Goal: Task Accomplishment & Management: Manage account settings

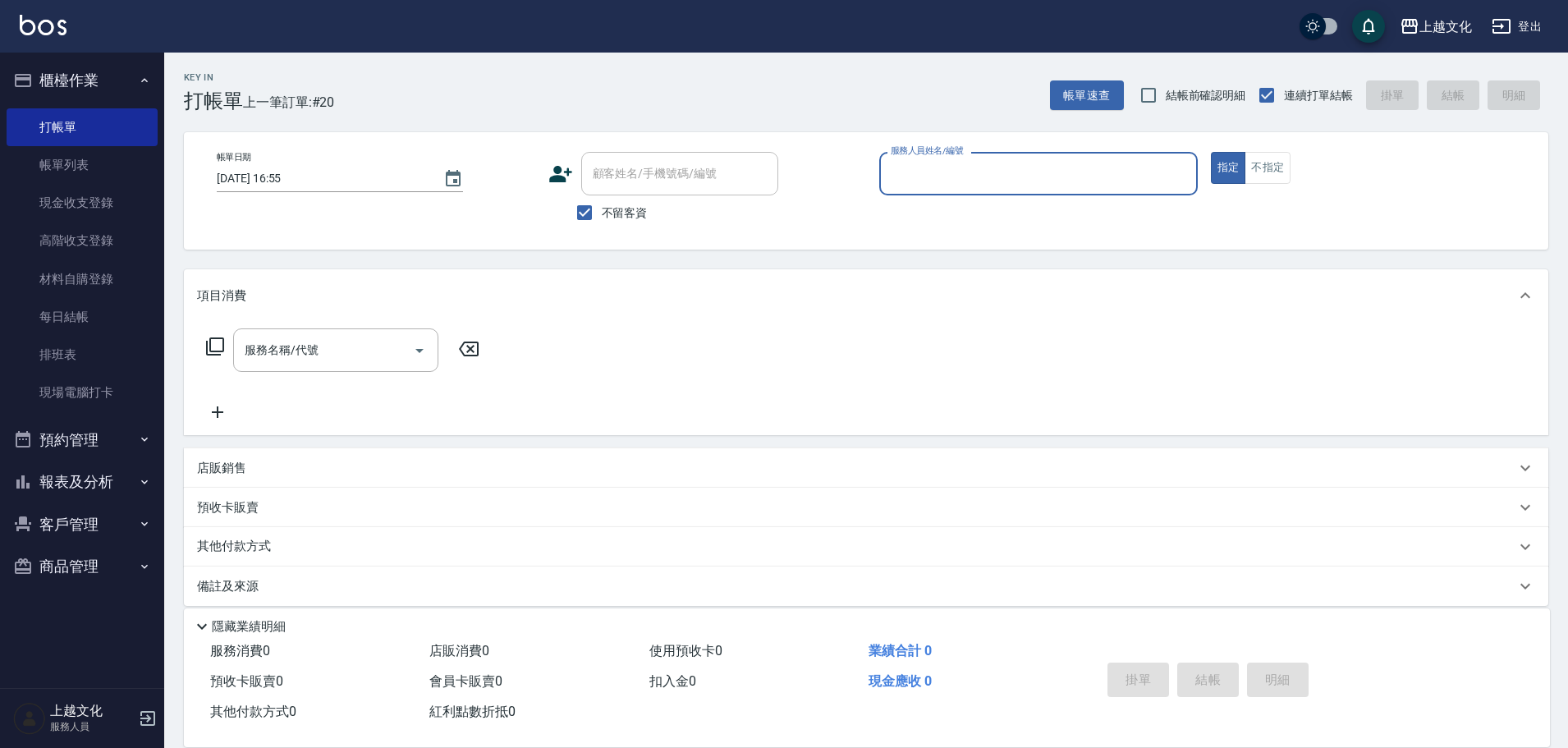
scroll to position [16, 0]
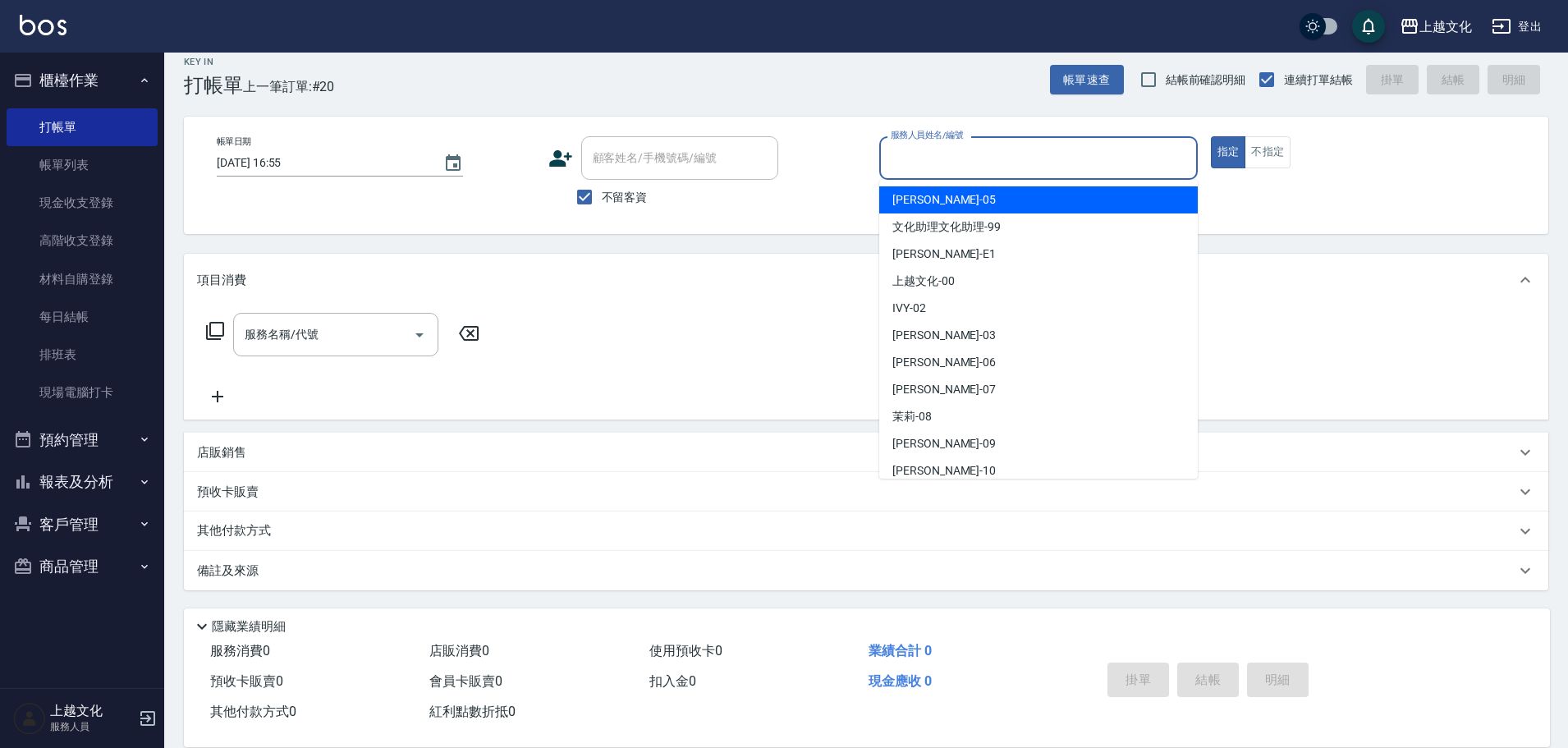
click at [1069, 161] on input "服務人員姓名/編號" at bounding box center [1038, 157] width 304 height 28
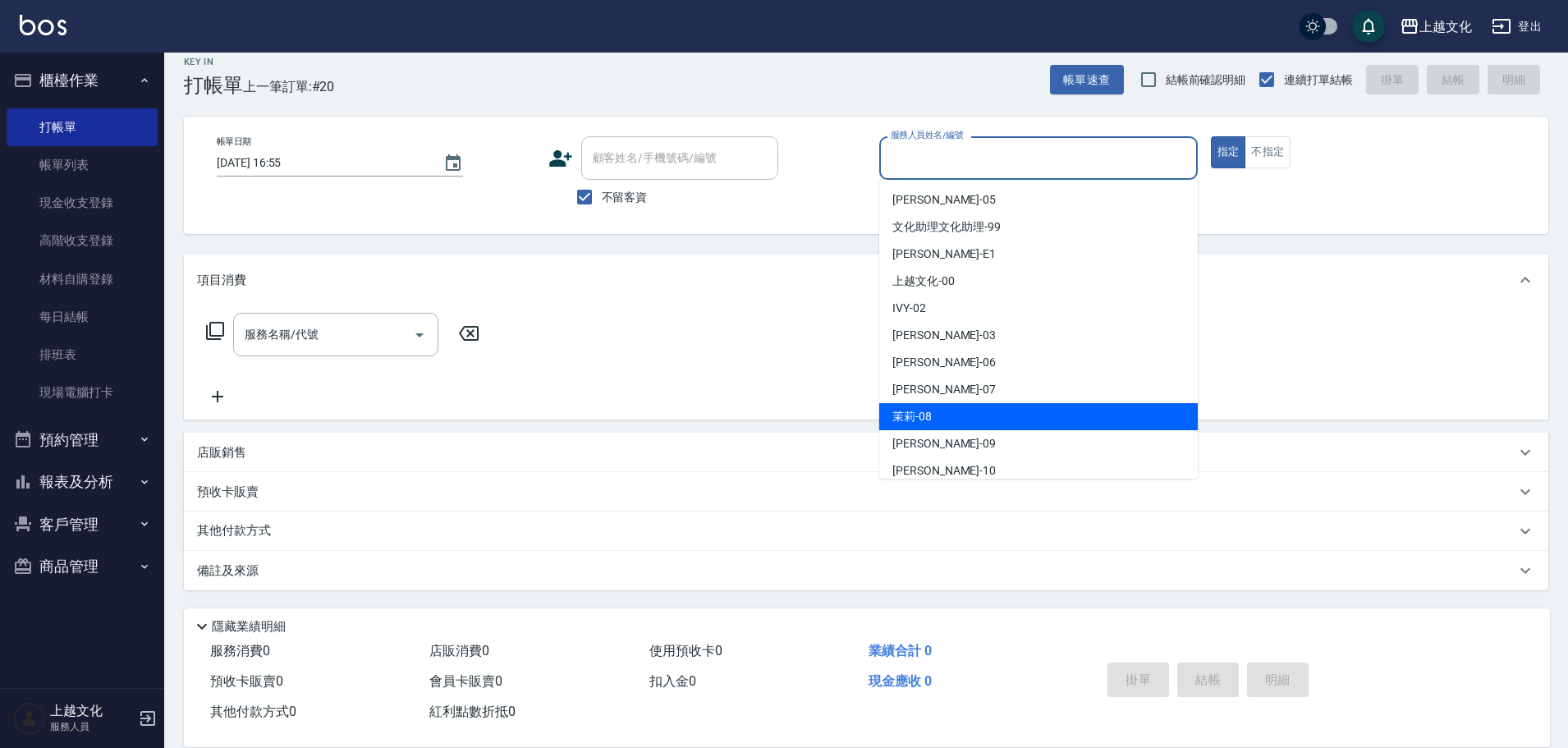
click at [958, 406] on div "茉莉 -08" at bounding box center [1038, 417] width 318 height 27
type input "茉莉-08"
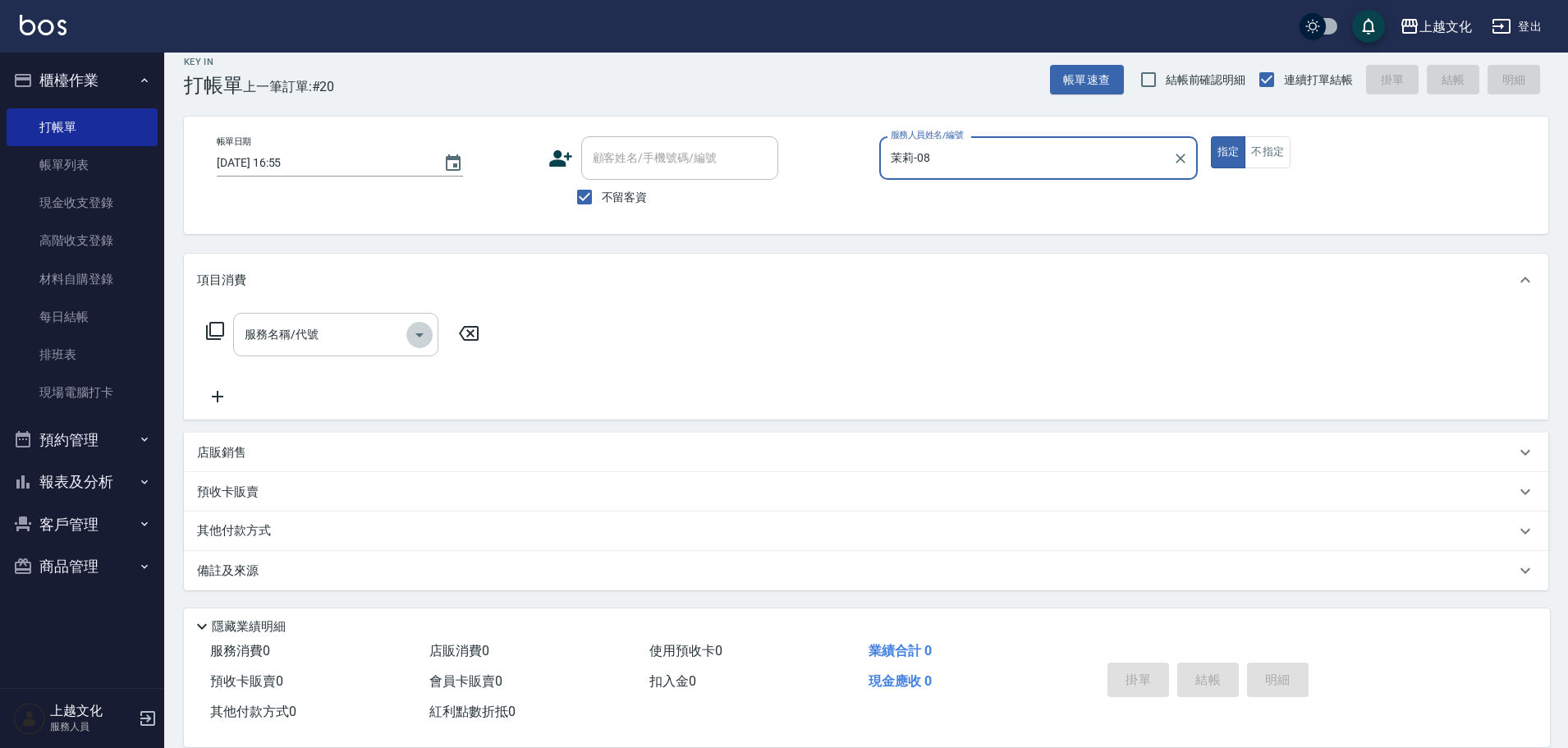
click at [415, 340] on icon "Open" at bounding box center [420, 335] width 20 height 20
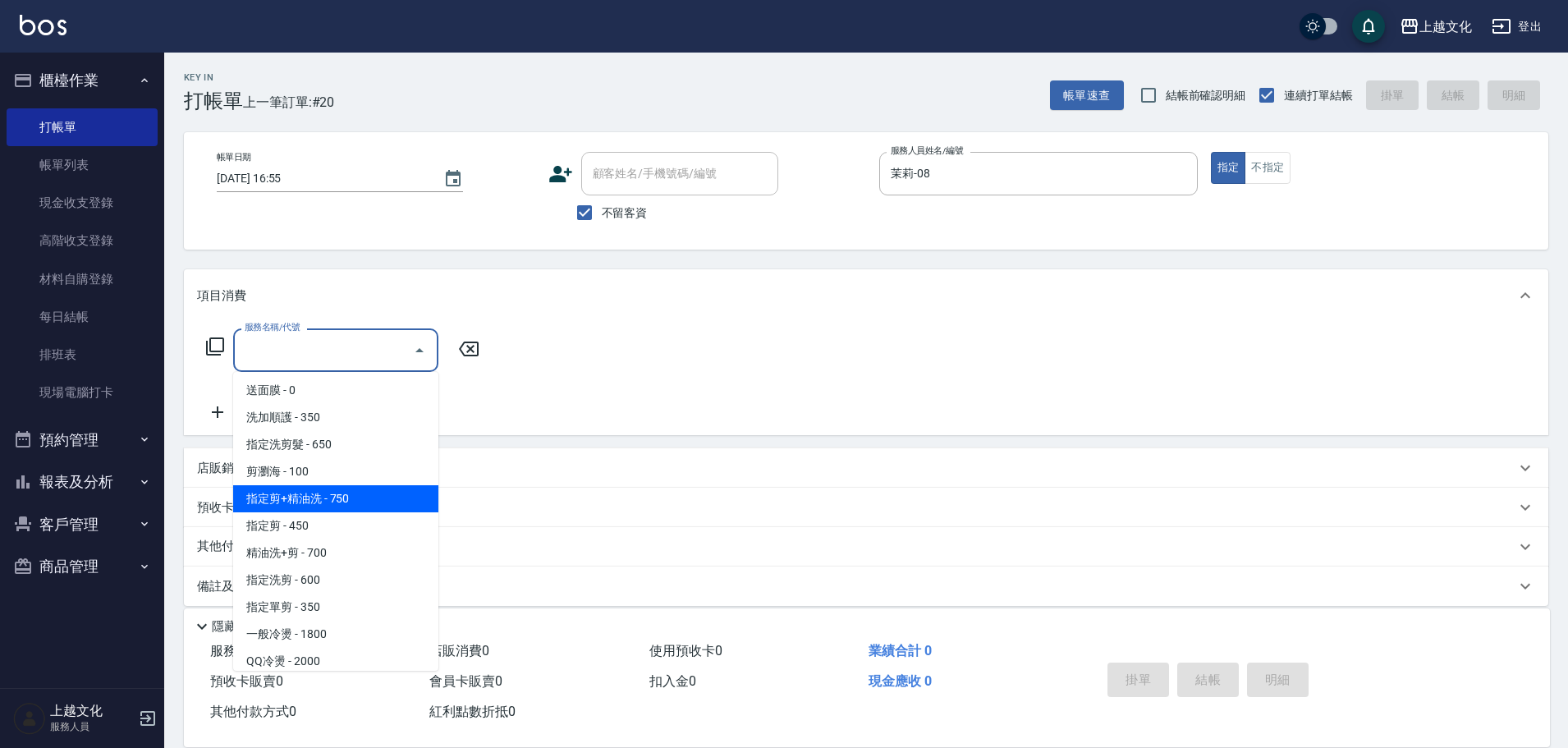
scroll to position [82, 0]
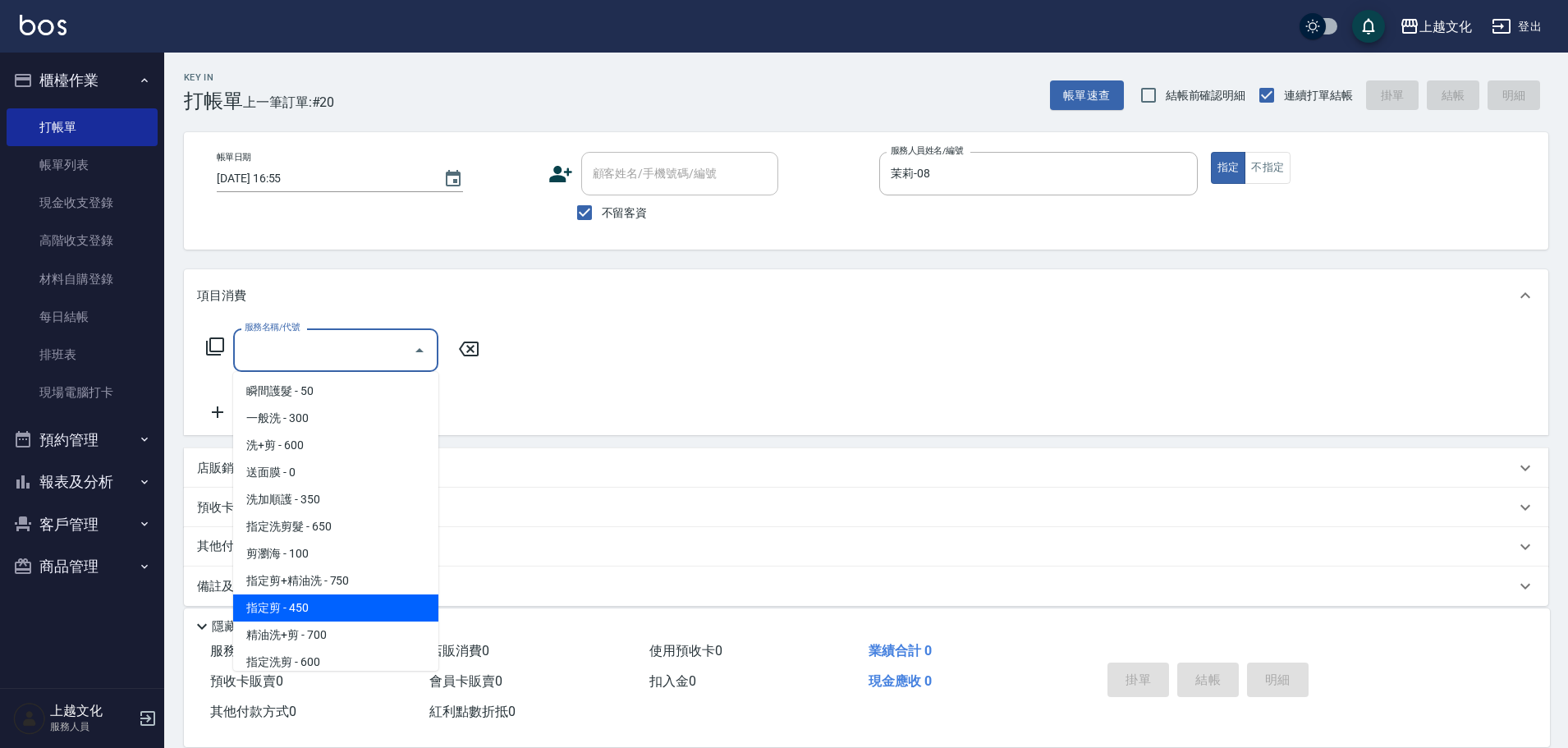
click at [339, 603] on span "指定剪 - 450" at bounding box center [336, 608] width 205 height 27
type input "指定剪(205)"
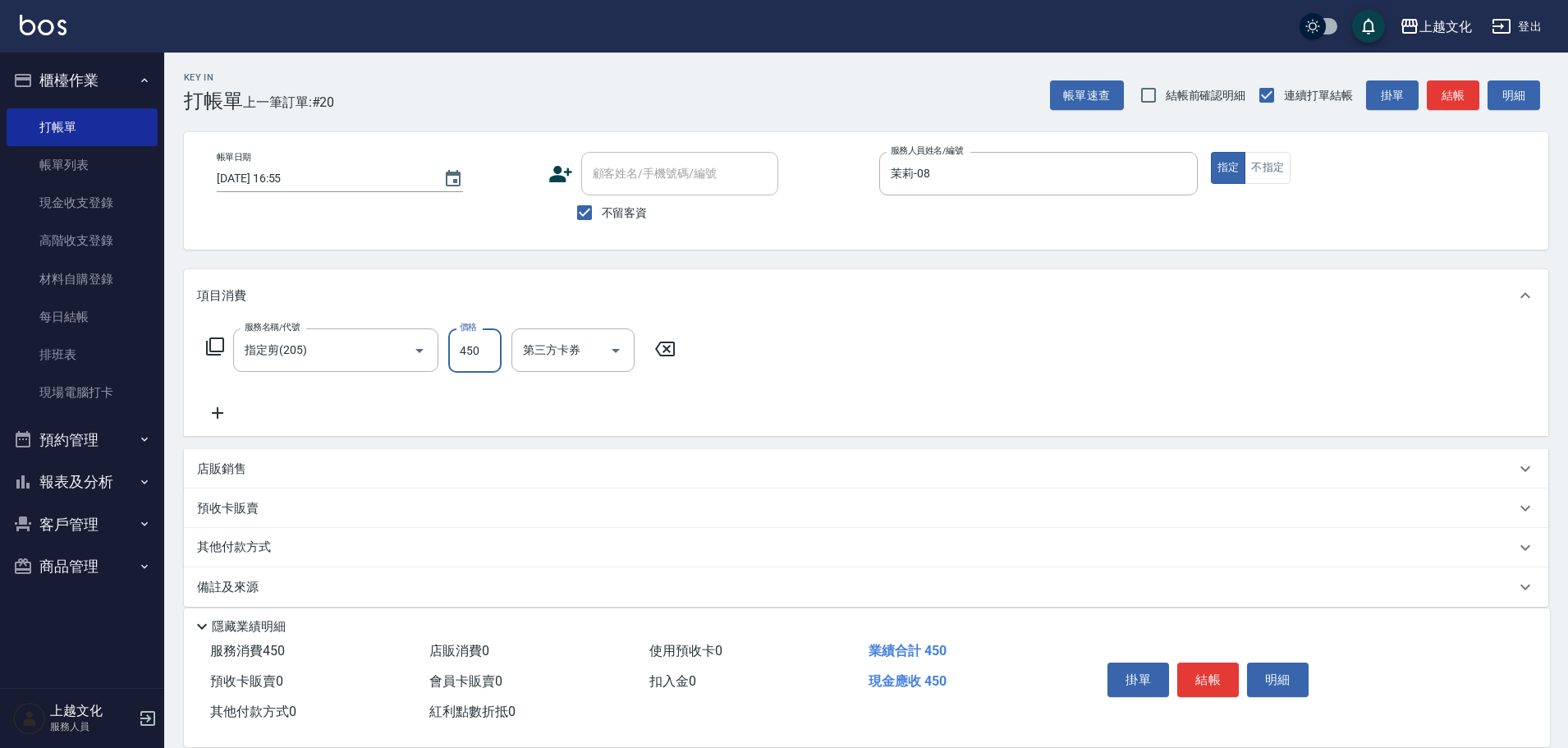
click at [480, 344] on input "450" at bounding box center [475, 350] width 53 height 44
type input "550"
click at [1205, 671] on button "結帳" at bounding box center [1208, 679] width 61 height 35
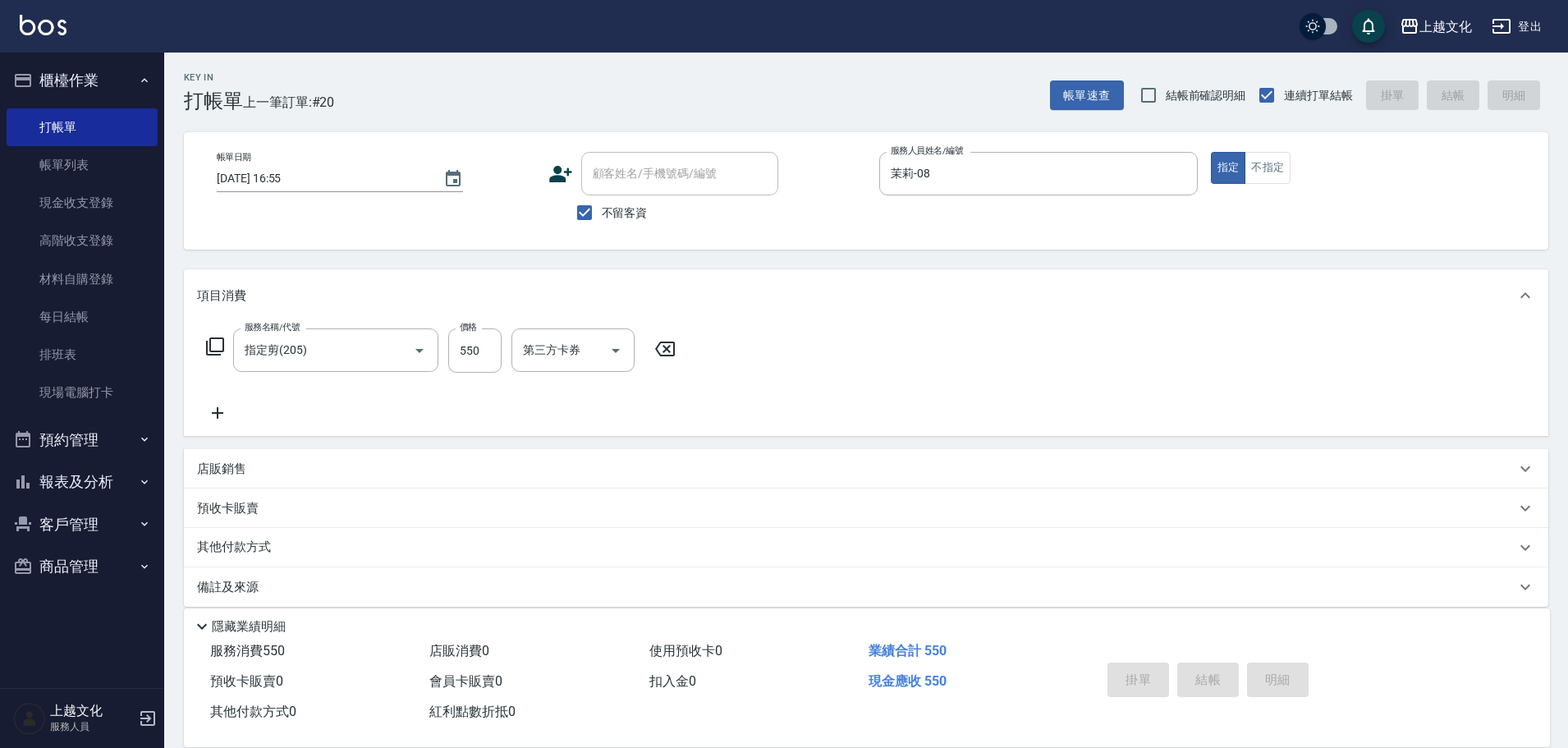
type input "2025/08/16 17:46"
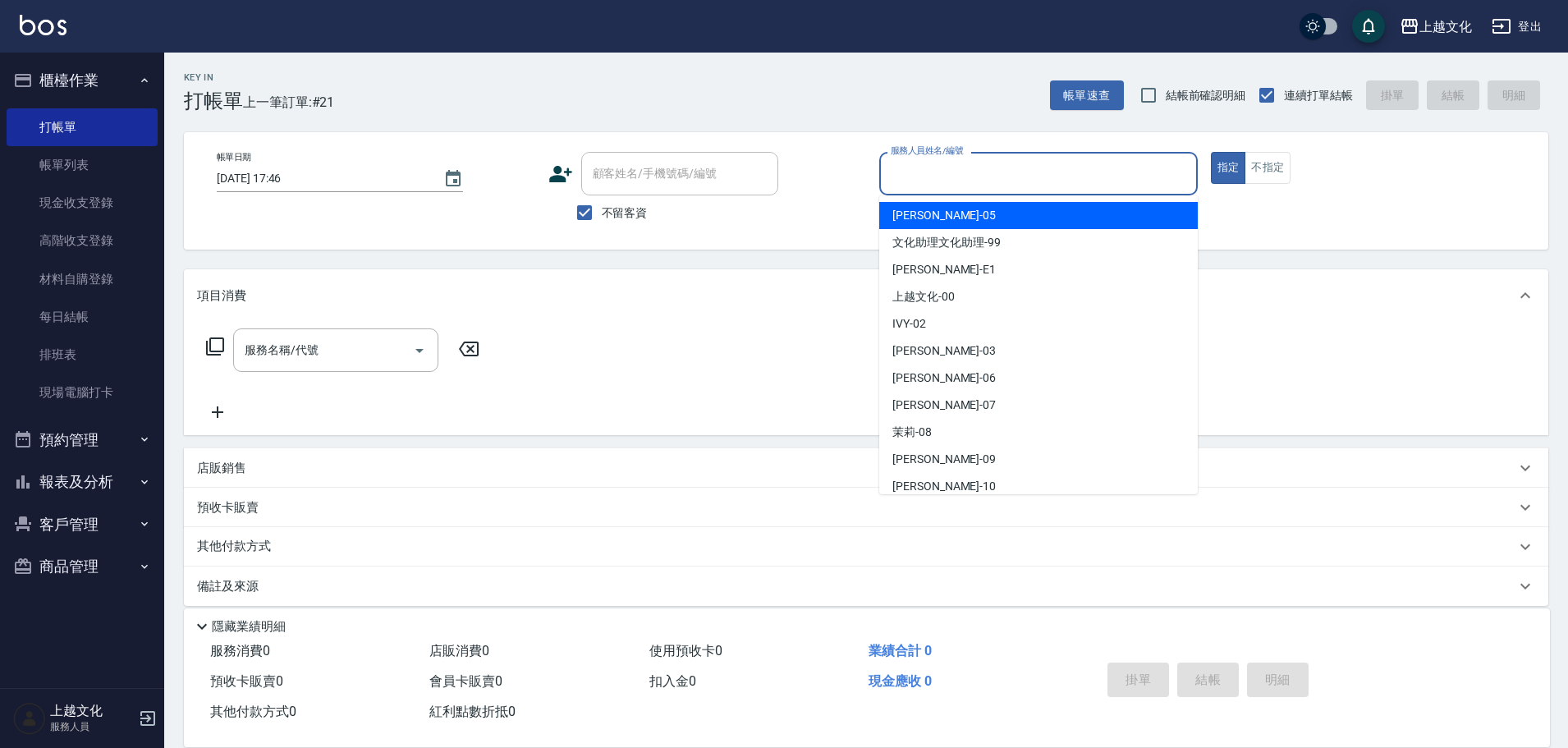
click at [1041, 169] on input "服務人員姓名/編號" at bounding box center [1038, 173] width 304 height 28
click at [993, 206] on div "EMILY -05" at bounding box center [1038, 216] width 318 height 27
type input "EMILY-05"
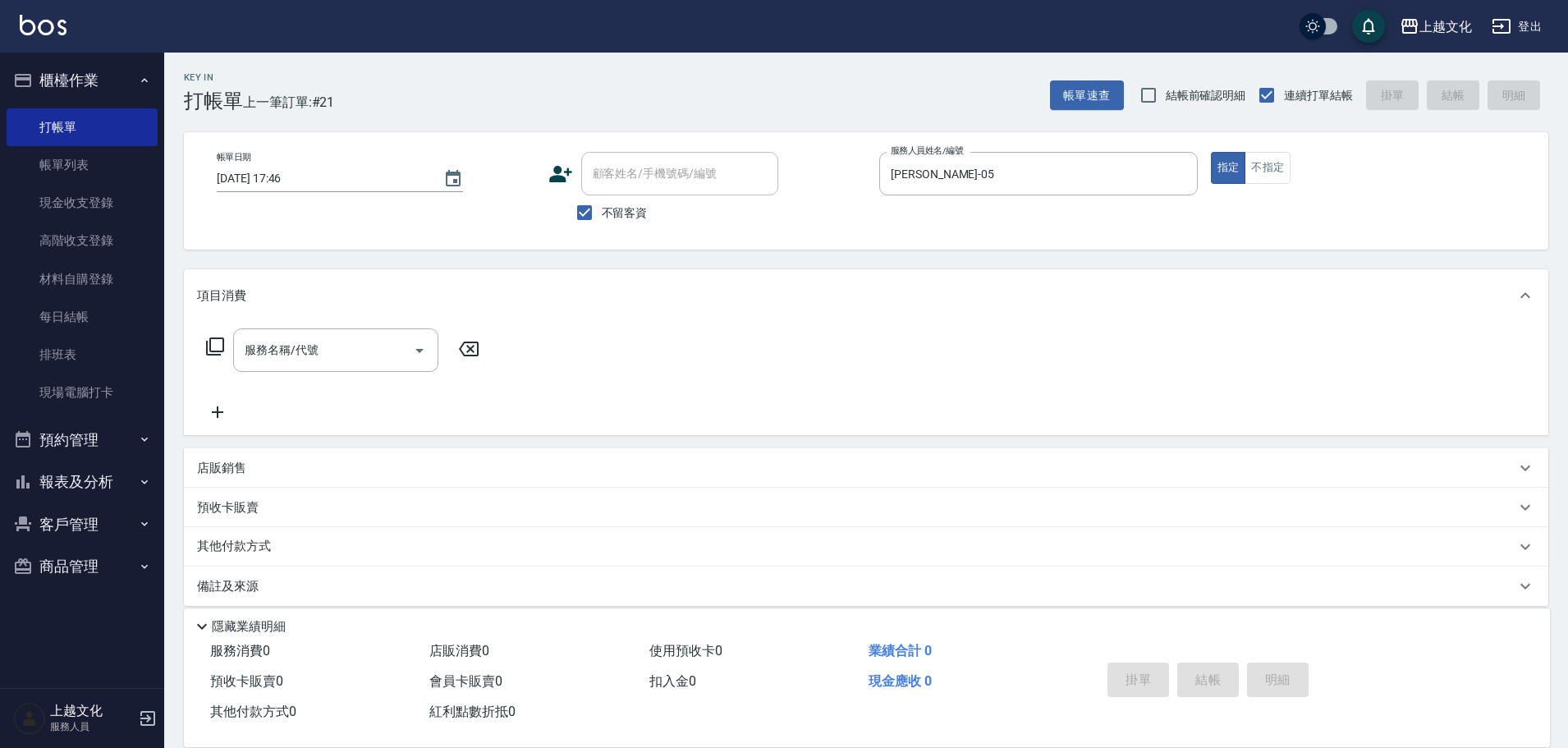
click at [217, 346] on icon at bounding box center [215, 347] width 20 height 20
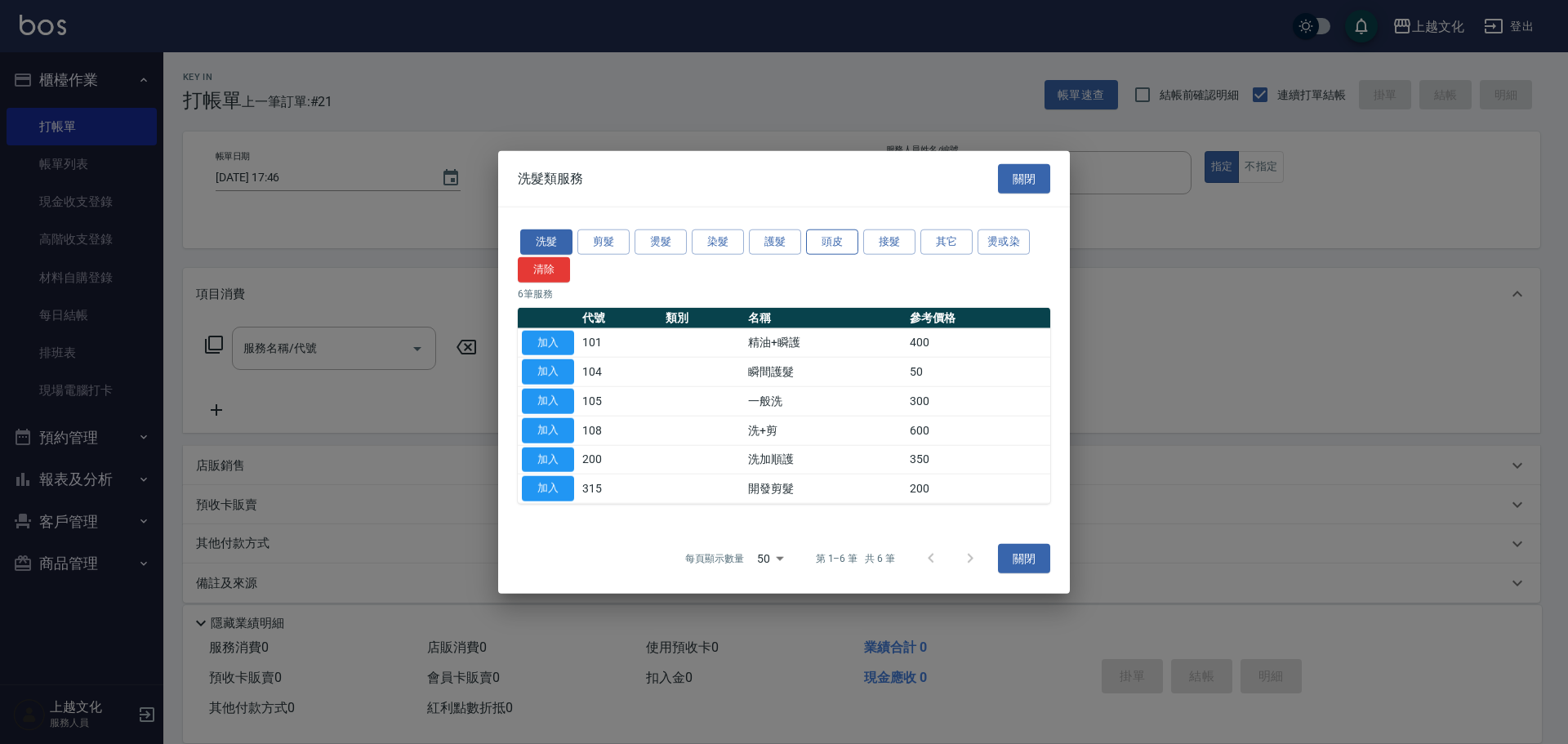
click at [836, 243] on button "頭皮" at bounding box center [832, 242] width 52 height 25
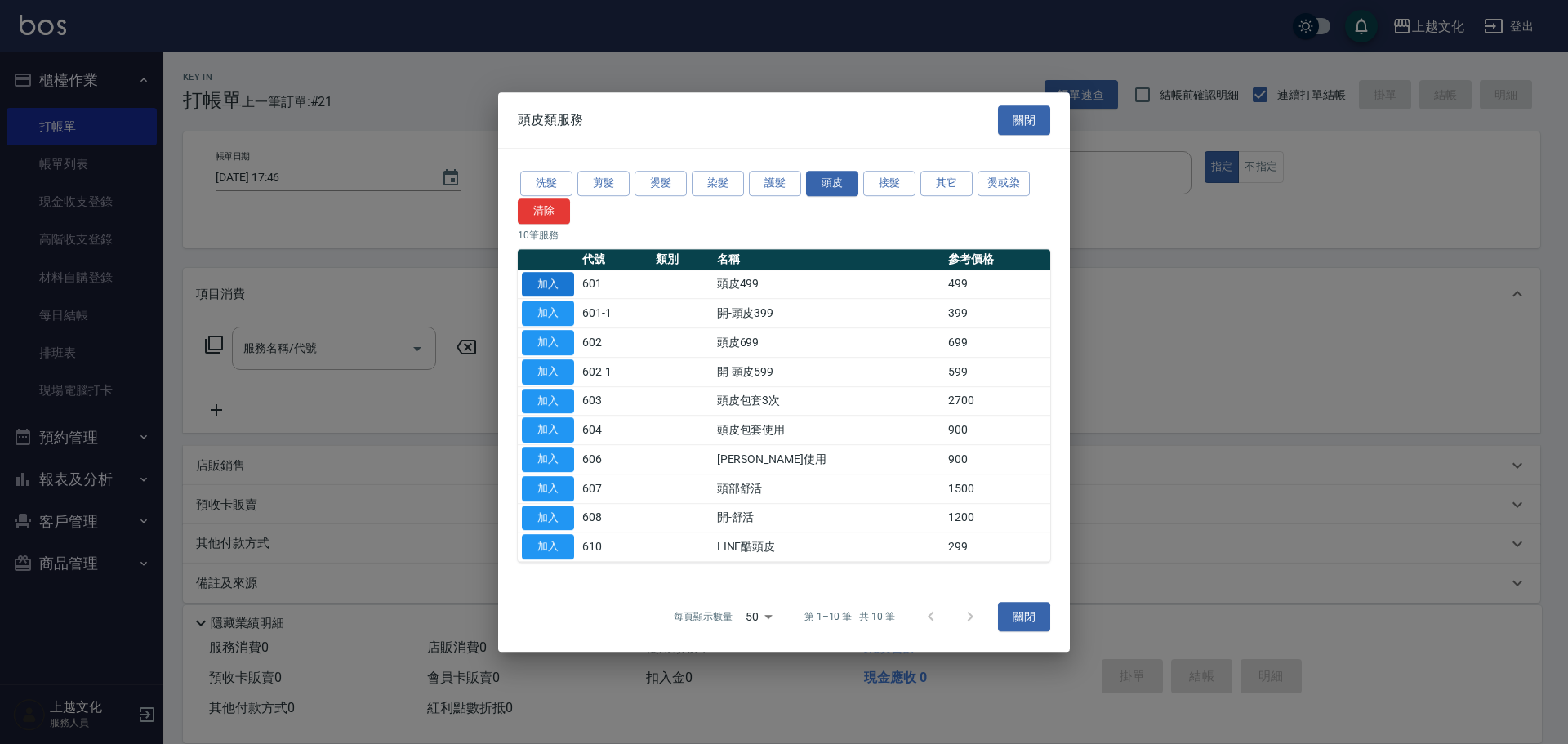
click at [545, 283] on button "加入" at bounding box center [547, 285] width 52 height 25
type input "頭皮499(601)"
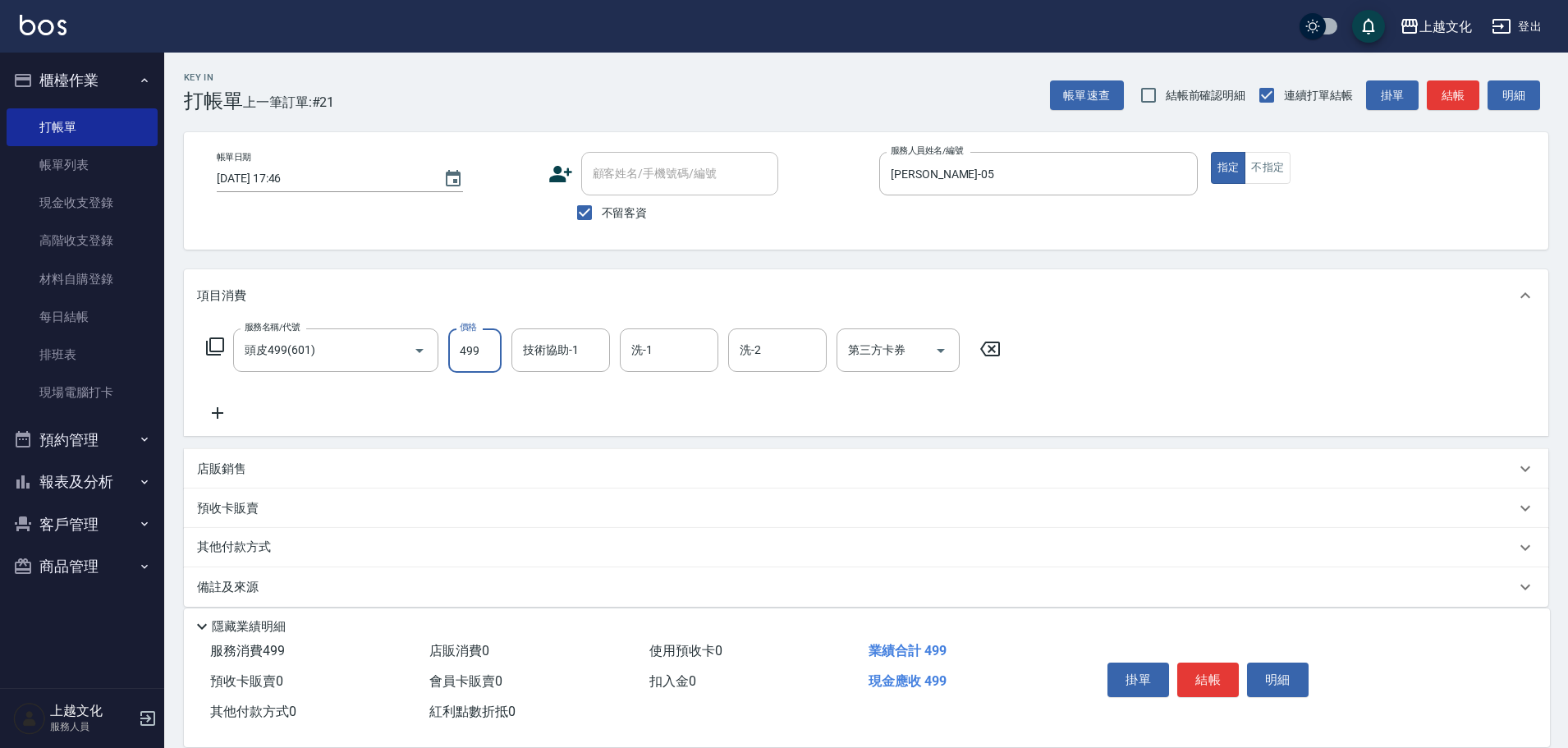
click at [484, 340] on input "499" at bounding box center [475, 350] width 53 height 44
type input "599"
click at [1205, 669] on button "結帳" at bounding box center [1208, 679] width 61 height 35
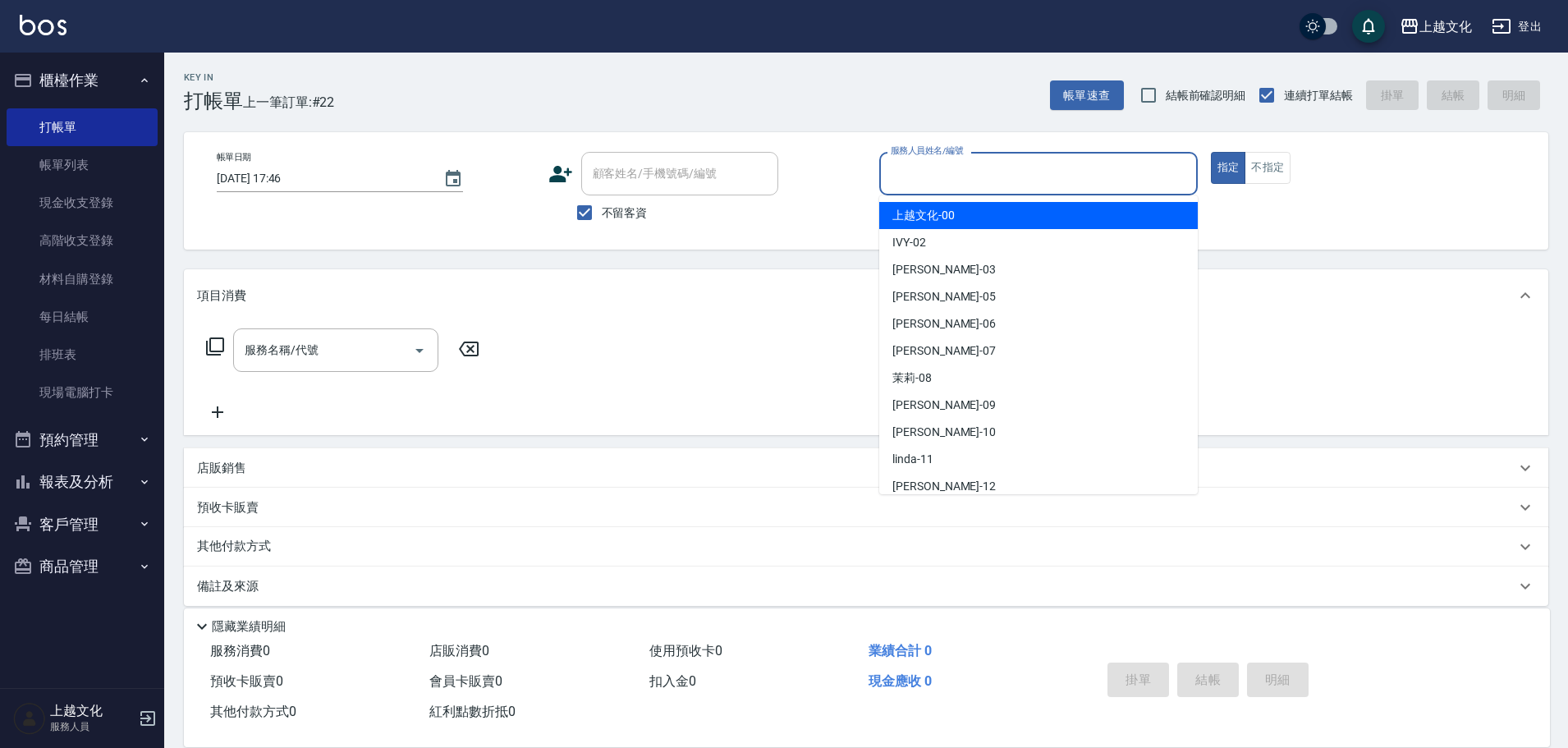
click at [1072, 163] on input "服務人員姓名/編號" at bounding box center [1038, 173] width 304 height 28
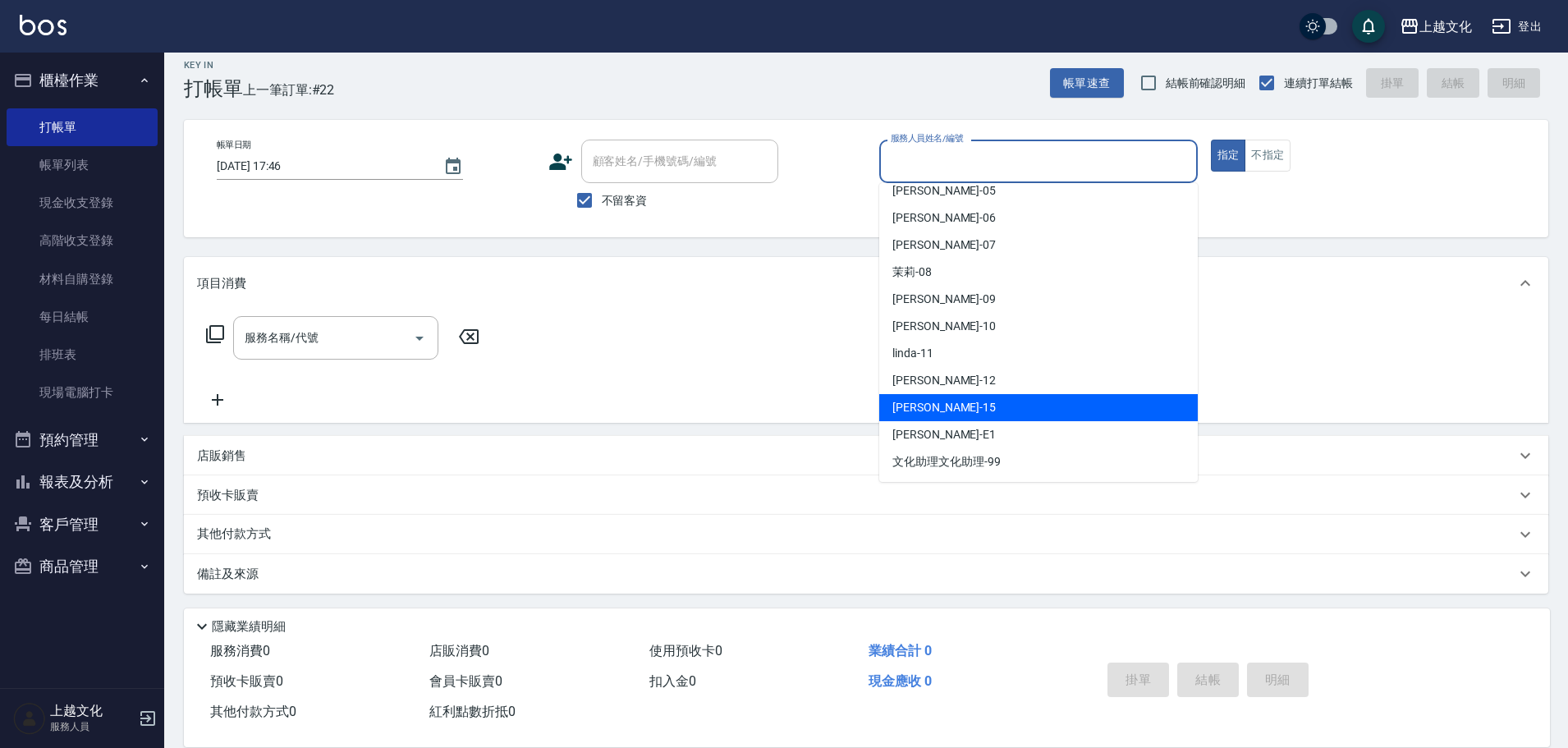
scroll to position [16, 0]
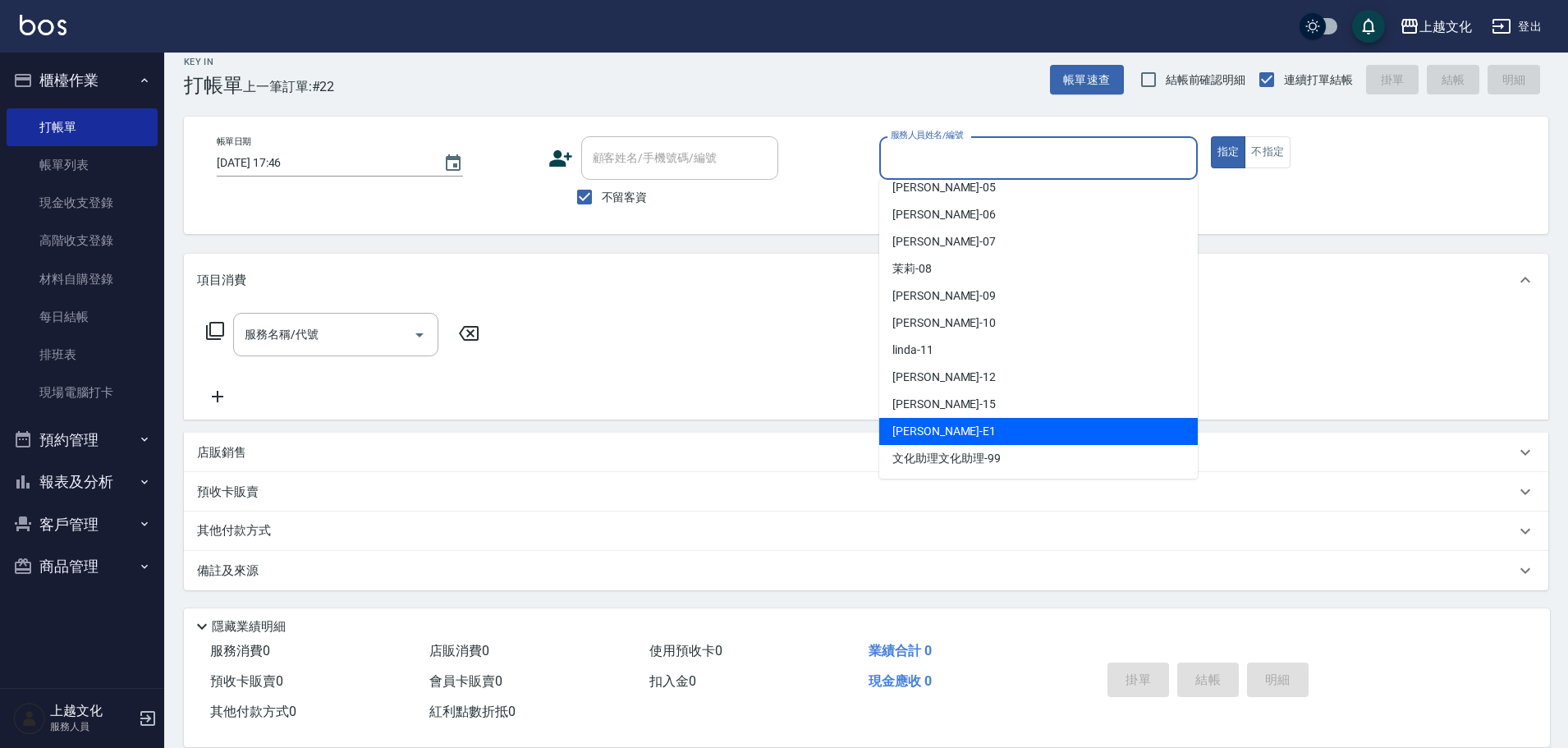
click at [984, 428] on div "Emma -E1" at bounding box center [1038, 432] width 318 height 27
type input "Emma-E1"
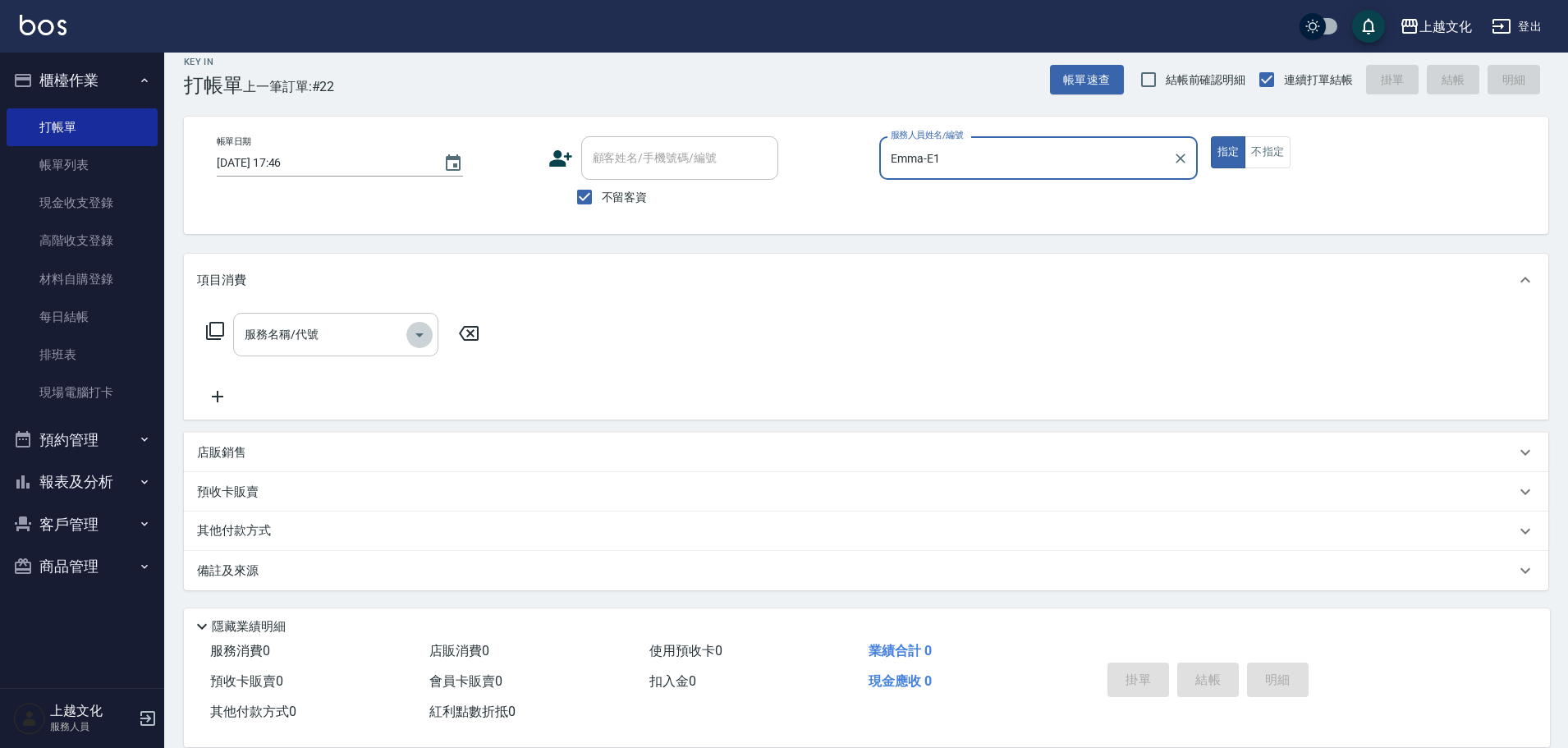
click at [418, 334] on icon "Open" at bounding box center [419, 335] width 8 height 4
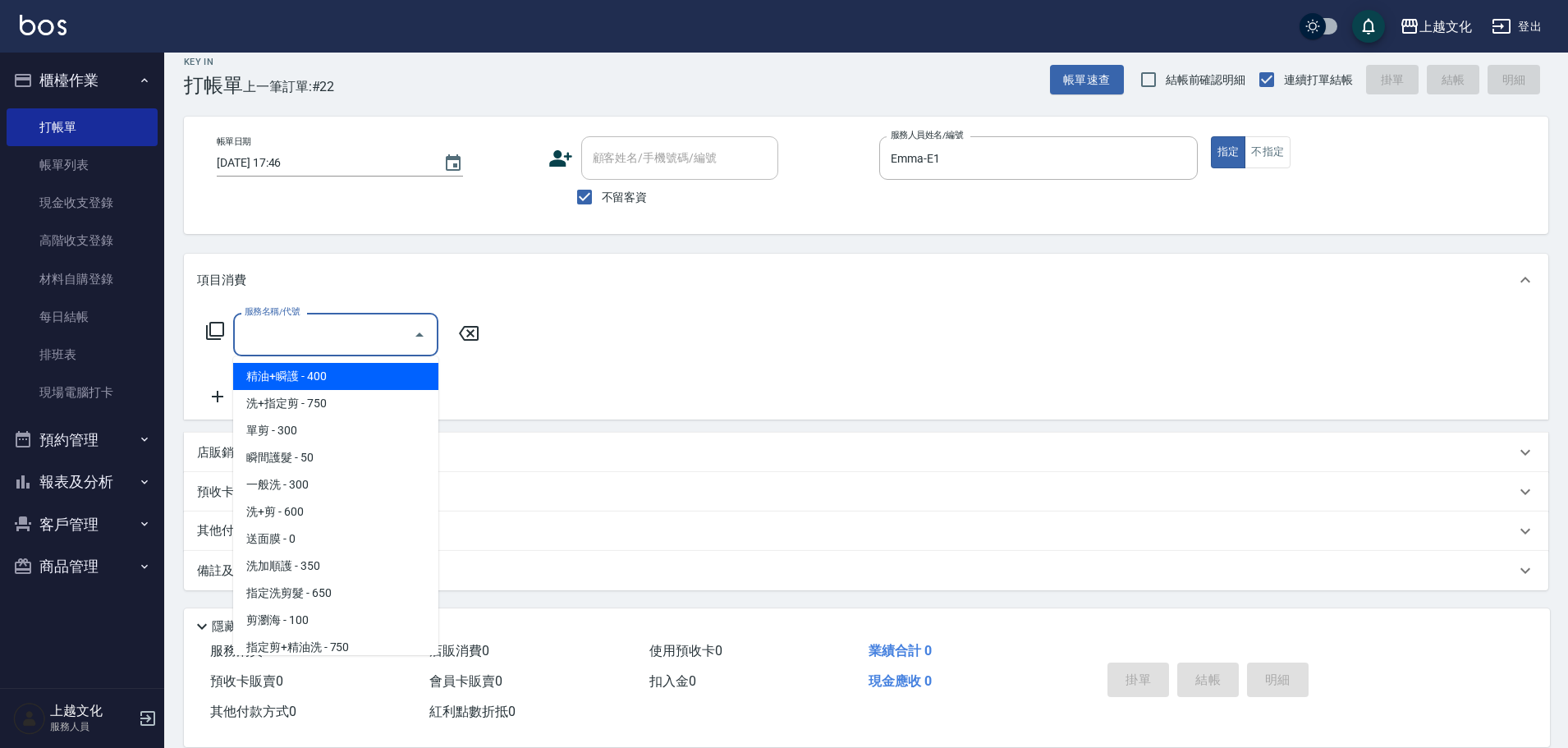
click at [382, 388] on span "精油+瞬護 - 400" at bounding box center [336, 377] width 205 height 27
type input "精油+瞬護(101)"
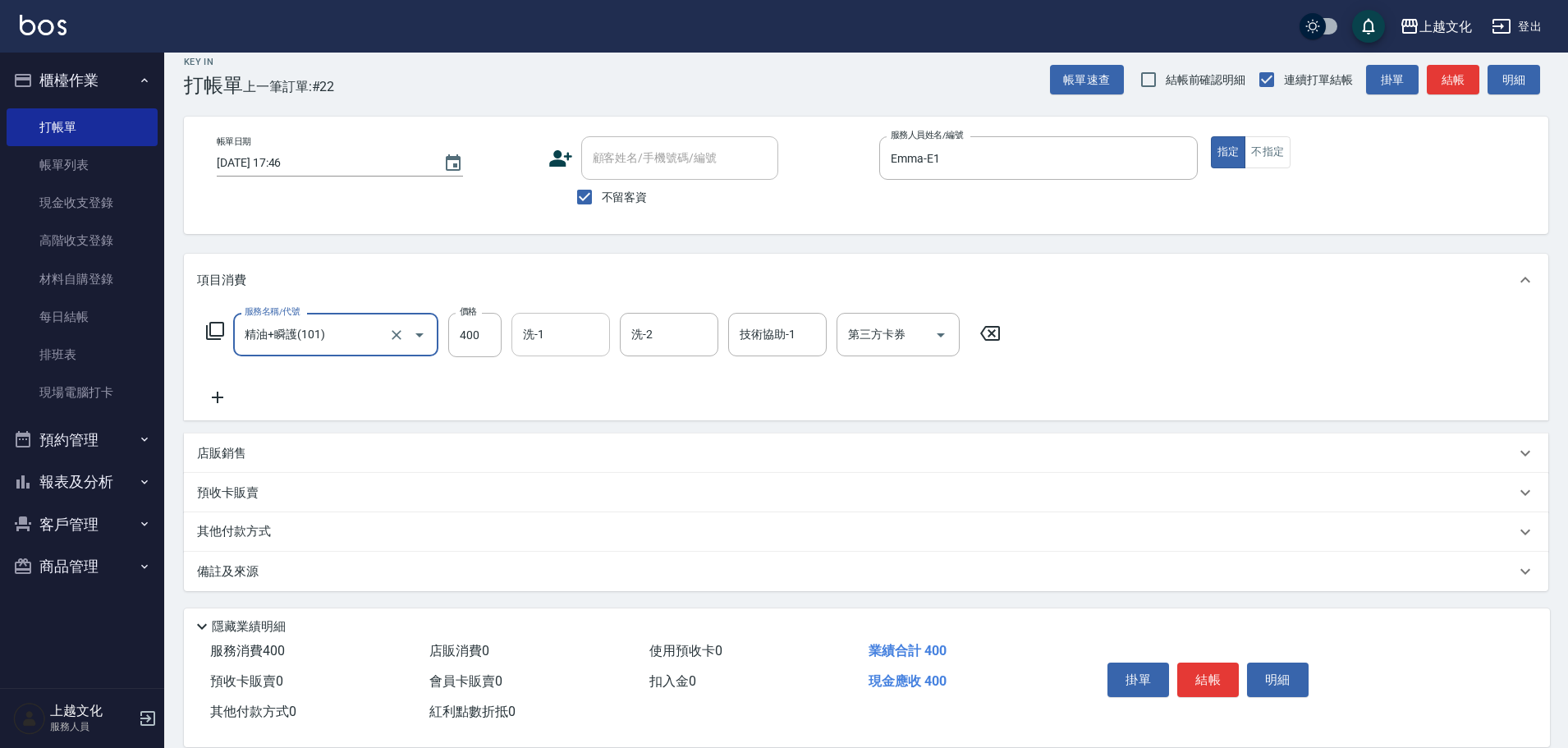
click at [569, 340] on input "洗-1" at bounding box center [561, 334] width 84 height 28
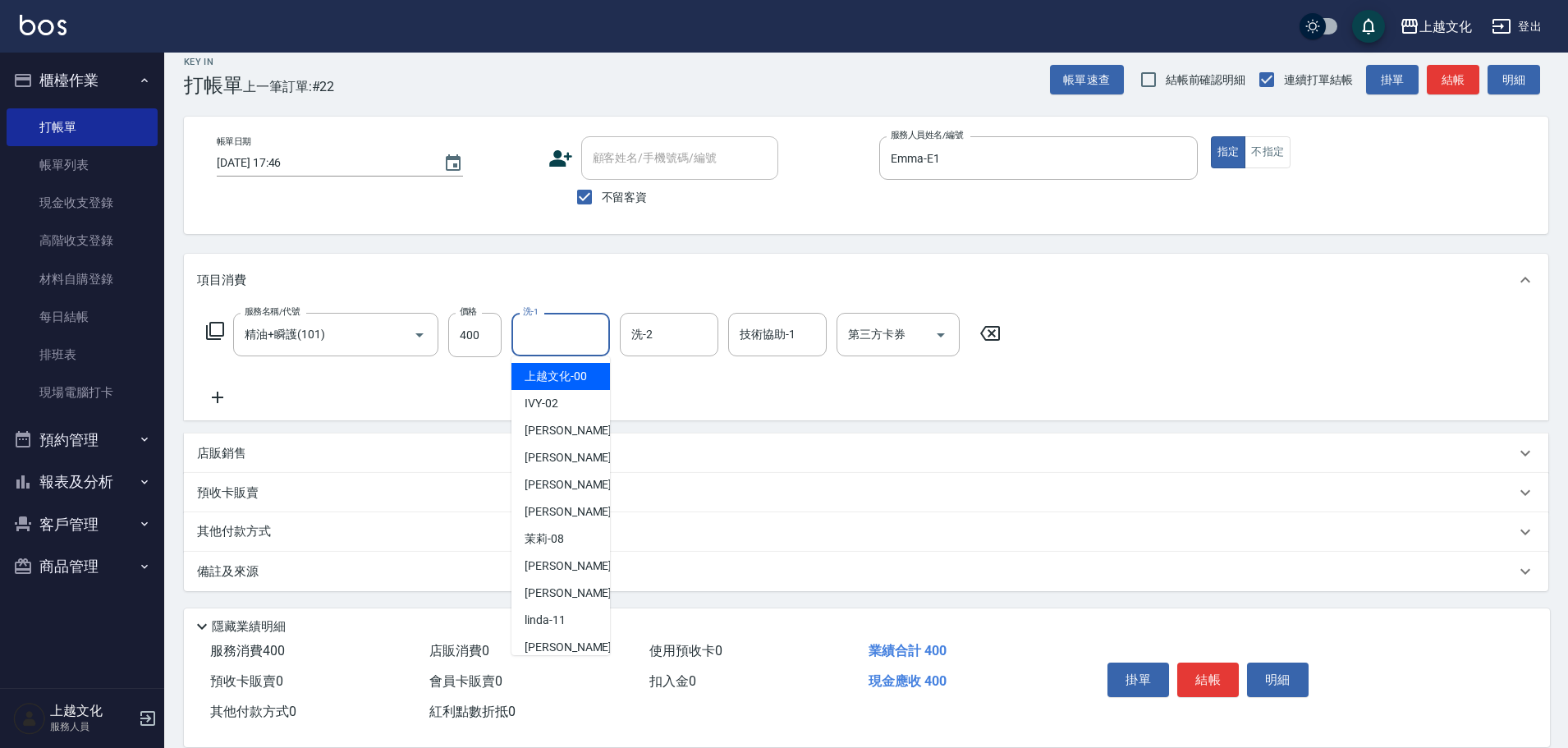
click at [577, 373] on span "上越文化 -00" at bounding box center [555, 376] width 62 height 17
type input "上越文化-00"
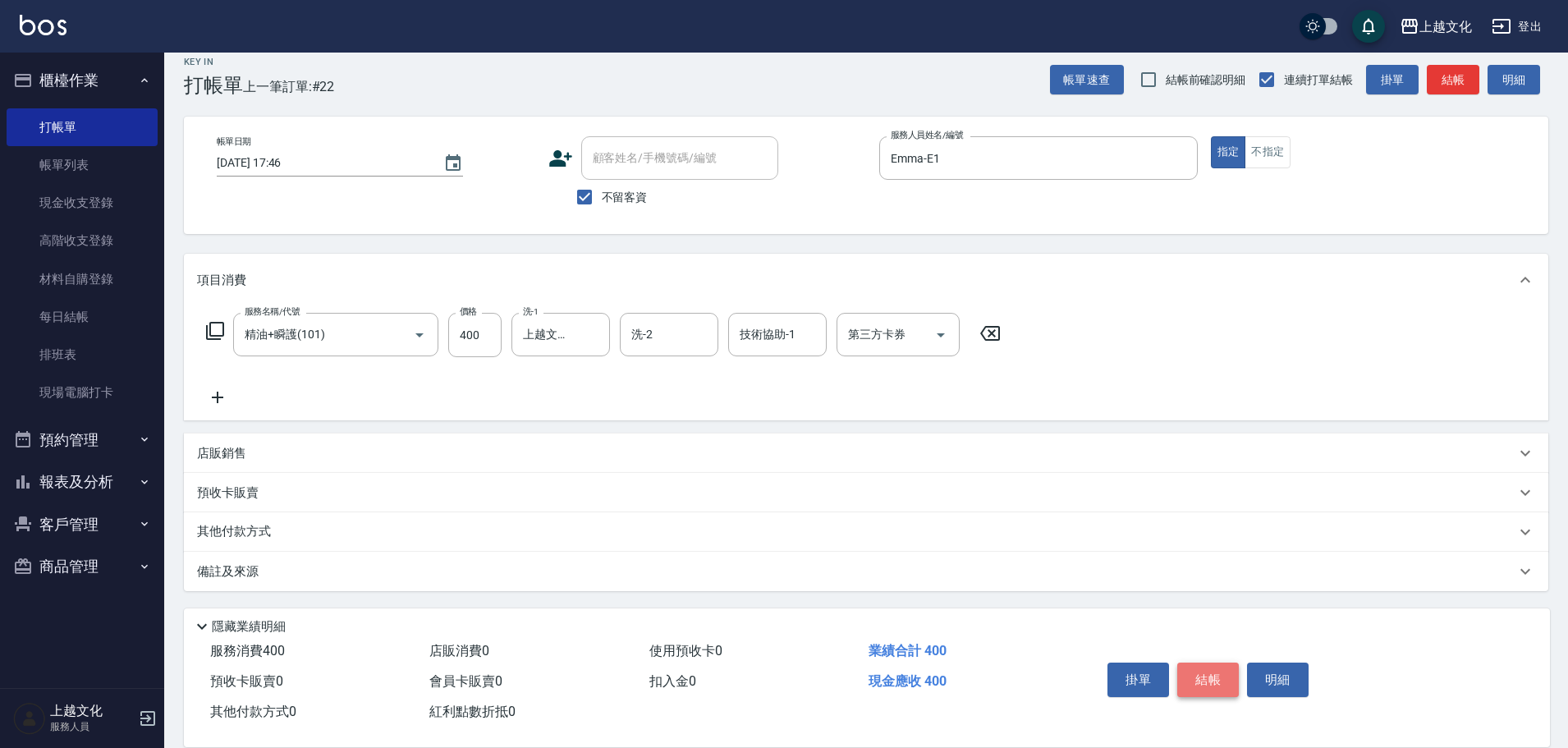
click at [1194, 676] on button "結帳" at bounding box center [1208, 679] width 61 height 35
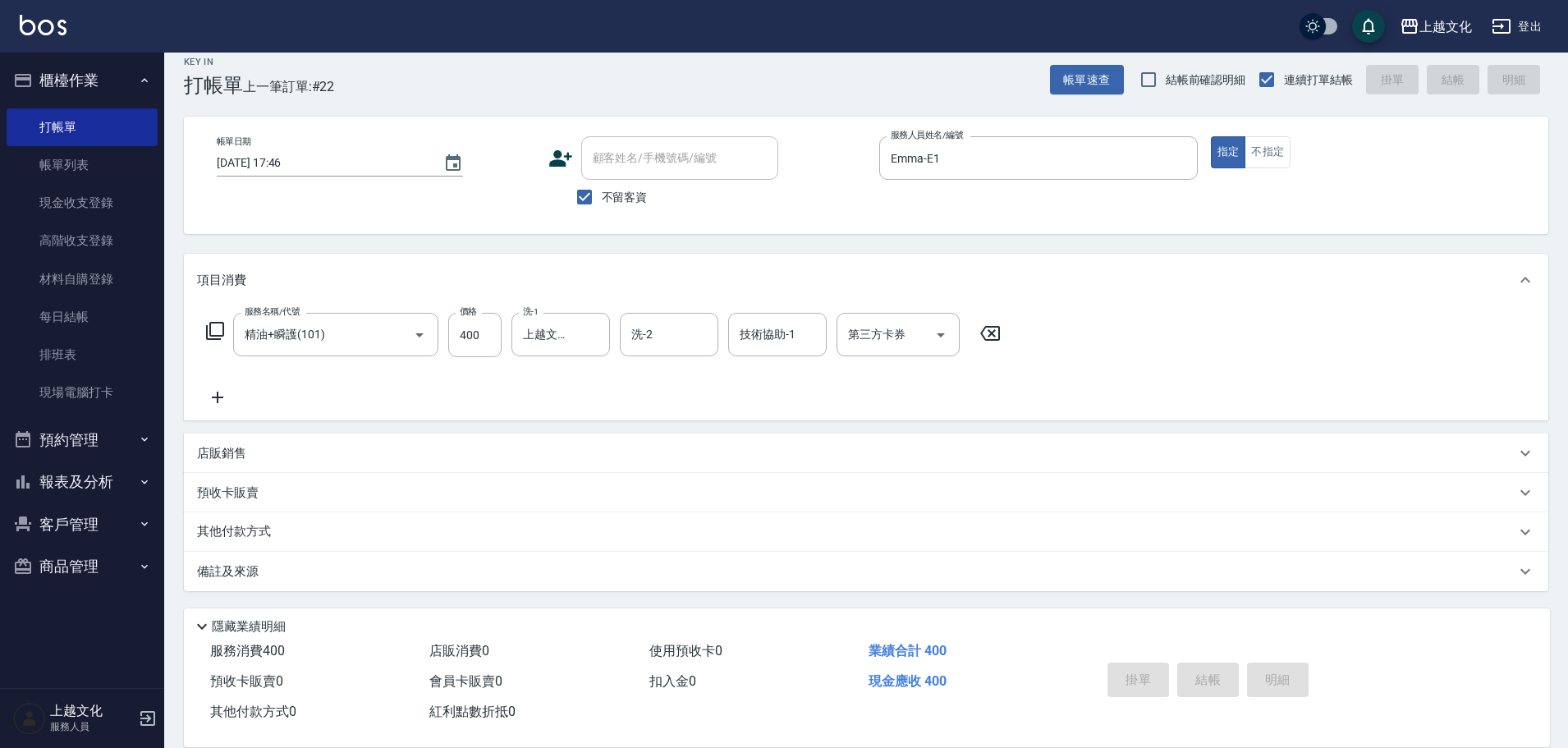
type input "2025/08/16 17:47"
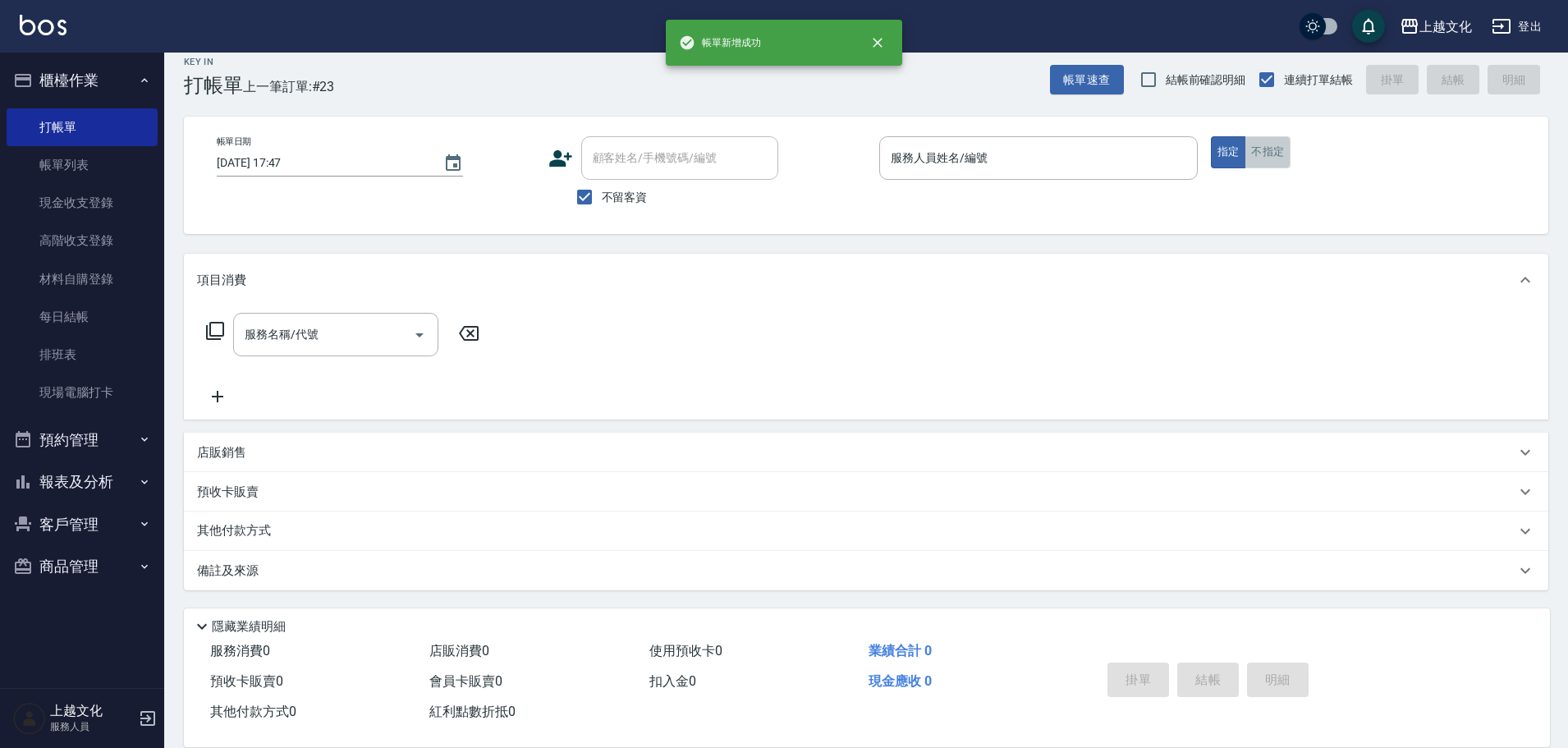
click at [1264, 146] on button "不指定" at bounding box center [1267, 152] width 46 height 32
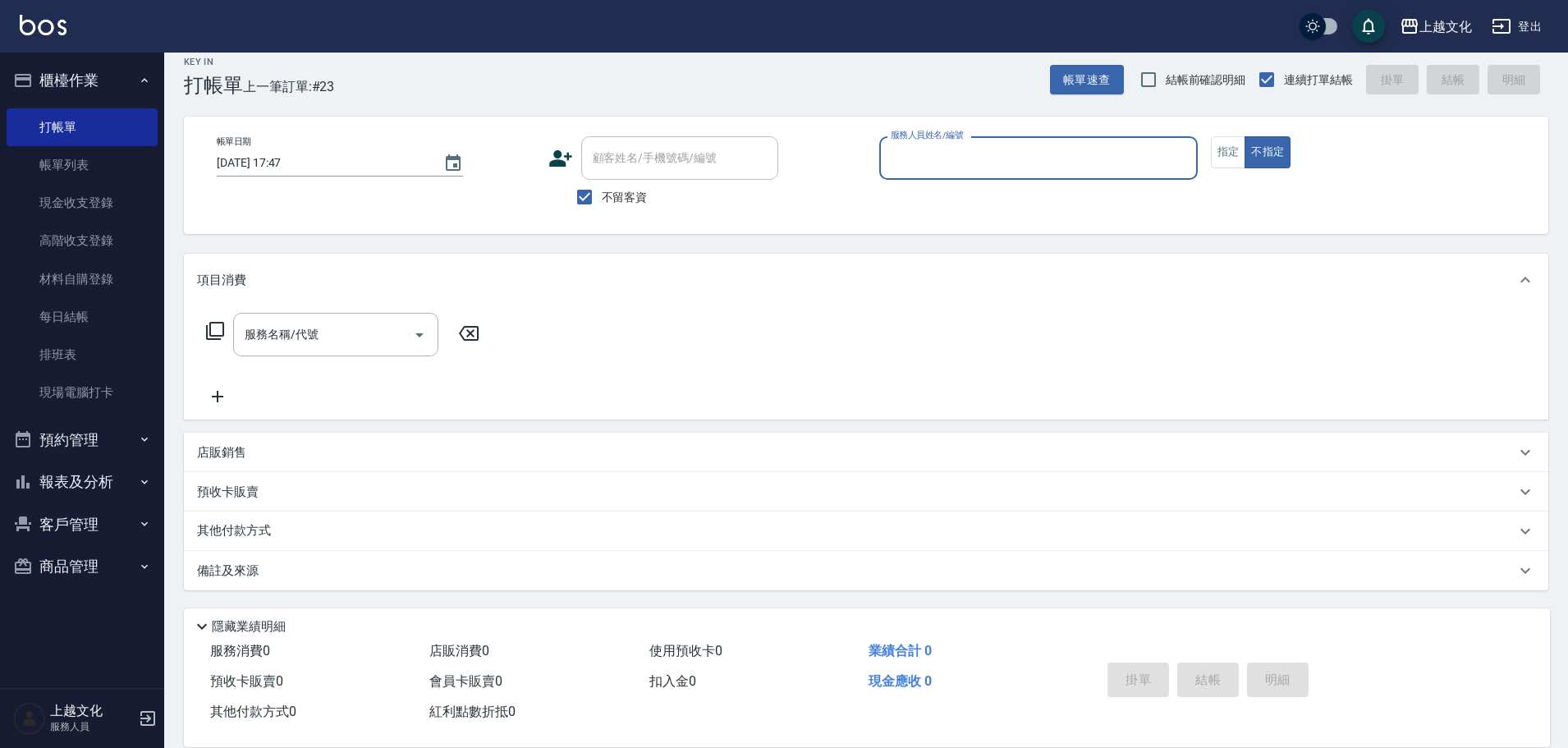
click at [1103, 151] on input "服務人員姓名/編號" at bounding box center [1038, 157] width 304 height 28
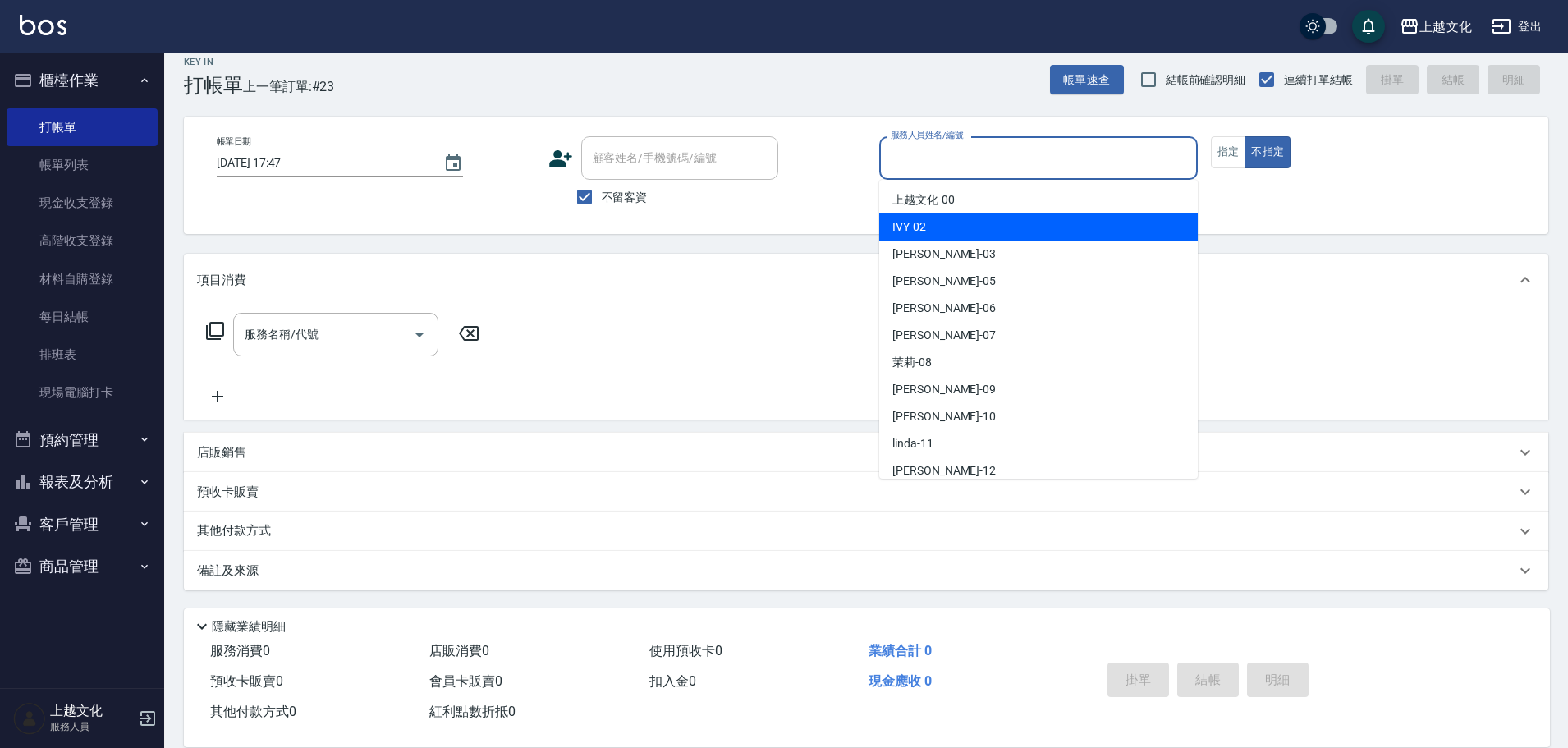
click at [993, 220] on div "IVY -02" at bounding box center [1038, 227] width 318 height 27
type input "IVY-02"
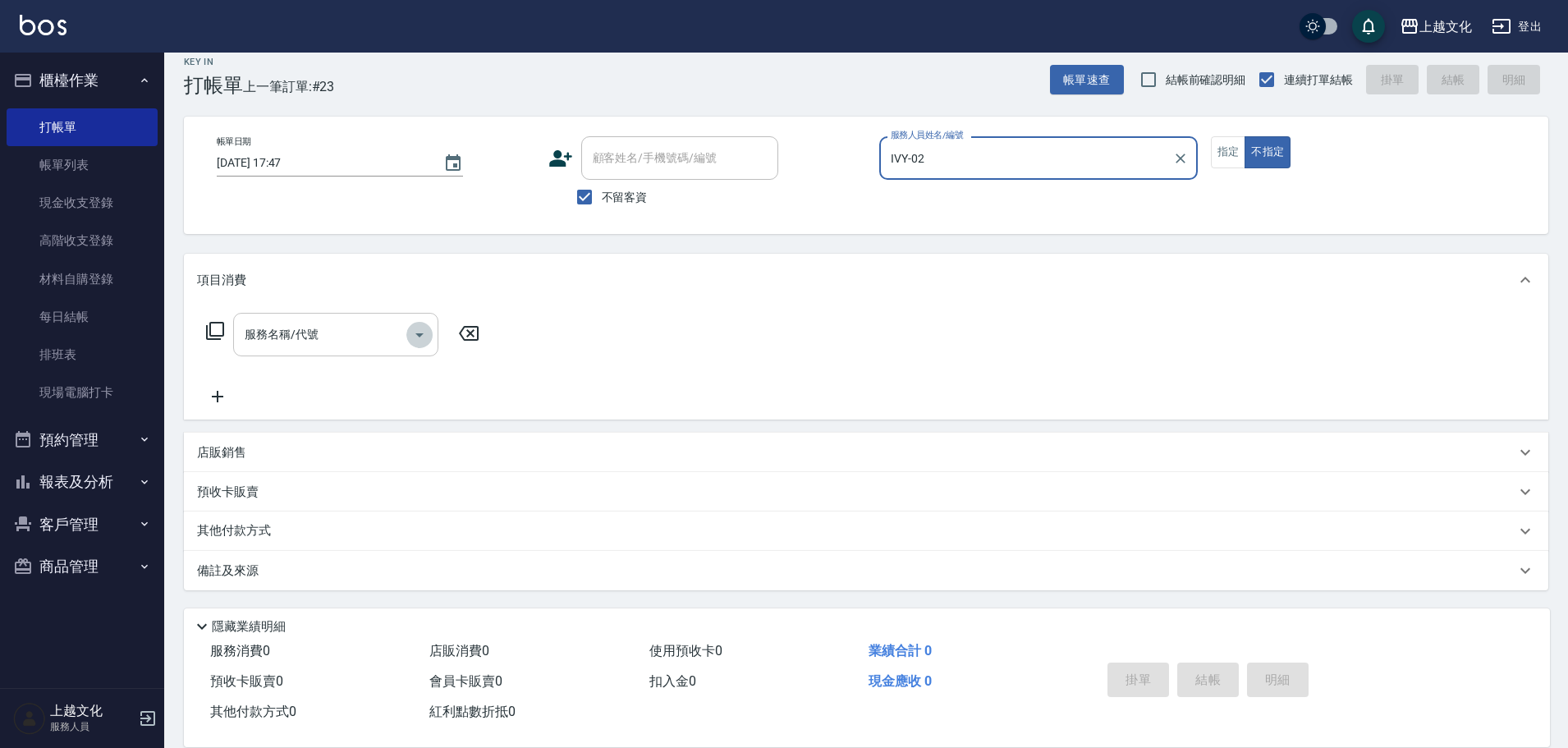
click at [417, 343] on icon "Open" at bounding box center [420, 335] width 20 height 20
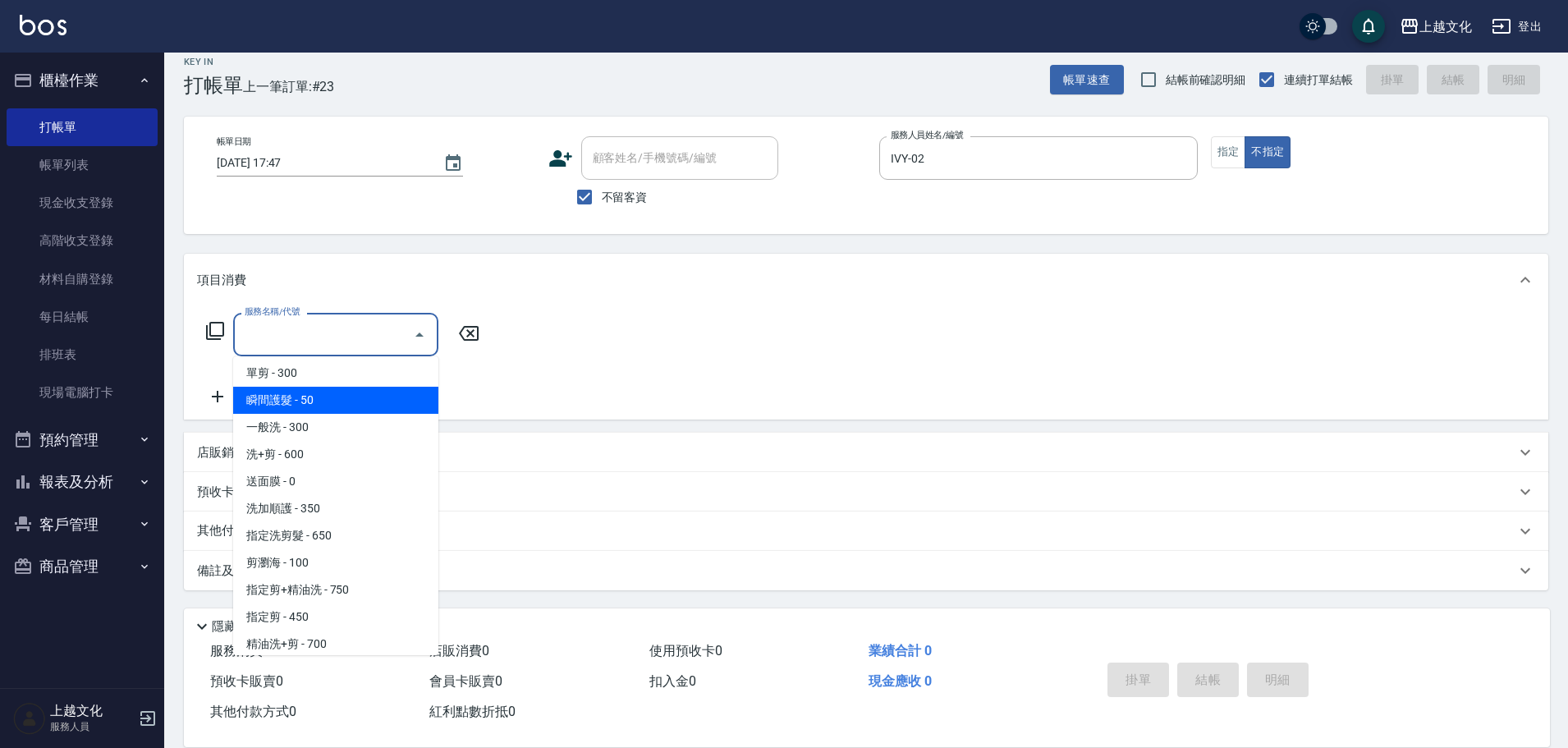
scroll to position [82, 0]
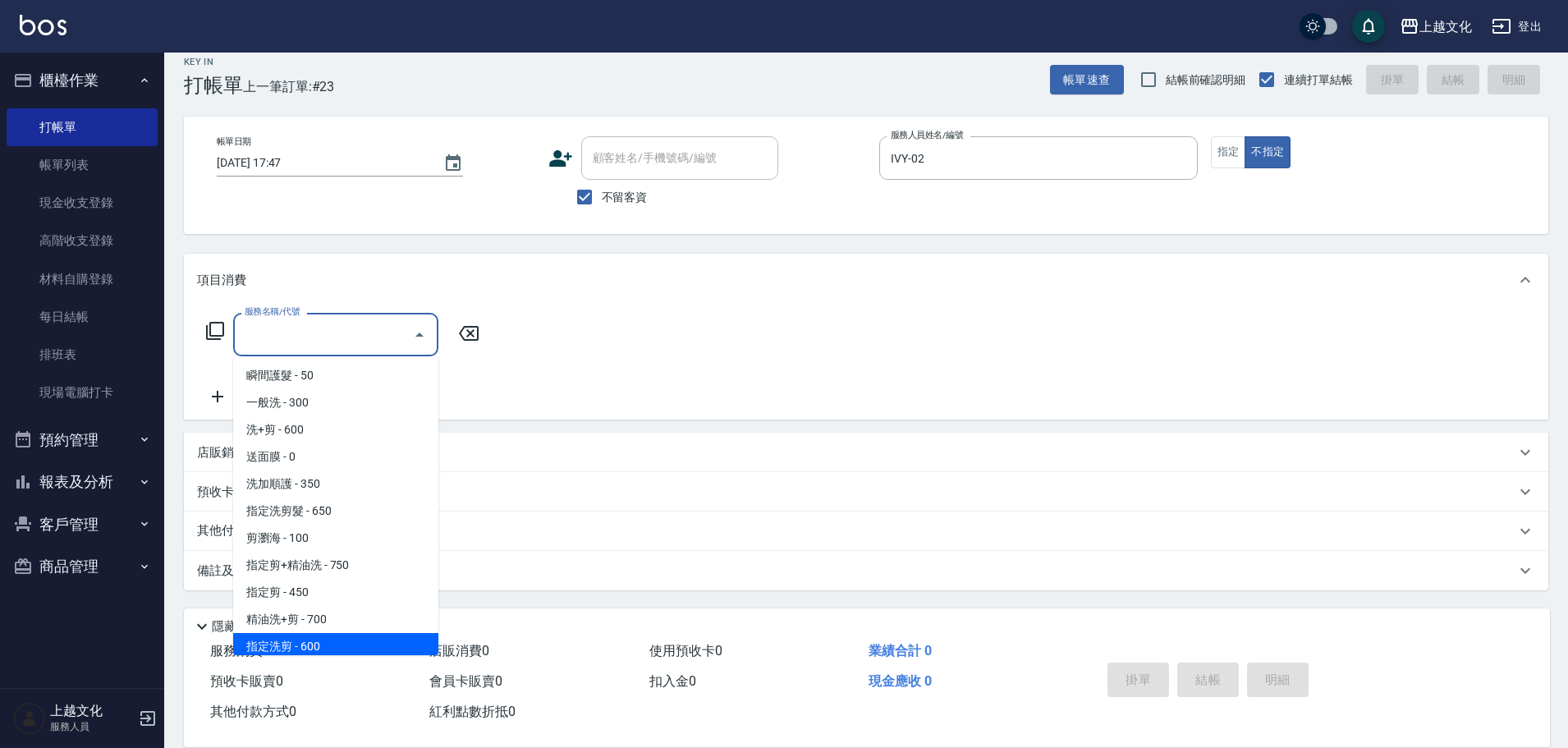
click at [348, 638] on span "指定洗剪 - 600" at bounding box center [336, 646] width 205 height 27
type input "指定洗剪(208)"
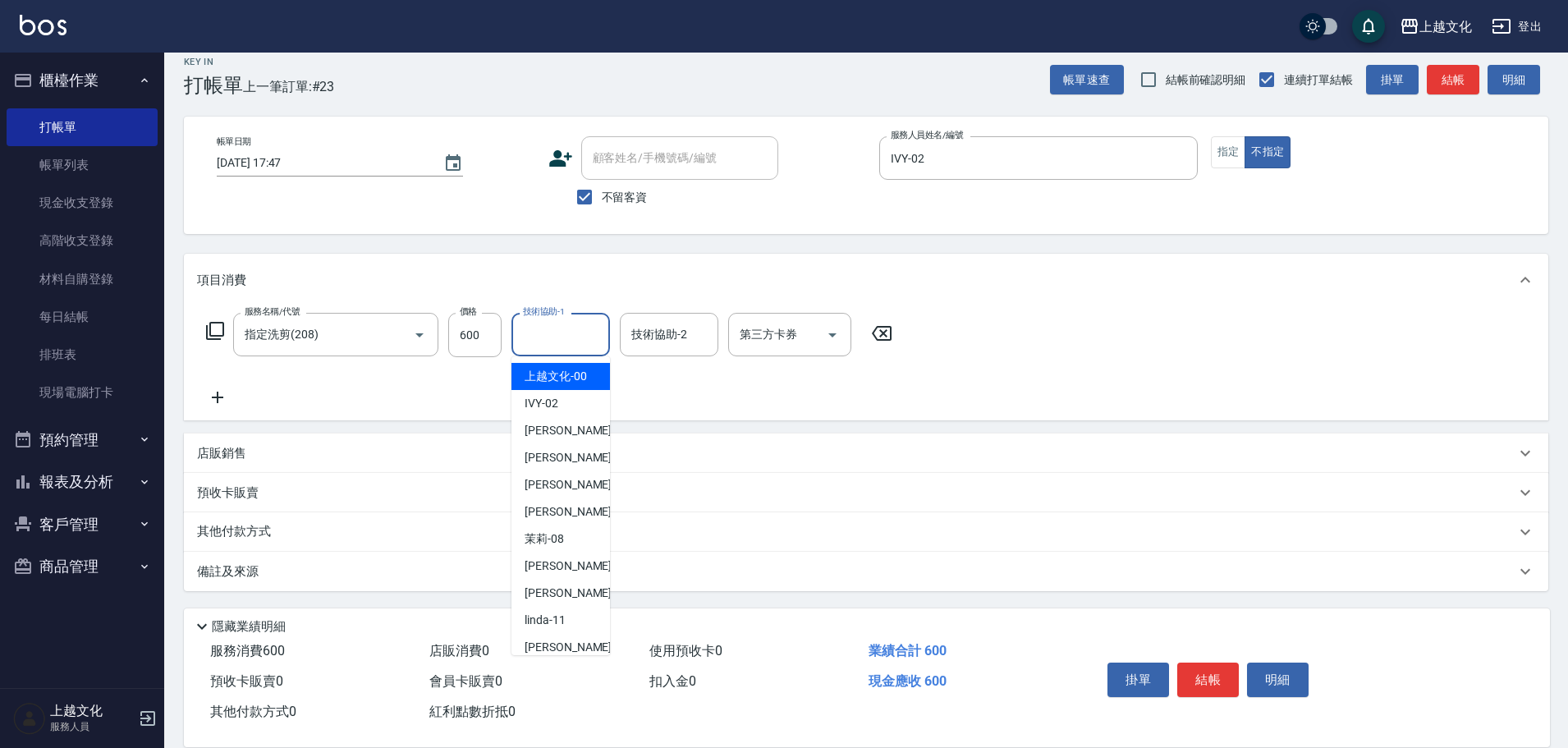
click at [542, 326] on input "技術協助-1" at bounding box center [561, 334] width 84 height 28
click at [553, 453] on span "[PERSON_NAME] -05" at bounding box center [575, 457] width 103 height 17
type input "[PERSON_NAME]-05"
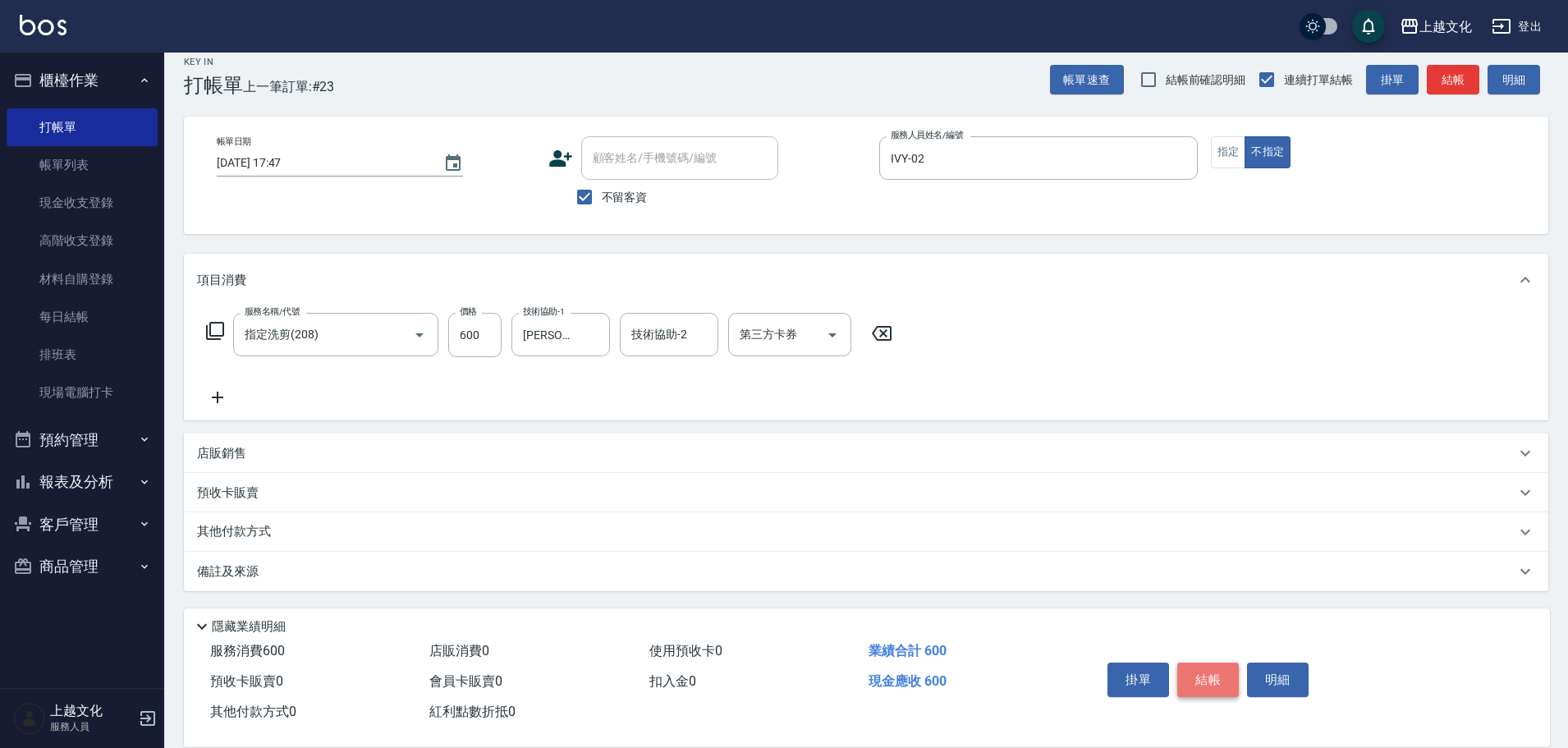
click at [1210, 668] on button "結帳" at bounding box center [1208, 679] width 61 height 35
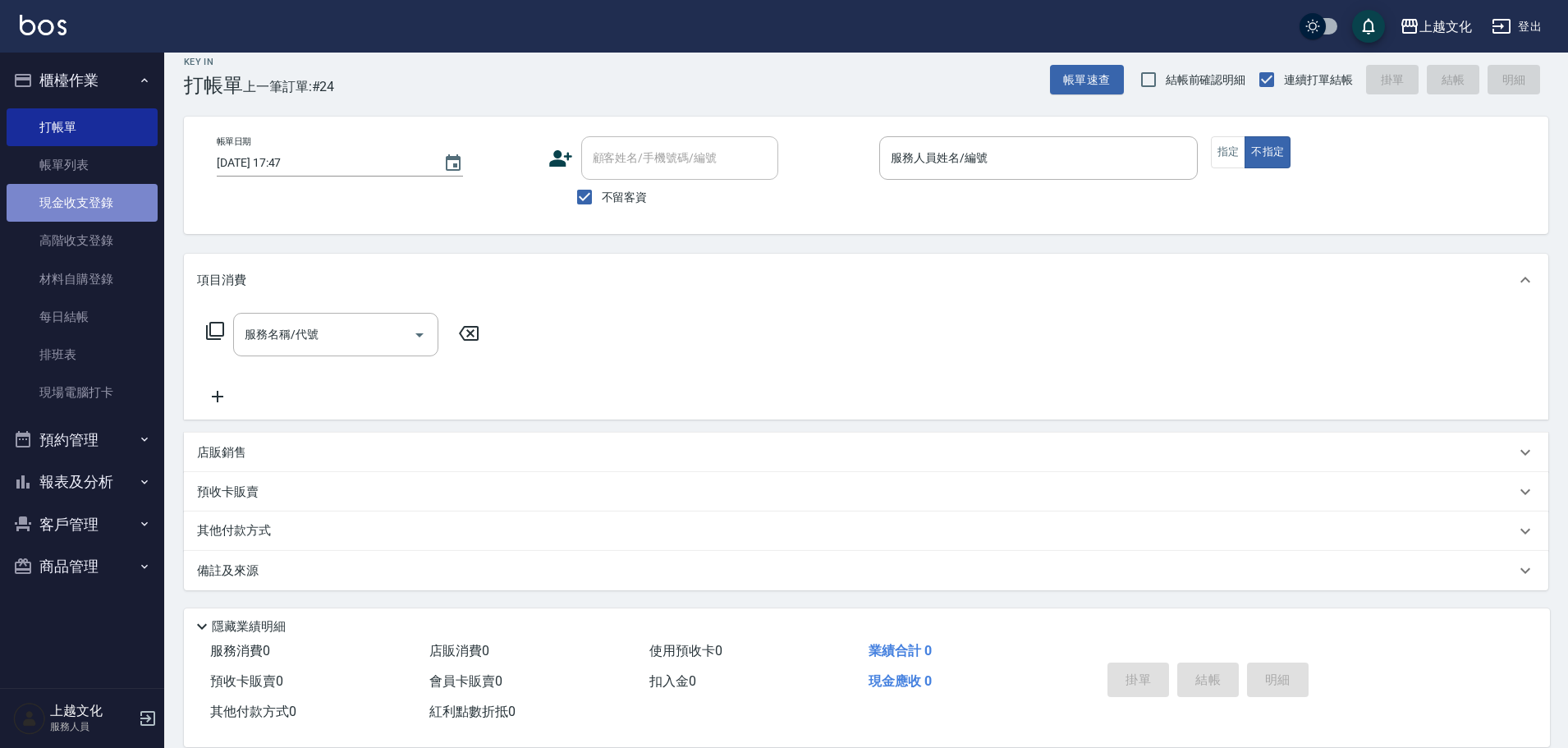
click at [116, 197] on link "現金收支登錄" at bounding box center [81, 202] width 151 height 37
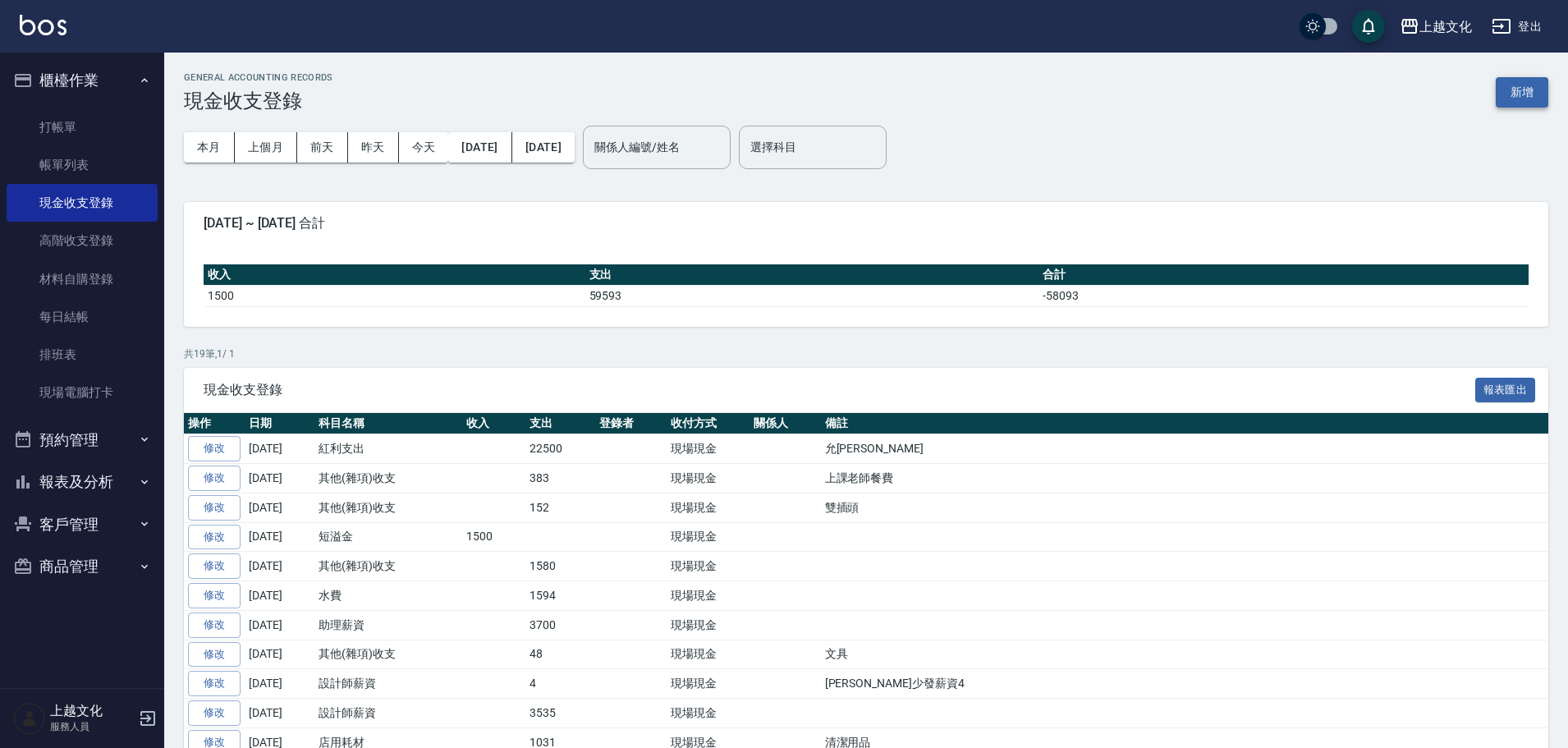
click at [1532, 89] on button "新增" at bounding box center [1521, 91] width 52 height 30
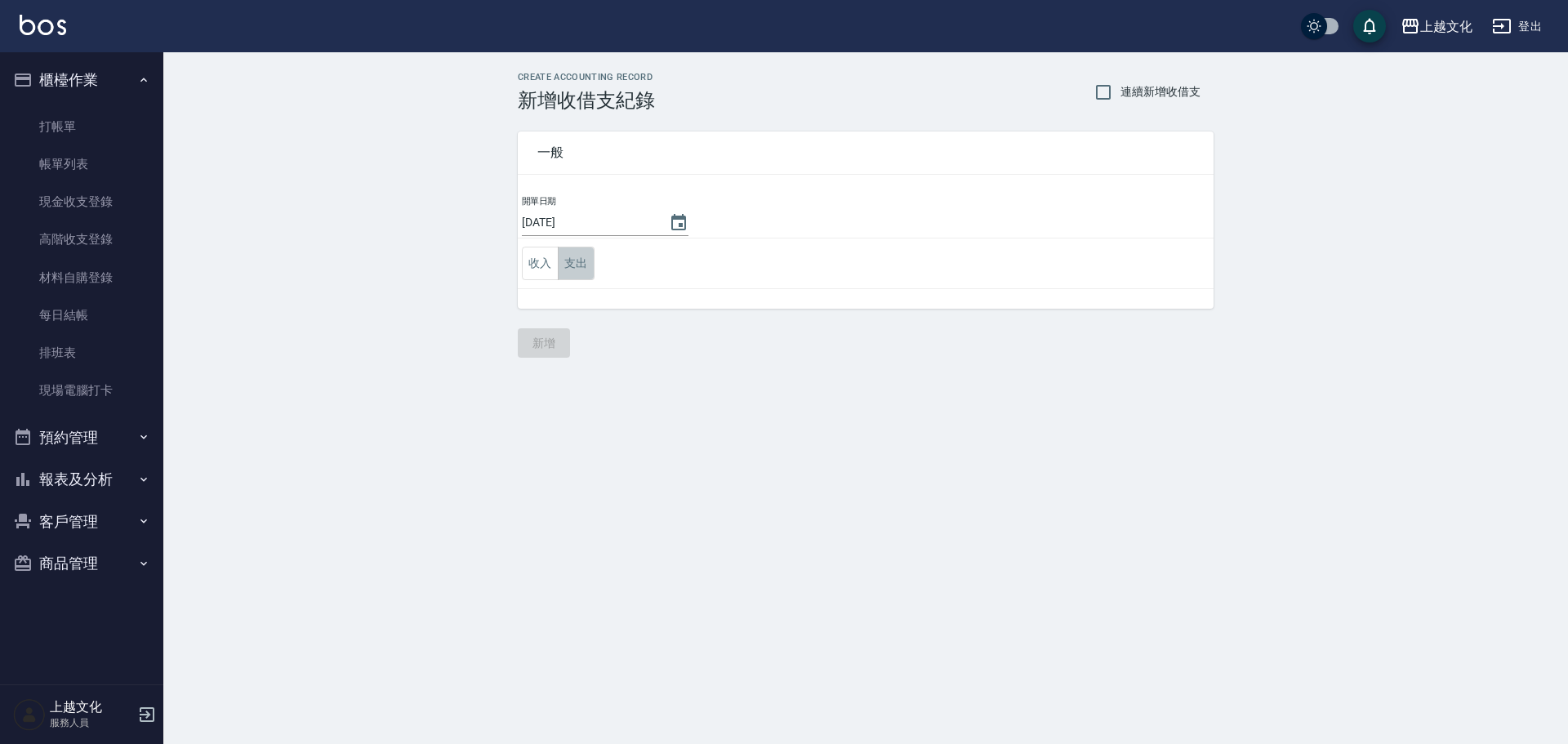
click at [586, 265] on button "支出" at bounding box center [576, 263] width 36 height 34
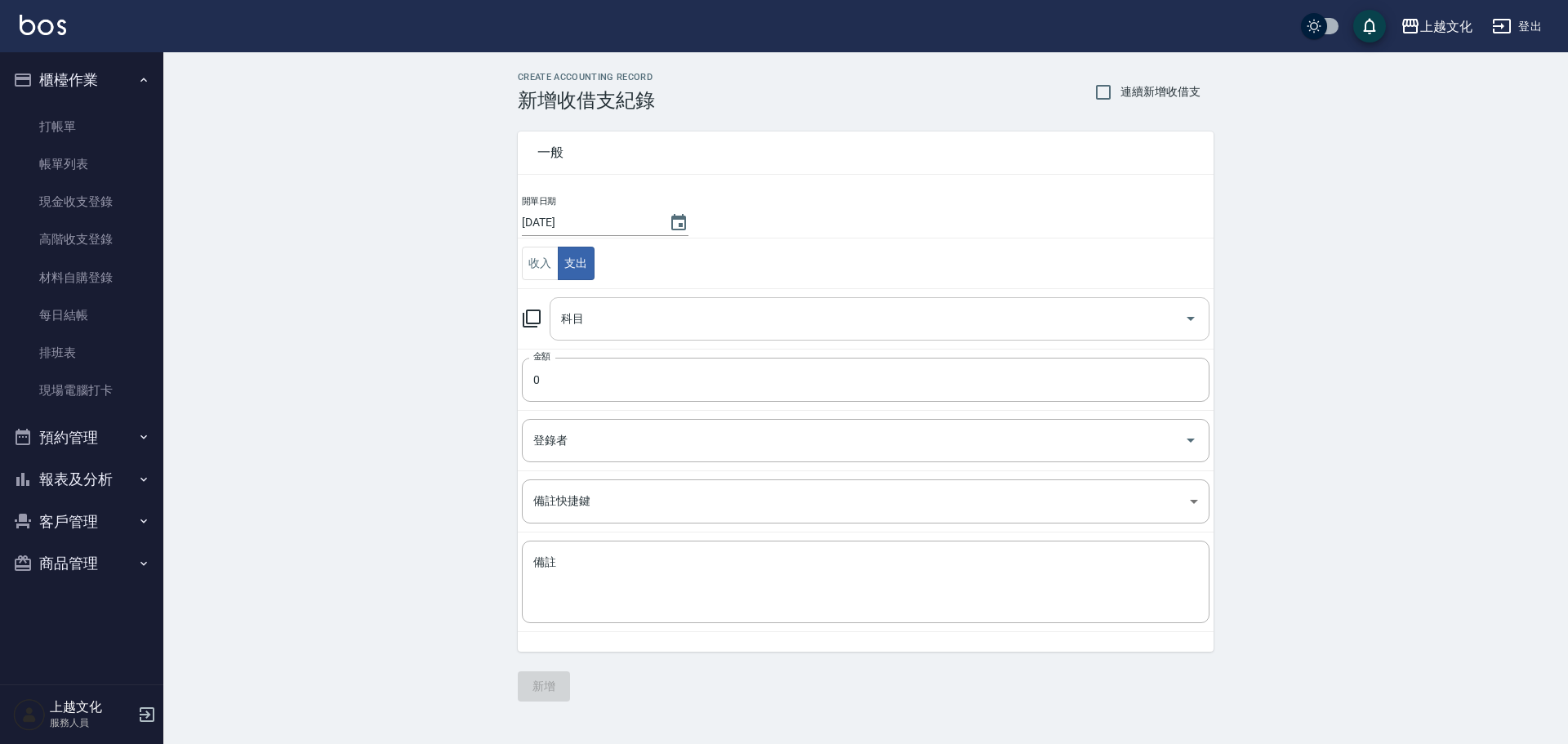
click at [1190, 318] on icon "Open" at bounding box center [1190, 318] width 8 height 4
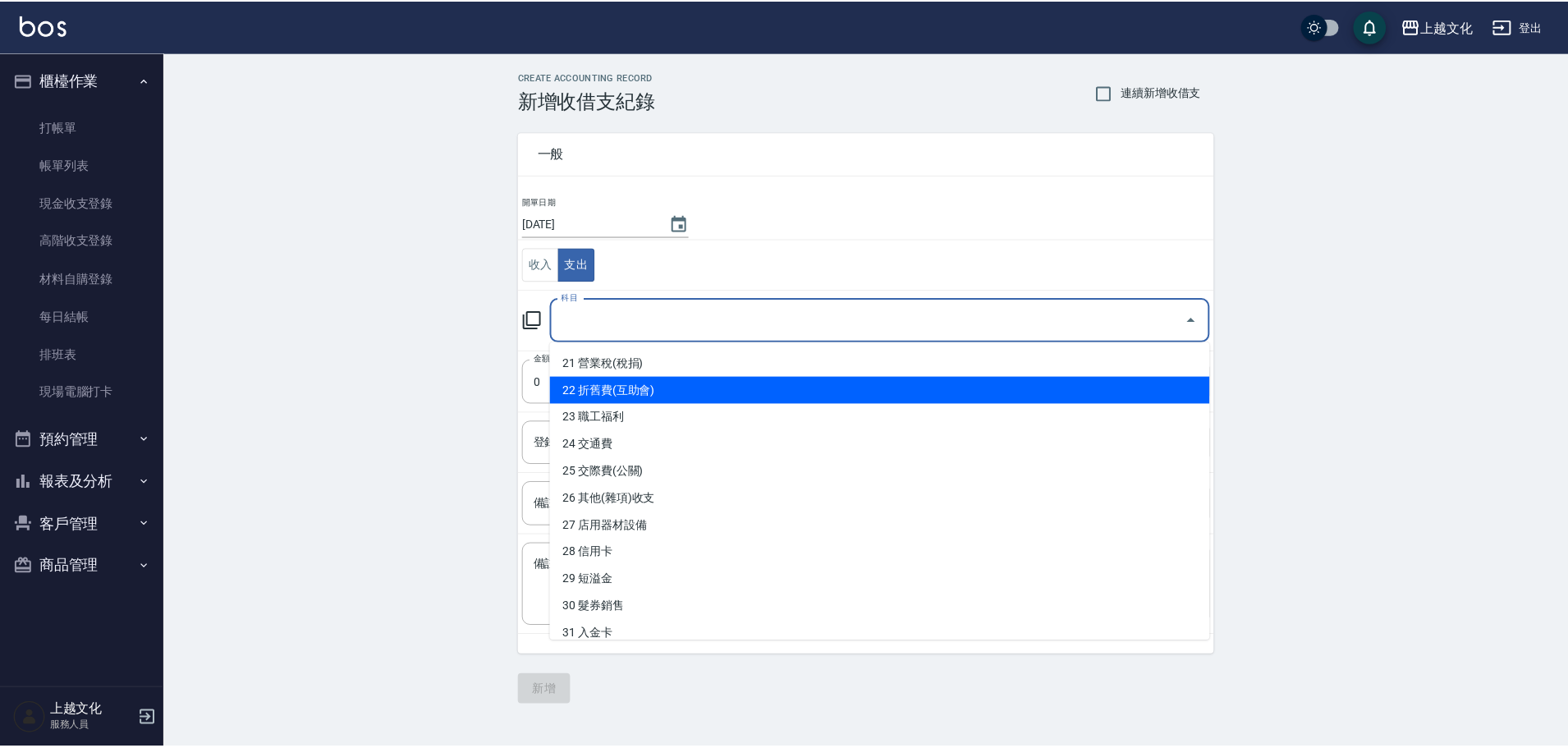
scroll to position [574, 0]
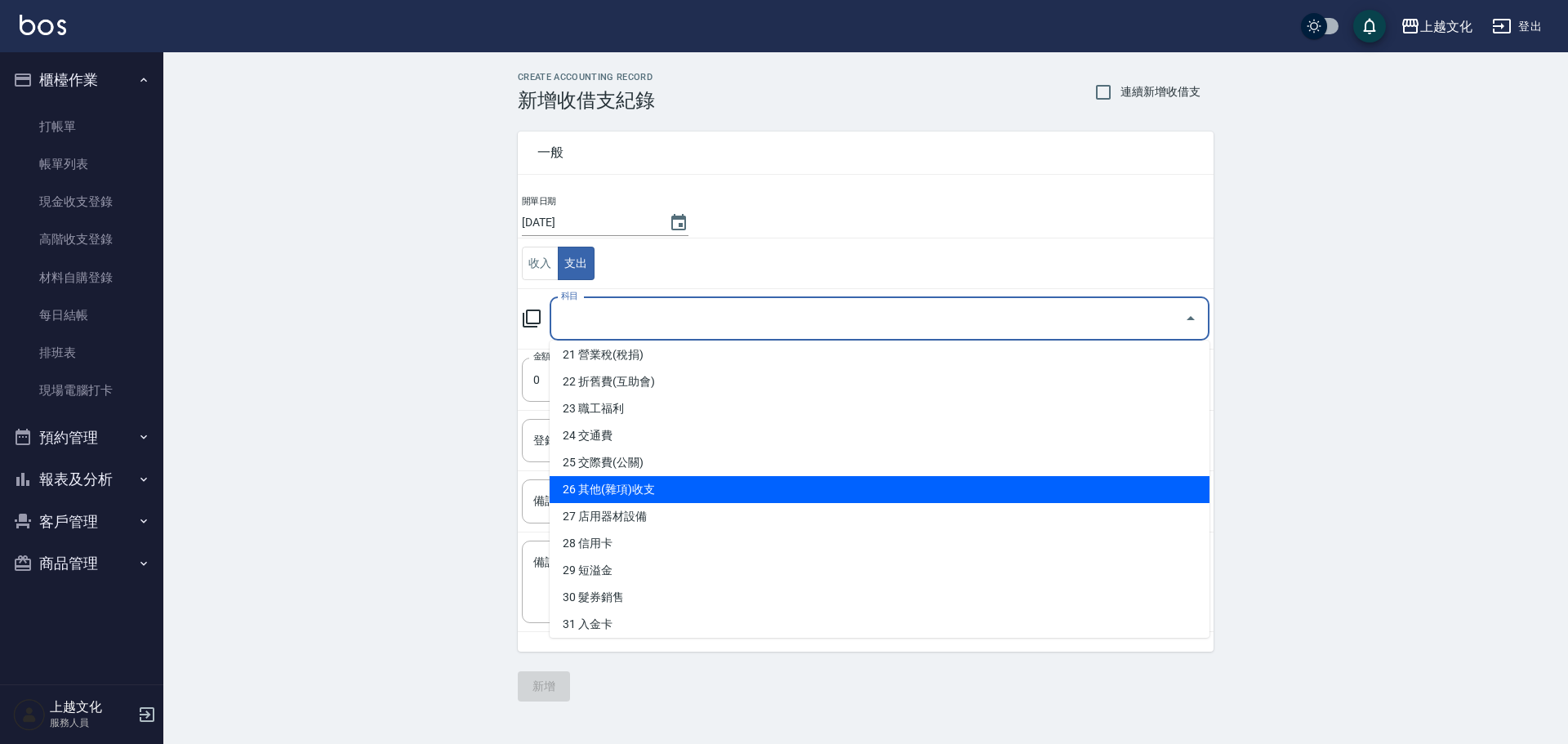
click at [724, 488] on li "26 其他(雜項)收支" at bounding box center [879, 489] width 660 height 27
type input "26 其他(雜項)收支"
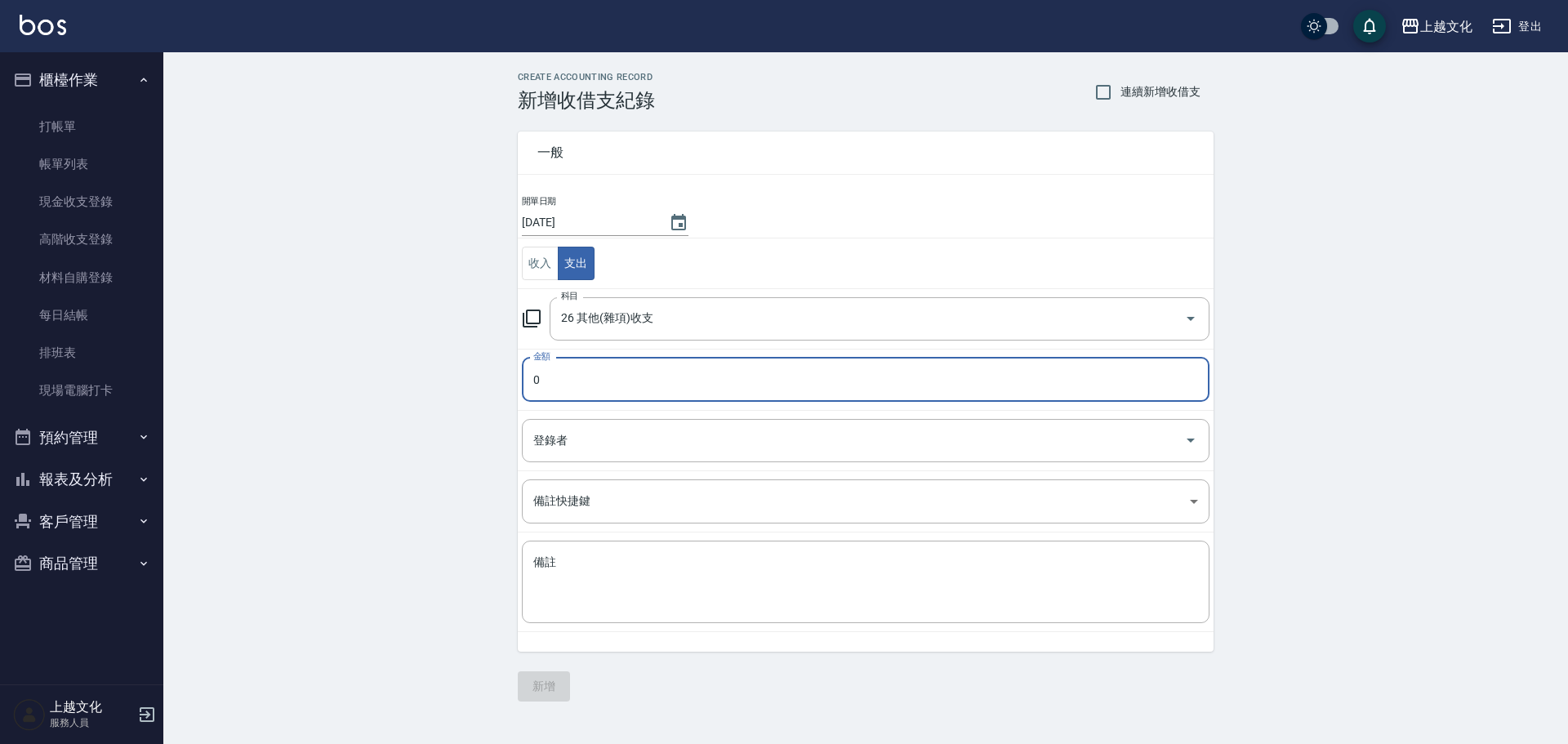
click at [521, 369] on td "金額 0 金額" at bounding box center [865, 378] width 696 height 61
click at [525, 378] on input "0" at bounding box center [865, 379] width 688 height 44
type input "3600"
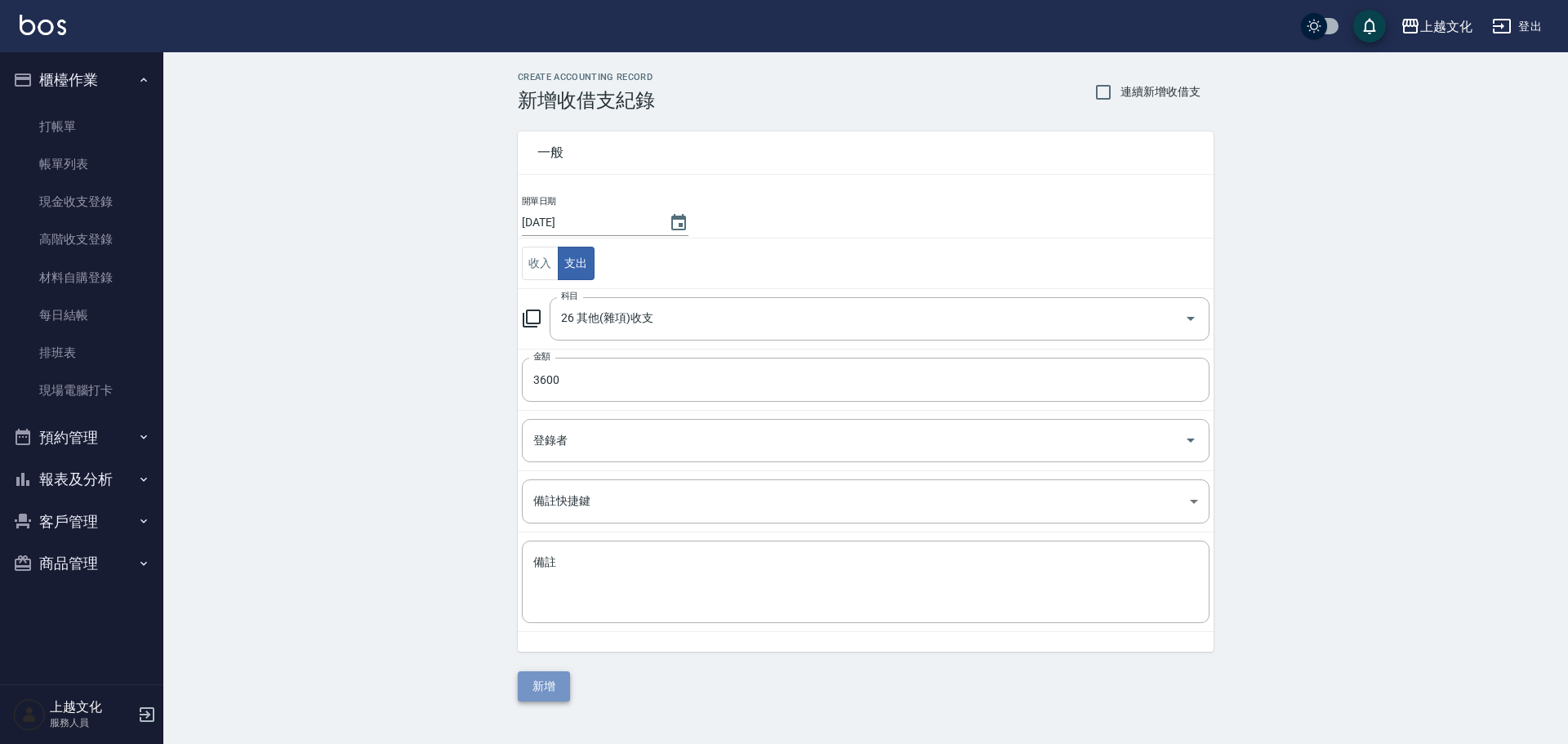
click at [544, 679] on button "新增" at bounding box center [543, 686] width 52 height 30
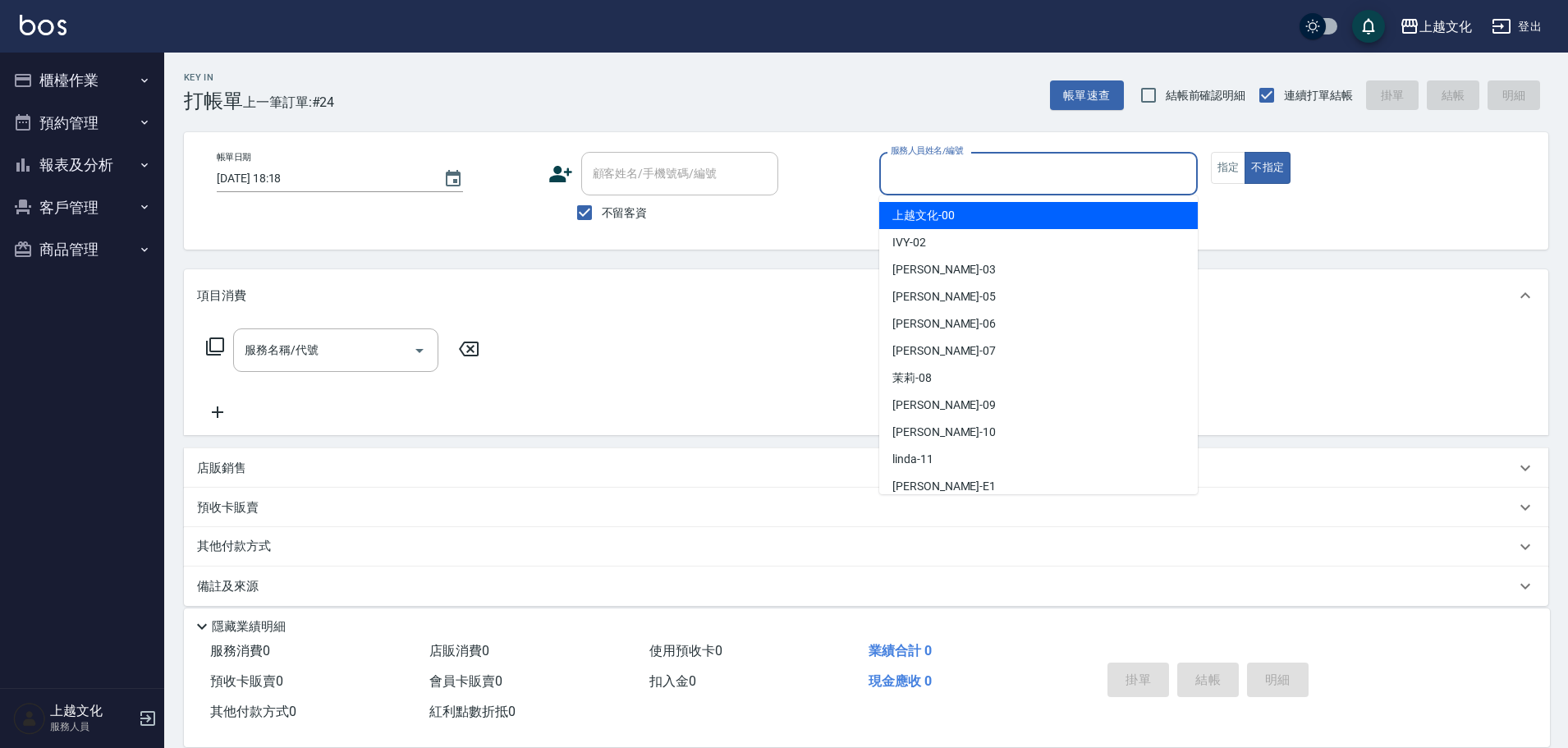
click at [992, 177] on input "服務人員姓名/編號" at bounding box center [1038, 173] width 304 height 28
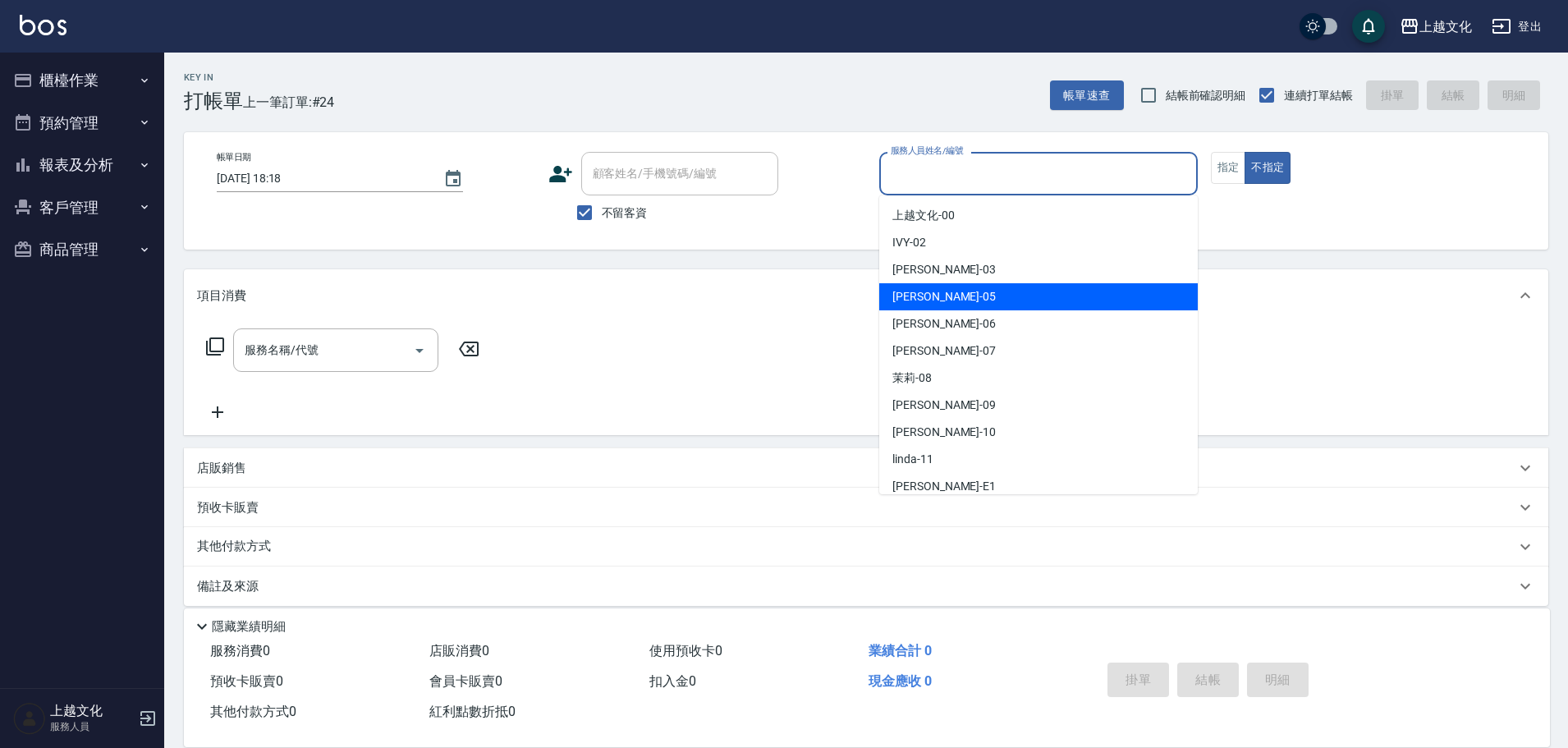
drag, startPoint x: 971, startPoint y: 295, endPoint x: 976, endPoint y: 289, distance: 7.8
click at [972, 293] on div "[PERSON_NAME] -05" at bounding box center [1038, 297] width 318 height 27
type input "[PERSON_NAME]-05"
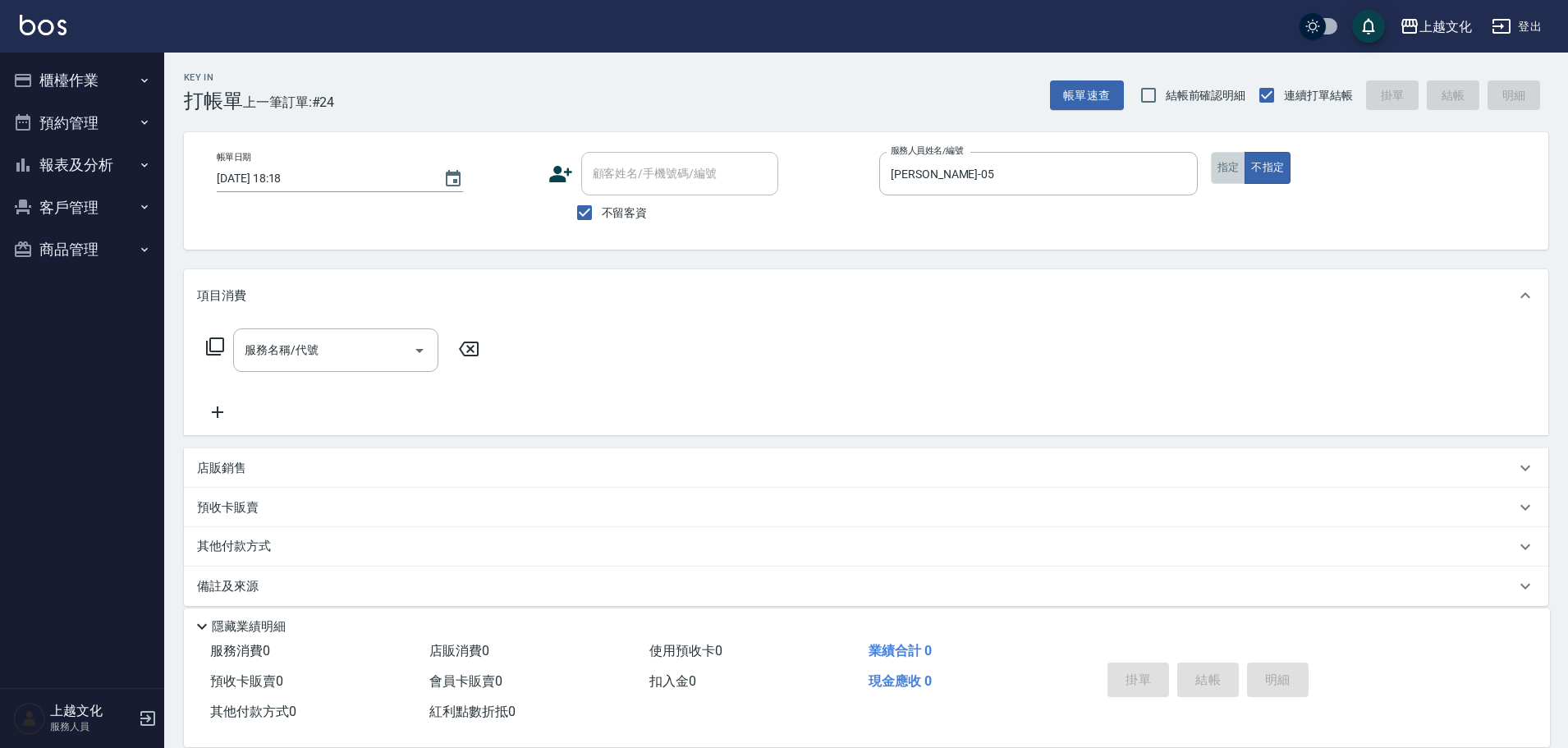
drag, startPoint x: 1228, startPoint y: 170, endPoint x: 621, endPoint y: 245, distance: 611.6
click at [1227, 170] on button "指定" at bounding box center [1229, 167] width 36 height 32
click at [345, 347] on input "服務名稱/代號" at bounding box center [323, 349] width 166 height 28
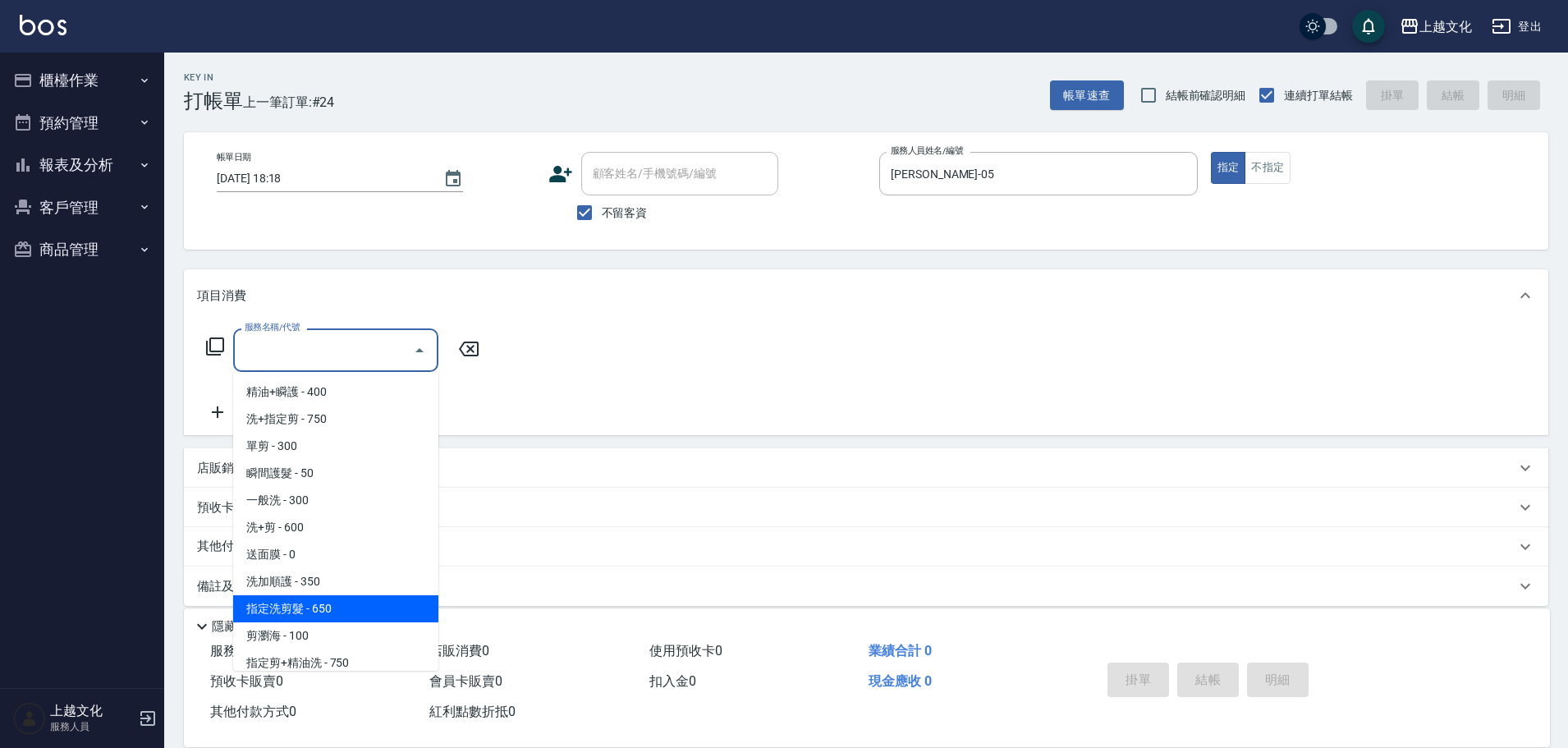
click at [327, 604] on span "指定洗剪髮 - 650" at bounding box center [336, 609] width 205 height 27
type input "指定洗剪髮(201)"
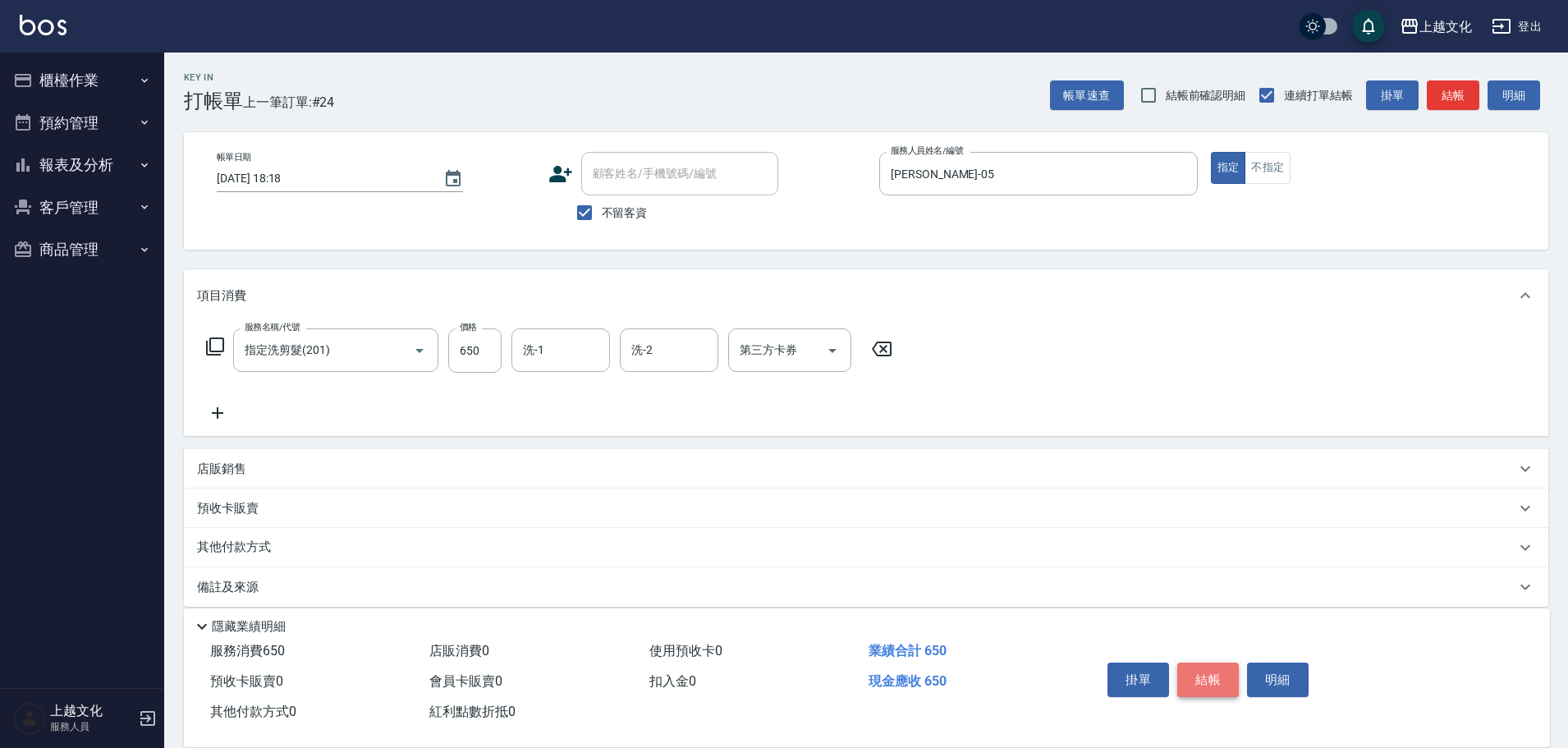
click at [1213, 676] on button "結帳" at bounding box center [1208, 679] width 61 height 35
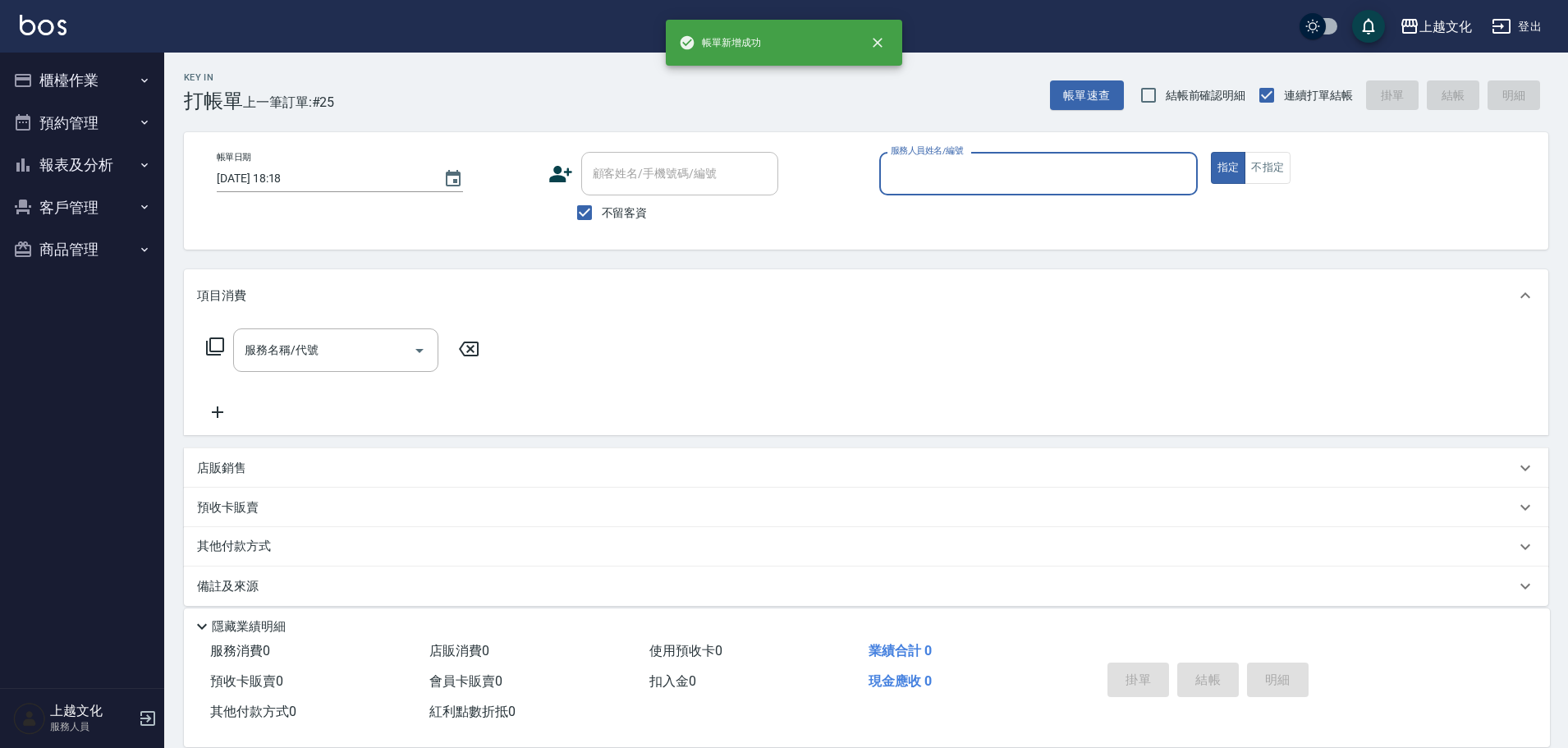
drag, startPoint x: 922, startPoint y: 182, endPoint x: 928, endPoint y: 190, distance: 10.0
click at [923, 183] on input "服務人員姓名/編號" at bounding box center [1038, 173] width 304 height 28
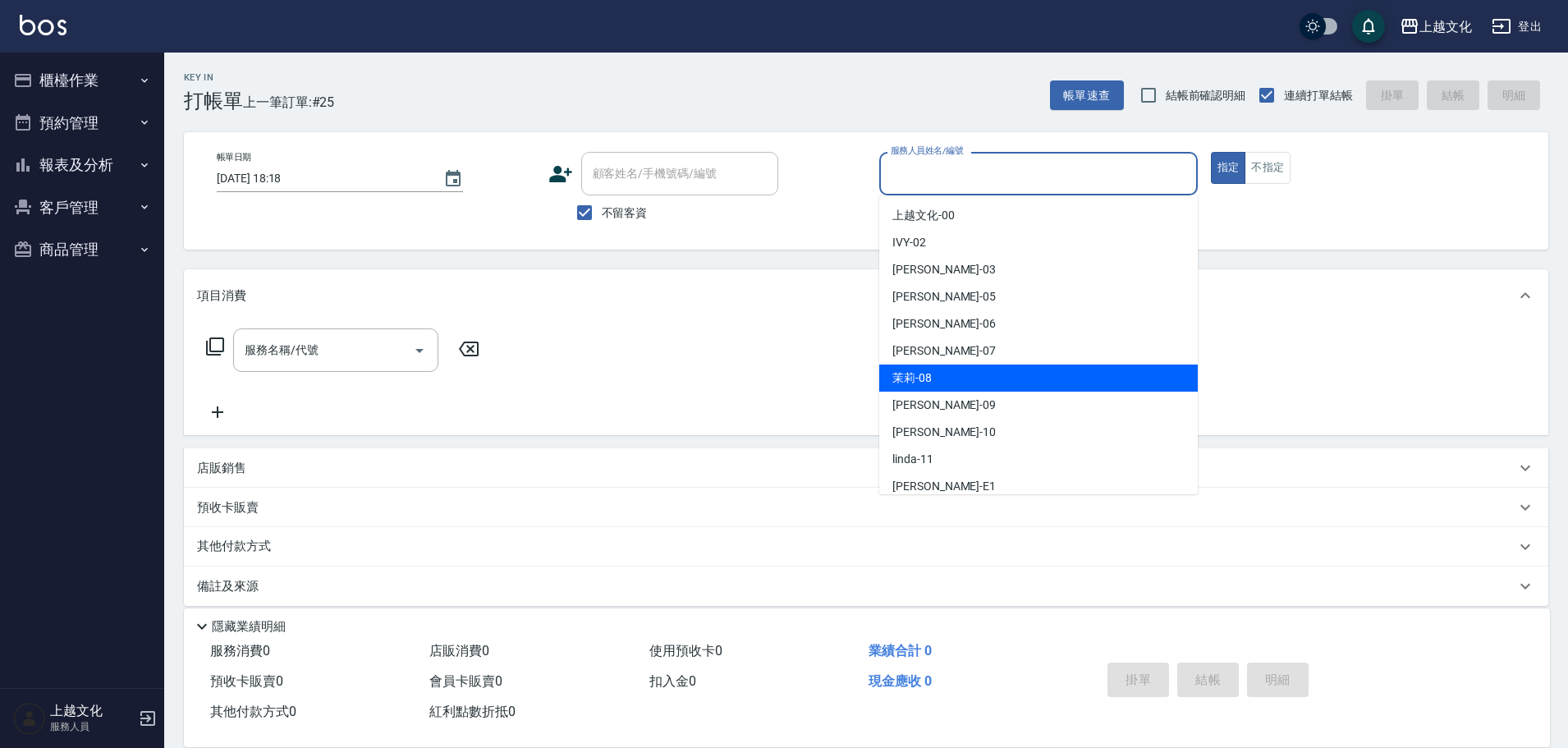
click at [966, 376] on div "茉莉 -08" at bounding box center [1038, 378] width 318 height 27
click at [966, 376] on div "服務名稱/代號 服務名稱/代號" at bounding box center [865, 379] width 1364 height 113
type input "茉莉-08"
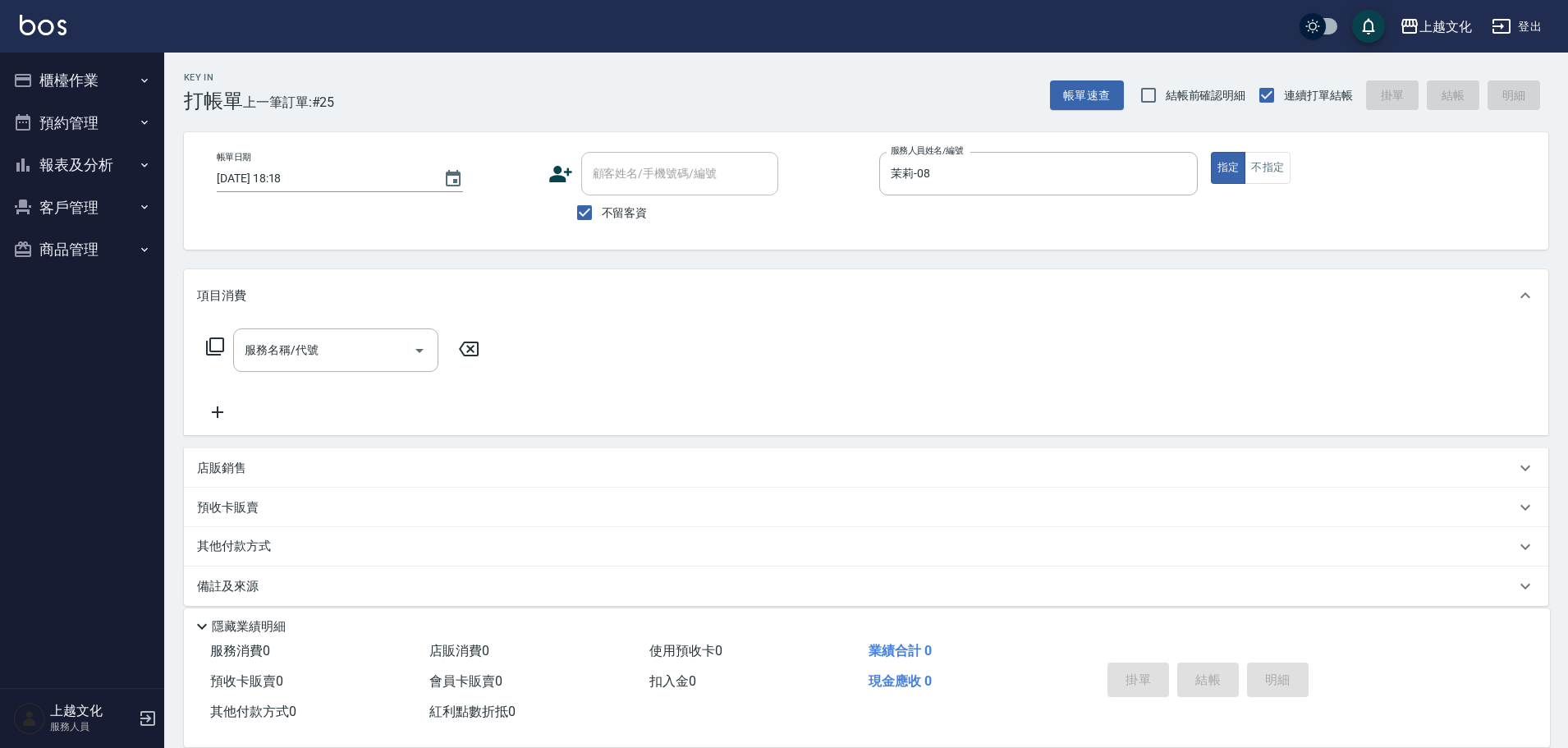
click at [220, 345] on icon at bounding box center [215, 347] width 20 height 20
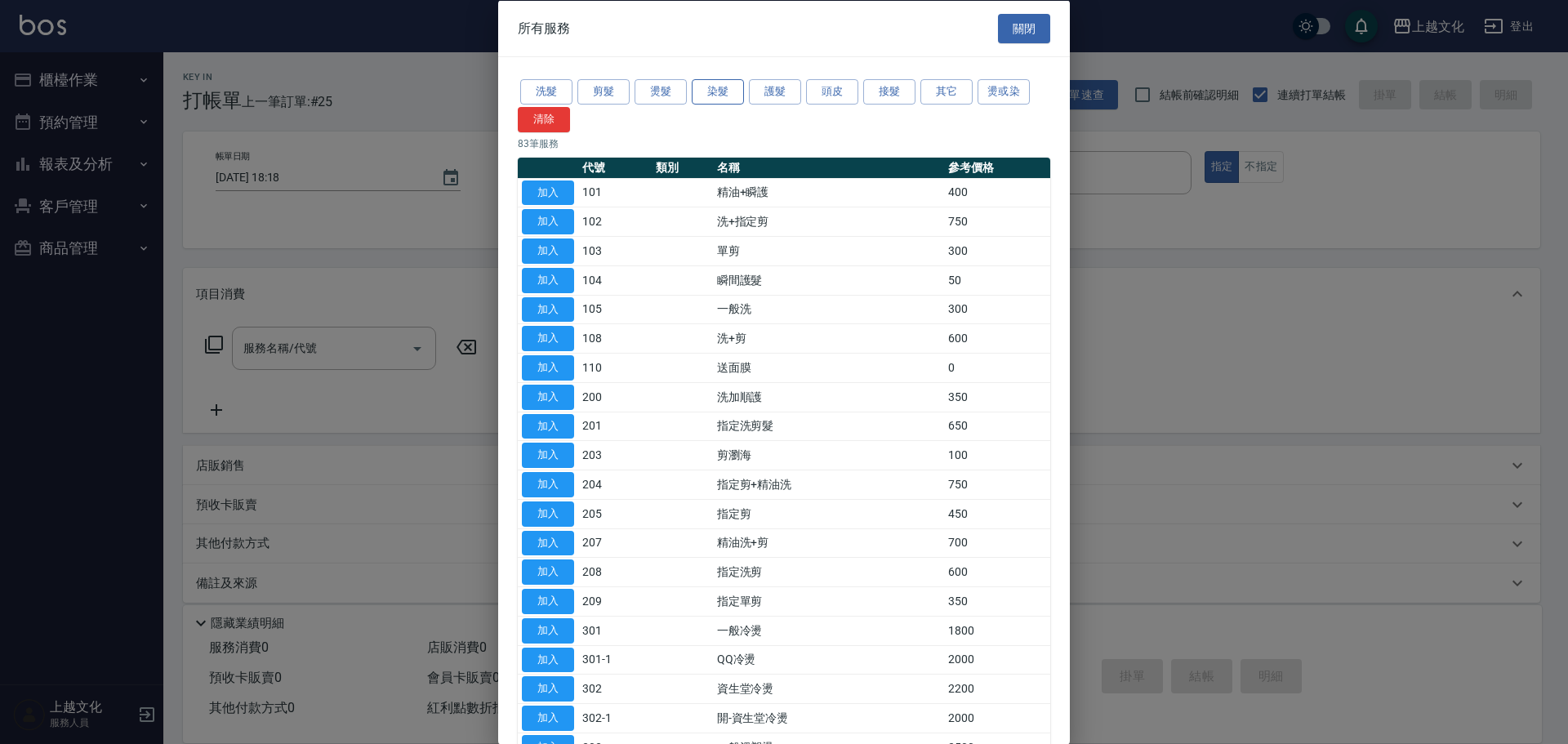
click at [710, 90] on button "染髮" at bounding box center [717, 92] width 52 height 25
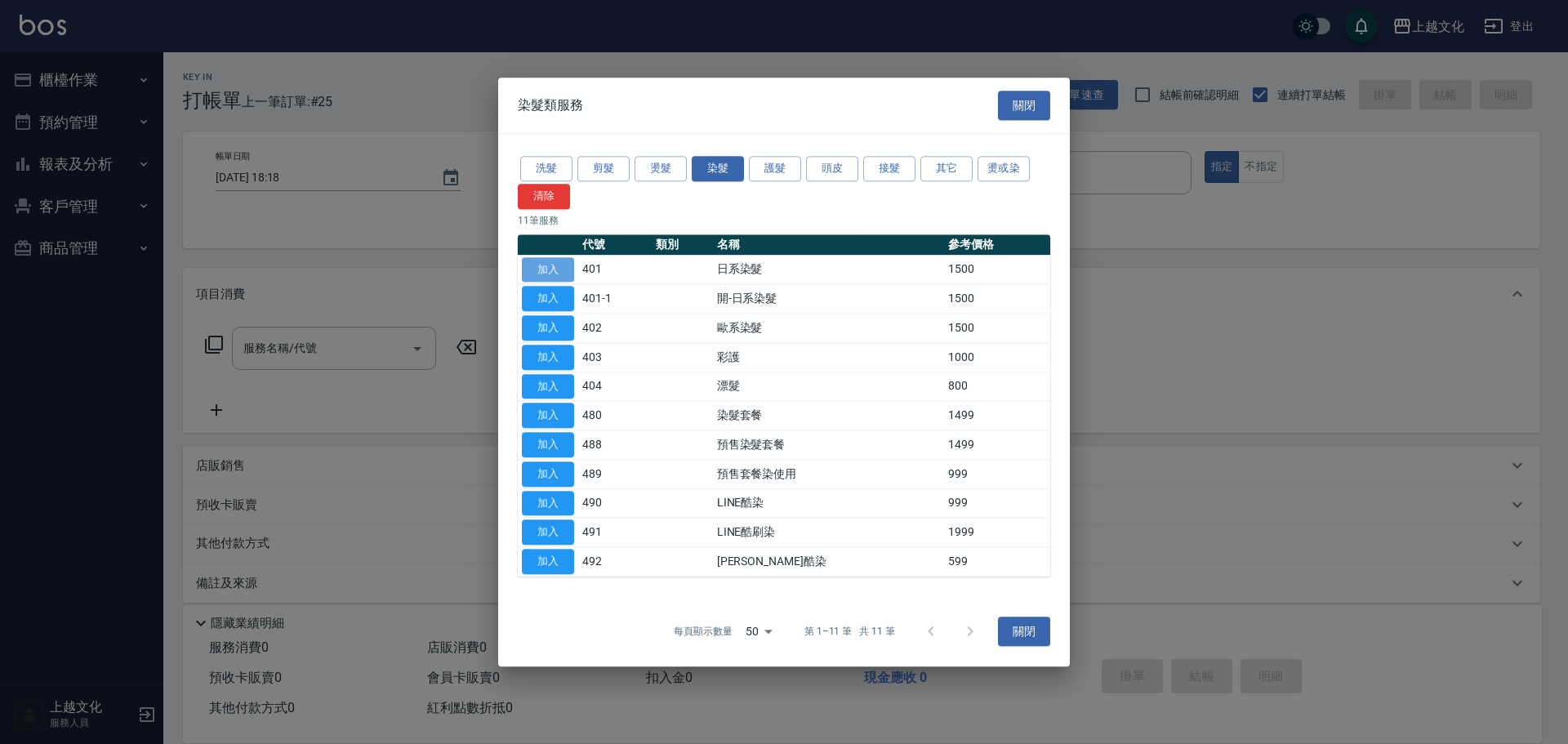
click at [547, 273] on button "加入" at bounding box center [547, 270] width 52 height 25
type input "日系染髮(401)"
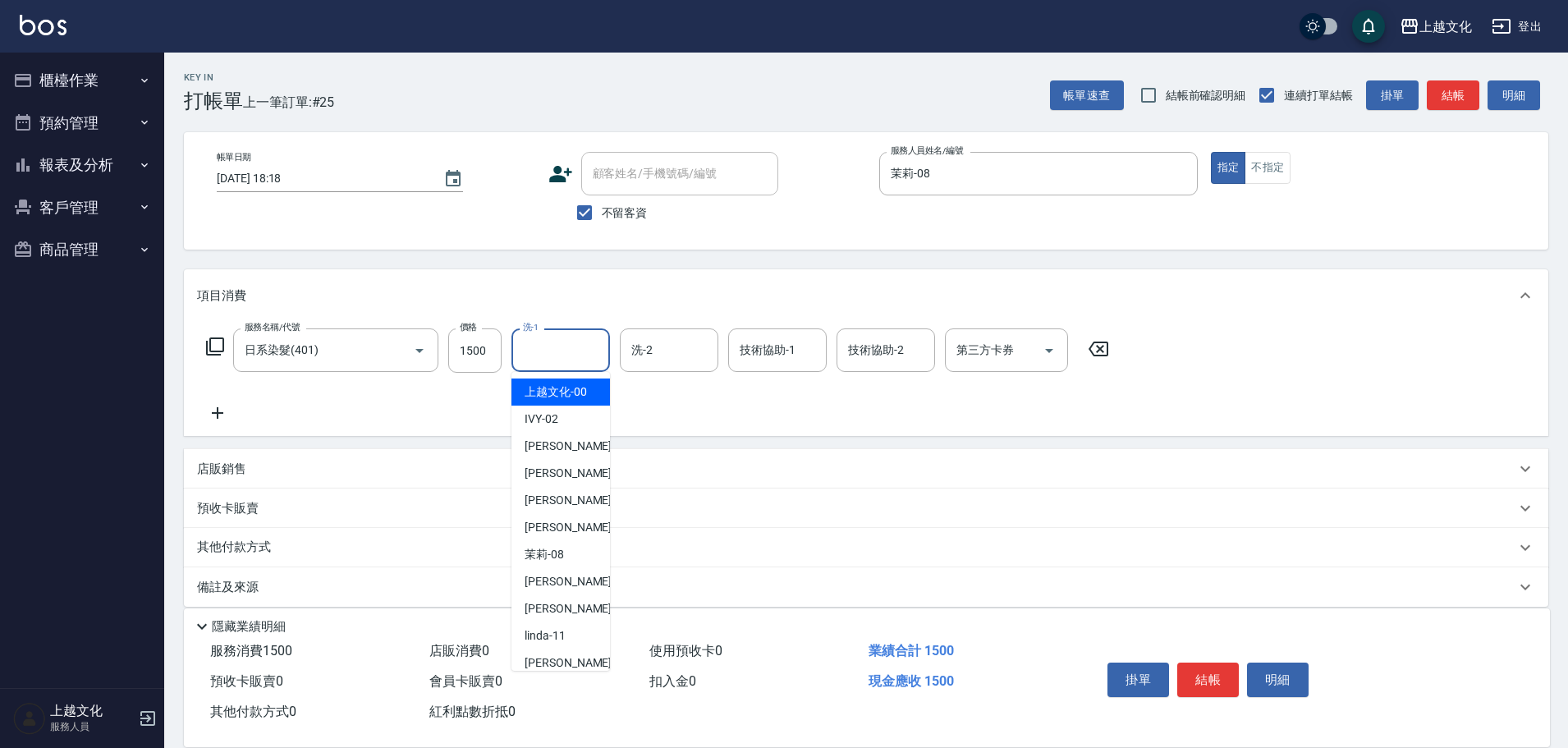
drag, startPoint x: 548, startPoint y: 346, endPoint x: 559, endPoint y: 366, distance: 22.8
click at [551, 344] on input "洗-1" at bounding box center [561, 349] width 84 height 28
click at [575, 390] on span "上越文化 -00" at bounding box center [555, 391] width 62 height 17
type input "上越文化-00"
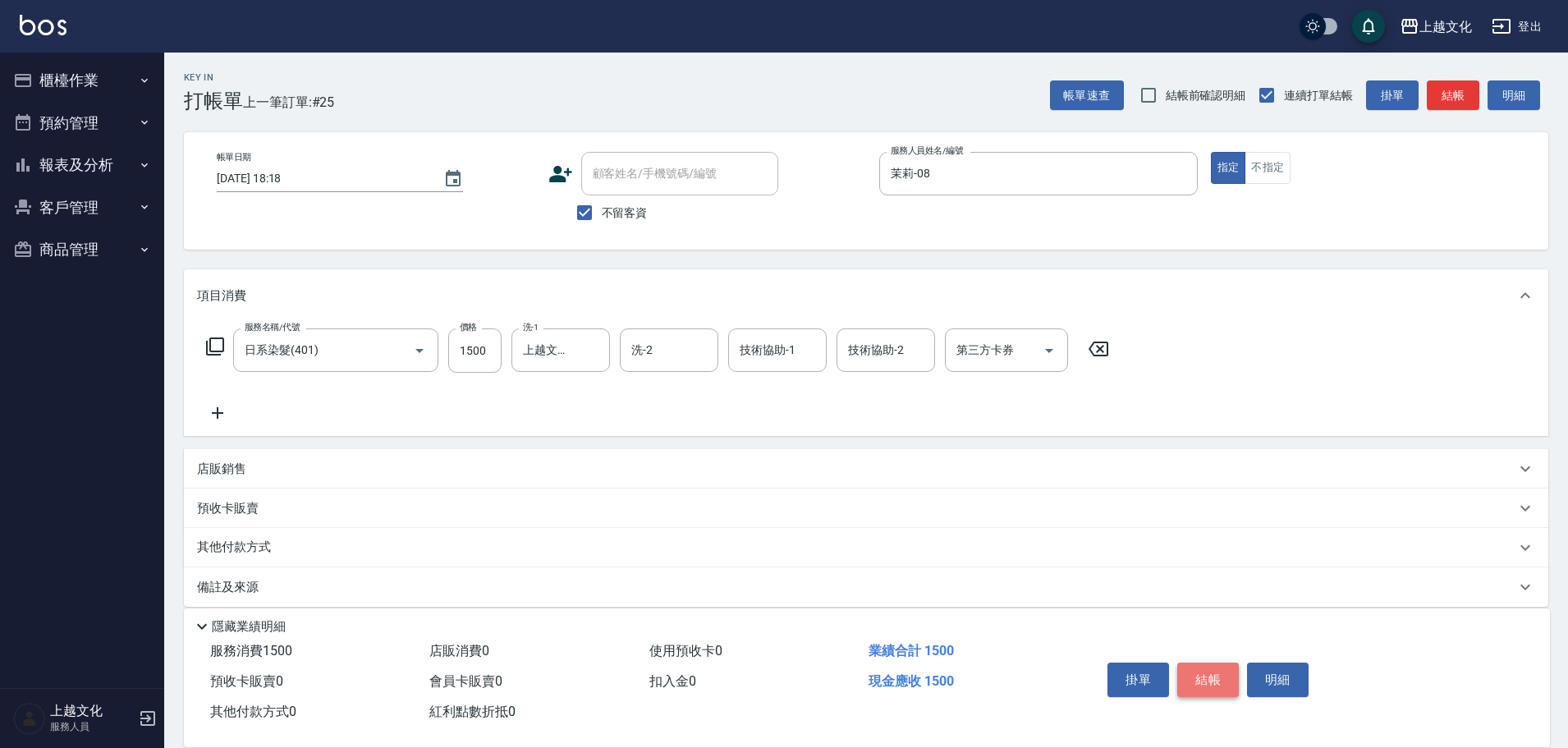
click at [1210, 678] on button "結帳" at bounding box center [1208, 679] width 61 height 35
type input "2025/08/16 18:19"
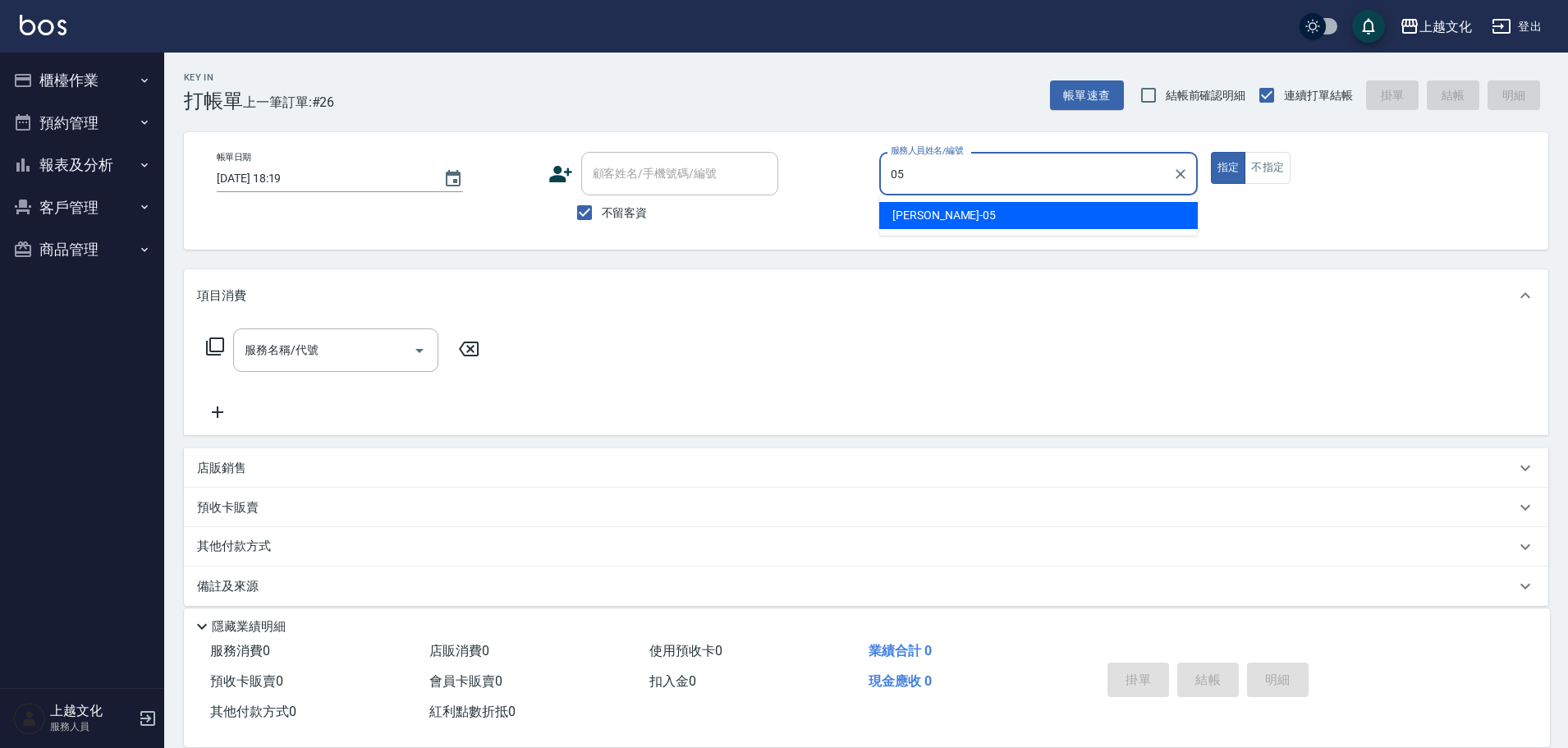
type input "EMILY-05"
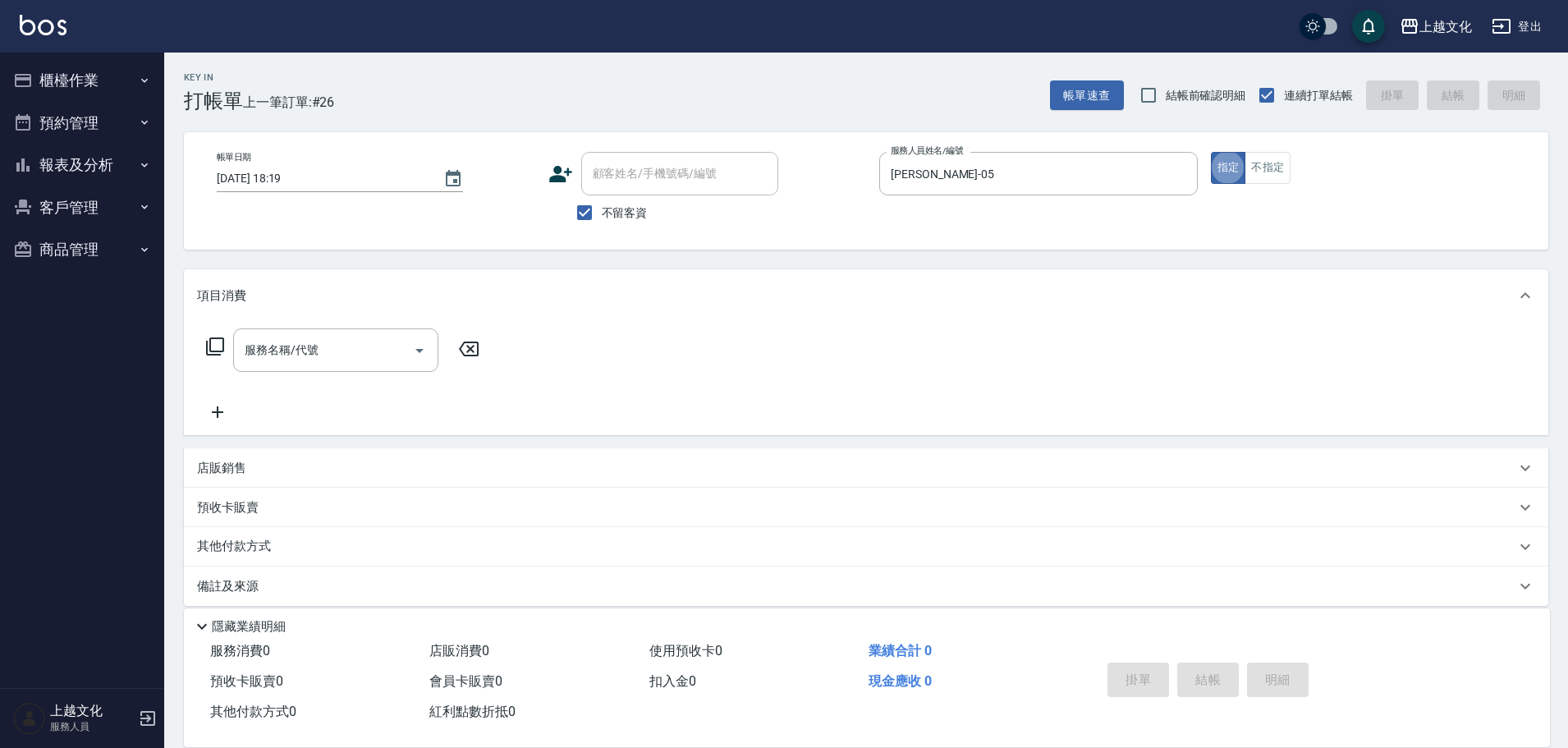
type button "true"
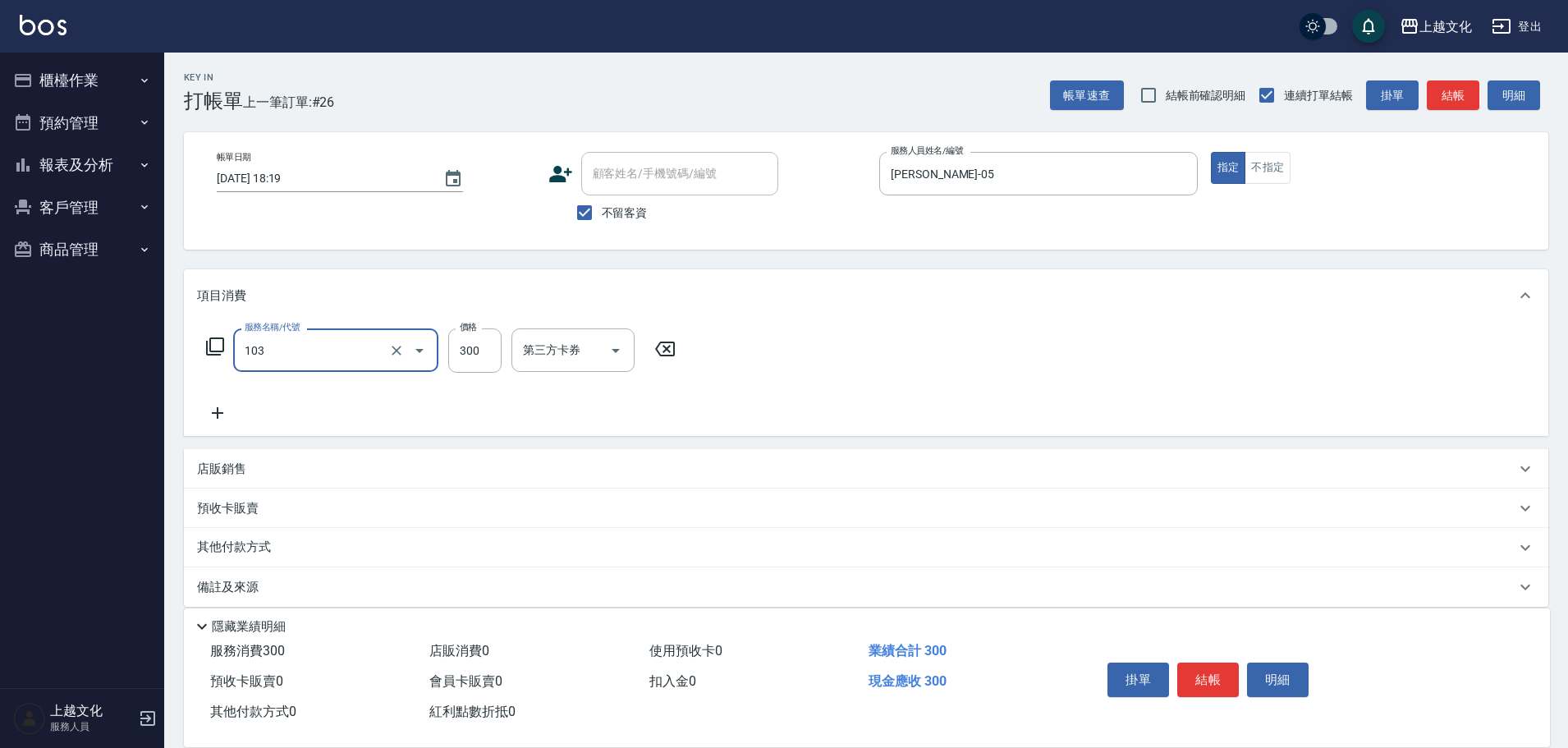
type input "單剪(103)"
type input "350"
click at [1208, 682] on button "結帳" at bounding box center [1208, 679] width 61 height 35
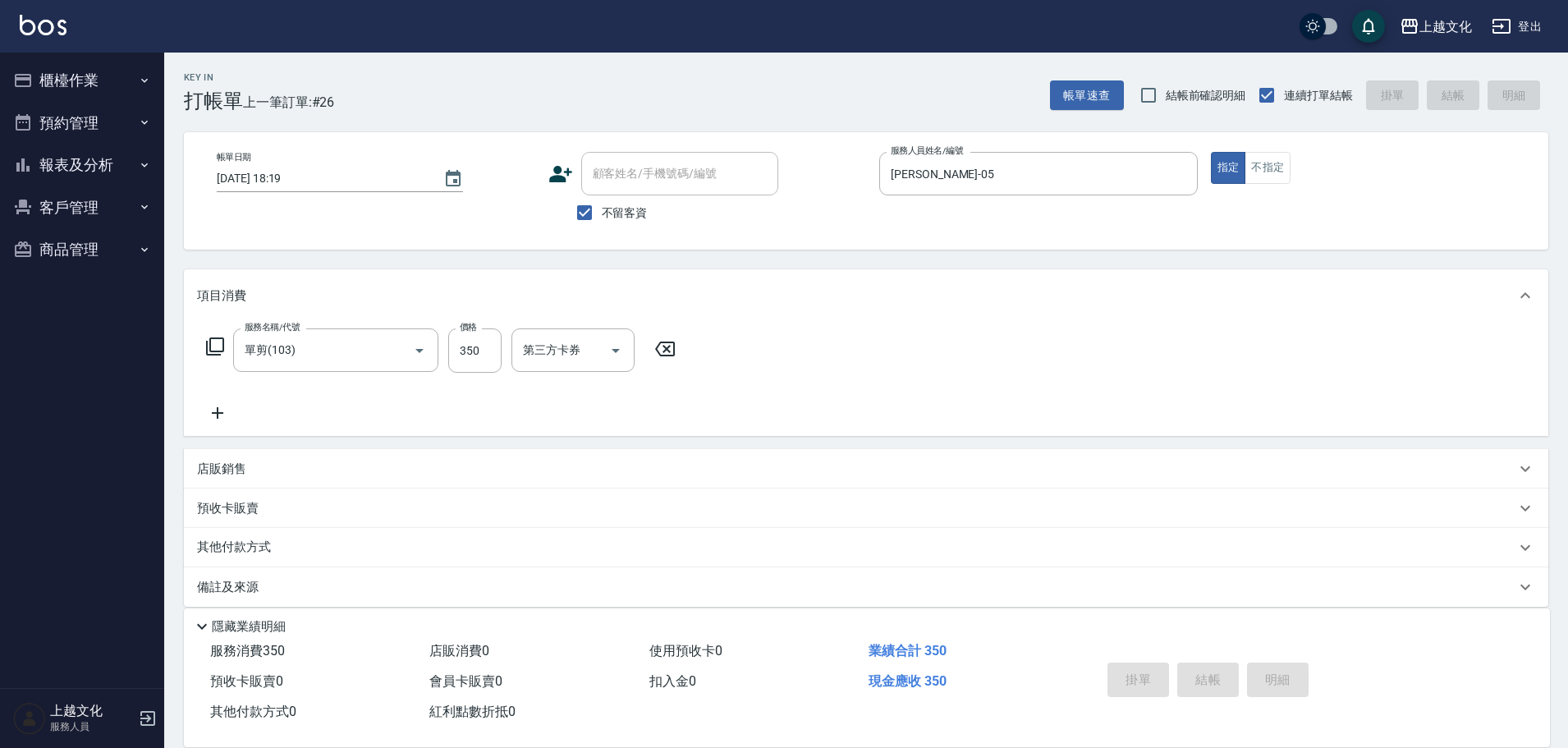
type input "2025/08/16 18:33"
click at [586, 209] on input "不留客資" at bounding box center [585, 213] width 35 height 35
checkbox input "false"
click at [588, 192] on div "顧客姓名/手機號碼/編號" at bounding box center [679, 174] width 197 height 44
click at [588, 195] on div "顧客姓名/手機號碼/編號" at bounding box center [679, 174] width 197 height 44
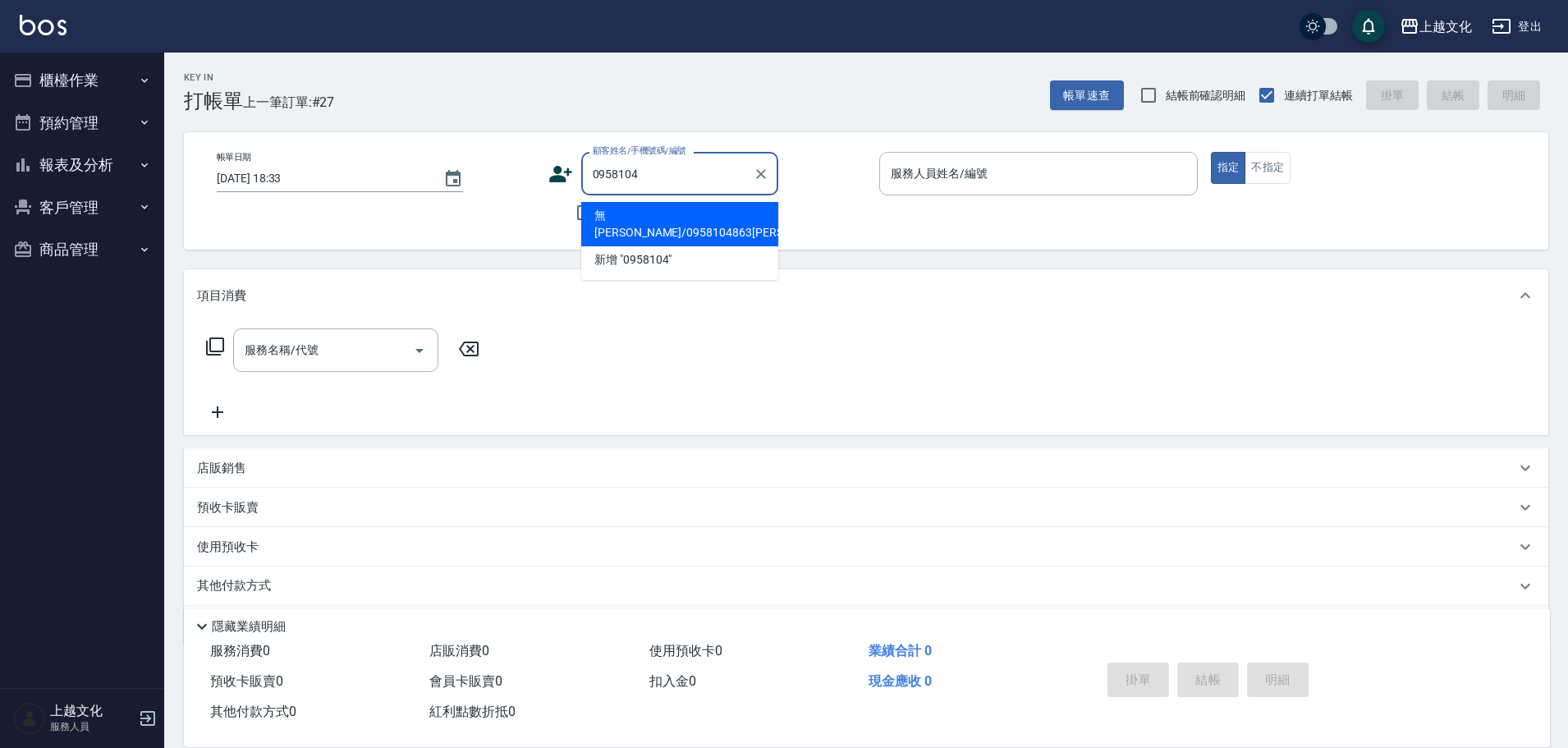
click at [687, 219] on li "無霈澤/0958104863姚/0106" at bounding box center [679, 224] width 197 height 44
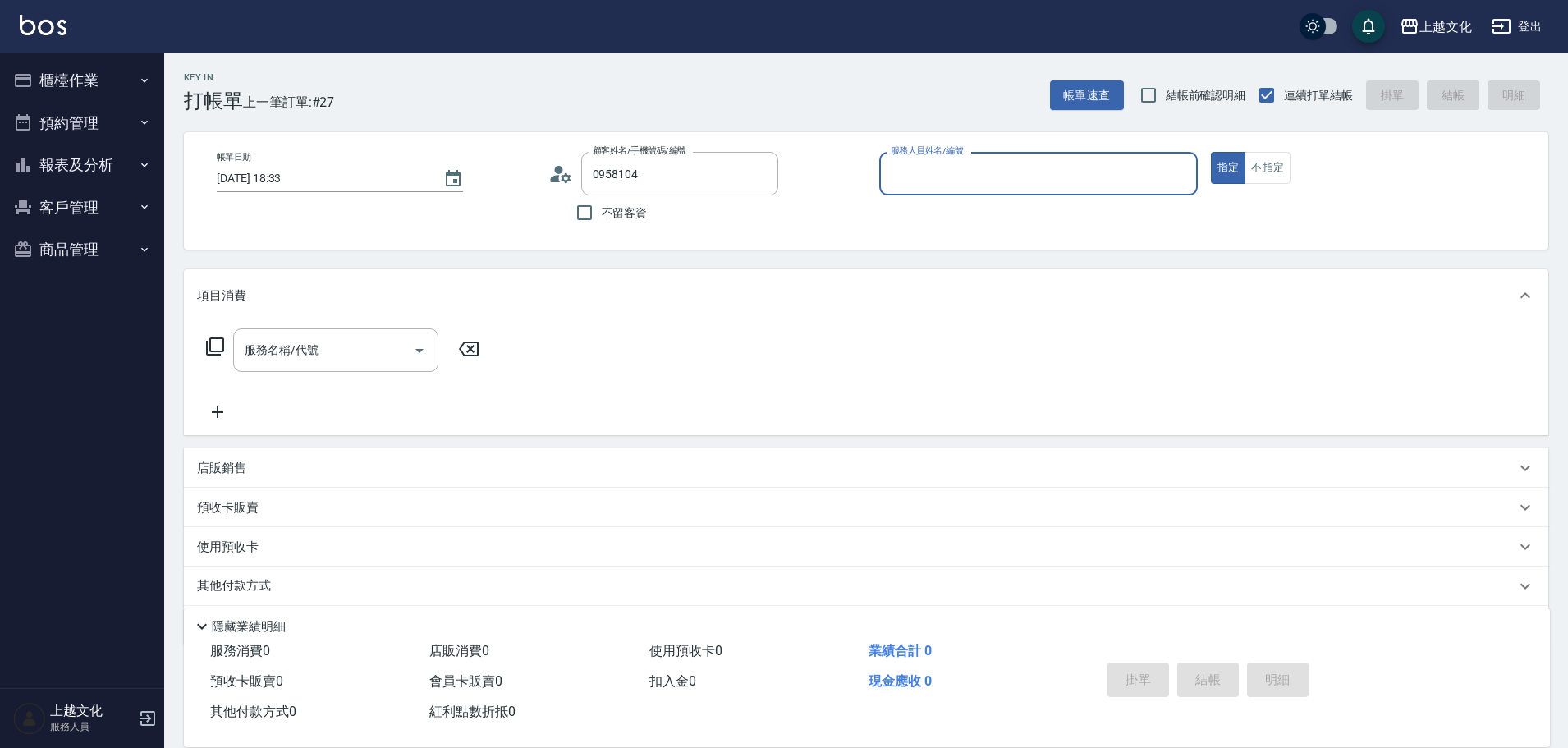
type input "無霈澤/0958104863姚/0106"
click at [559, 173] on circle at bounding box center [558, 169] width 8 height 8
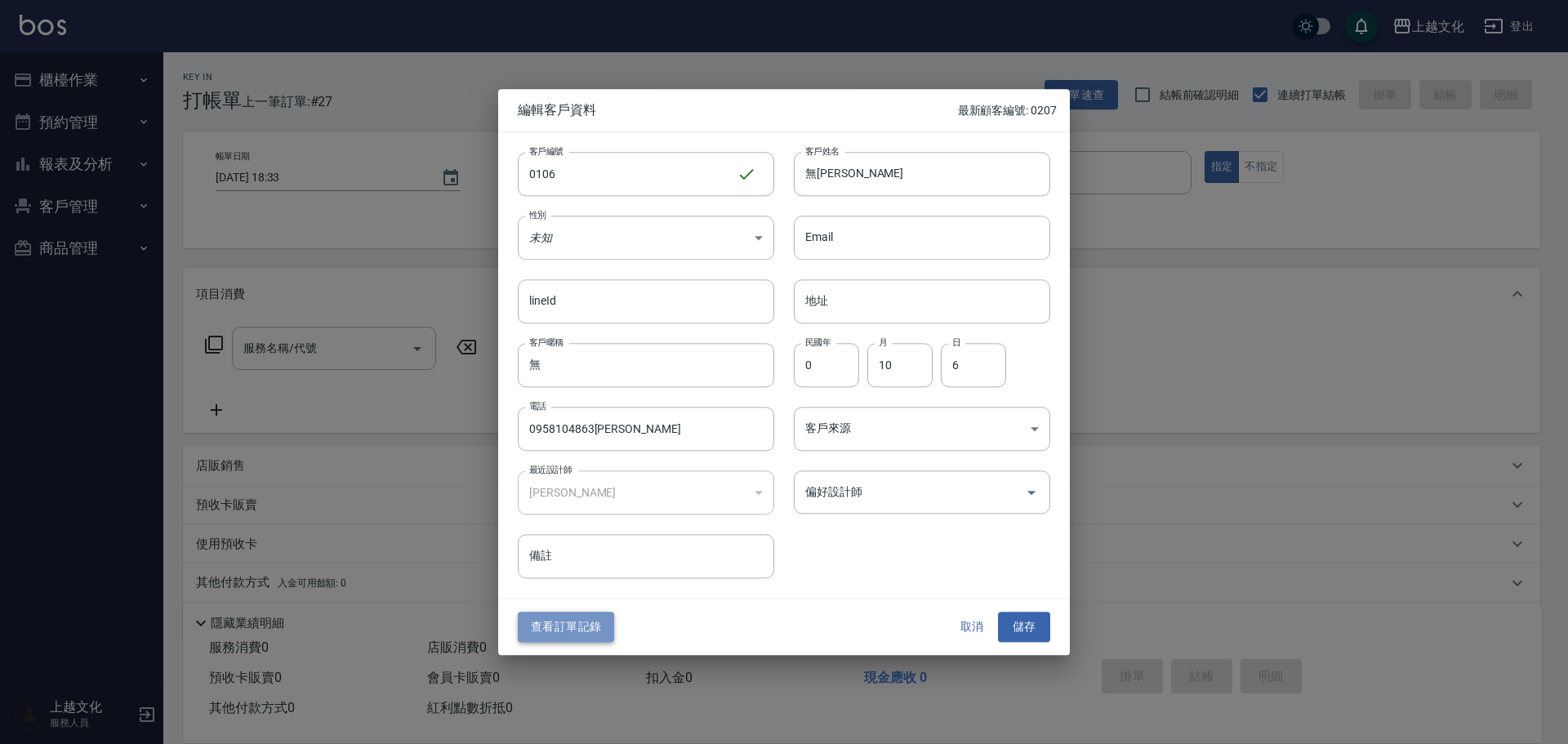
click at [605, 625] on button "查看訂單記錄" at bounding box center [566, 627] width 96 height 30
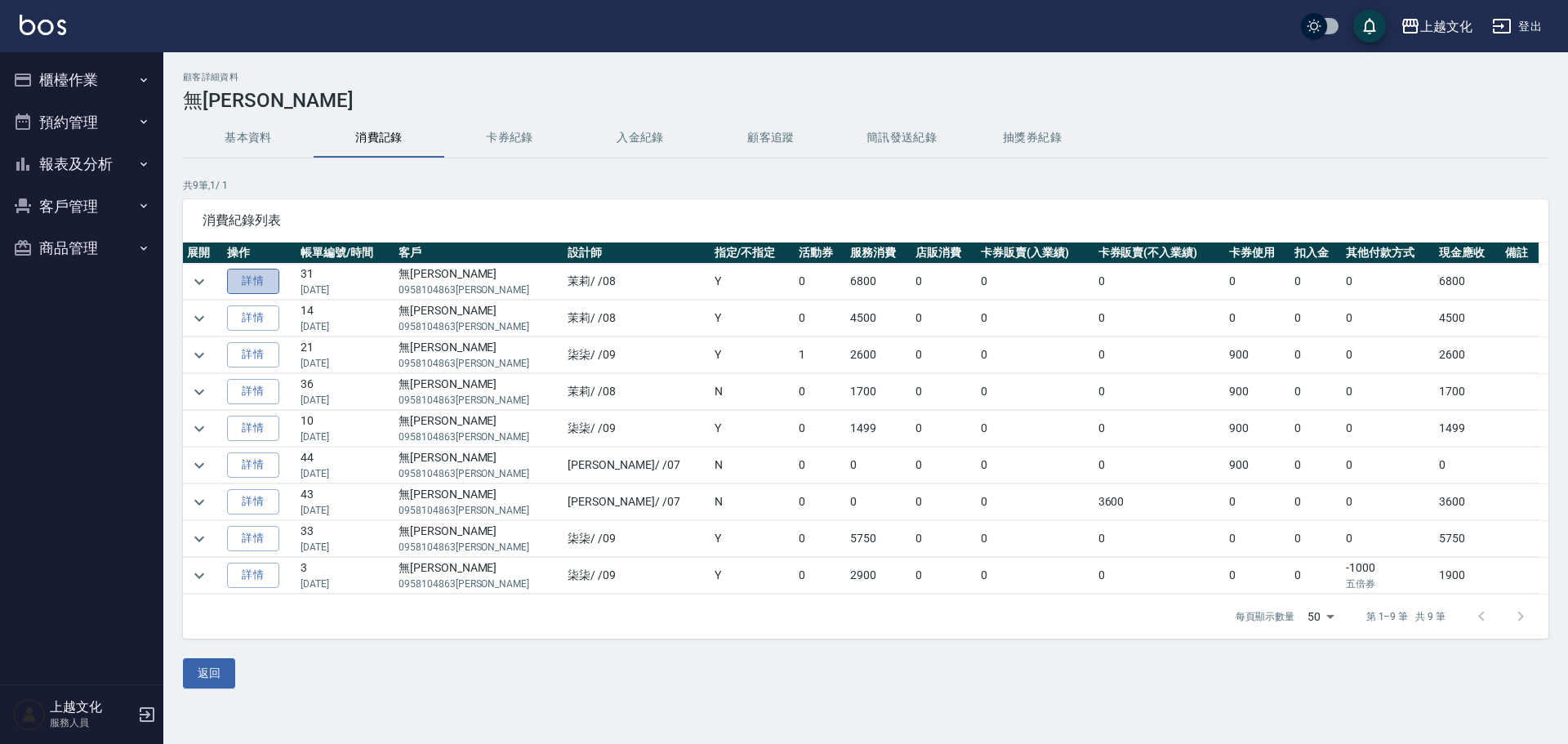
click at [279, 281] on link "詳情" at bounding box center [252, 281] width 52 height 25
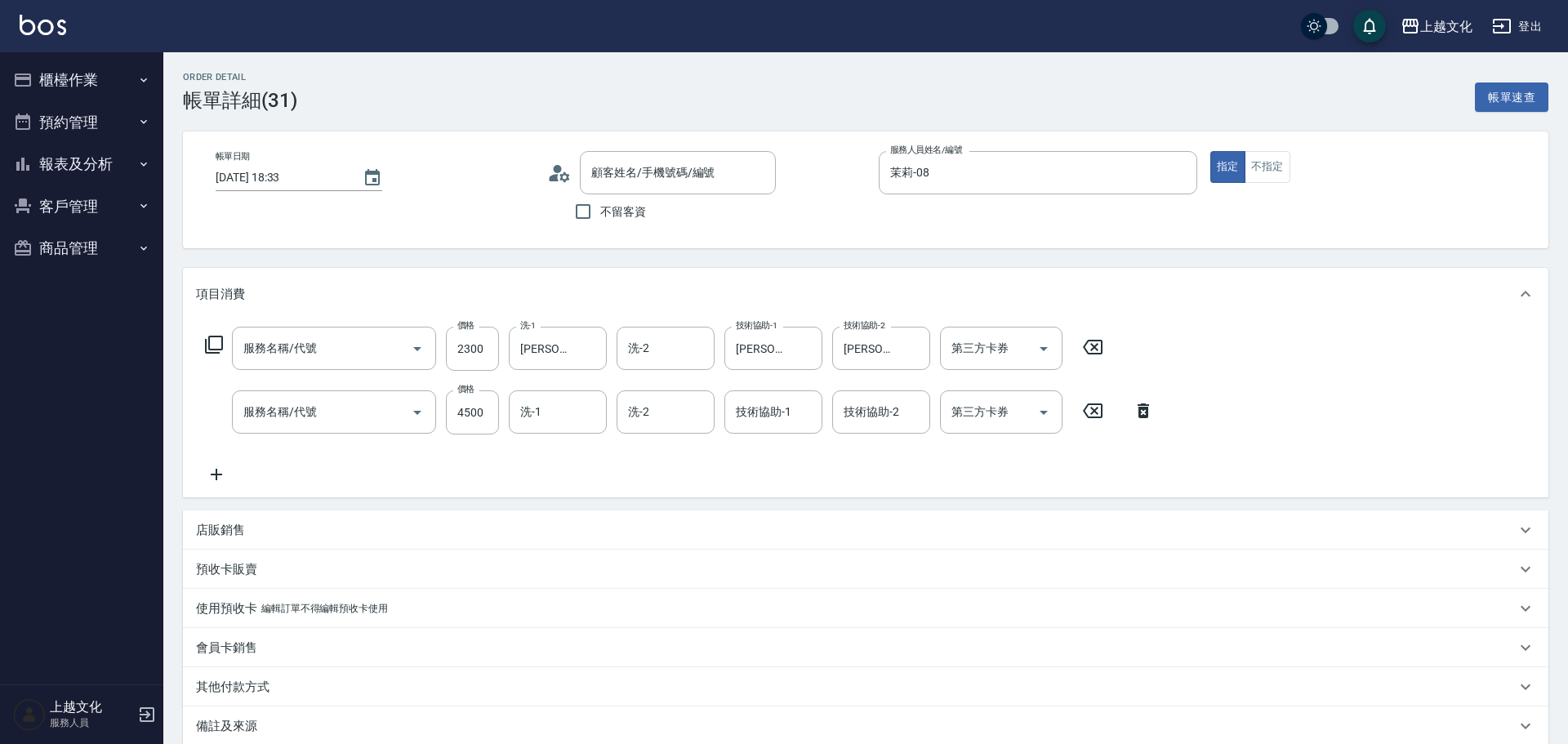
type input "2025/03/02 18:33"
type input "茉莉-08"
type input "黑耀光護髮(505)"
type input "資生堂水質感湯燙(305)"
type input "無霈澤/0958104863姚/0106"
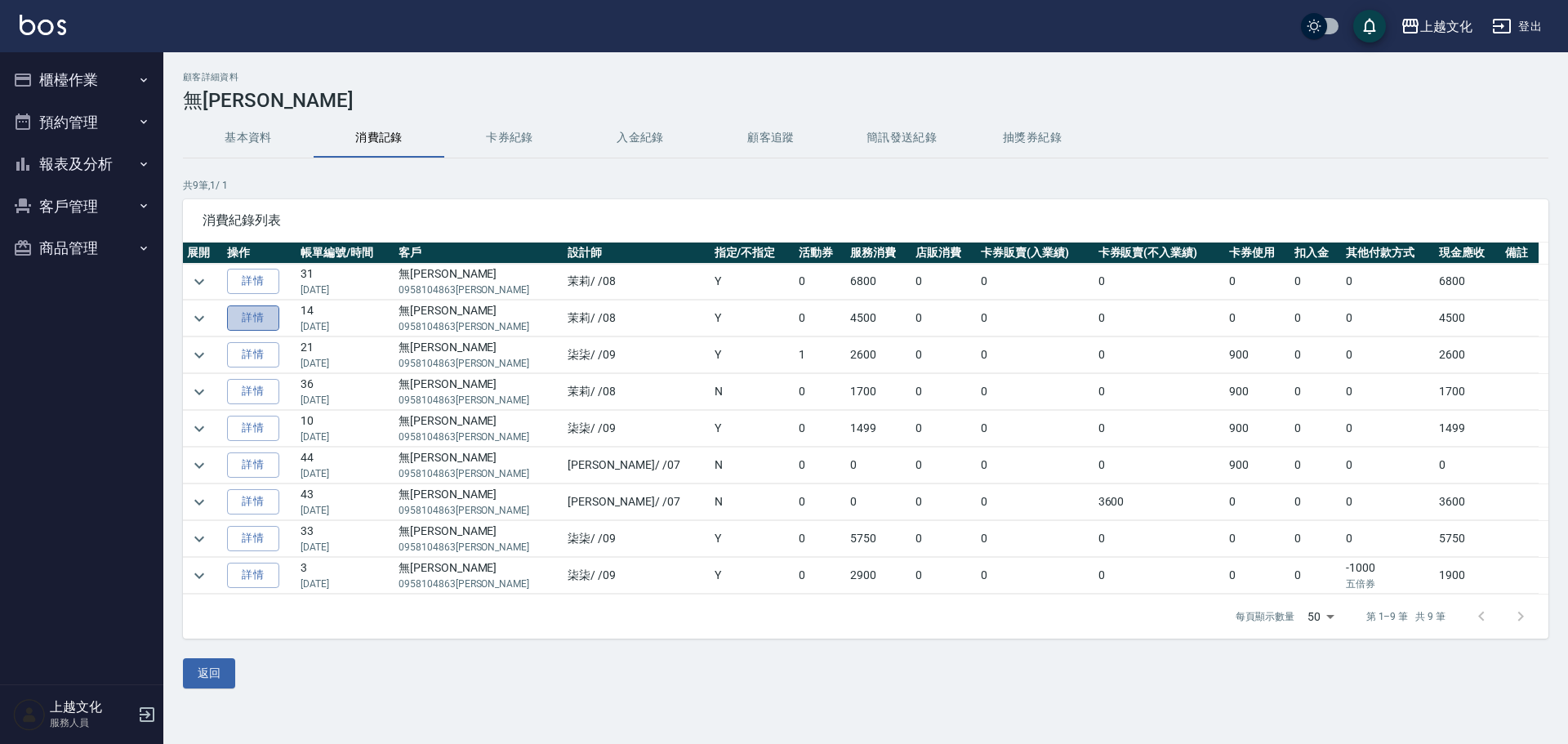
click at [257, 319] on link "詳情" at bounding box center [252, 318] width 52 height 25
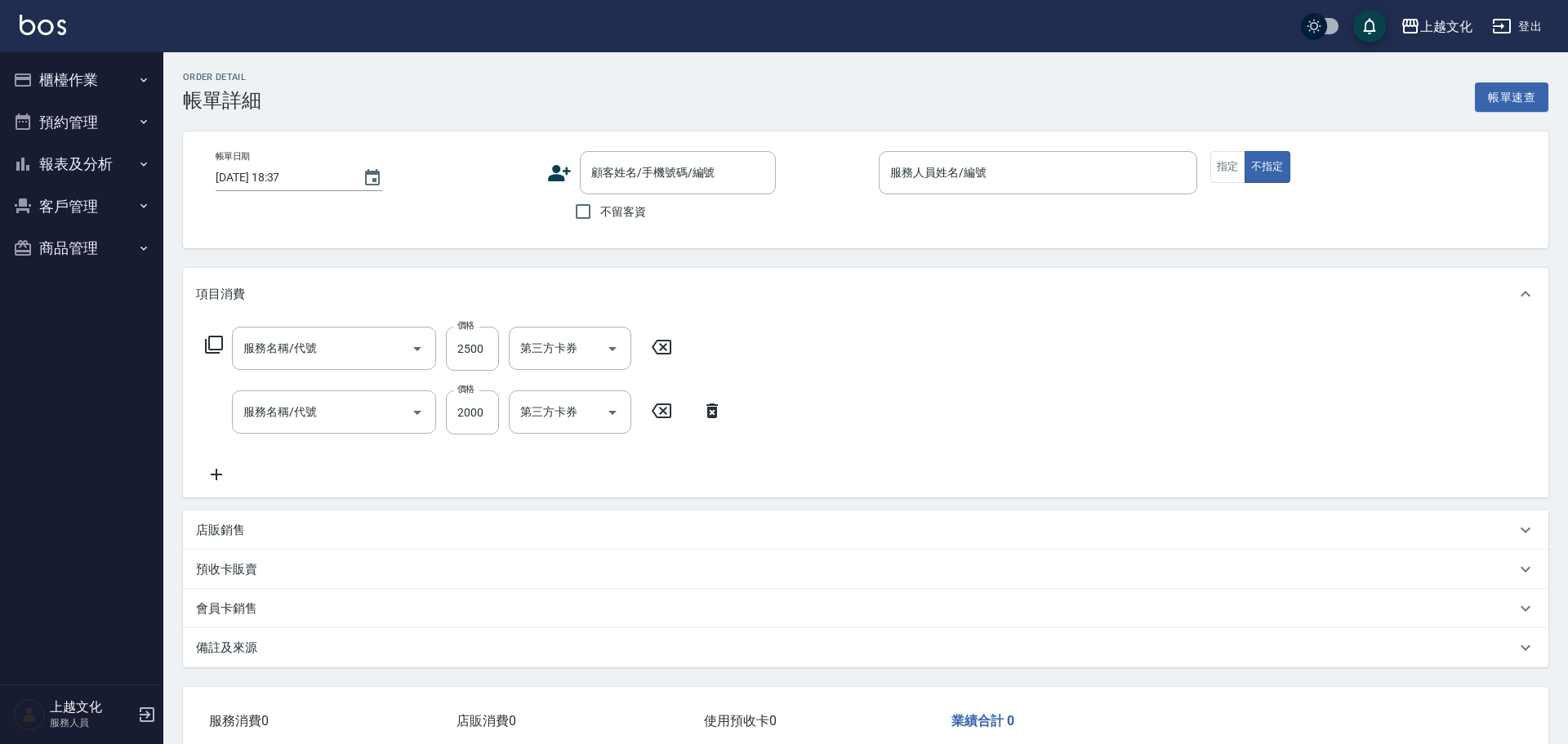
type input "2024/11/17 15:45"
type input "茉莉-08"
type input "黑耀光護髮(505)"
type input "日系染髮(401)"
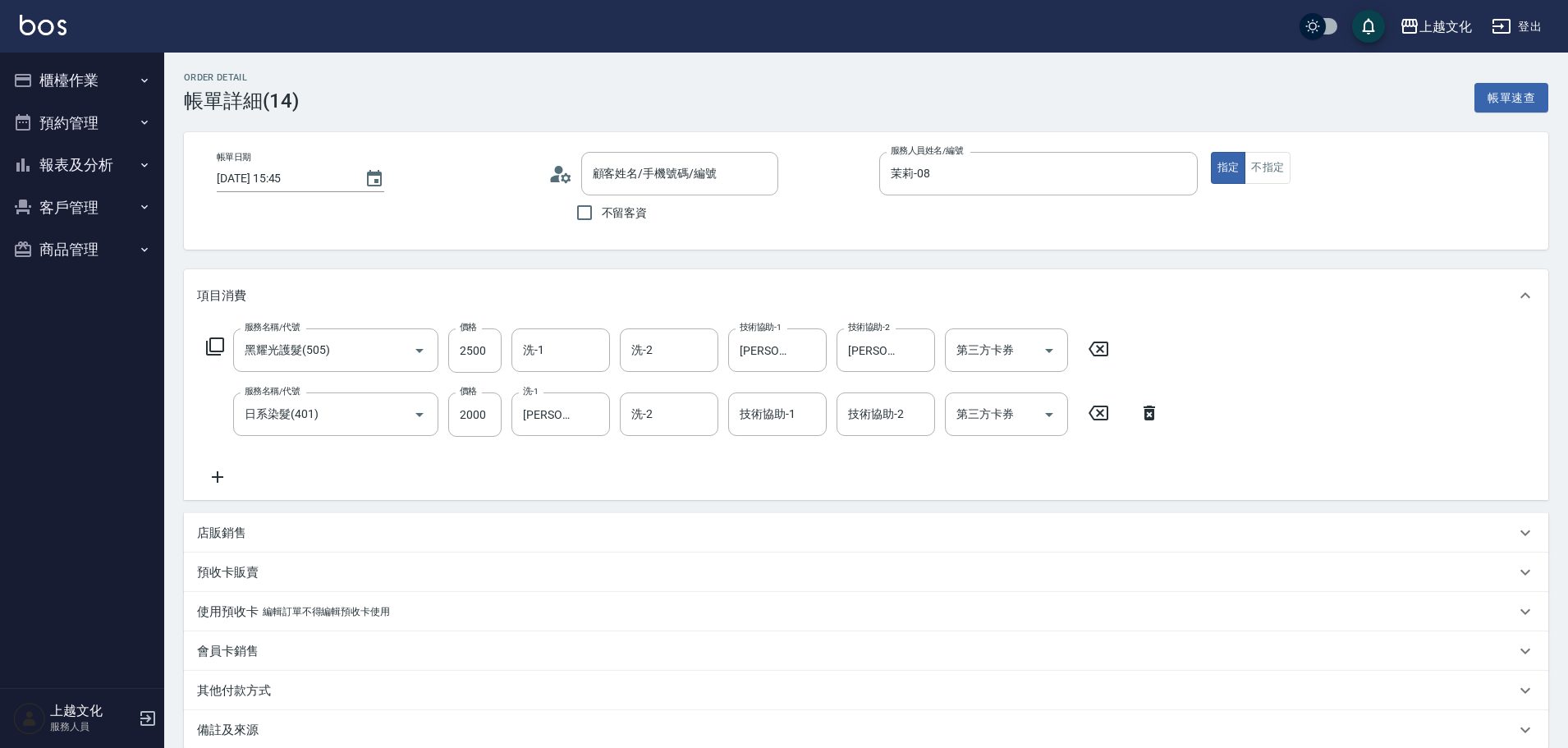
type input "無霈澤/0958104863姚/0106"
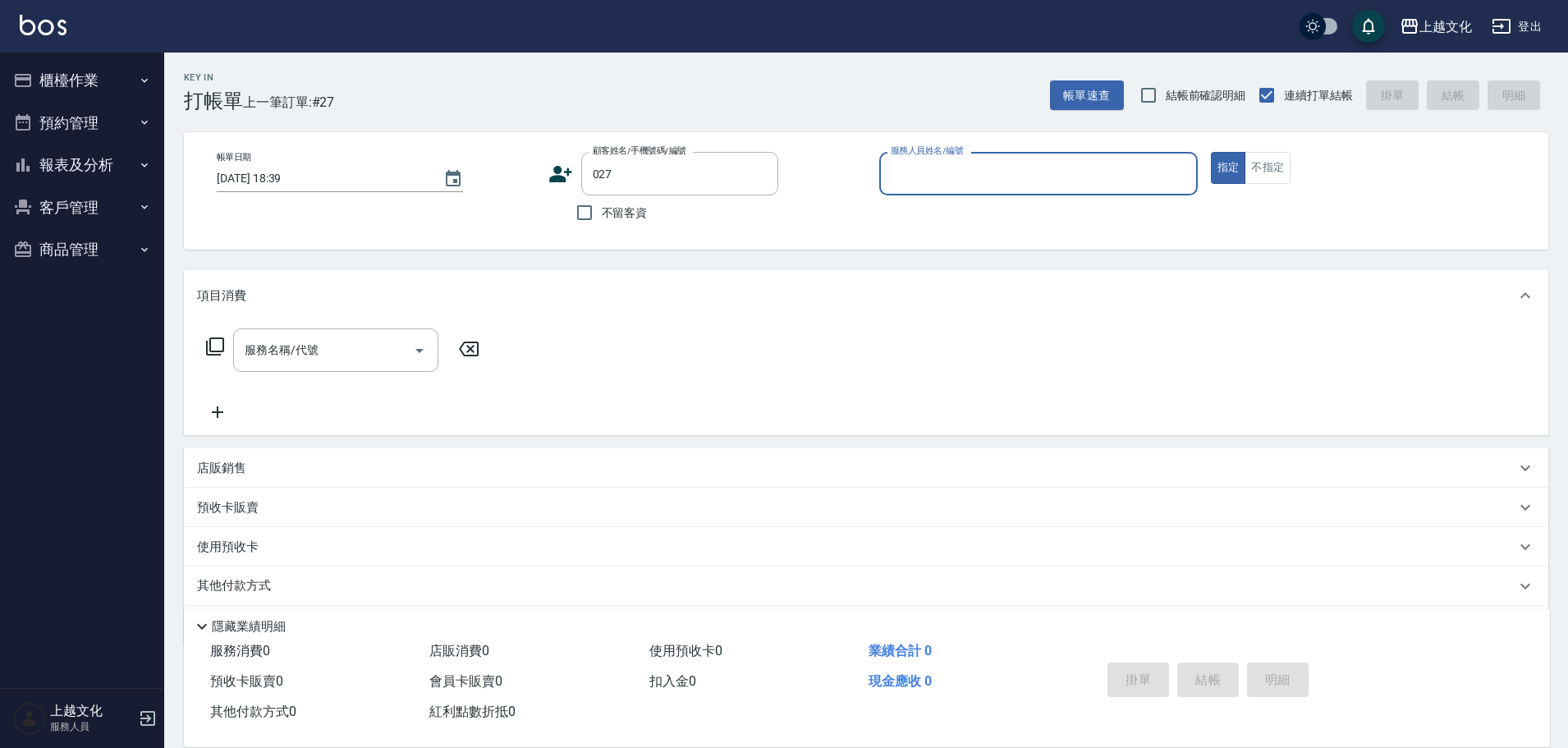
type input "黃琪/0988732250/027"
type input "LIN-07"
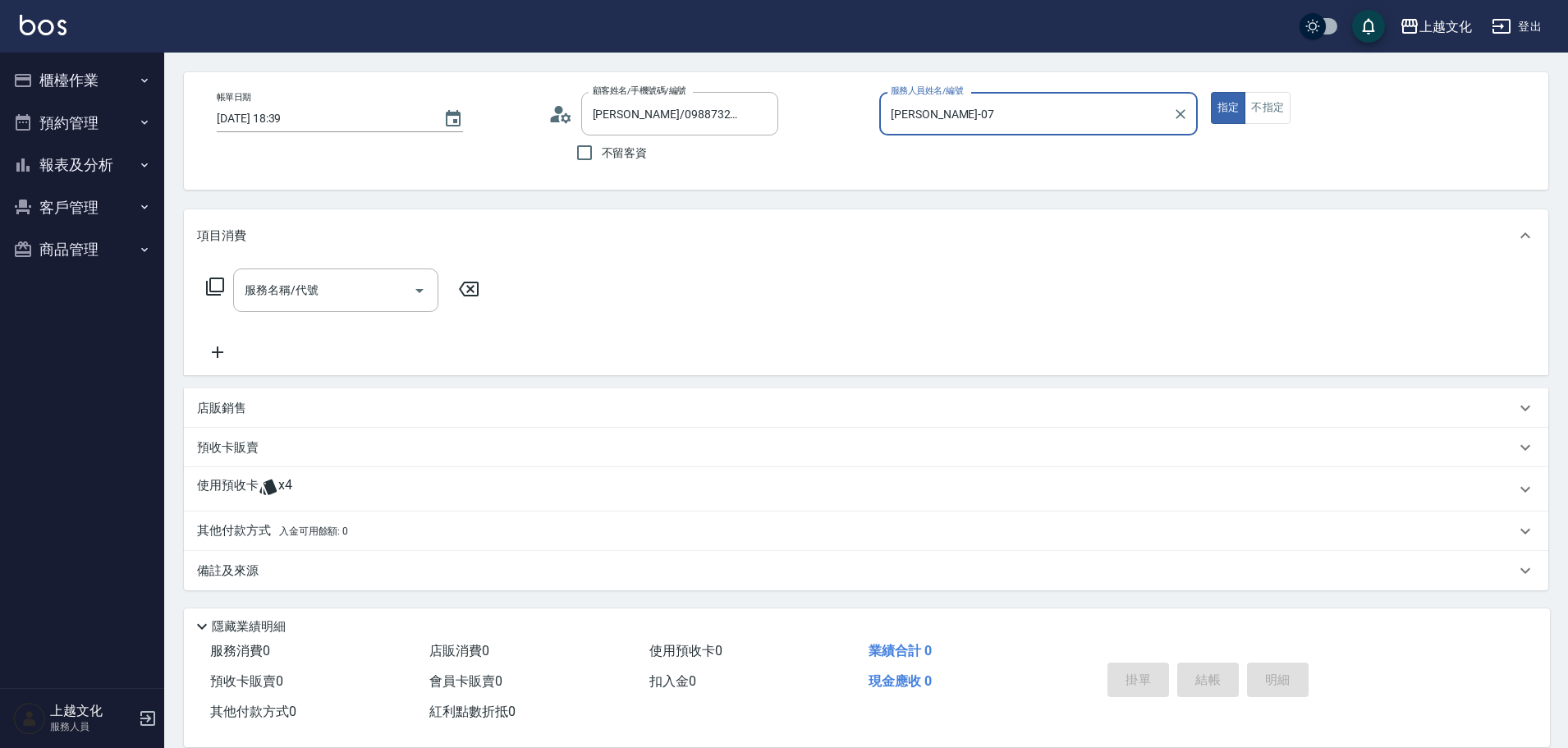
click at [221, 470] on div "使用預收卡 x4" at bounding box center [865, 489] width 1364 height 44
click at [233, 476] on p "使用預收卡" at bounding box center [227, 488] width 61 height 25
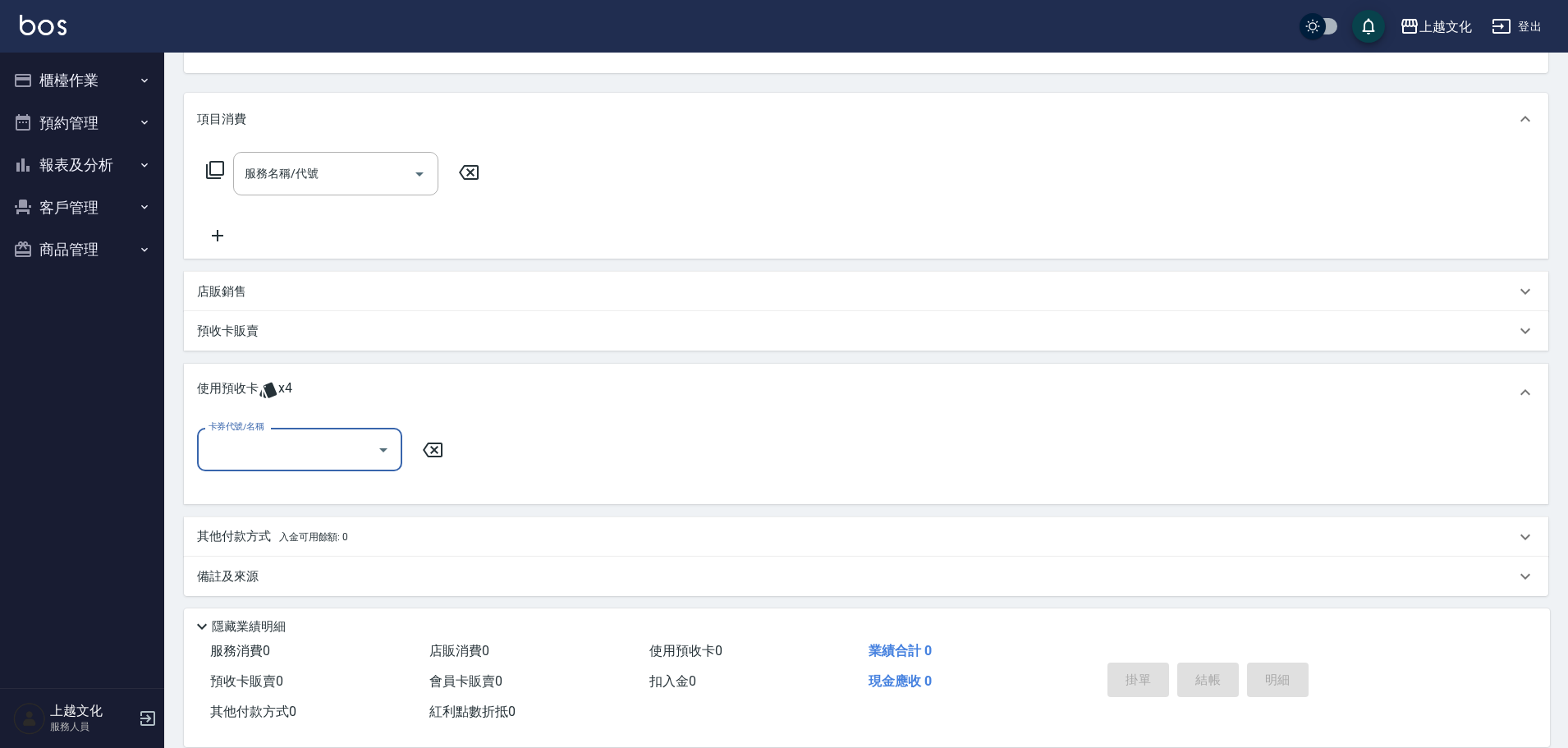
scroll to position [182, 0]
click at [245, 454] on input "卡券代號/名稱" at bounding box center [286, 443] width 166 height 28
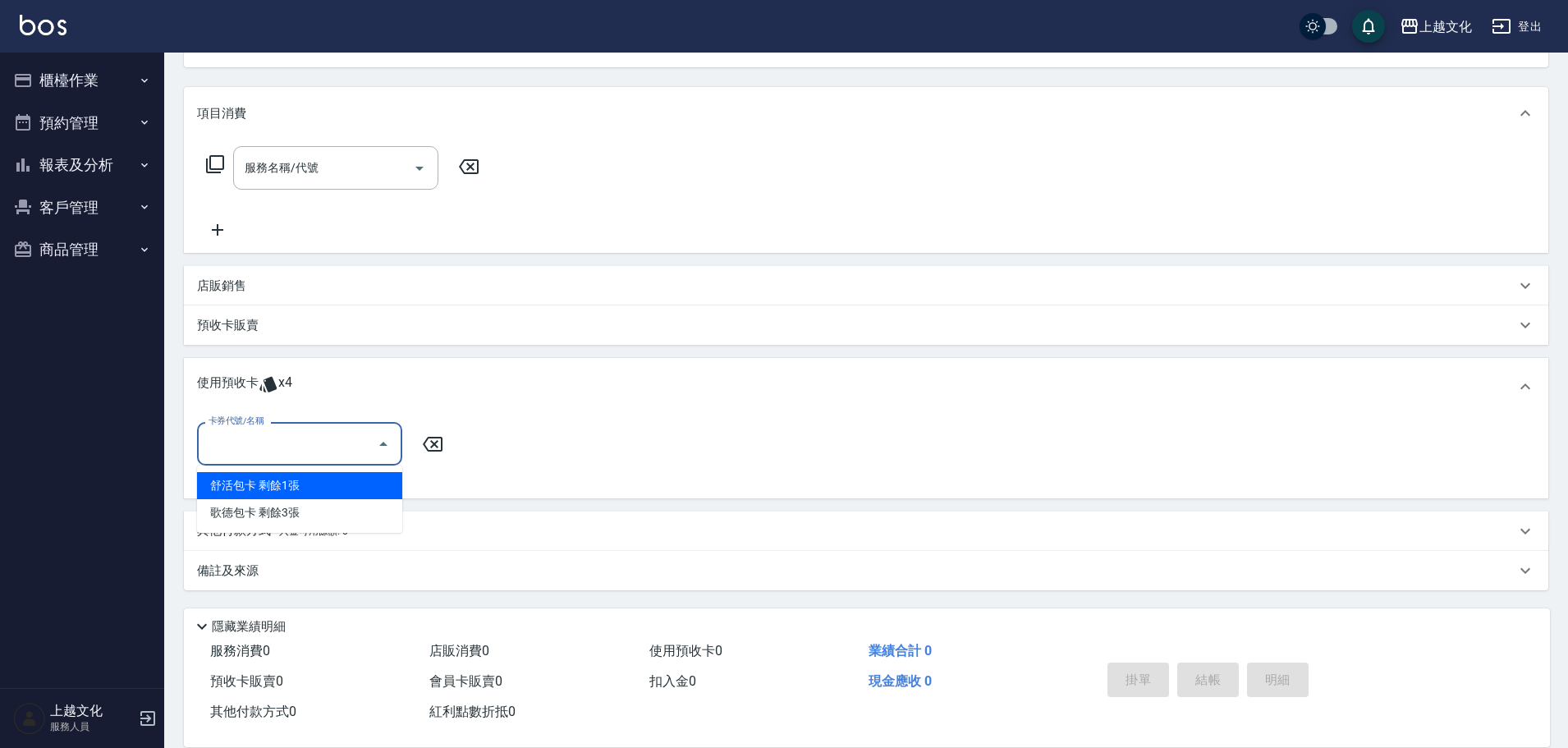
click at [260, 480] on div "舒活包卡 剩餘1張" at bounding box center [299, 486] width 205 height 27
type input "舒活包卡"
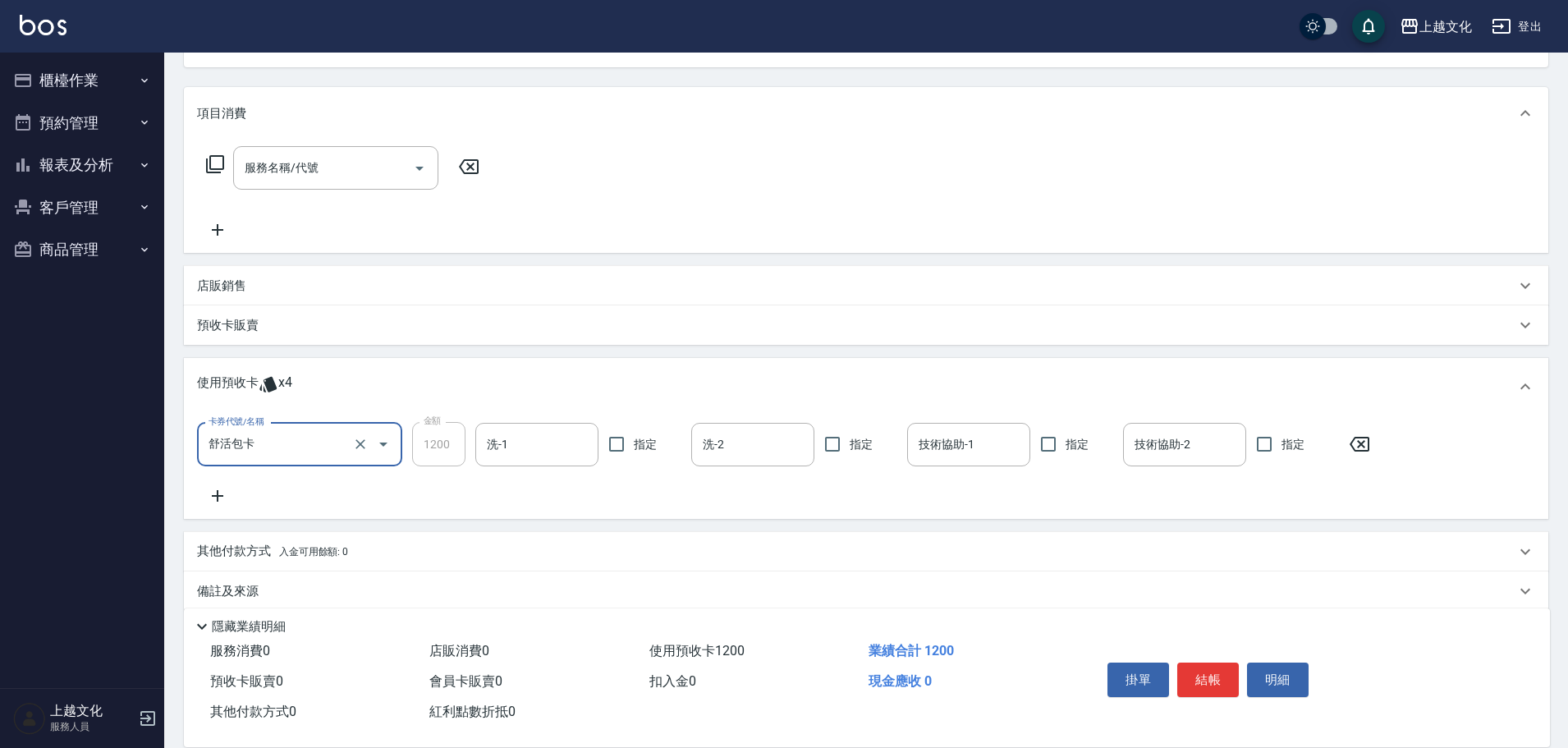
click at [217, 497] on icon at bounding box center [218, 496] width 12 height 12
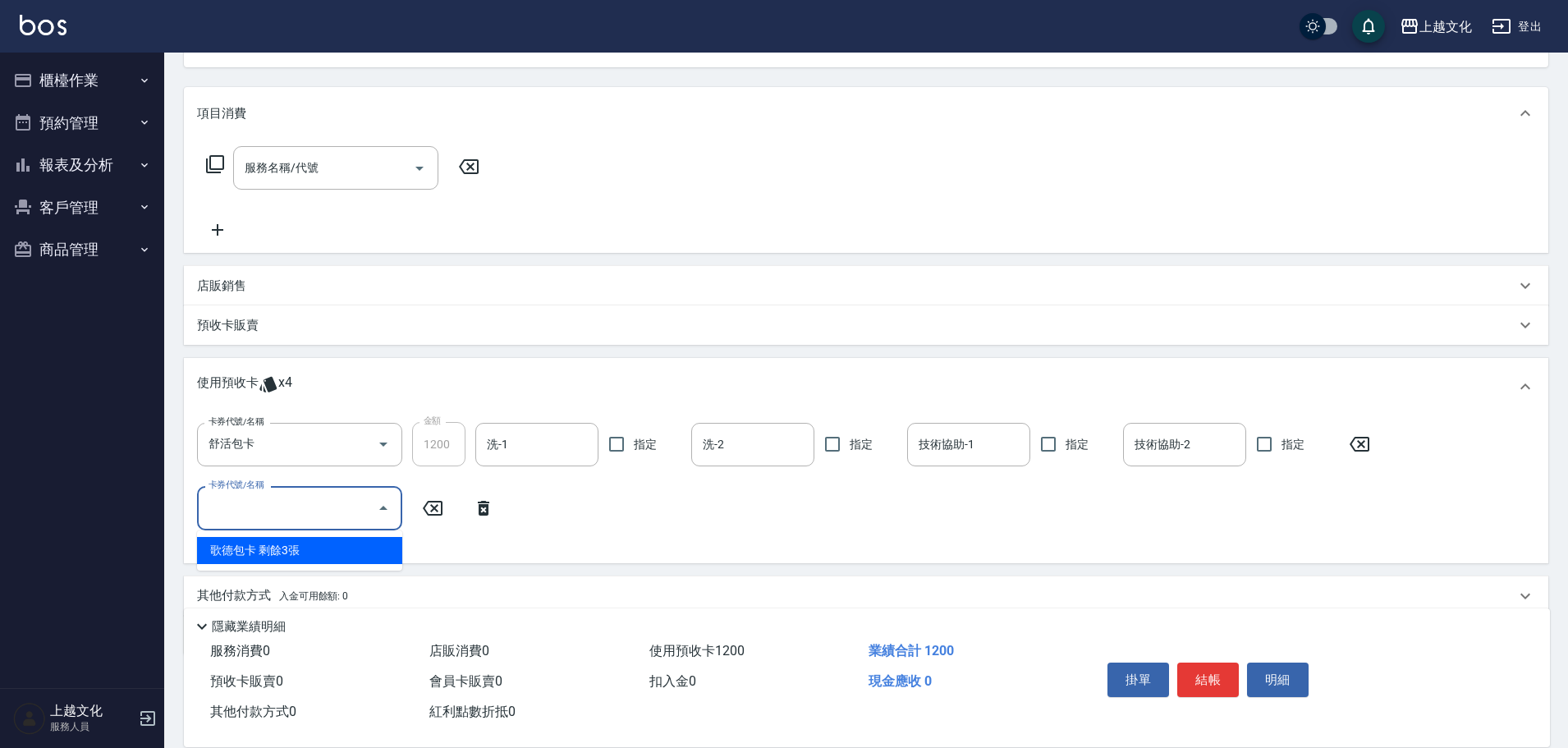
click at [238, 501] on input "卡券代號/名稱" at bounding box center [286, 507] width 166 height 28
click at [239, 501] on input "卡券代號/名稱" at bounding box center [286, 507] width 166 height 28
click at [244, 549] on div "歌德包卡 剩餘3張" at bounding box center [299, 550] width 205 height 27
type input "歌德包卡"
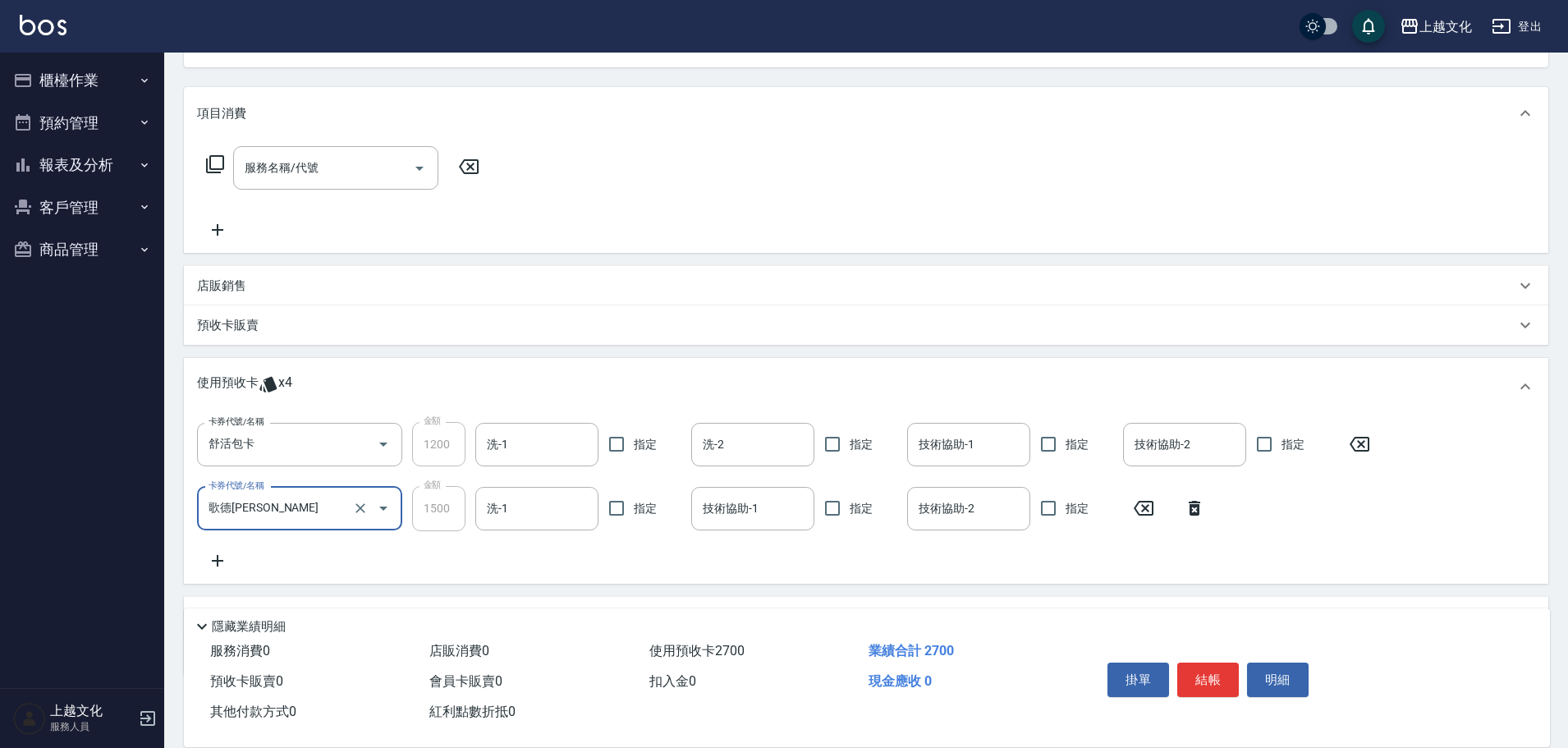
click at [1220, 676] on button "結帳" at bounding box center [1208, 679] width 61 height 35
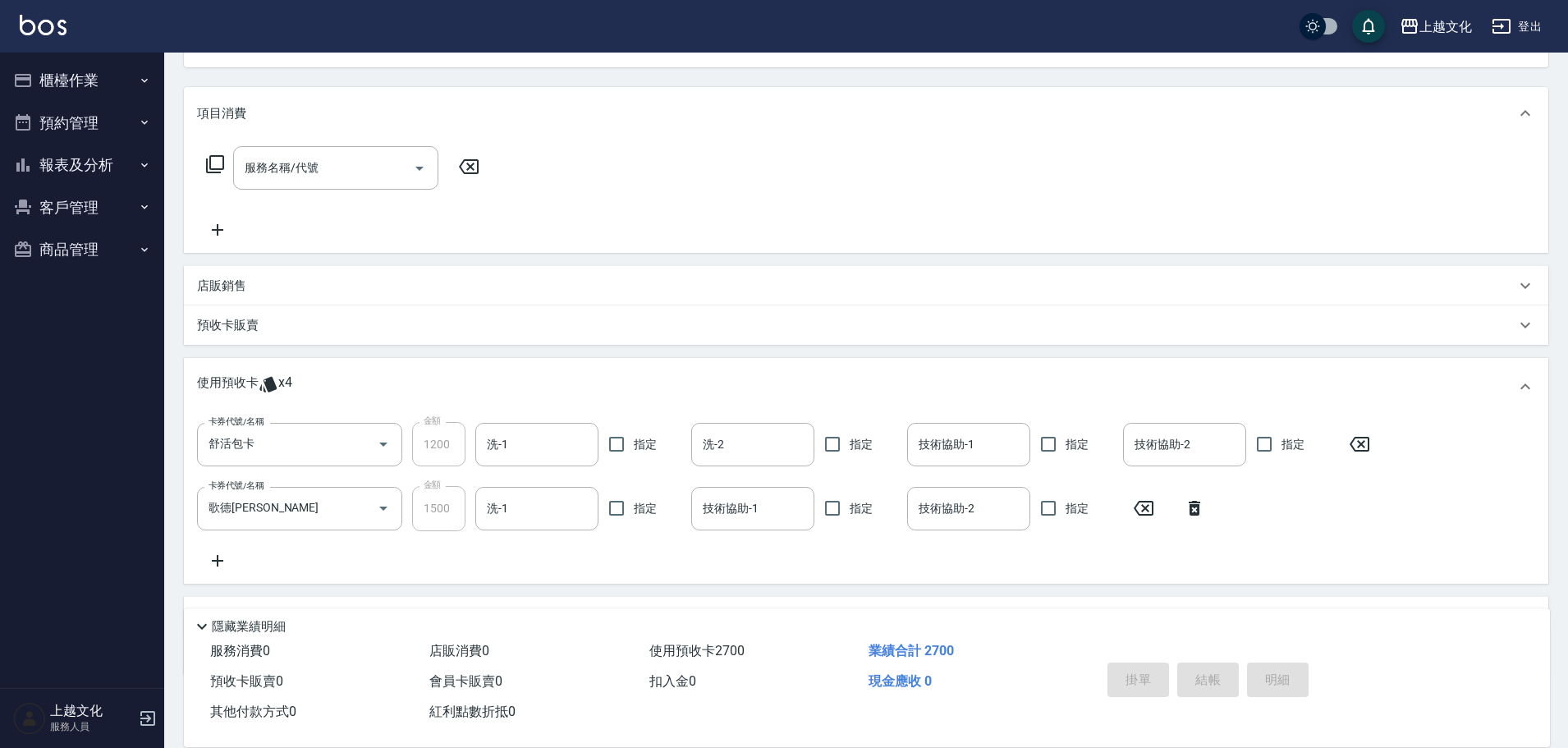
type input "2025/08/16 18:40"
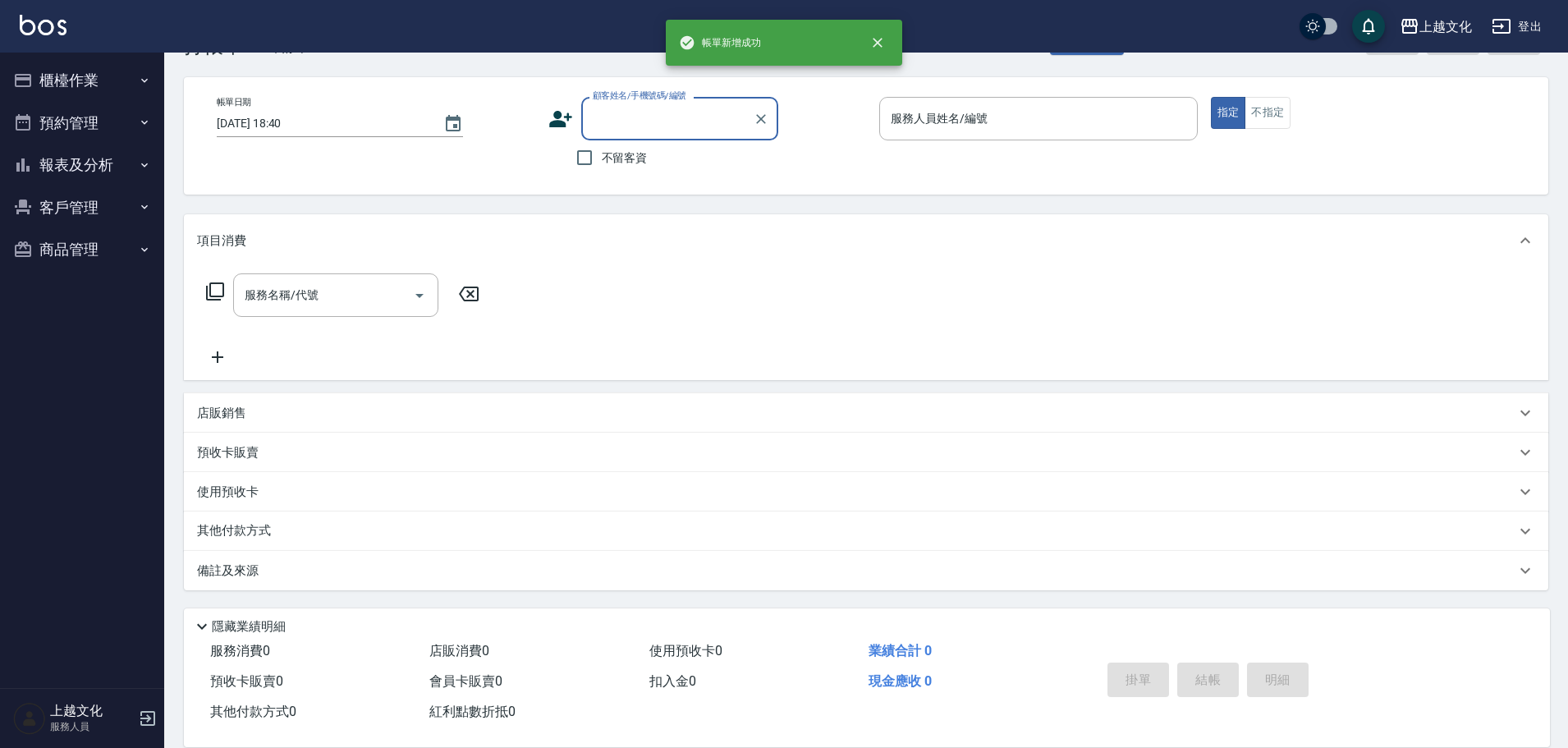
scroll to position [55, 0]
drag, startPoint x: 578, startPoint y: 151, endPoint x: 752, endPoint y: 154, distance: 174.0
click at [580, 151] on input "不留客資" at bounding box center [585, 157] width 35 height 35
checkbox input "true"
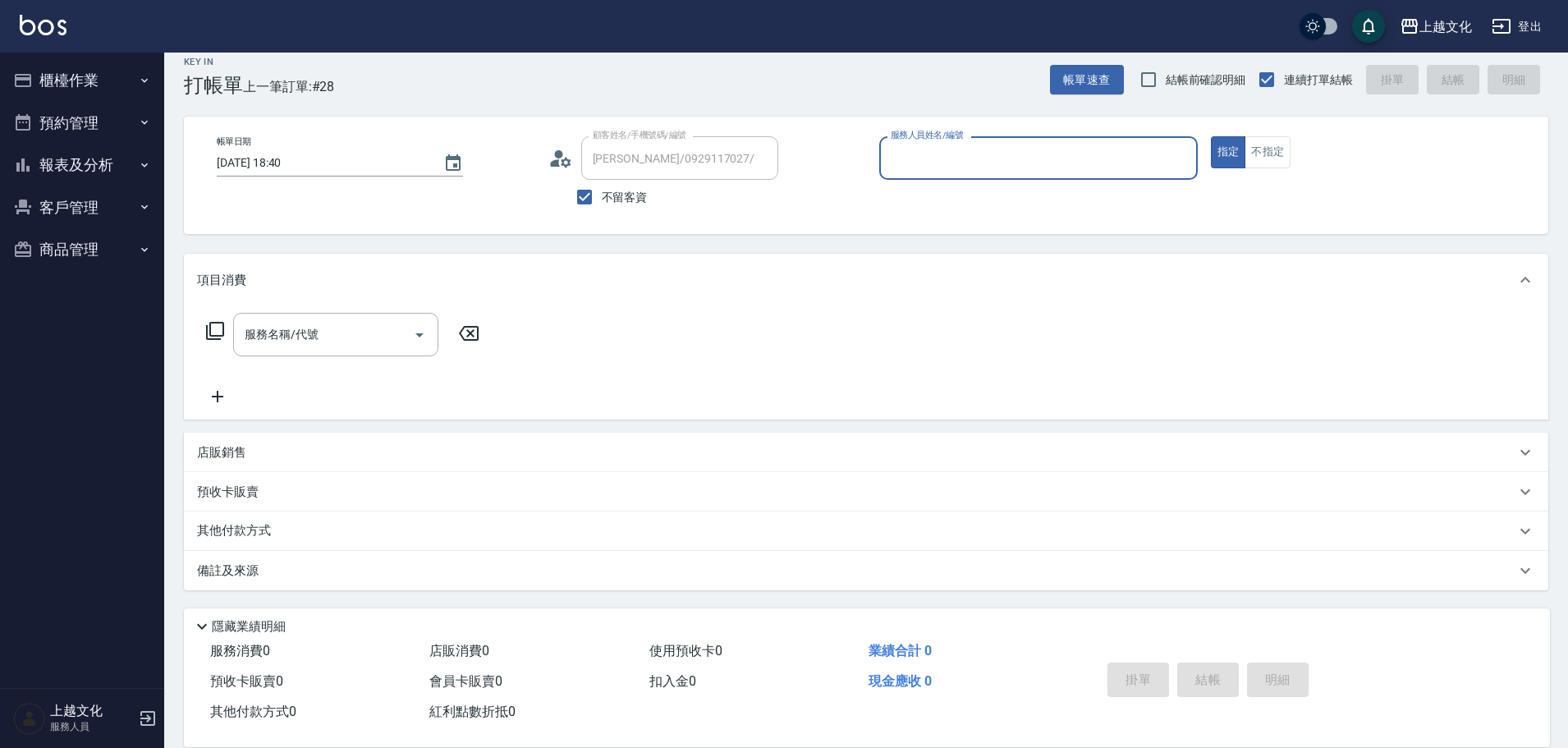
scroll to position [16, 0]
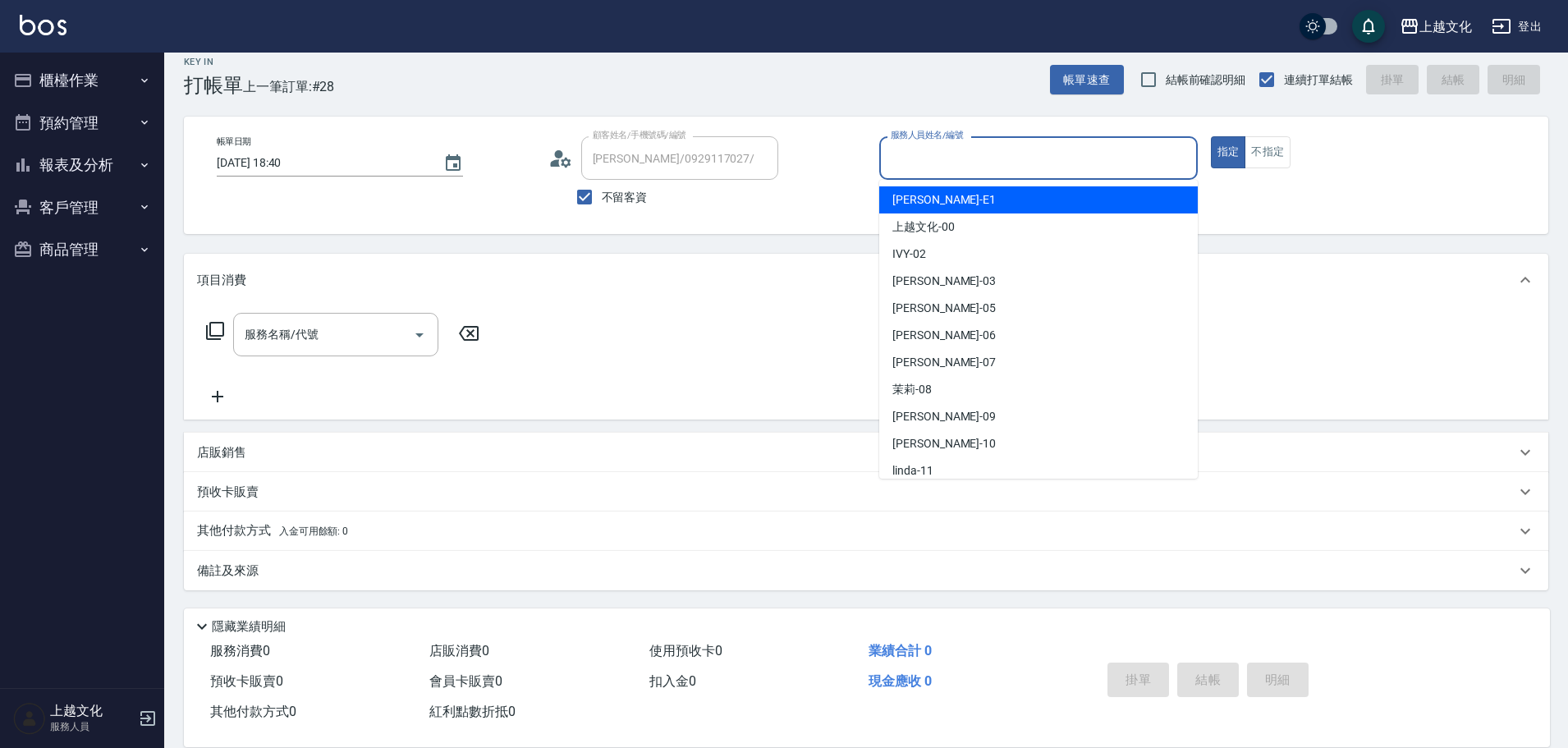
click at [1036, 164] on input "服務人員姓名/編號" at bounding box center [1038, 157] width 304 height 28
type input "[PERSON_NAME]/0975950580/"
click at [996, 212] on div "Emma -E1" at bounding box center [1038, 200] width 318 height 27
type input "Emma-E1"
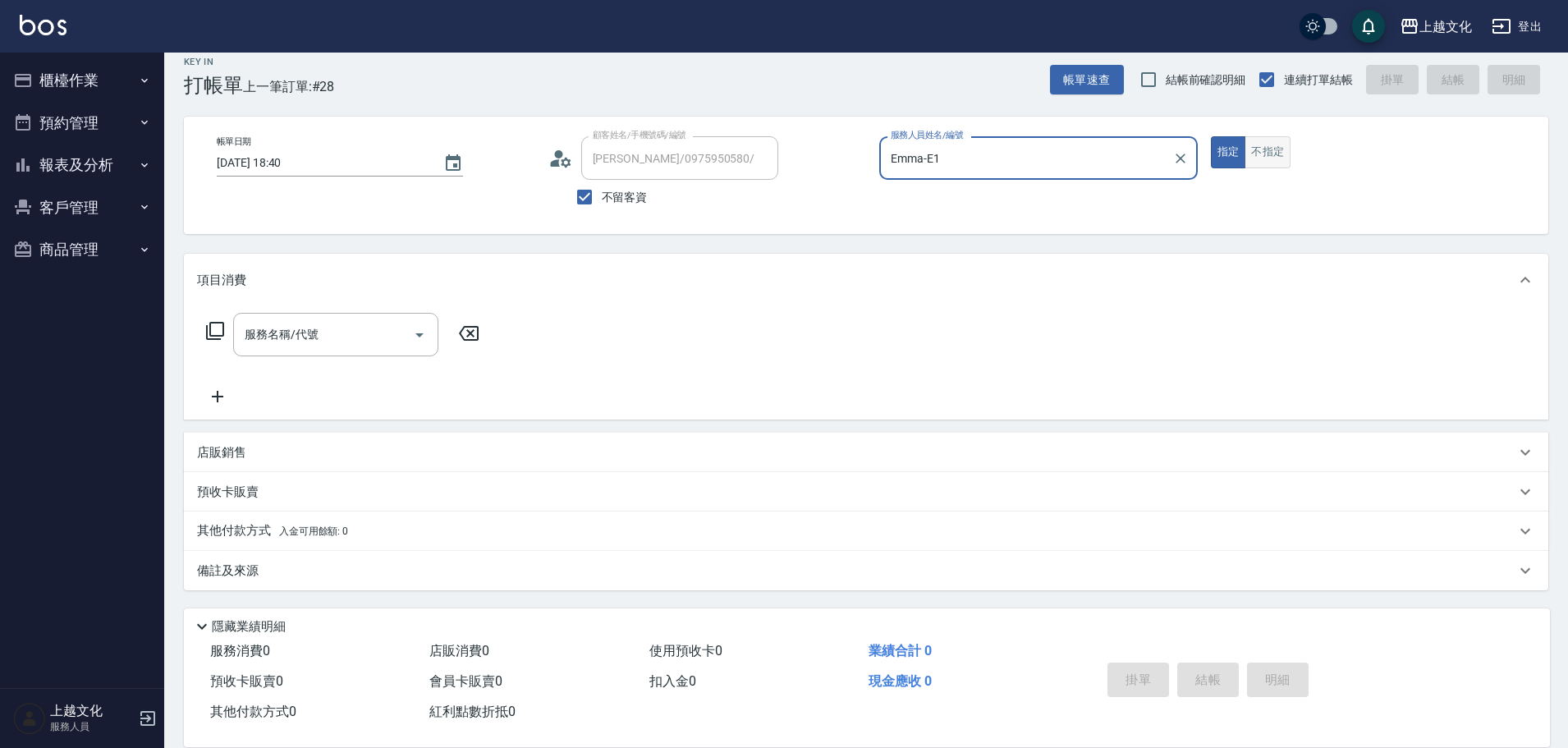
click at [1262, 160] on button "不指定" at bounding box center [1267, 152] width 46 height 32
click at [370, 341] on input "服務名稱/代號" at bounding box center [323, 334] width 166 height 28
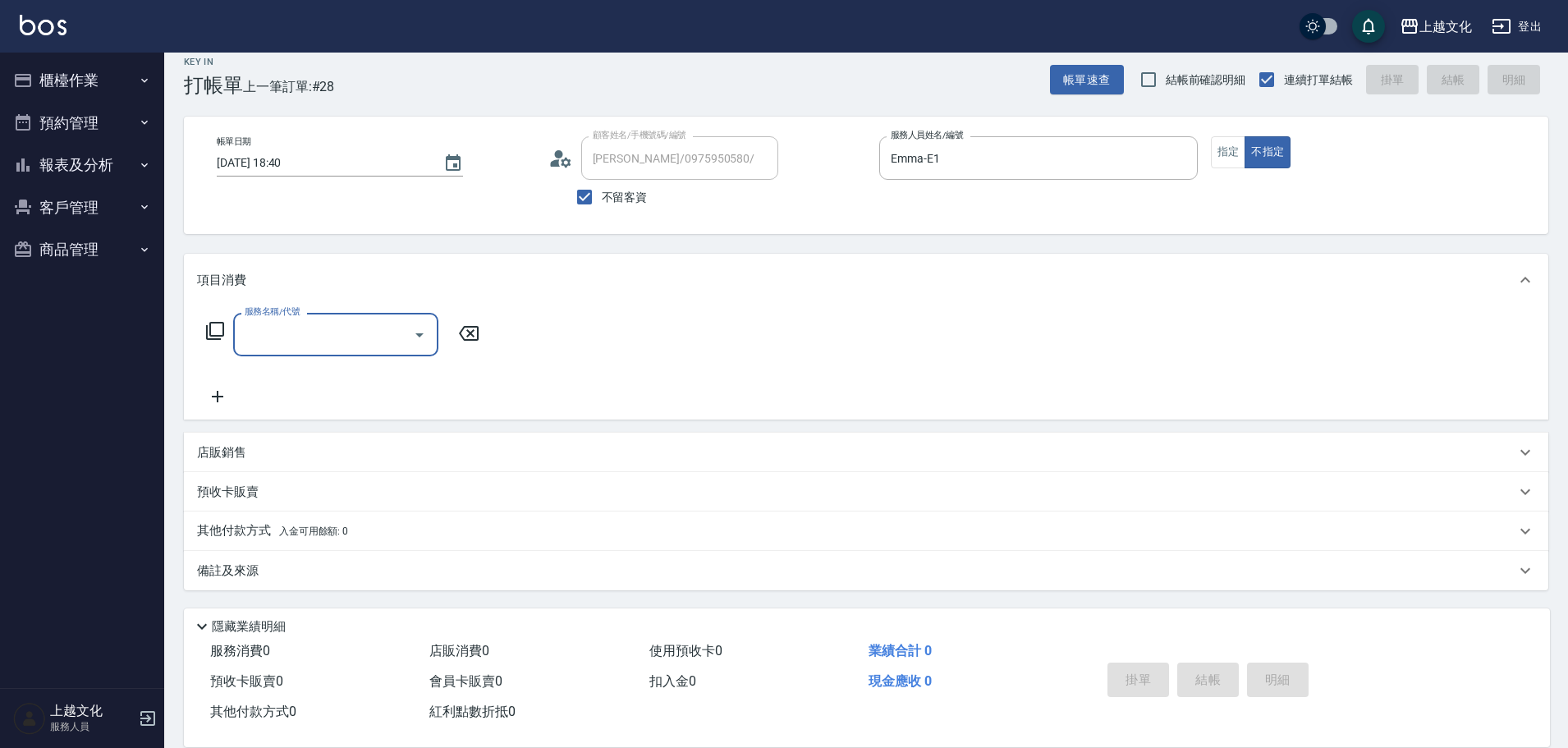
click at [370, 341] on input "服務名稱/代號" at bounding box center [323, 334] width 166 height 28
click at [343, 344] on input "服務名稱/代號" at bounding box center [323, 334] width 166 height 28
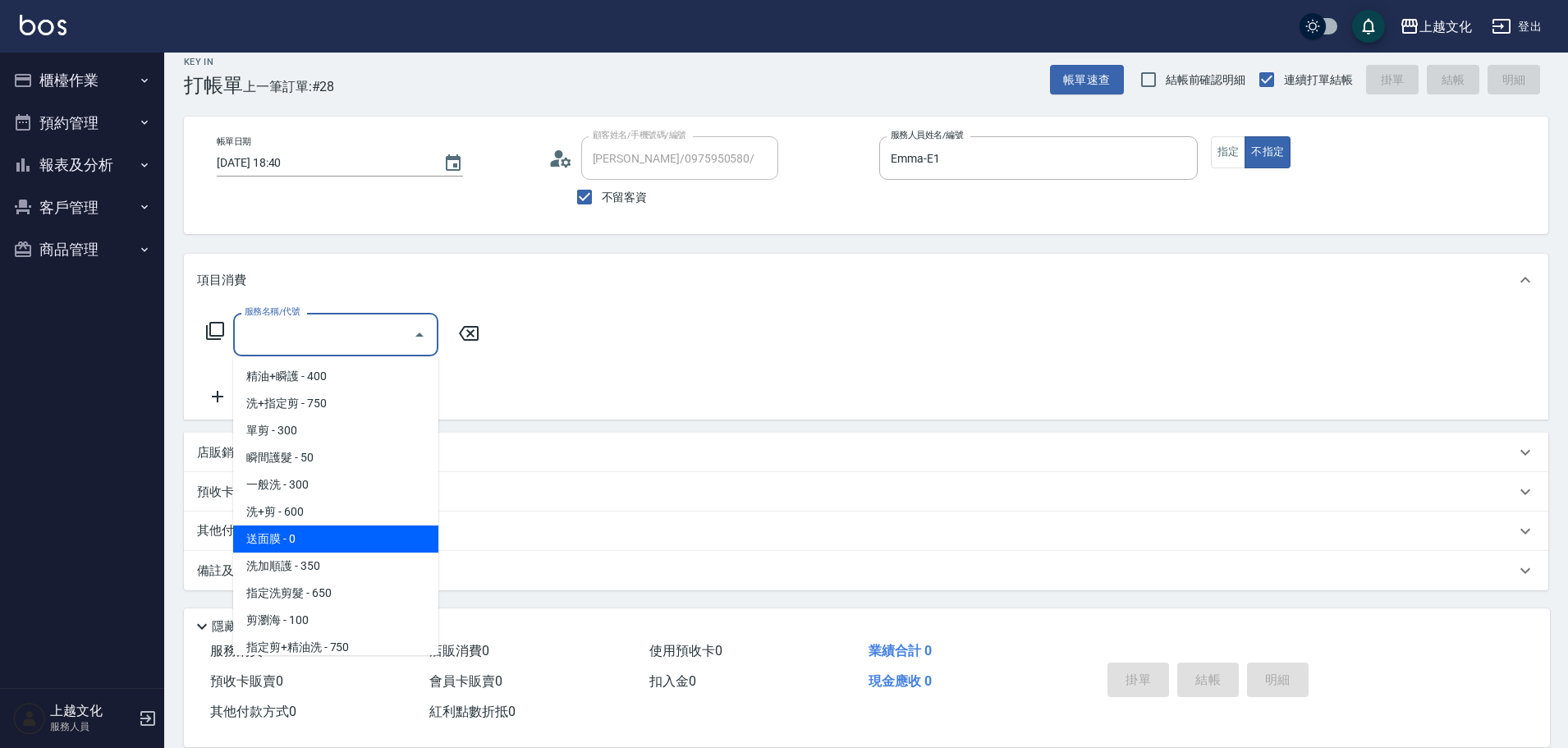
scroll to position [82, 0]
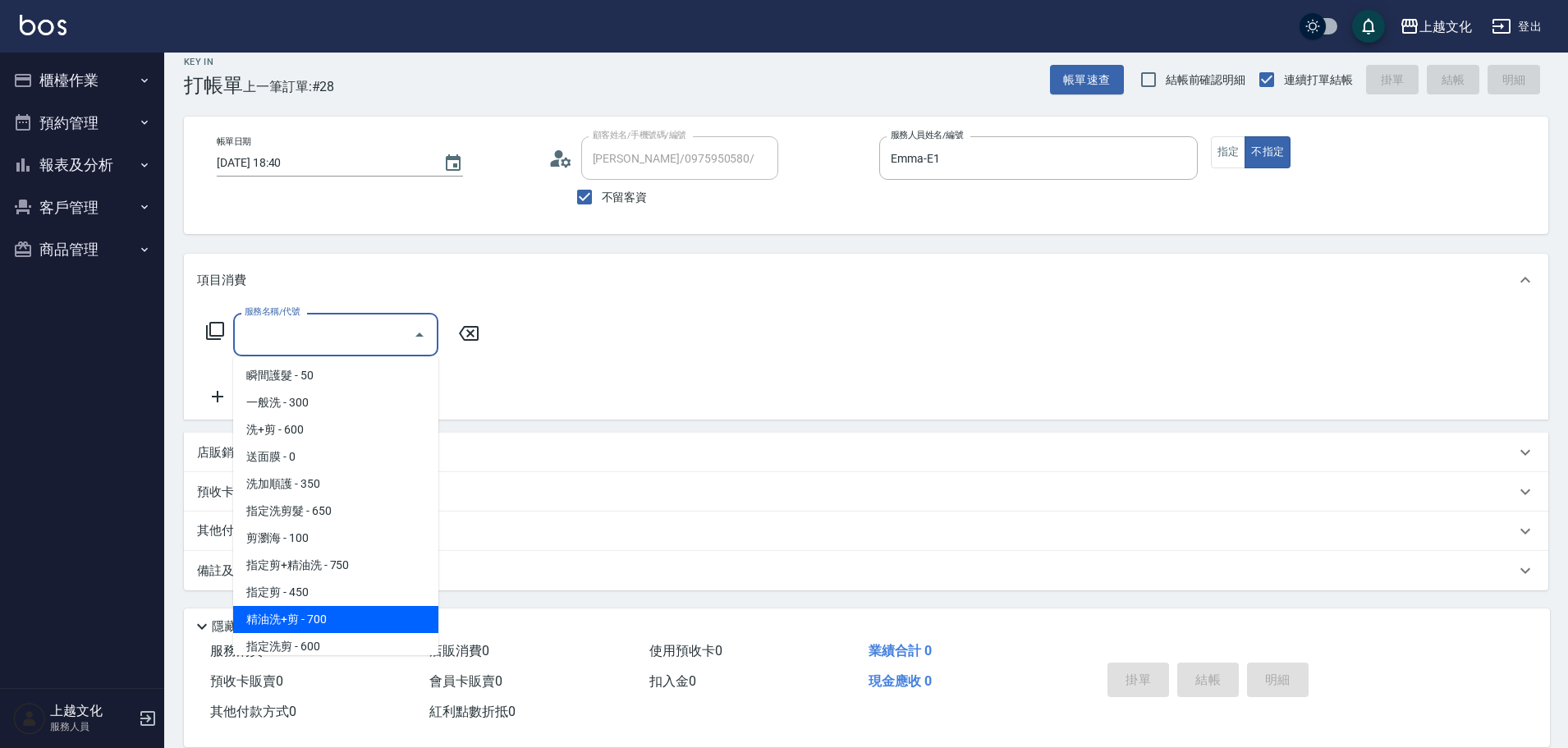
click at [358, 612] on span "精油洗+剪 - 700" at bounding box center [336, 619] width 205 height 27
type input "精油洗+剪(207)"
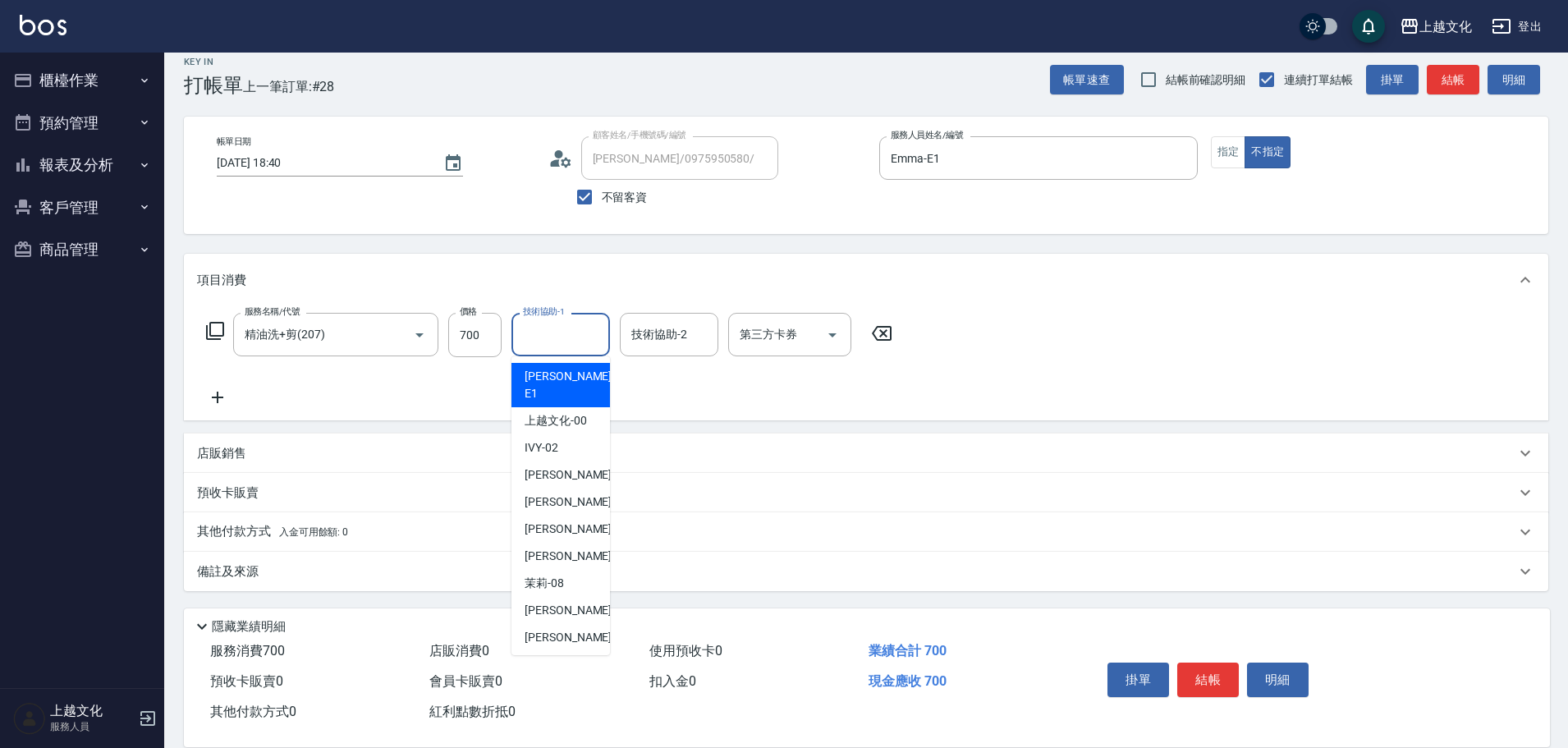
click at [568, 336] on input "技術協助-1" at bounding box center [561, 334] width 84 height 28
click at [569, 411] on span "上越文化 -00" at bounding box center [555, 420] width 62 height 17
type input "上越文化-00"
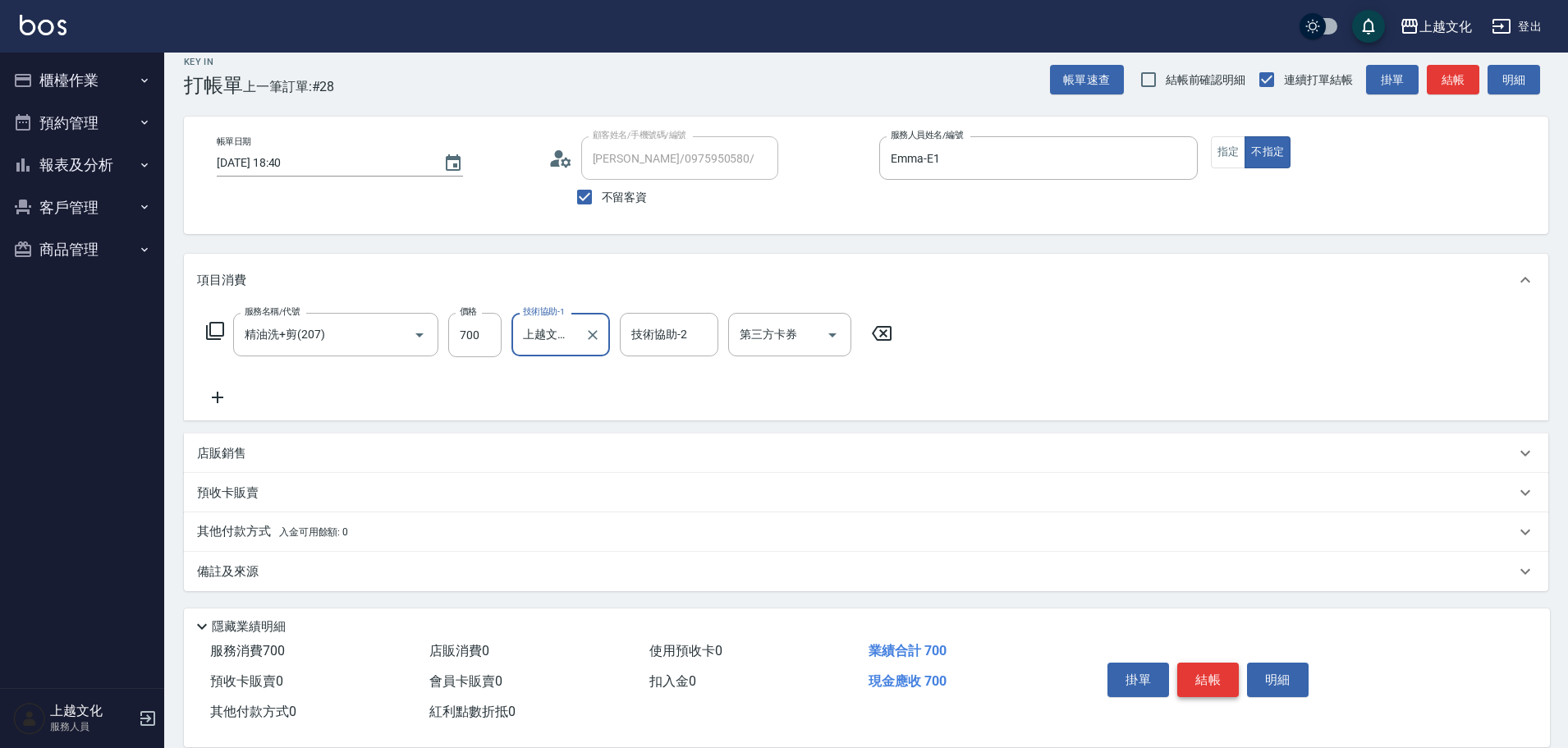
click at [1187, 675] on button "結帳" at bounding box center [1208, 679] width 61 height 35
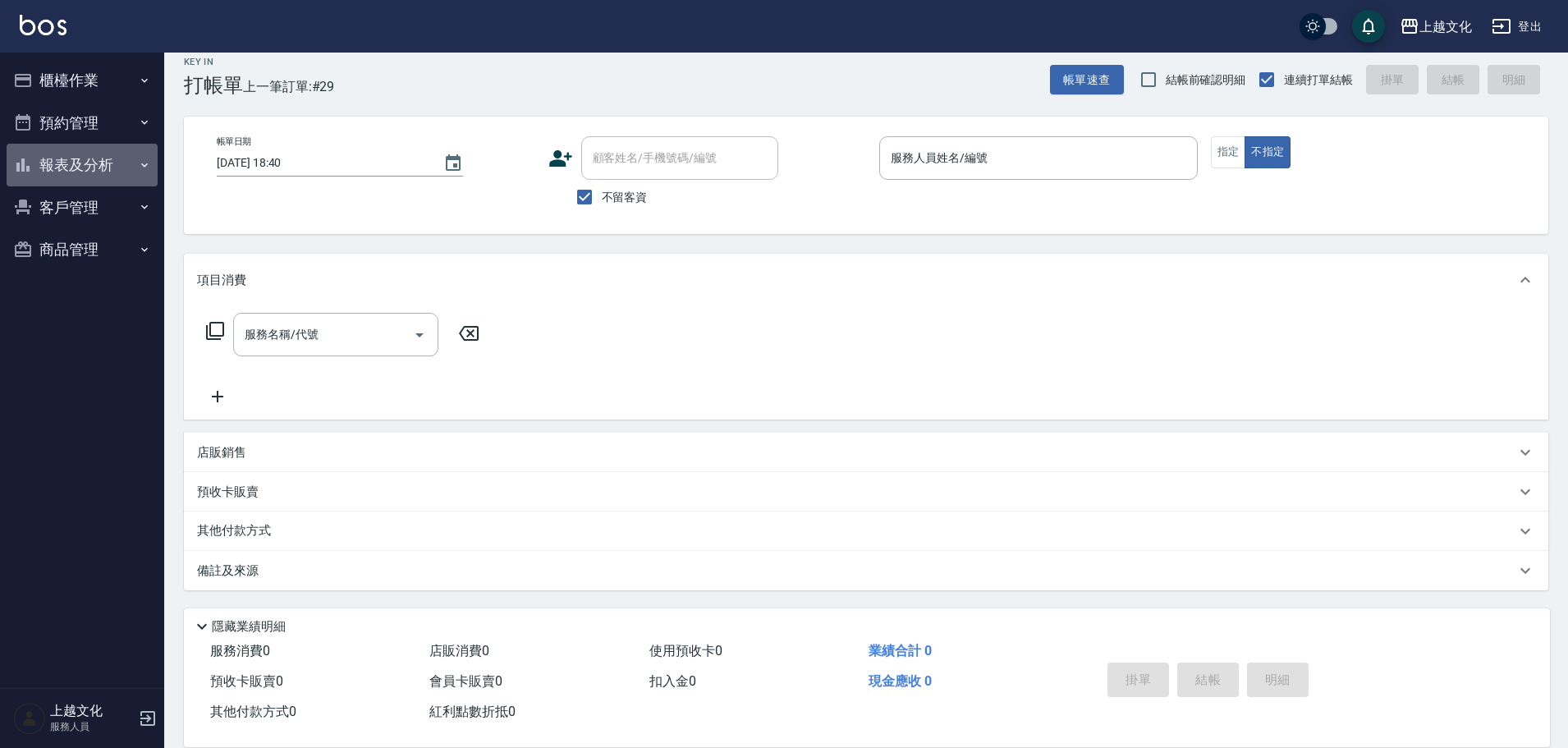
click at [69, 167] on button "報表及分析" at bounding box center [81, 165] width 151 height 43
drag, startPoint x: 69, startPoint y: 167, endPoint x: 68, endPoint y: 180, distance: 13.0
click at [69, 167] on button "報表及分析" at bounding box center [81, 165] width 151 height 43
click at [82, 166] on button "報表及分析" at bounding box center [81, 165] width 151 height 43
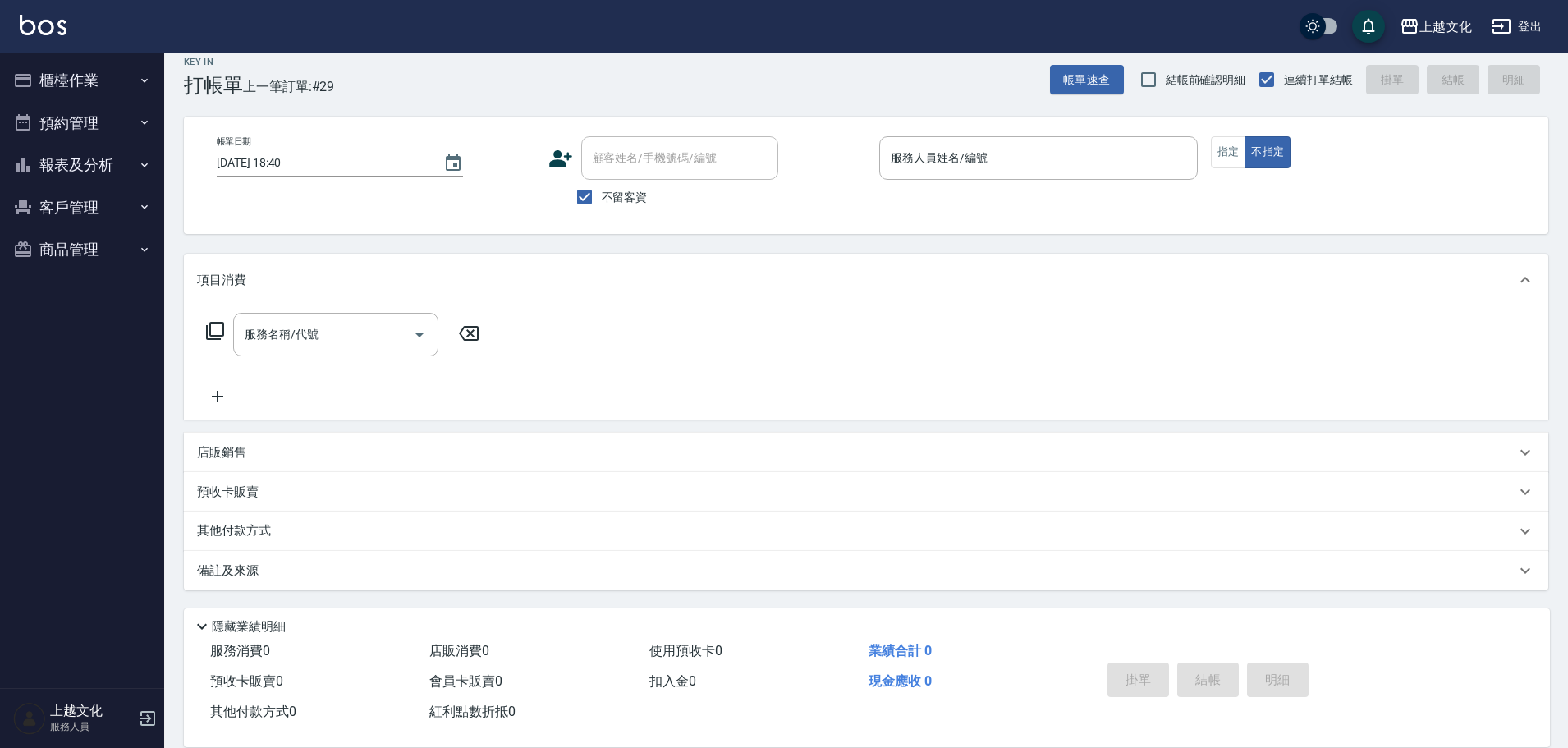
click at [79, 166] on button "報表及分析" at bounding box center [81, 165] width 151 height 43
click at [75, 164] on button "報表及分析" at bounding box center [81, 165] width 151 height 43
click at [70, 176] on button "報表及分析" at bounding box center [81, 165] width 151 height 43
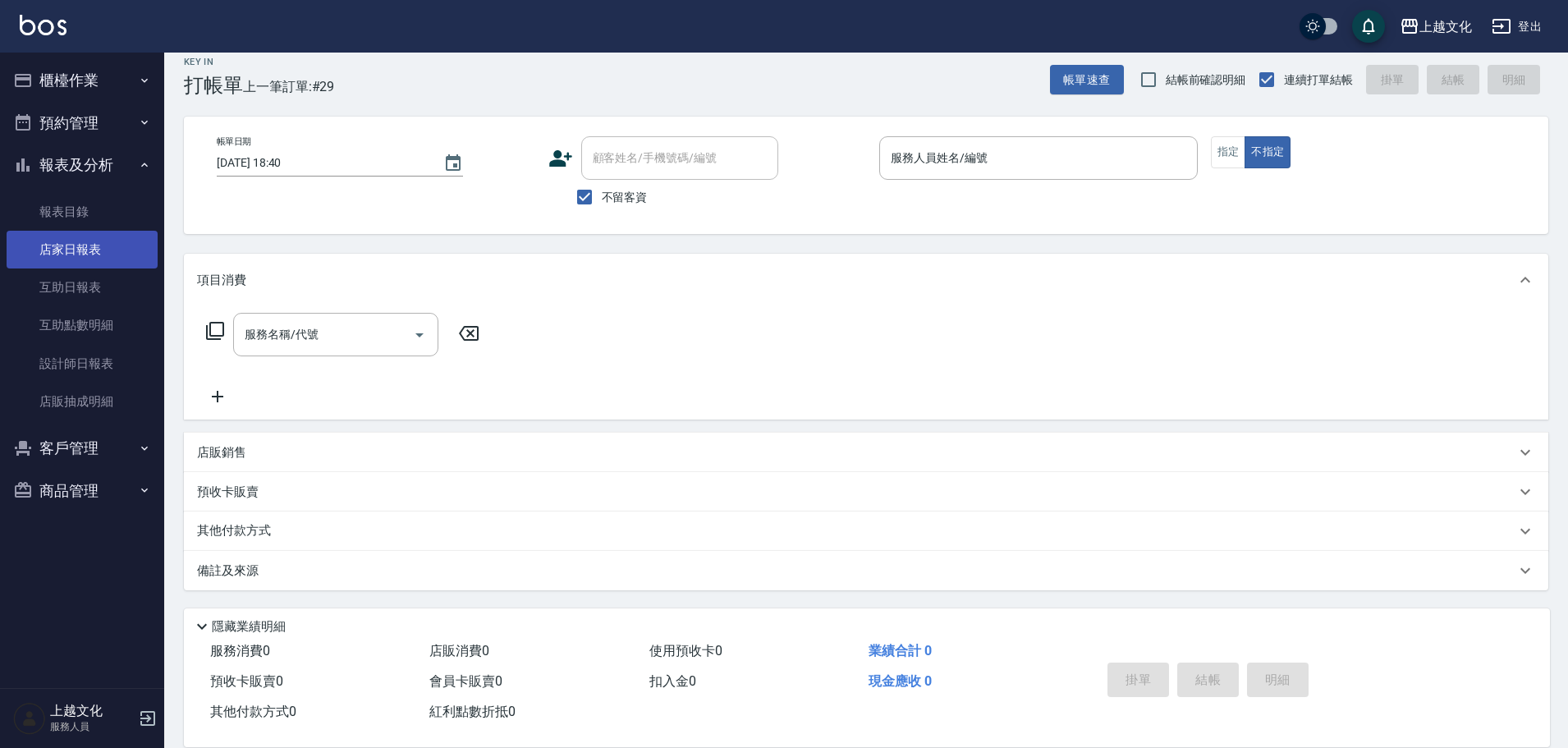
click at [65, 240] on link "店家日報表" at bounding box center [81, 249] width 151 height 37
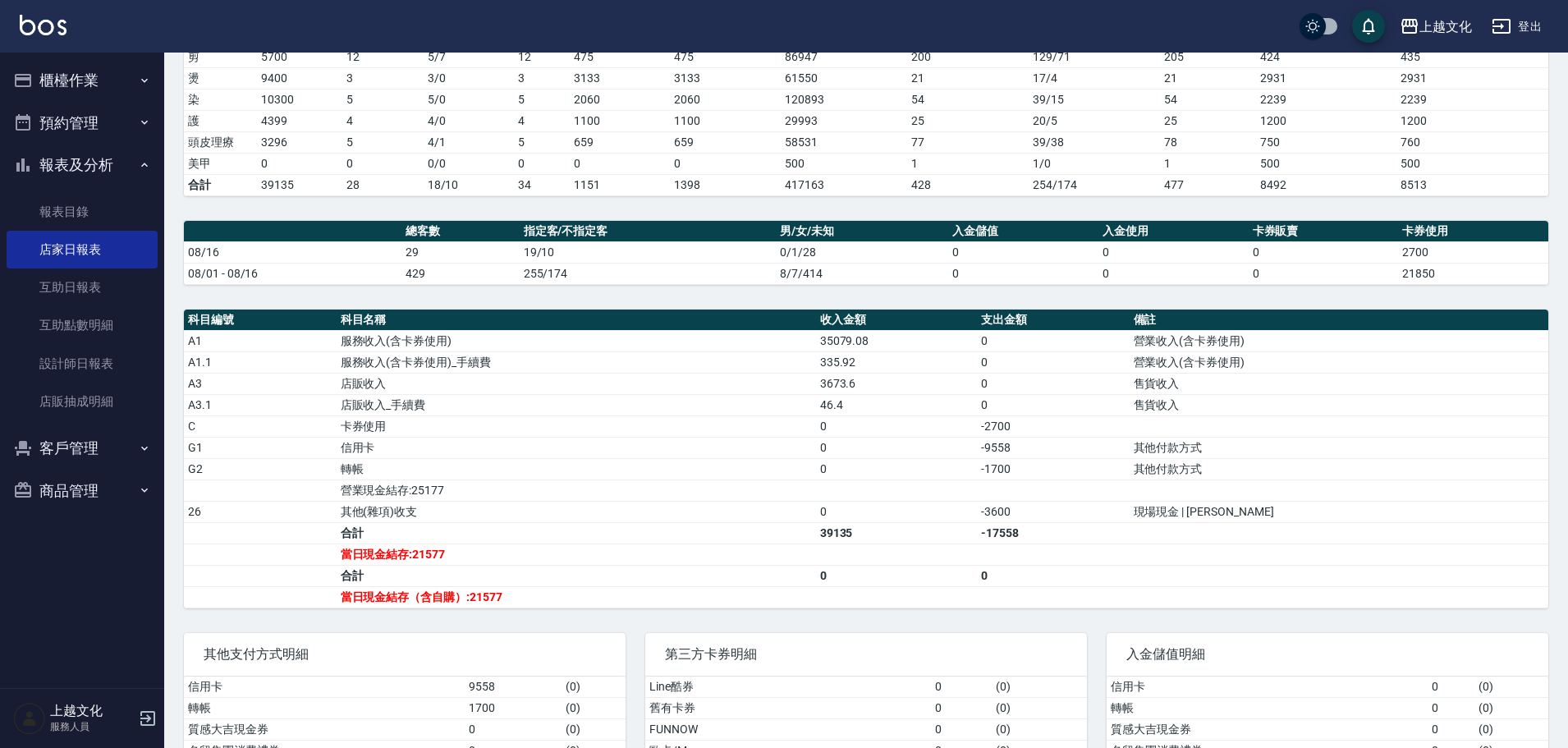
scroll to position [246, 0]
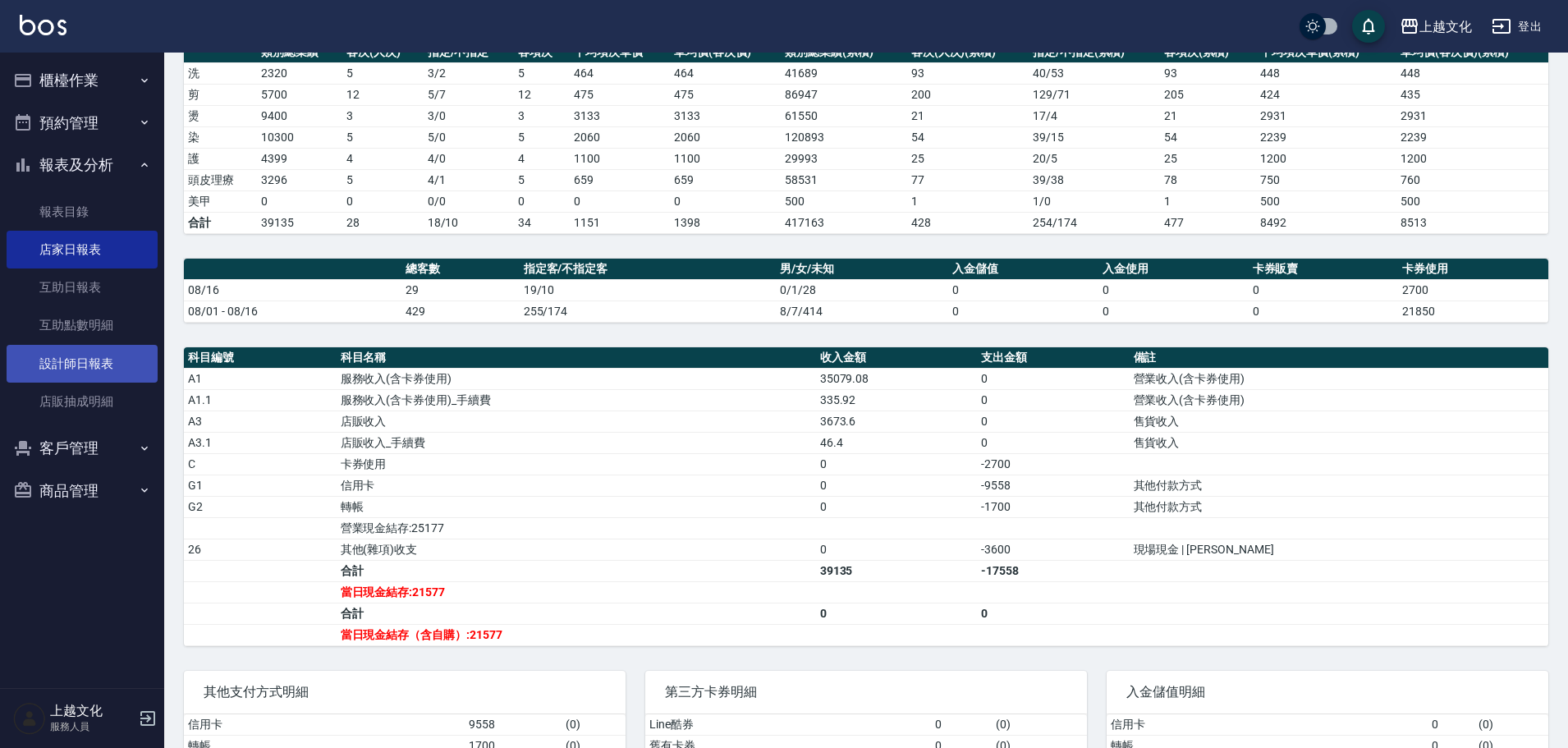
click at [83, 356] on link "設計師日報表" at bounding box center [81, 363] width 151 height 37
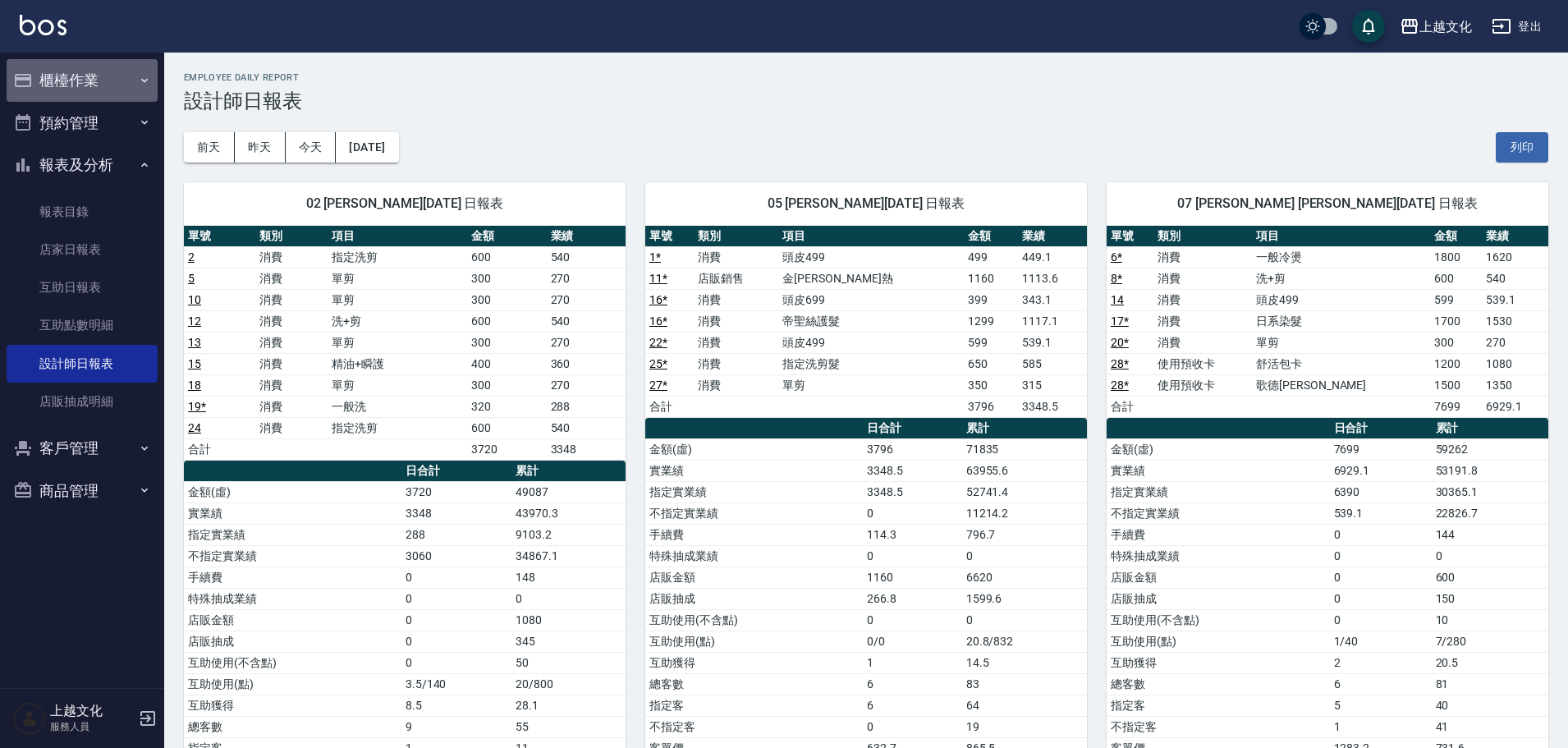
click at [73, 73] on button "櫃檯作業" at bounding box center [81, 80] width 151 height 43
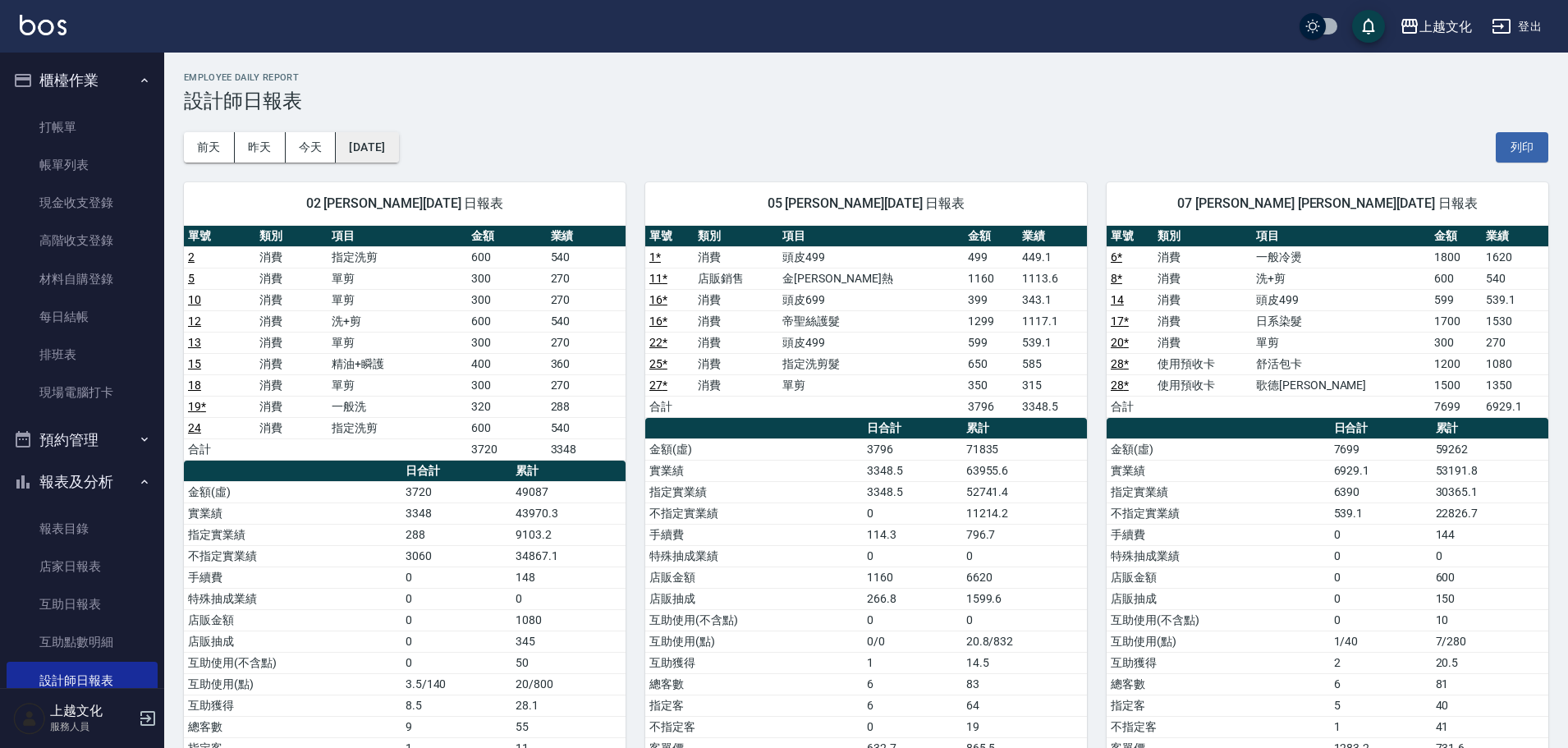
click at [379, 160] on button "[DATE]" at bounding box center [367, 146] width 62 height 30
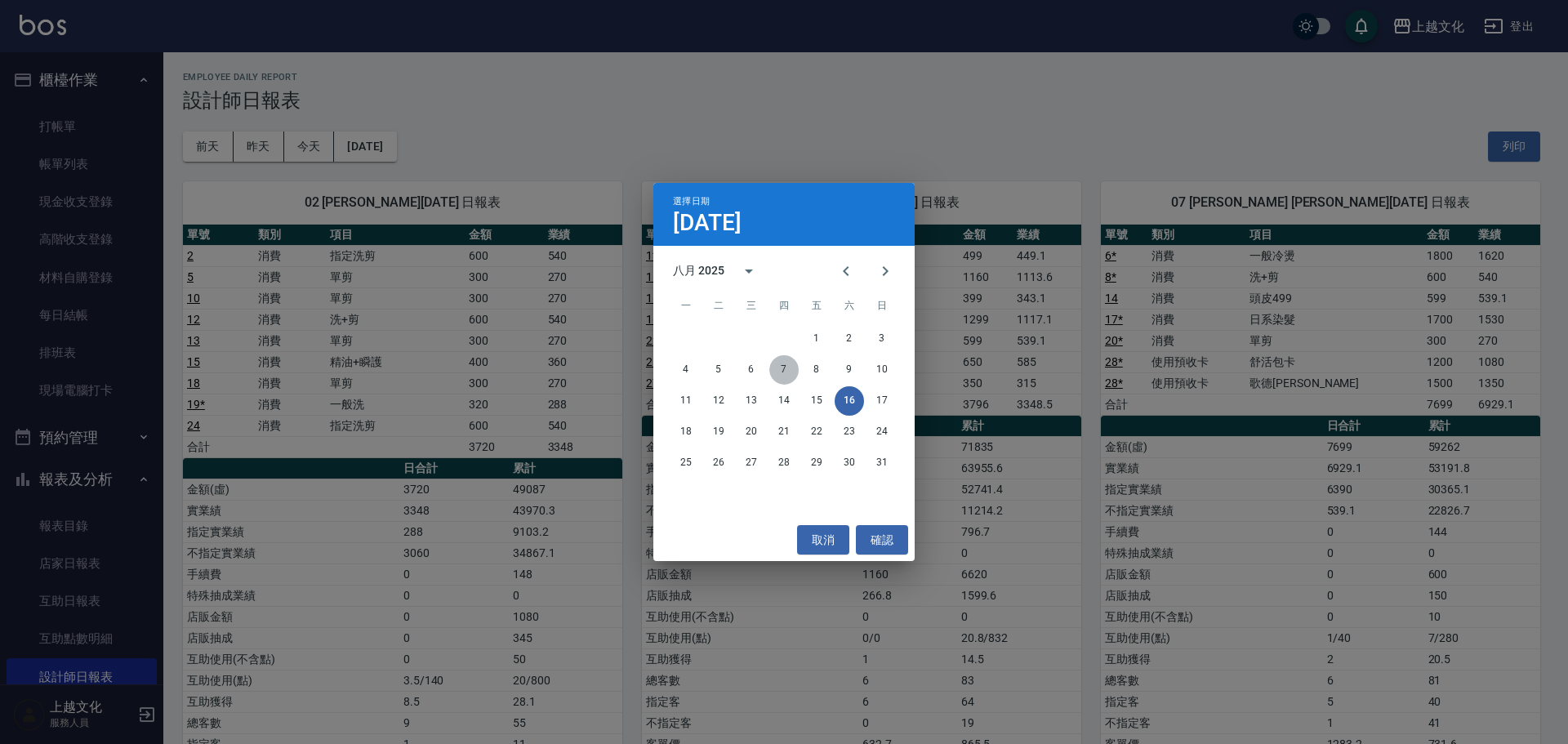
click at [785, 370] on button "7" at bounding box center [784, 369] width 29 height 29
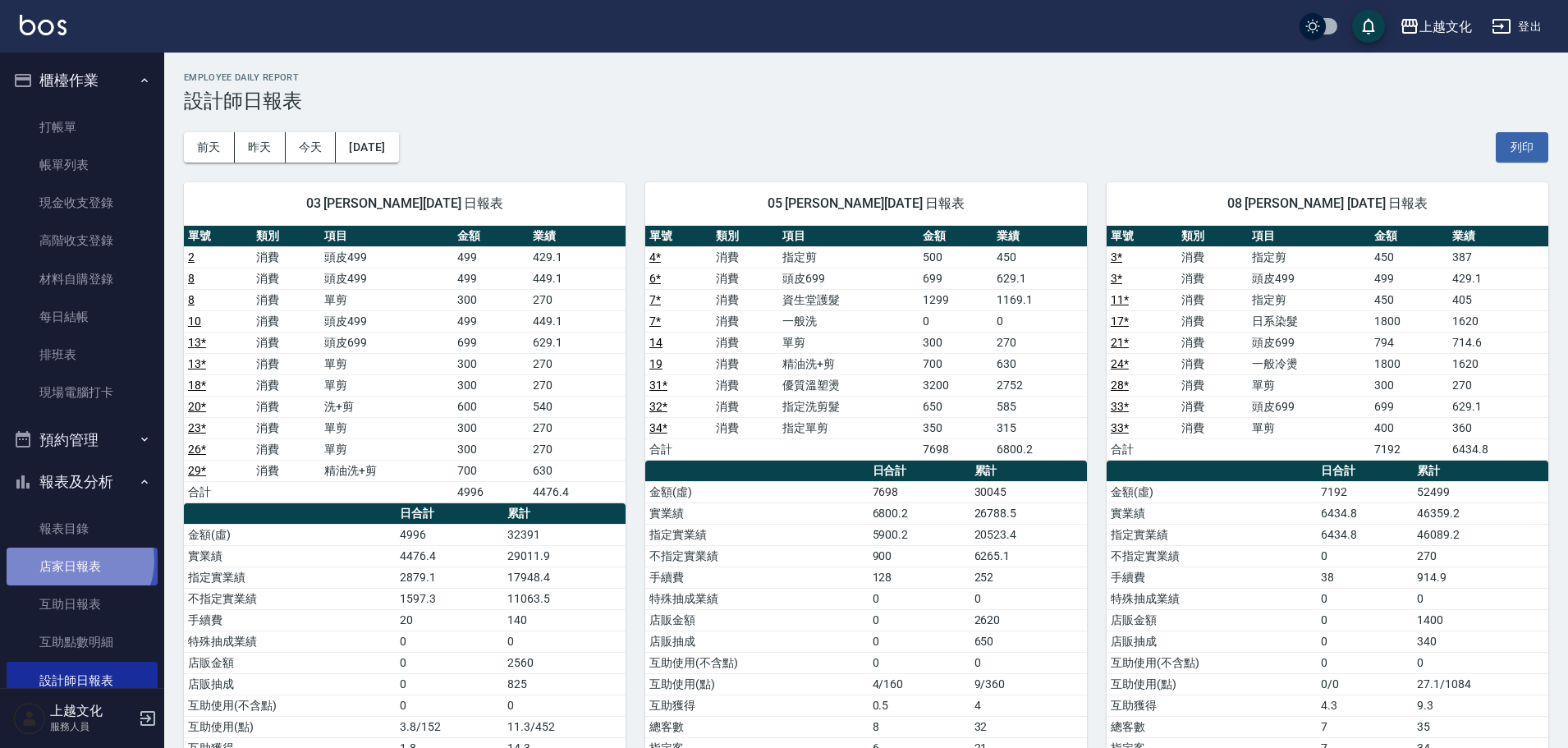
click at [78, 561] on link "店家日報表" at bounding box center [81, 566] width 151 height 37
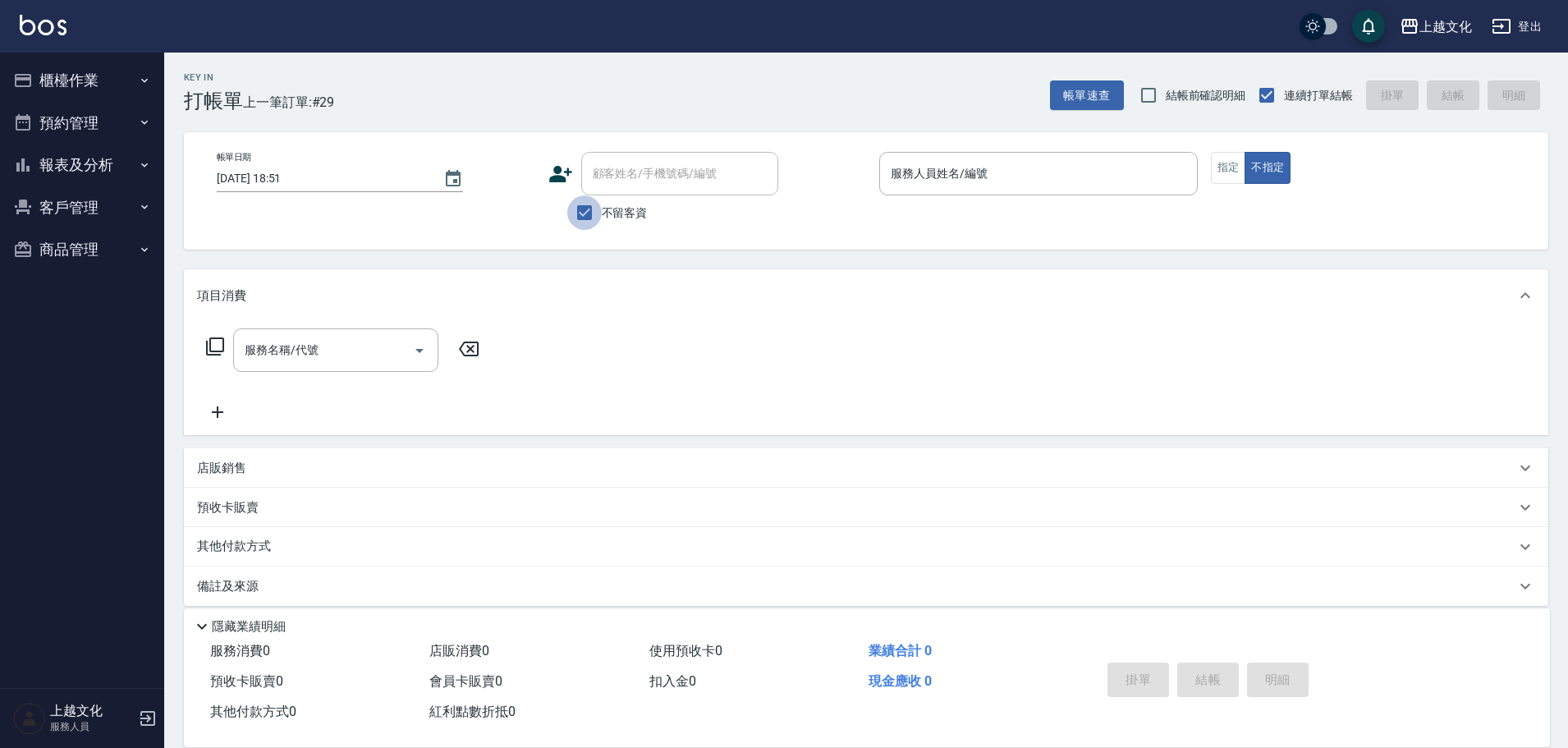
click at [583, 213] on input "不留客資" at bounding box center [585, 213] width 35 height 35
click at [584, 200] on input "不留客資" at bounding box center [585, 213] width 35 height 35
checkbox input "false"
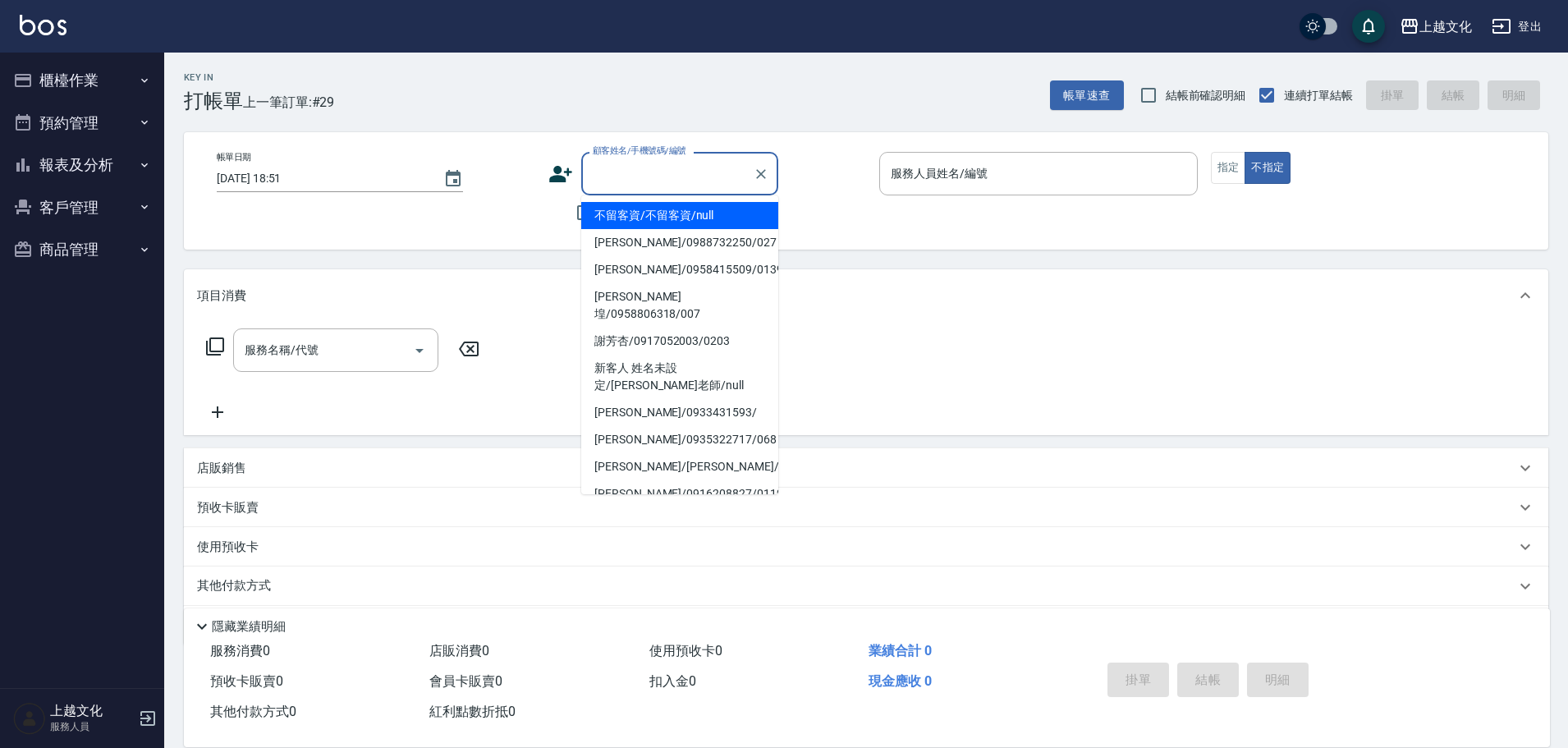
click at [594, 164] on input "顧客姓名/手機號碼/編號" at bounding box center [667, 173] width 157 height 28
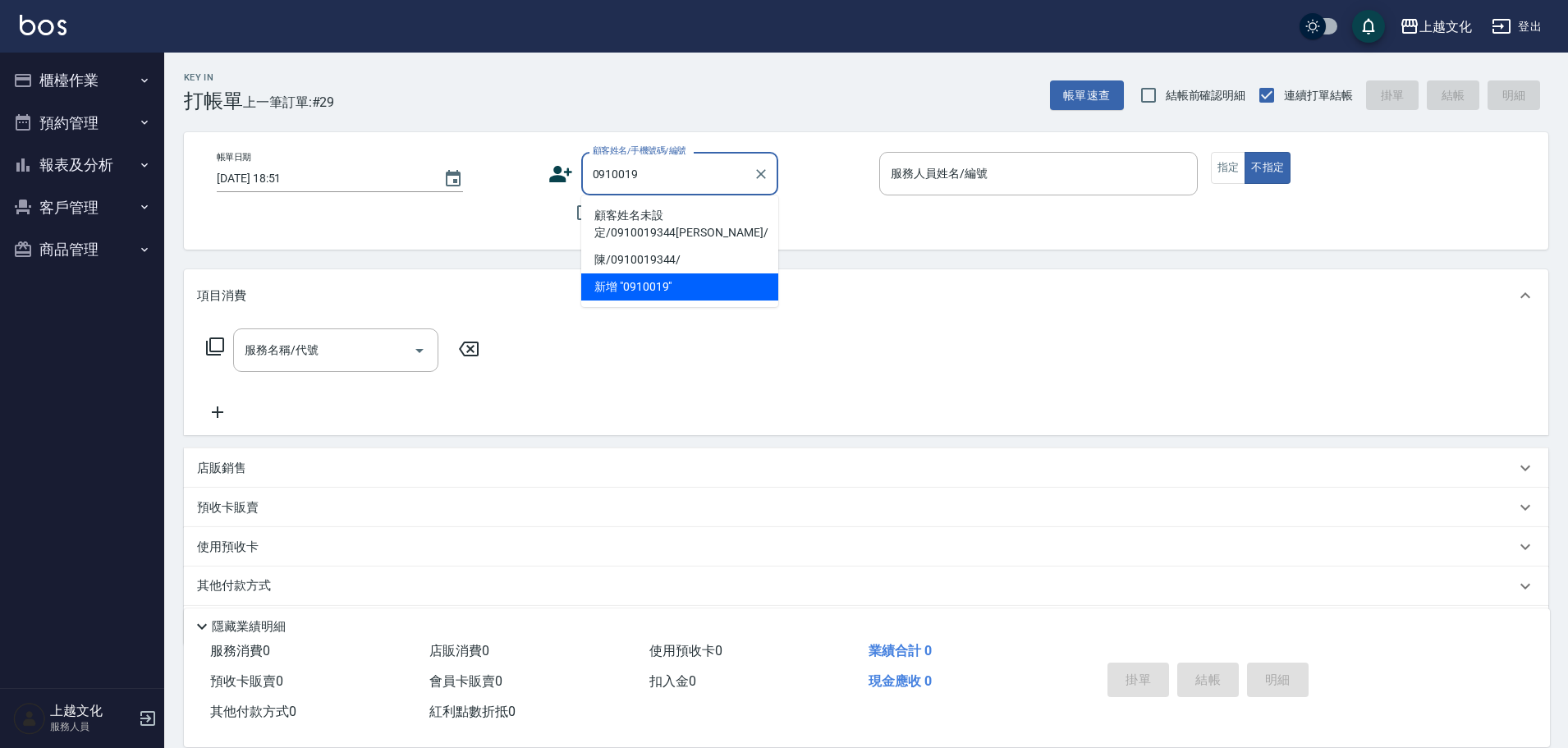
click at [710, 210] on li "顧客姓名未設定/0910019344陳/" at bounding box center [679, 224] width 197 height 44
click at [710, 210] on div "不留客資" at bounding box center [662, 213] width 230 height 35
type input "顧客姓名未設定/0910019344陳/"
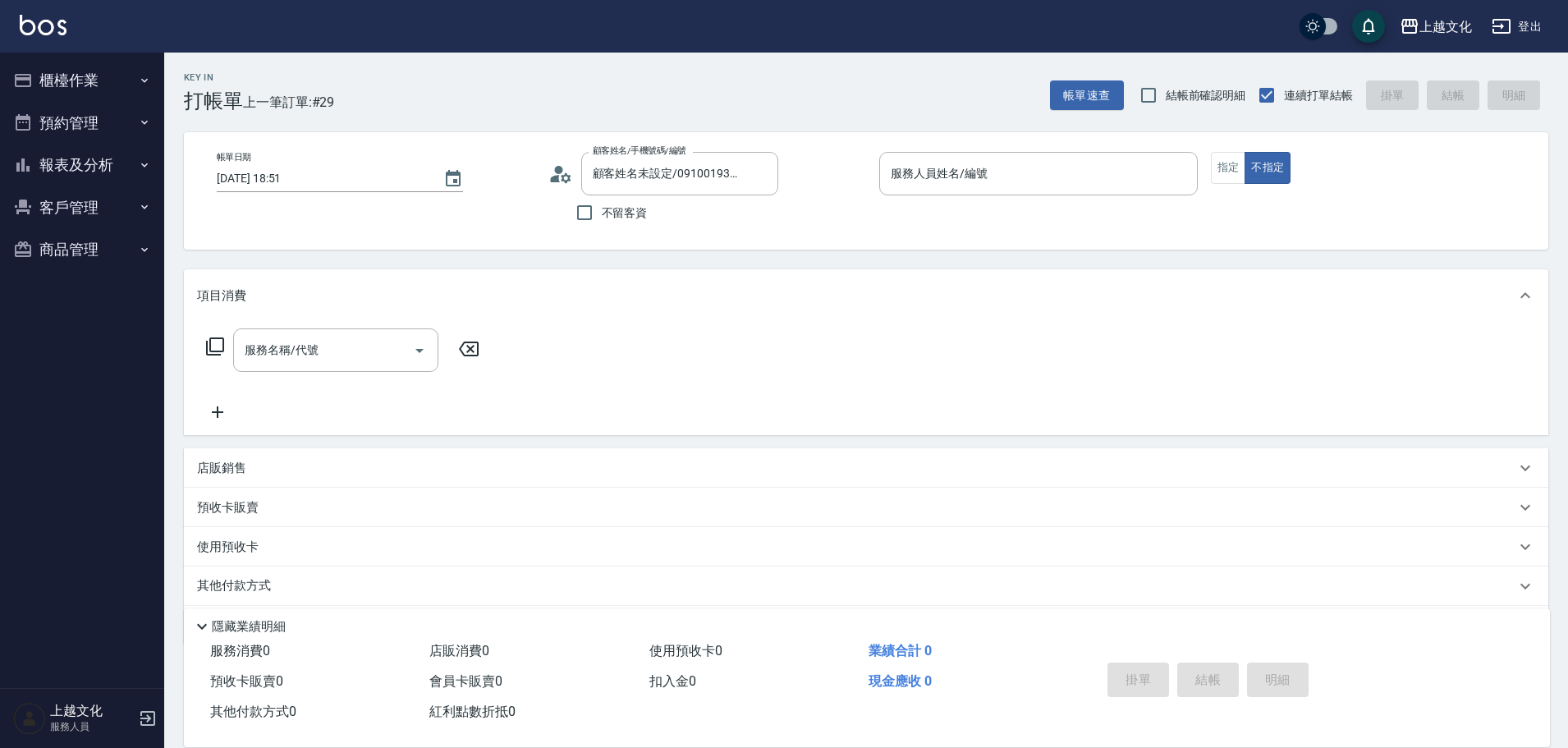
type input "茉莉-08"
click at [558, 177] on icon at bounding box center [554, 178] width 10 height 7
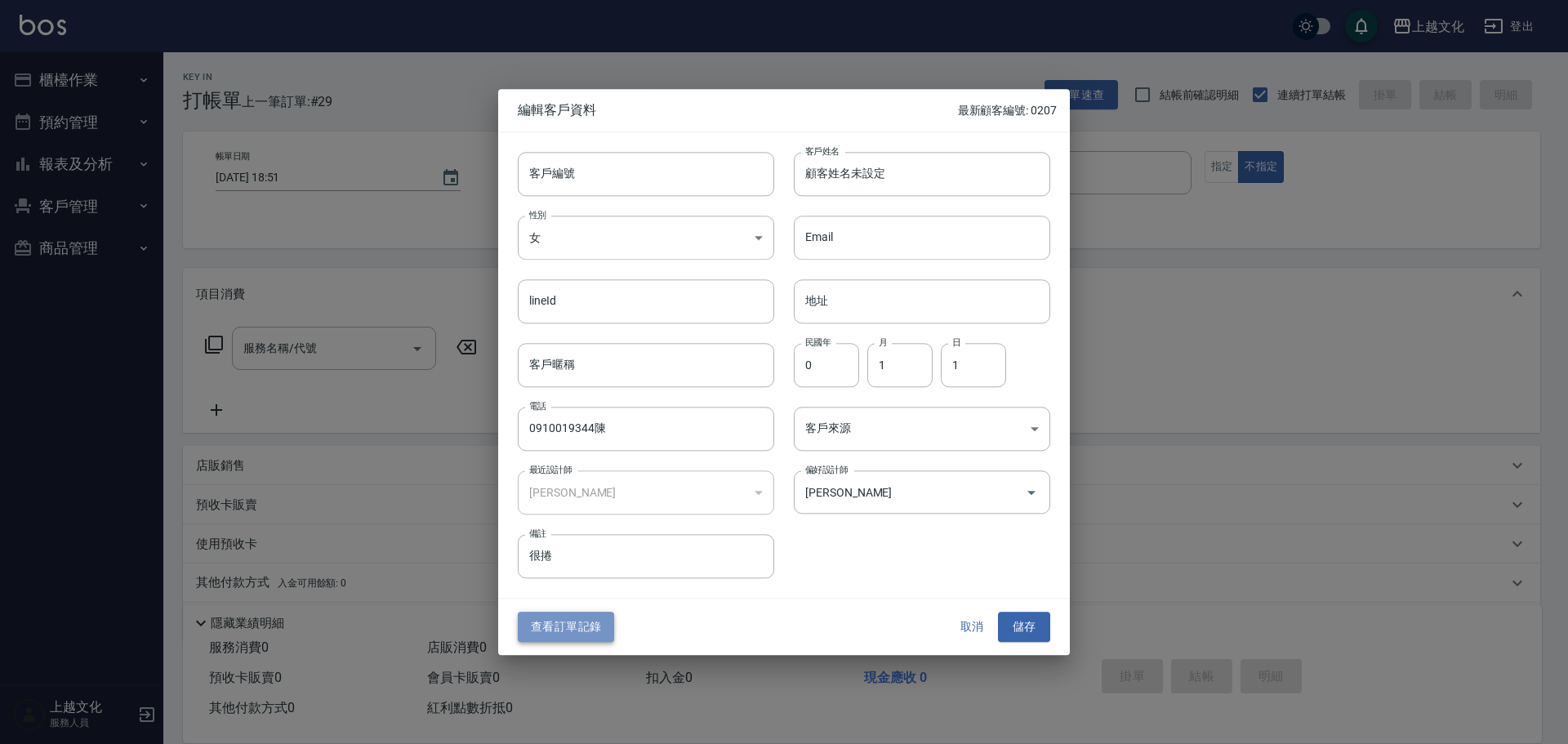
click at [588, 629] on button "查看訂單記錄" at bounding box center [566, 627] width 96 height 30
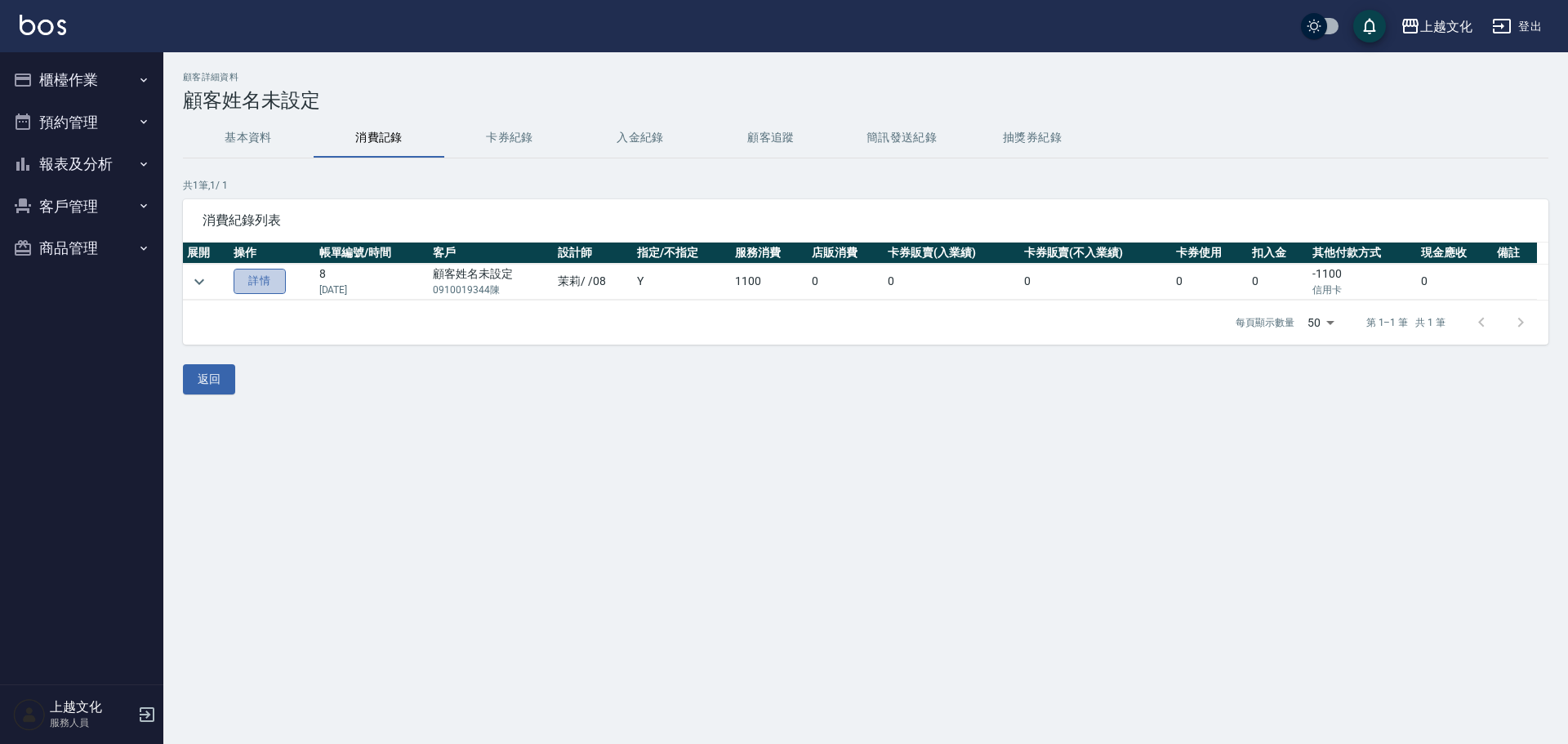
click at [269, 281] on link "詳情" at bounding box center [259, 281] width 52 height 25
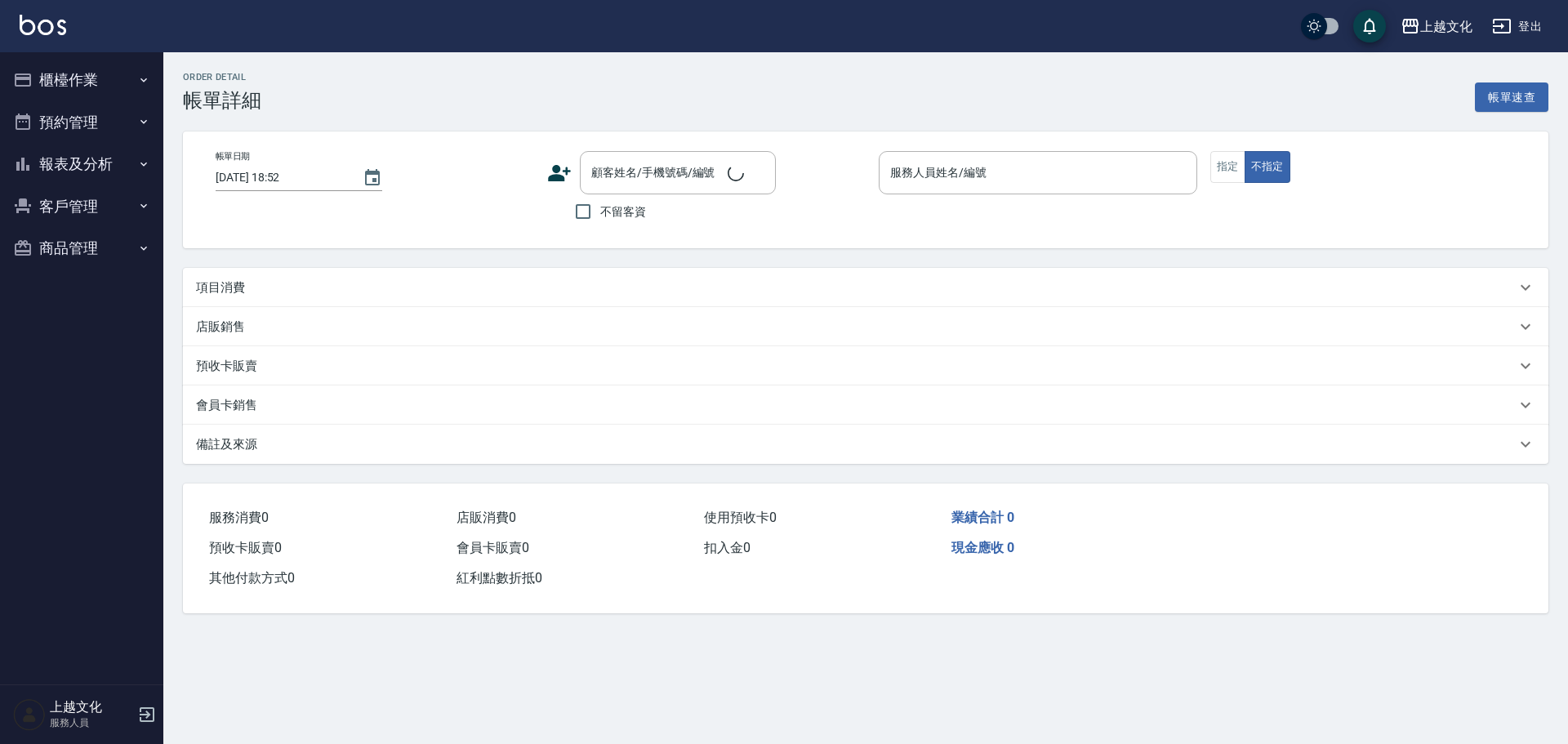
type input "2024/08/25 18:12"
type input "茉莉-08"
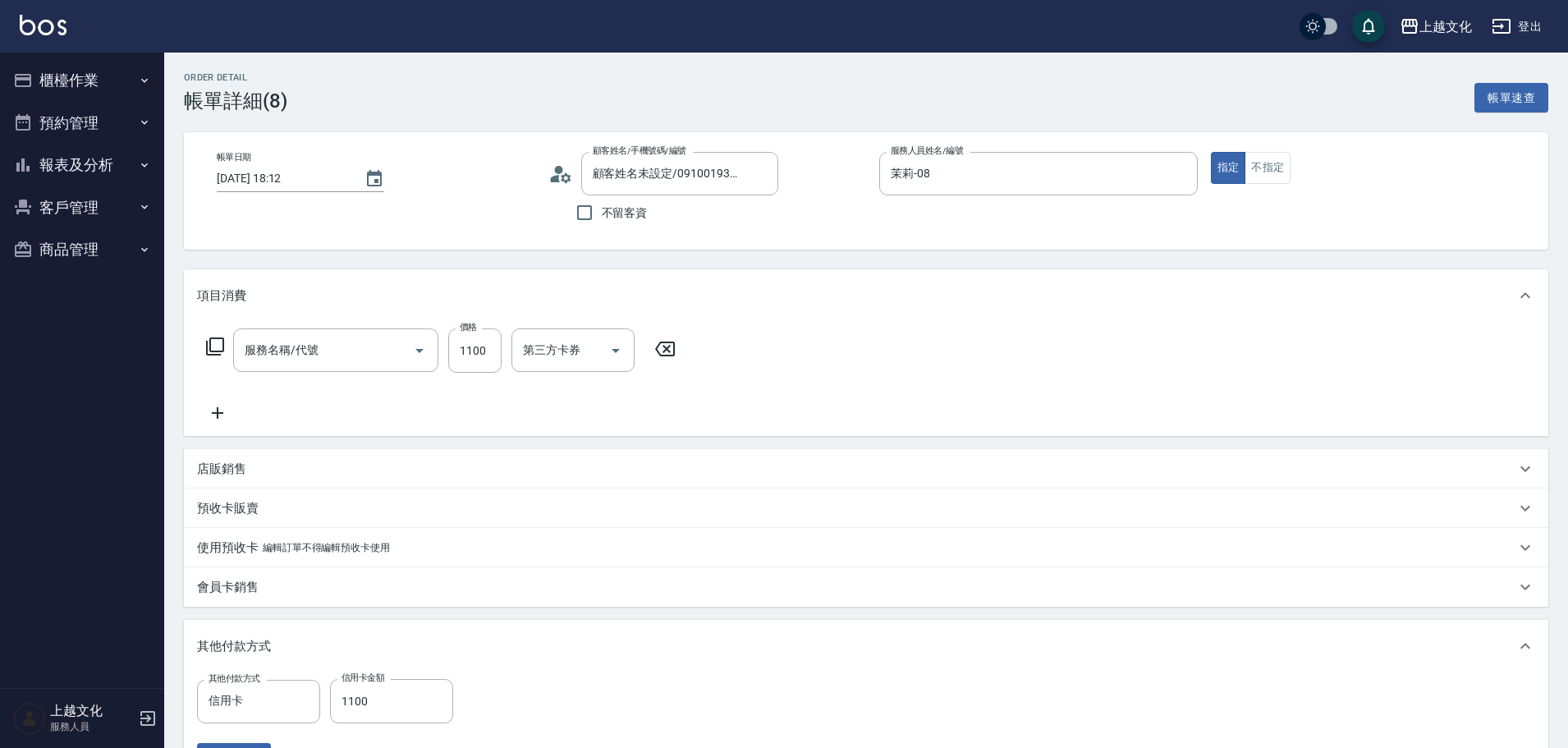
type input "顧客姓名未設定/0910019344陳/"
type input "洗+指定剪(102)"
click at [55, 161] on button "報表及分析" at bounding box center [81, 165] width 151 height 43
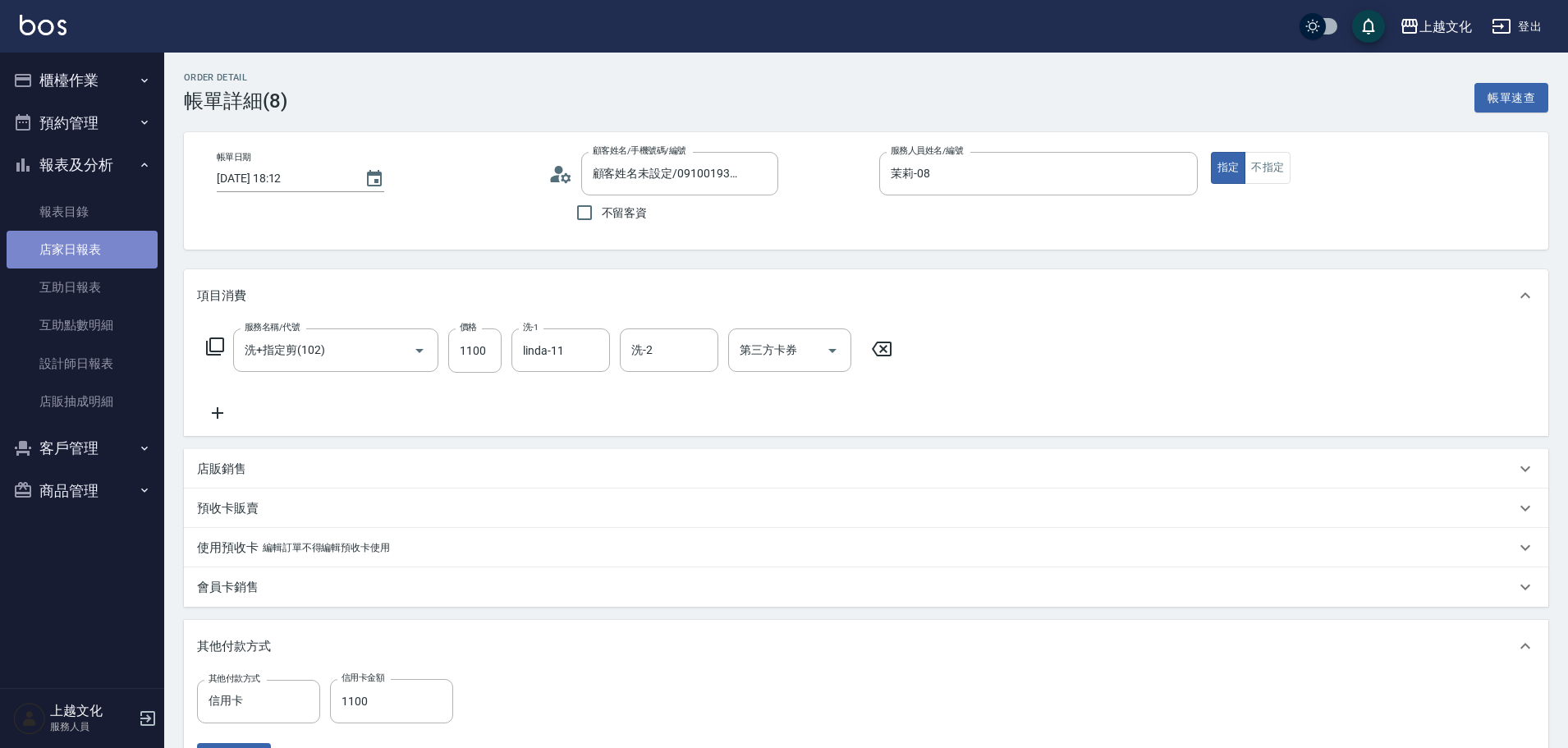
click at [51, 243] on link "店家日報表" at bounding box center [81, 249] width 151 height 37
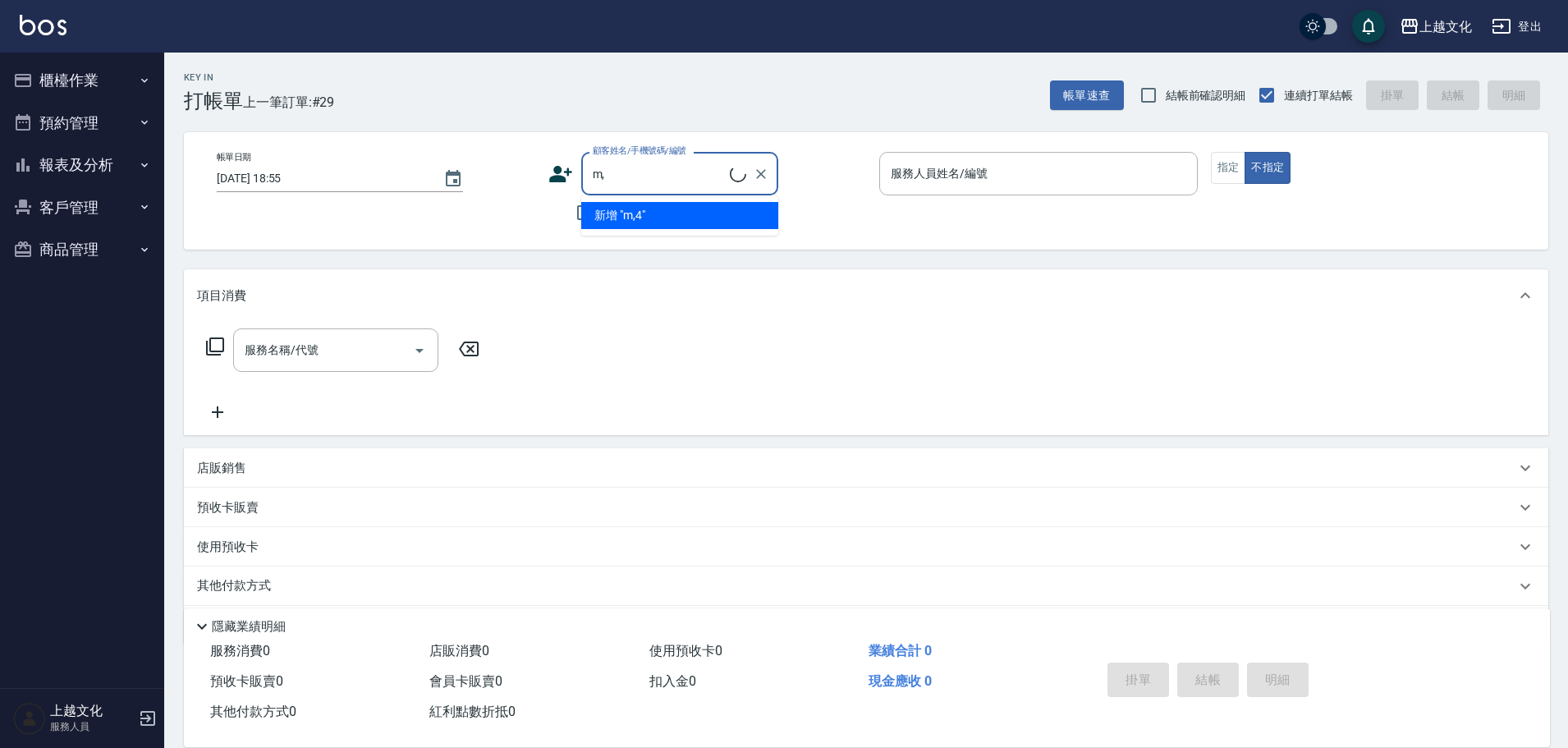
type input "m"
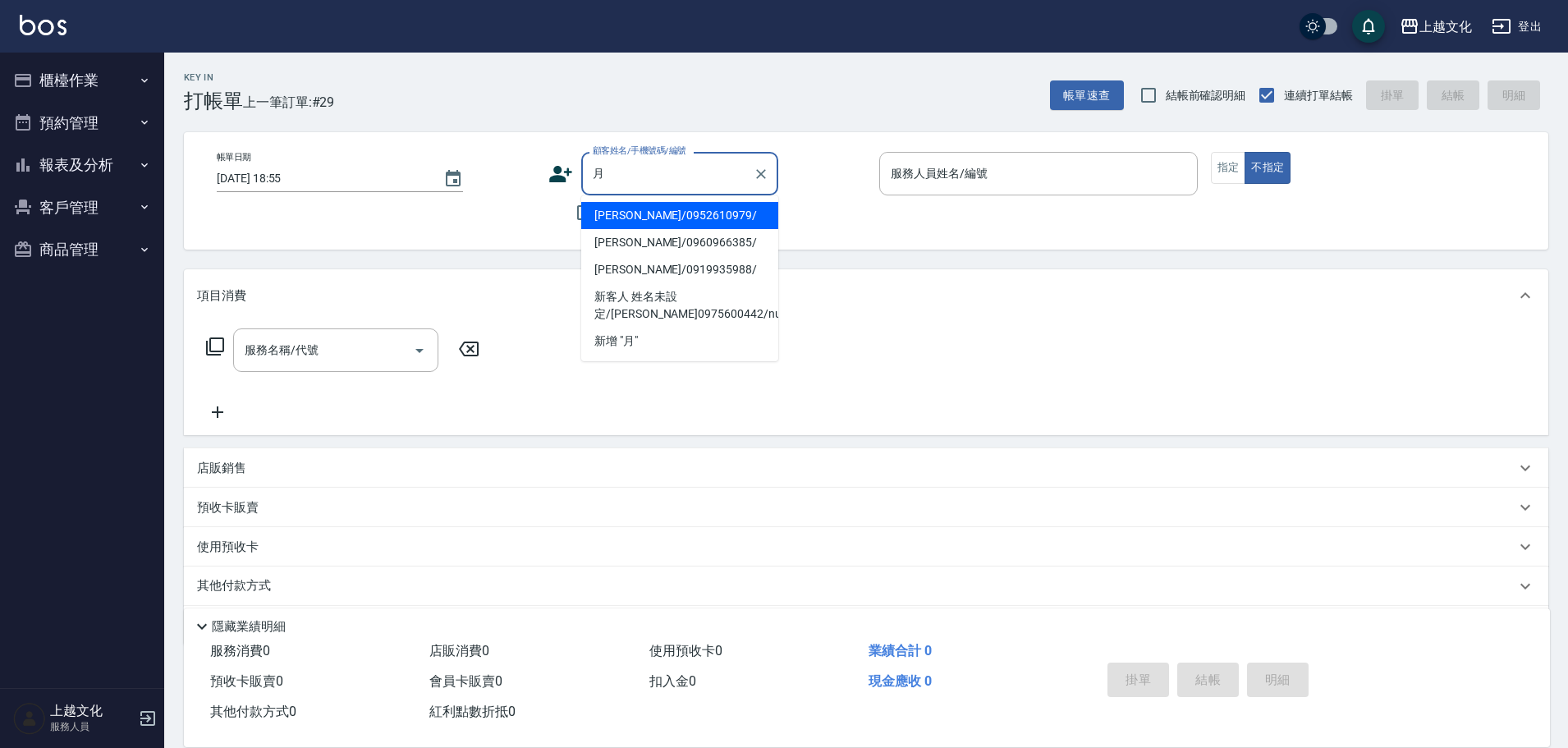
click at [628, 213] on li "[PERSON_NAME]/0952610979/" at bounding box center [679, 216] width 197 height 27
type input "[PERSON_NAME]/0952610979/"
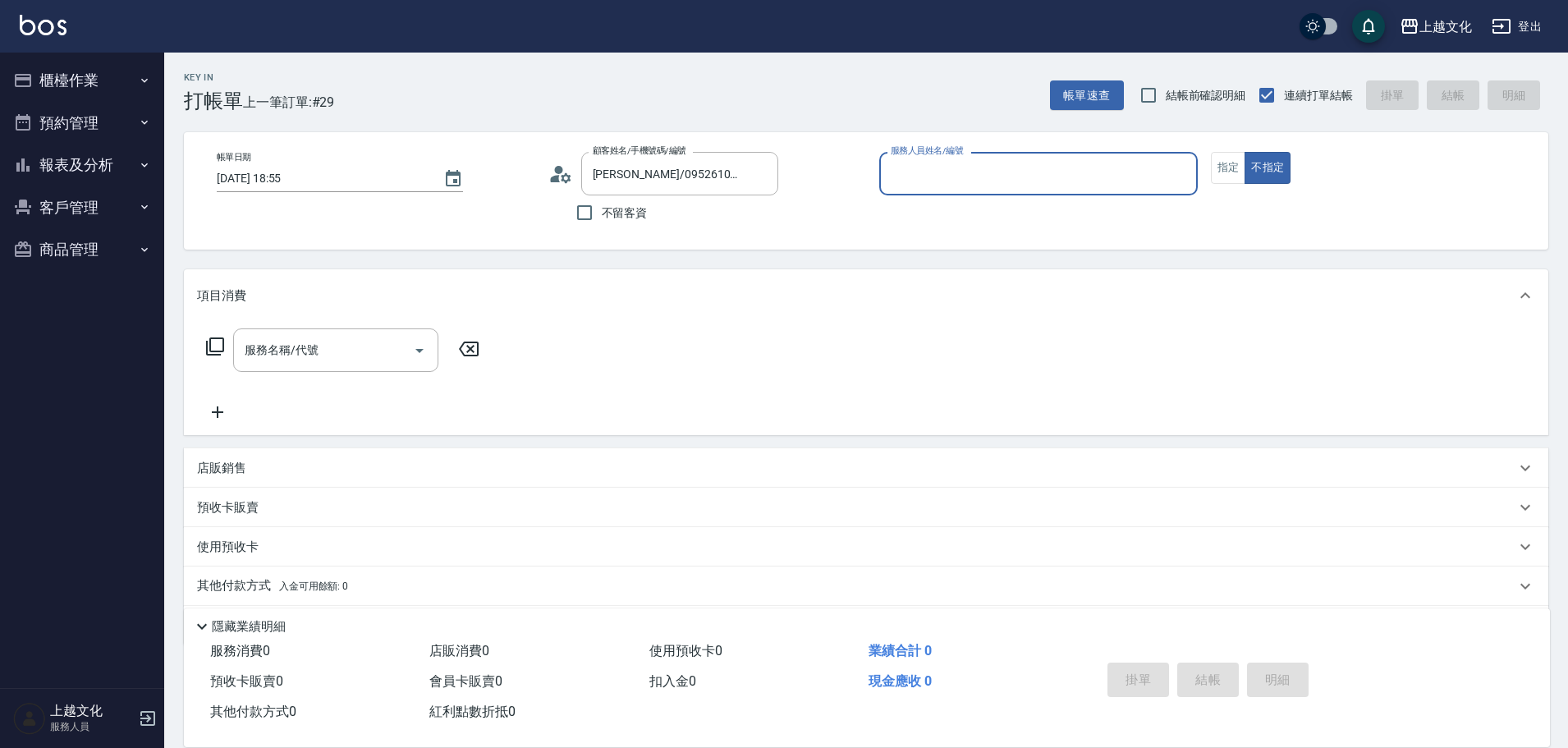
click at [555, 174] on icon at bounding box center [560, 174] width 25 height 25
type input "茉莉-08"
click at [557, 177] on icon at bounding box center [554, 178] width 10 height 7
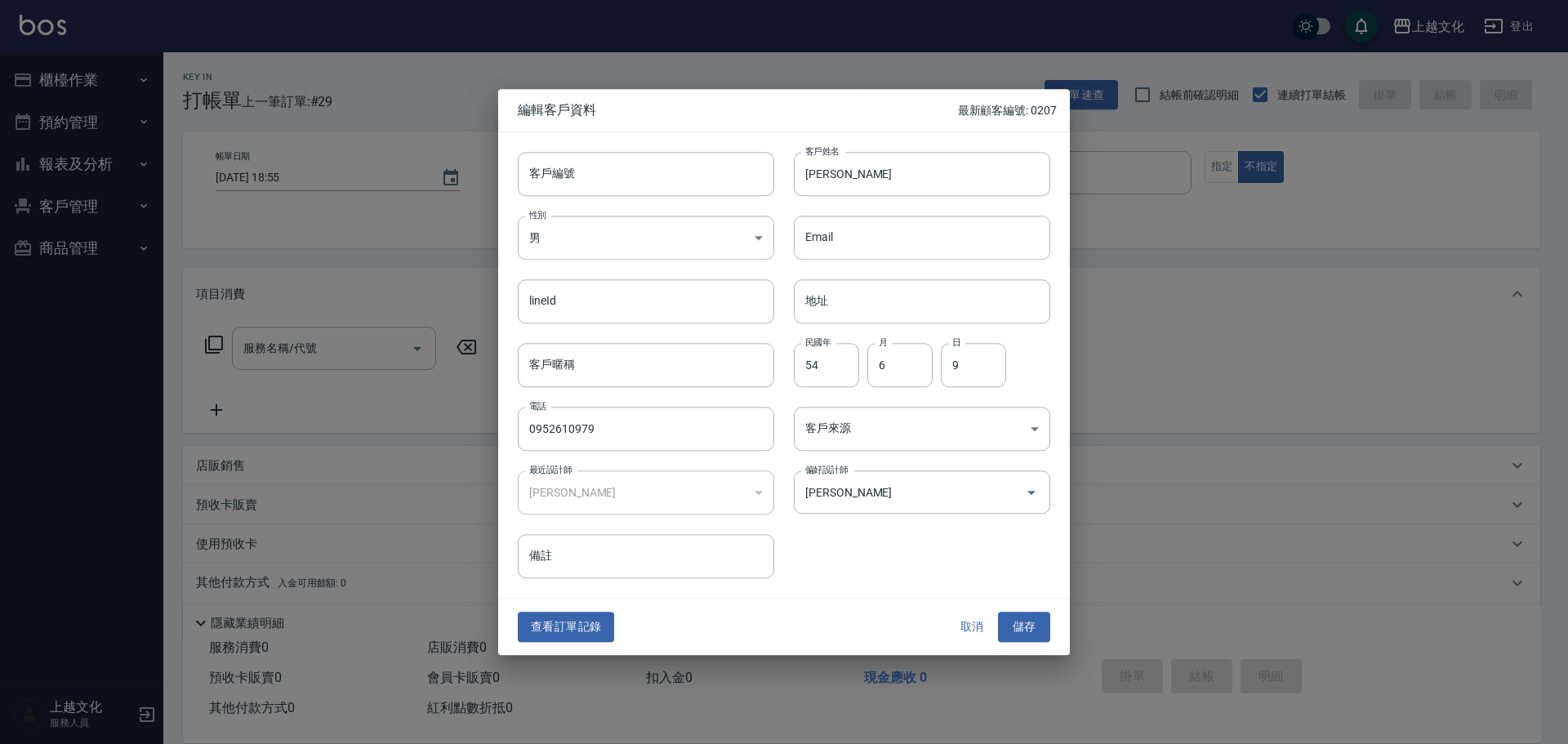
click at [561, 624] on button "查看訂單記錄" at bounding box center [566, 627] width 96 height 30
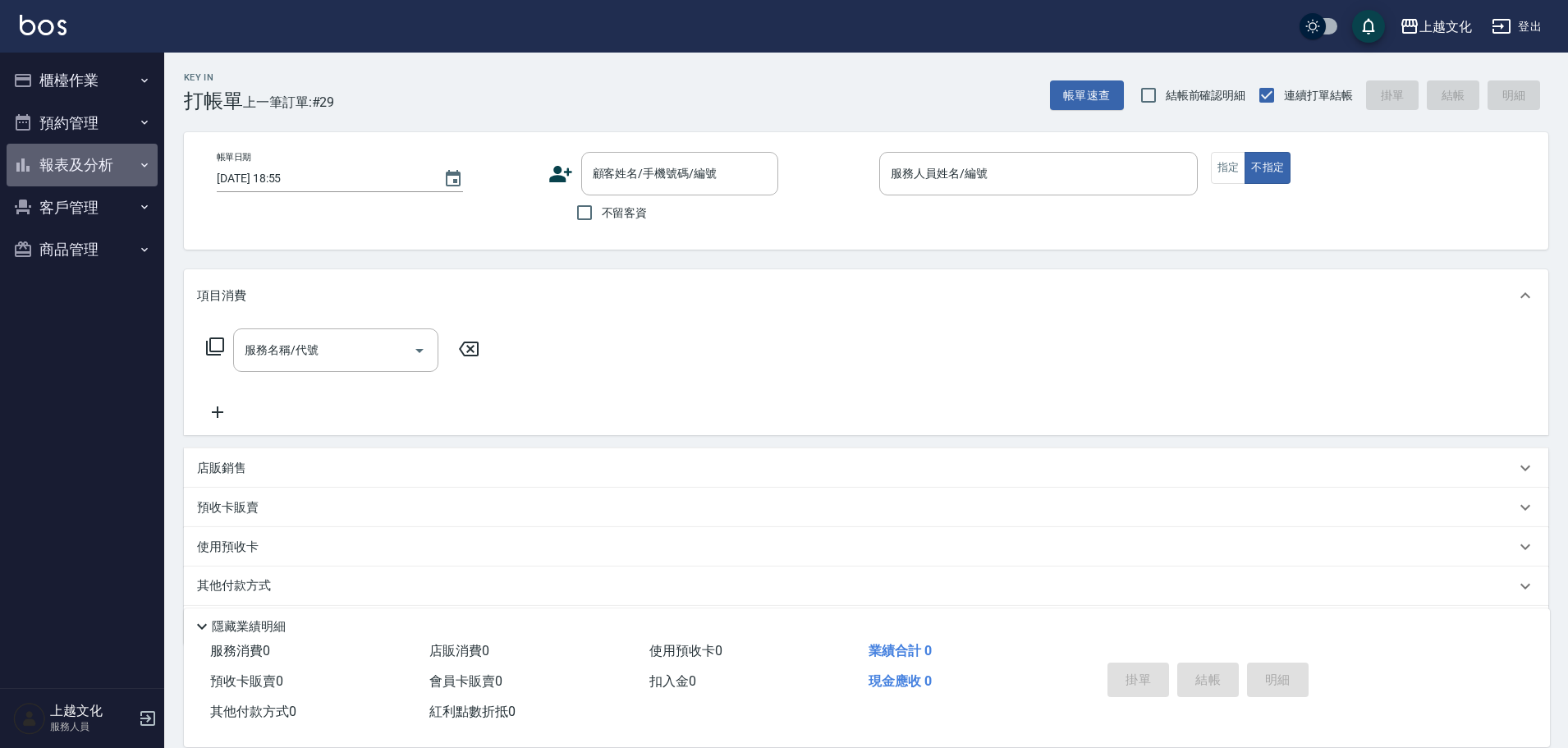
click at [60, 159] on button "報表及分析" at bounding box center [81, 165] width 151 height 43
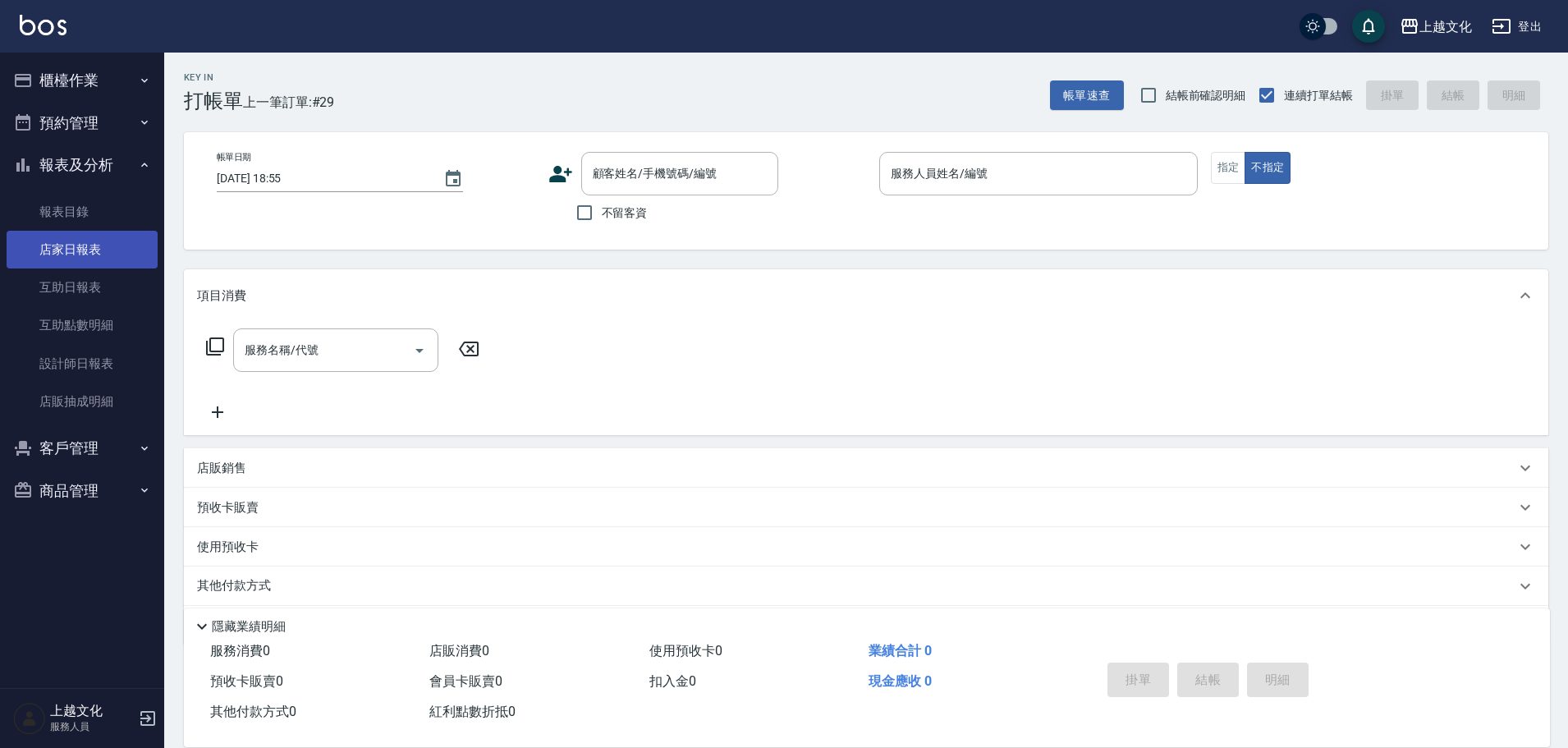
click at [82, 251] on link "店家日報表" at bounding box center [81, 249] width 151 height 37
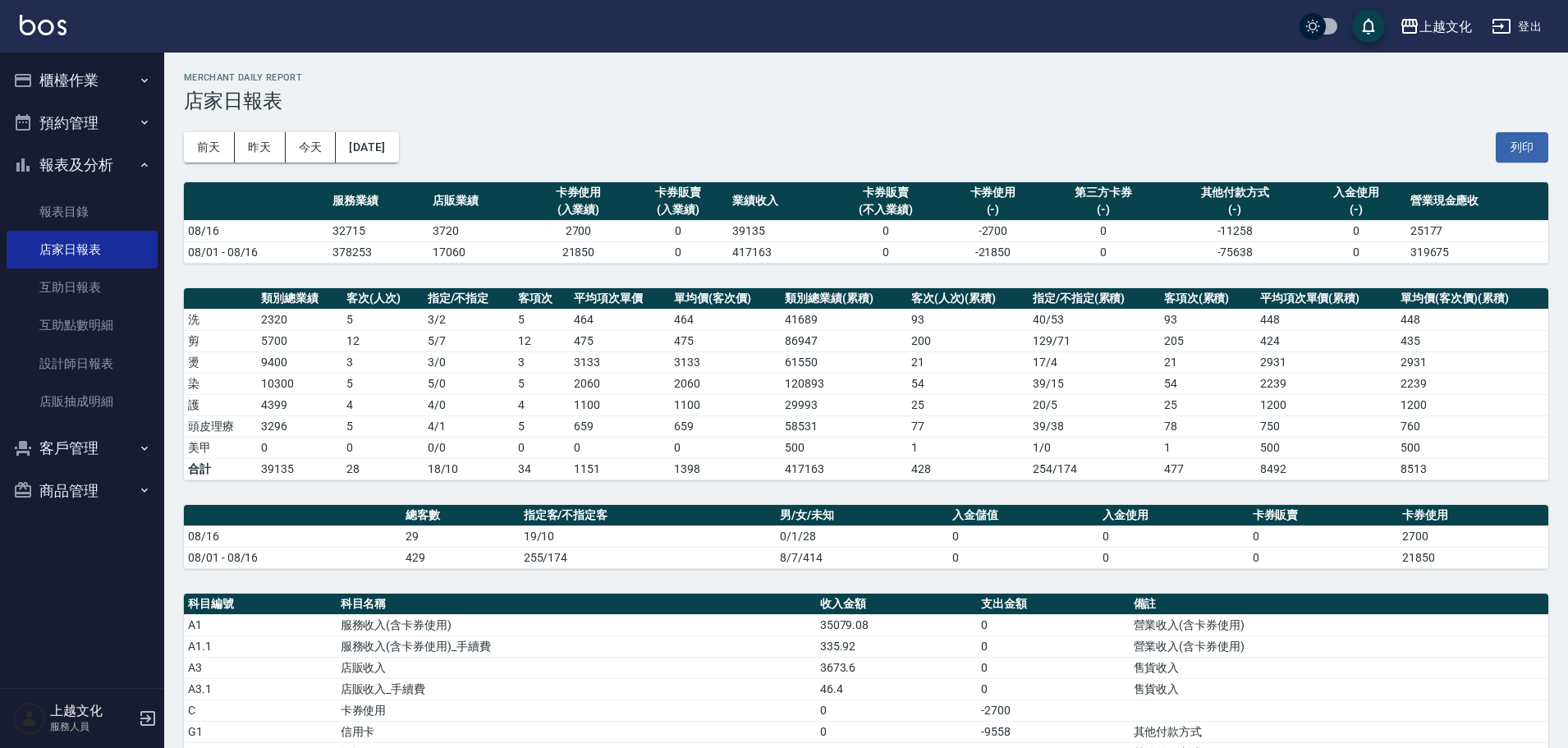
click at [71, 80] on button "櫃檯作業" at bounding box center [81, 80] width 151 height 43
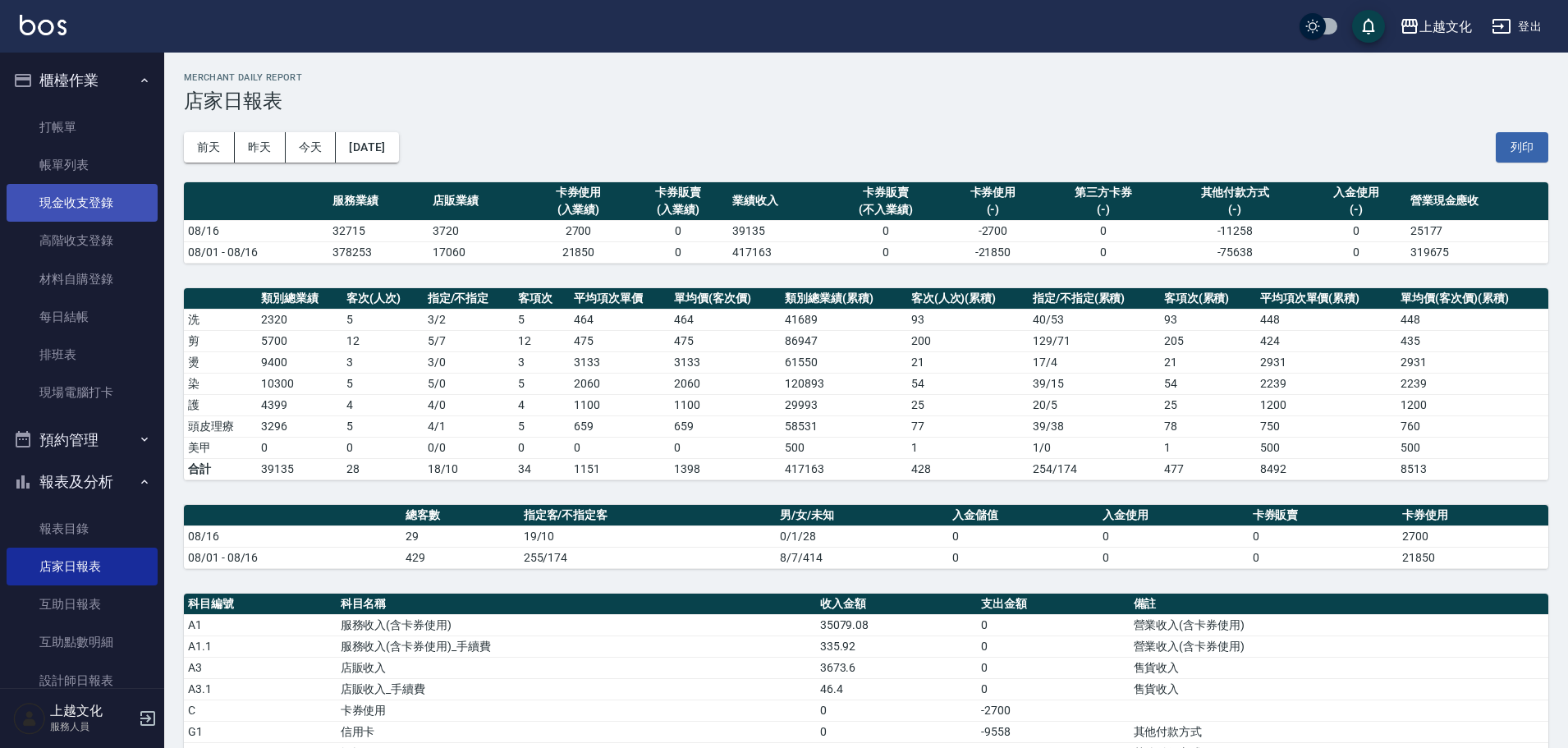
click at [75, 195] on link "現金收支登錄" at bounding box center [81, 202] width 151 height 37
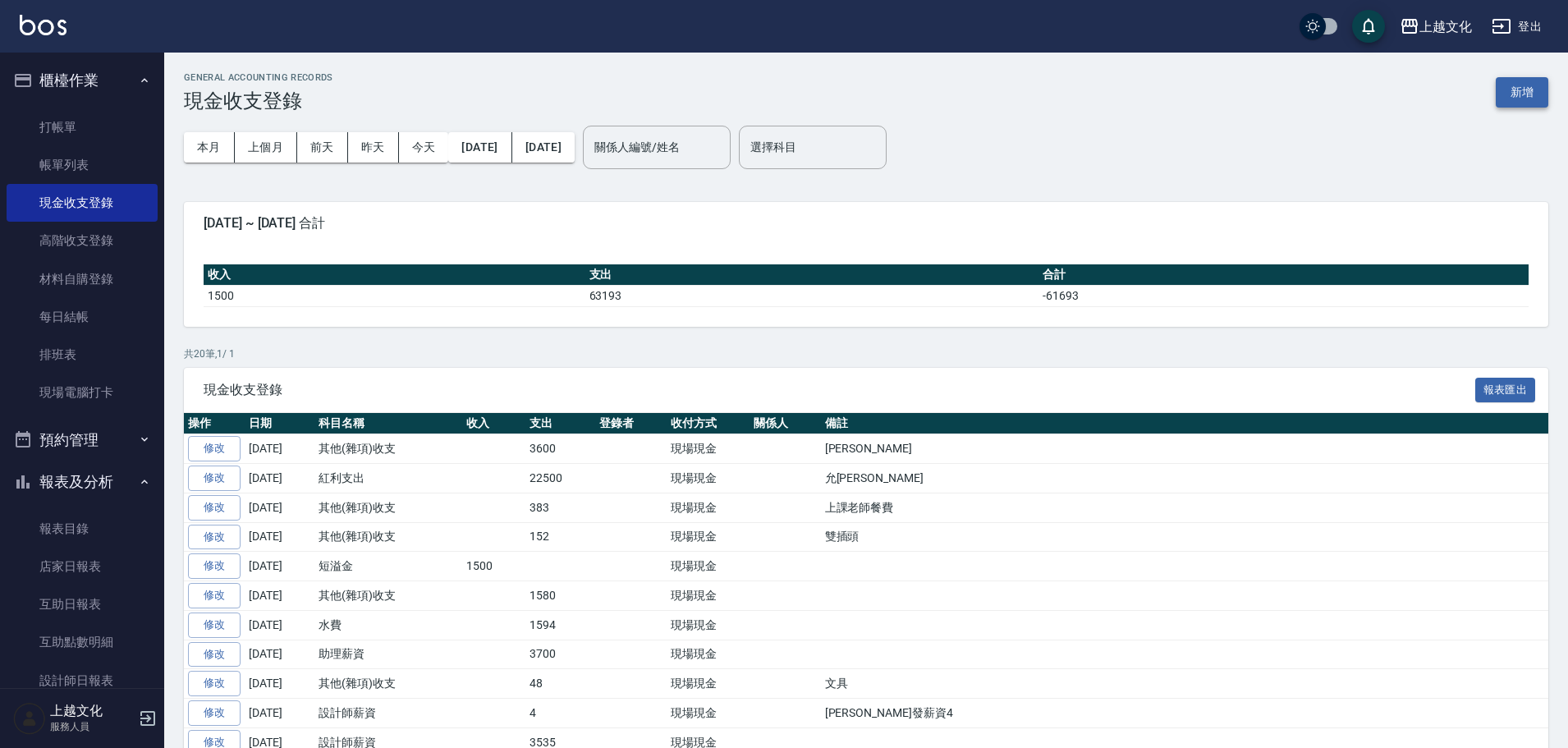
click at [1512, 87] on button "新增" at bounding box center [1521, 91] width 52 height 30
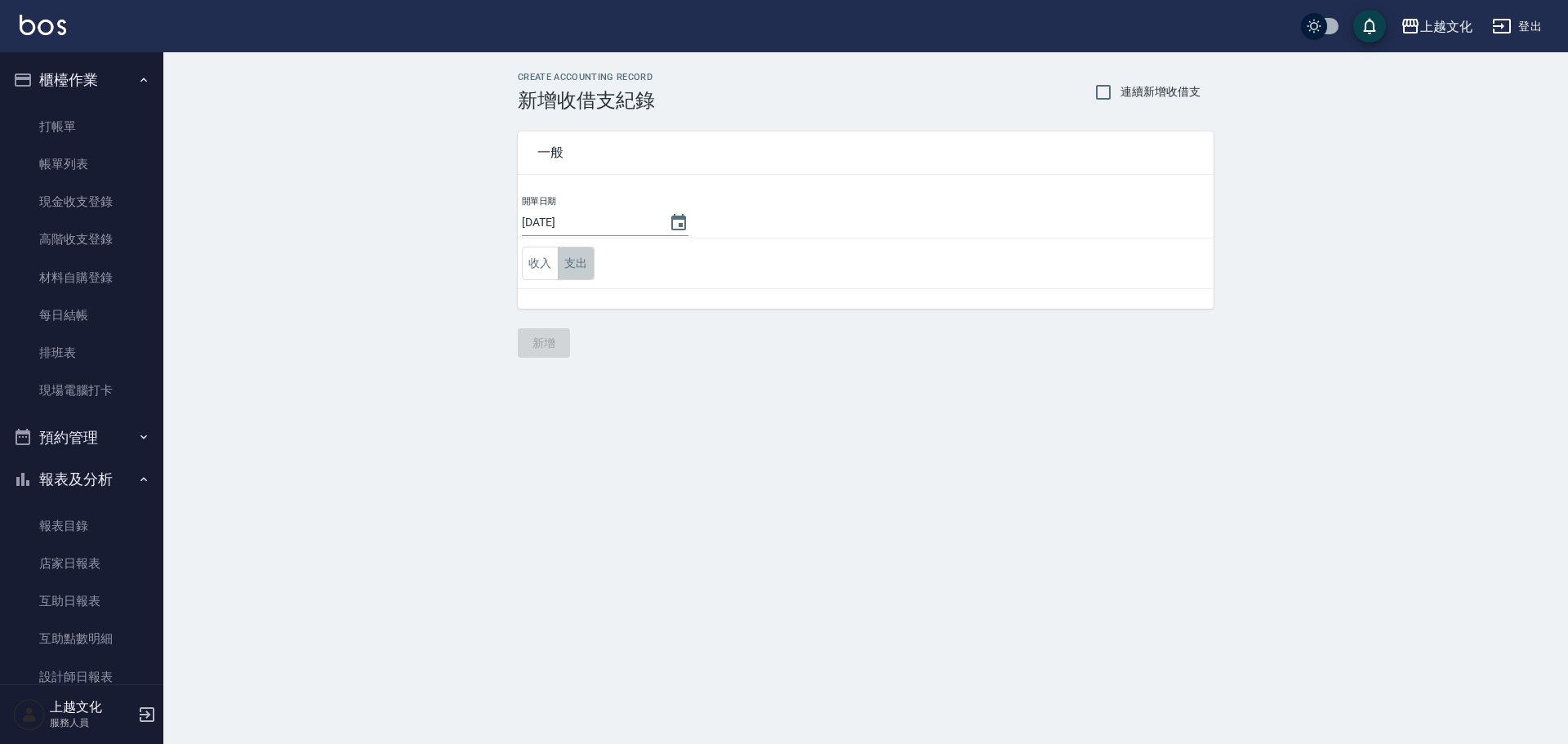
click at [571, 259] on button "支出" at bounding box center [576, 263] width 36 height 34
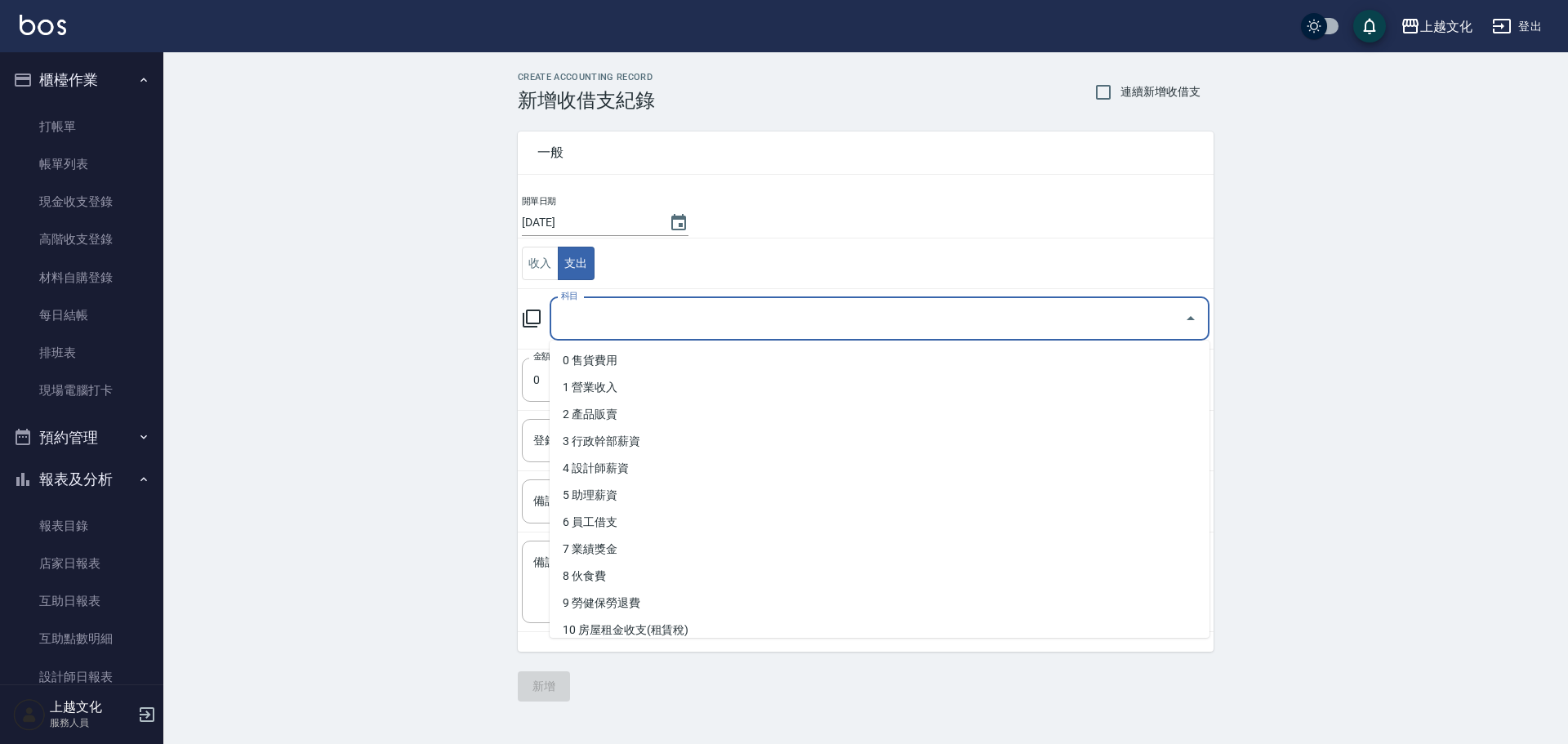
drag, startPoint x: 587, startPoint y: 321, endPoint x: 609, endPoint y: 382, distance: 64.8
click at [590, 322] on input "科目" at bounding box center [867, 318] width 621 height 28
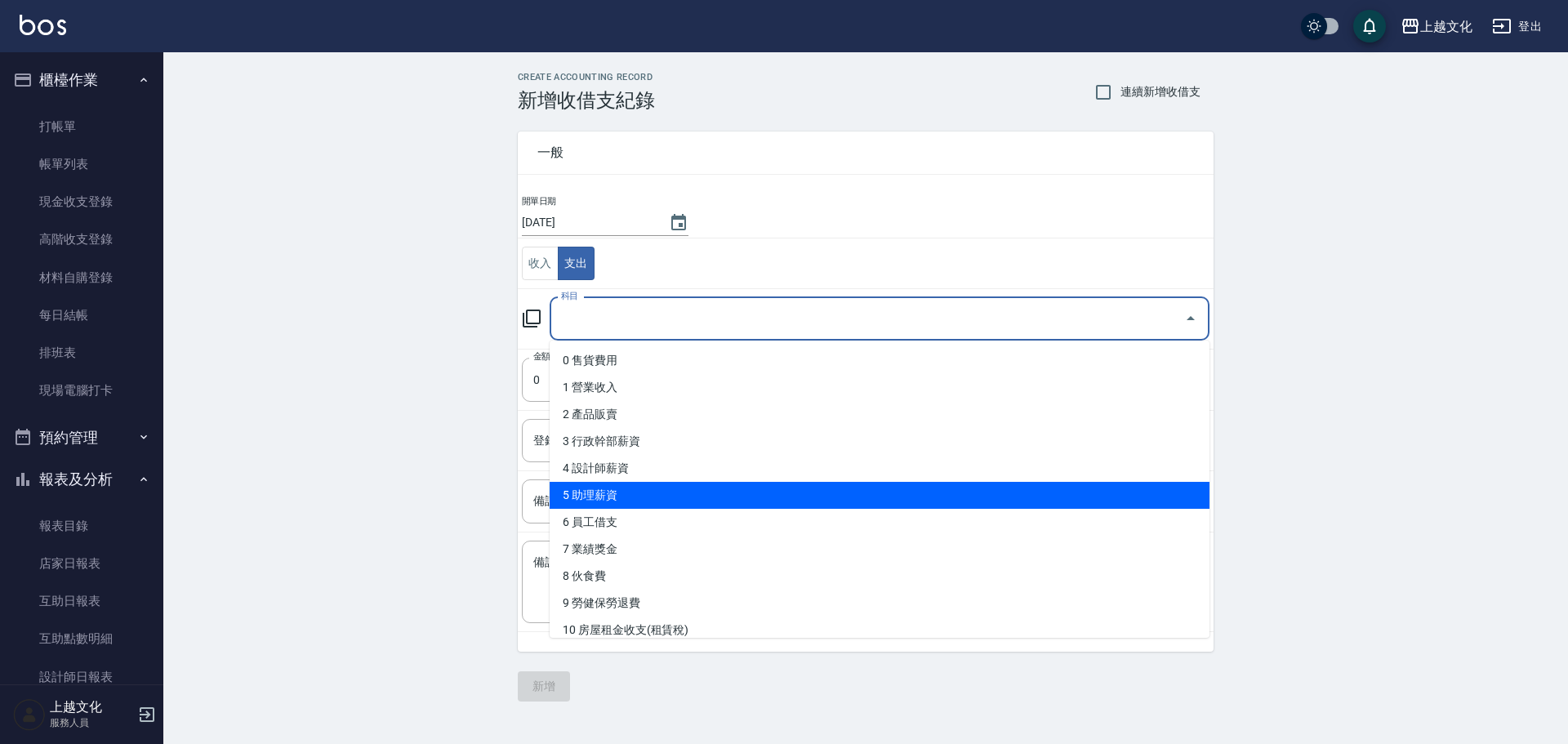
click at [649, 504] on li "5 助理薪資" at bounding box center [879, 495] width 660 height 27
type input "5 助理薪資"
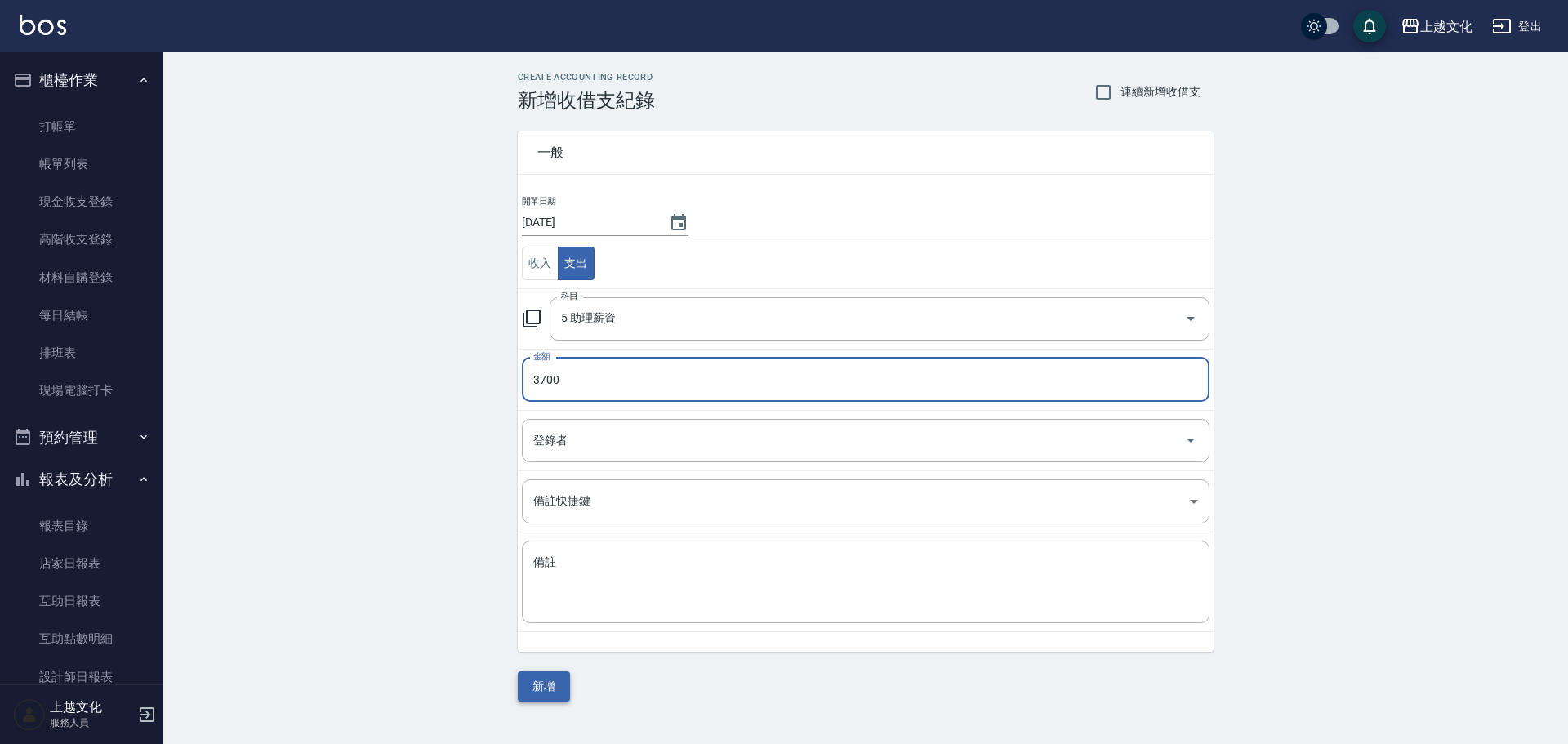
type input "3700"
click at [552, 683] on button "新增" at bounding box center [543, 686] width 52 height 30
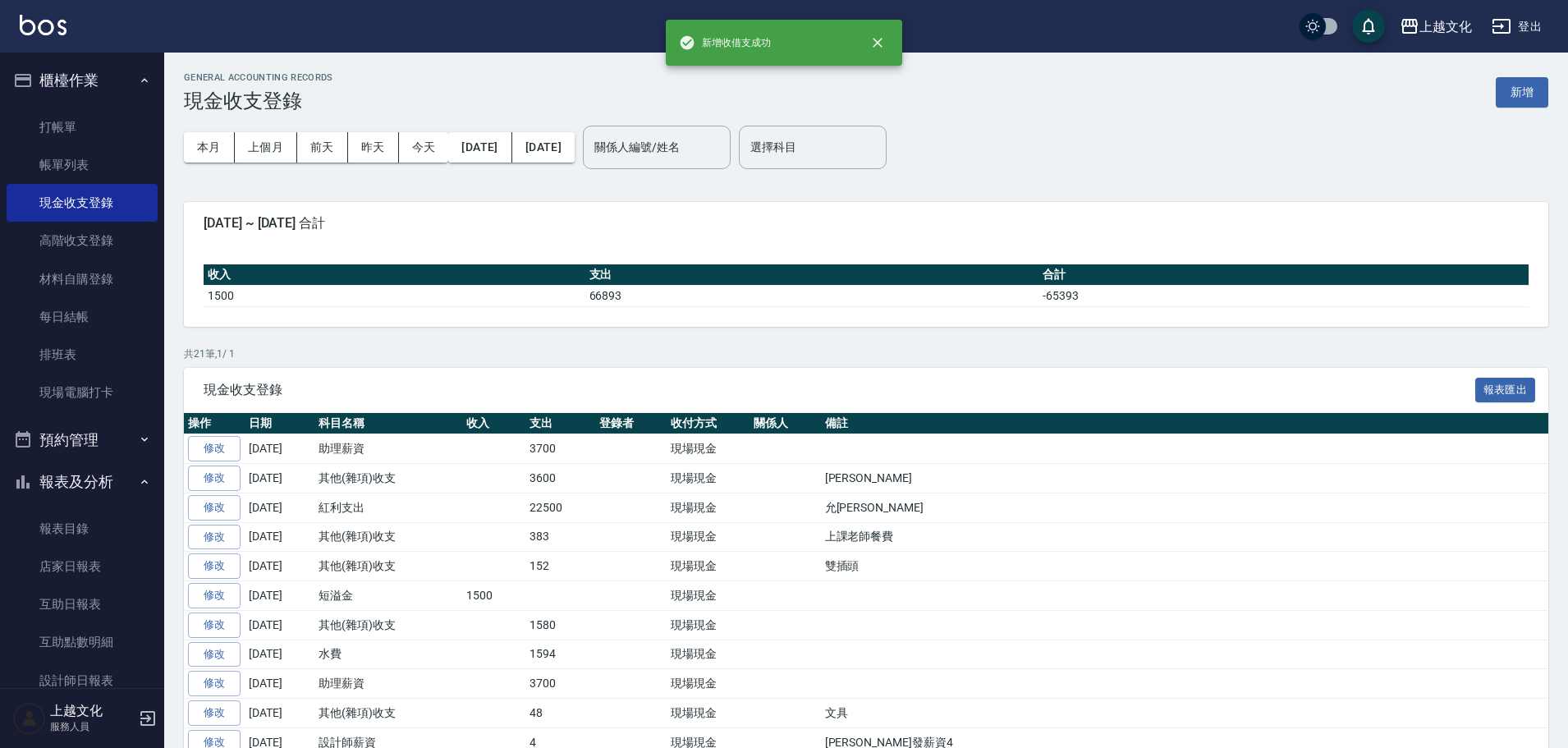
scroll to position [160, 0]
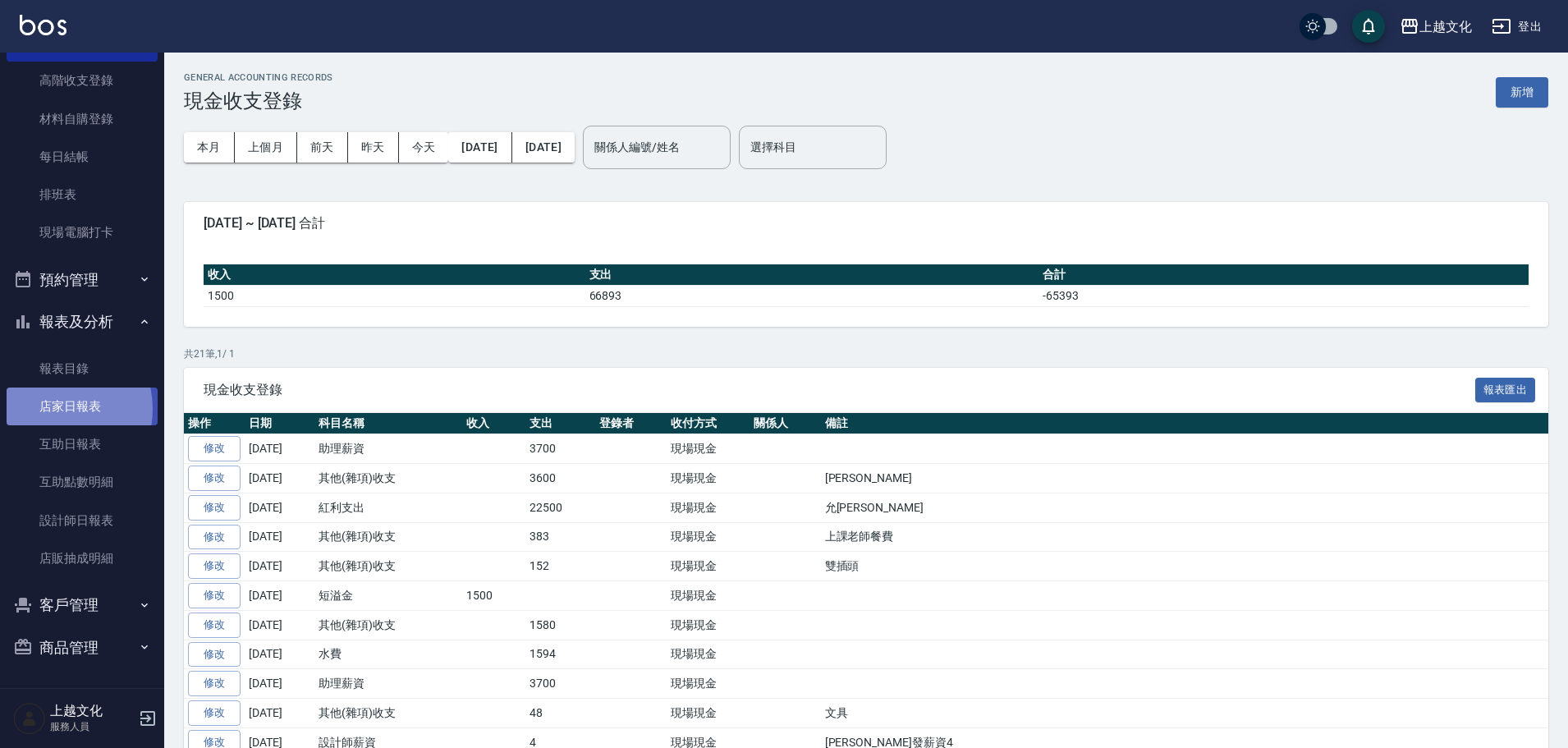
click at [51, 409] on link "店家日報表" at bounding box center [81, 406] width 151 height 37
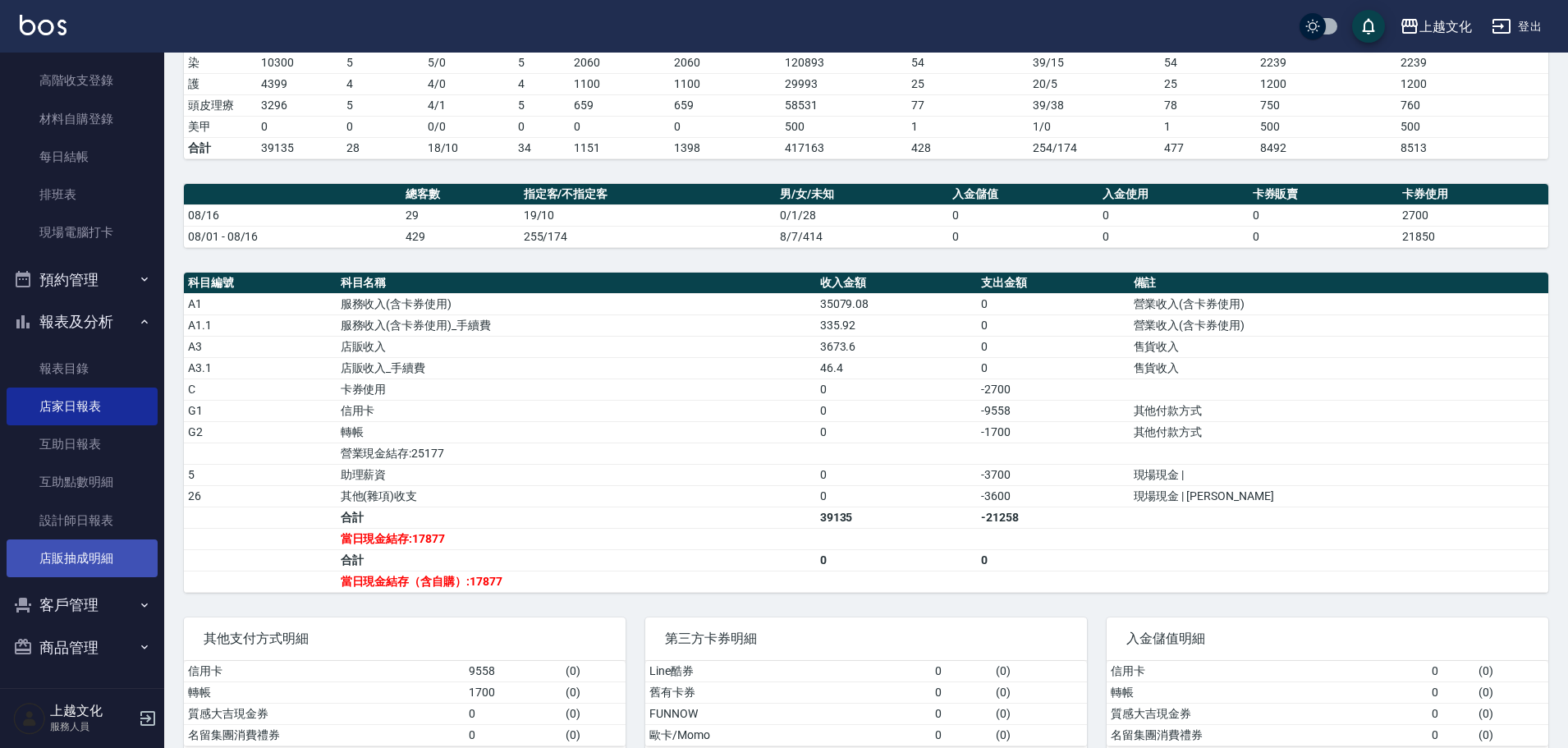
scroll to position [328, 0]
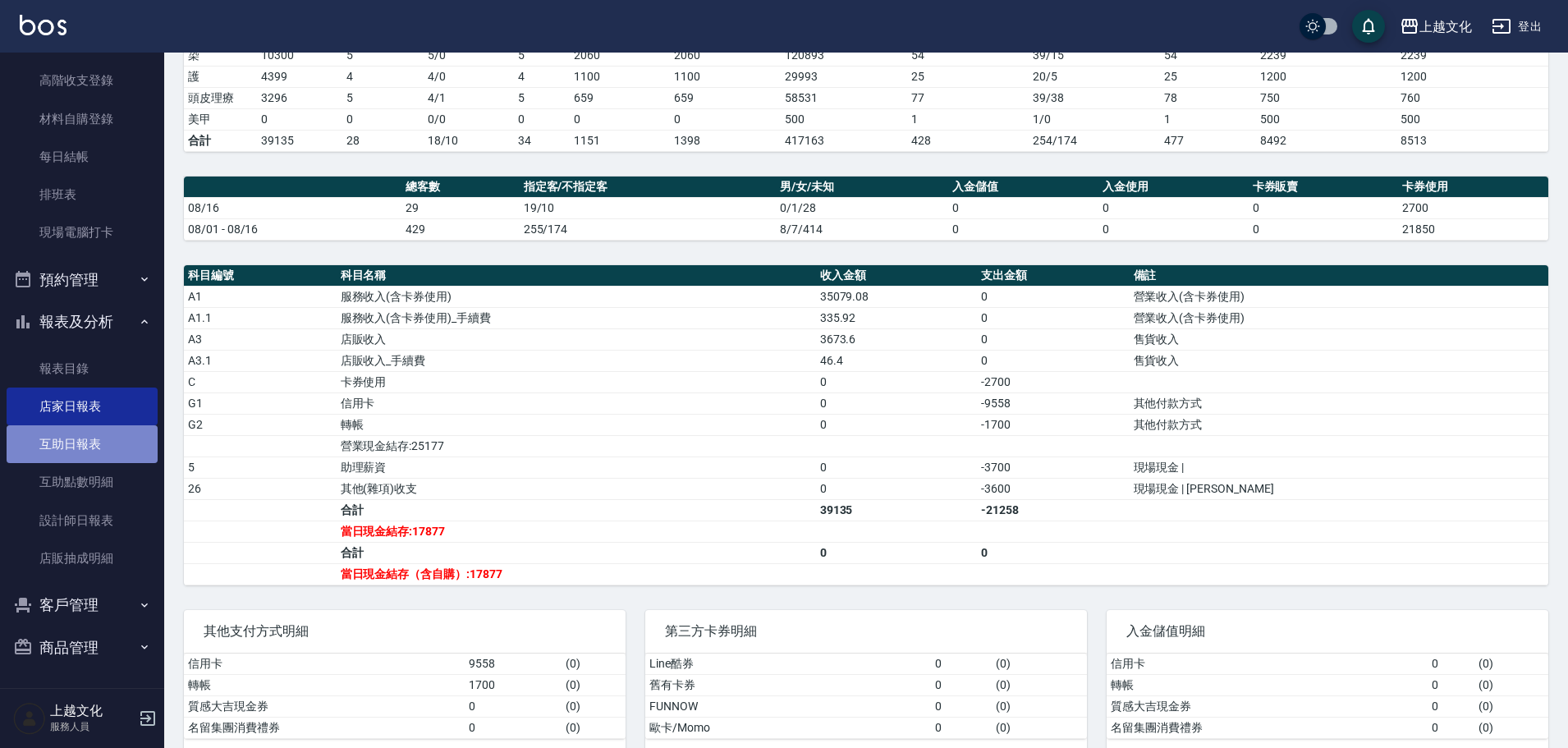
click at [93, 443] on link "互助日報表" at bounding box center [81, 443] width 151 height 37
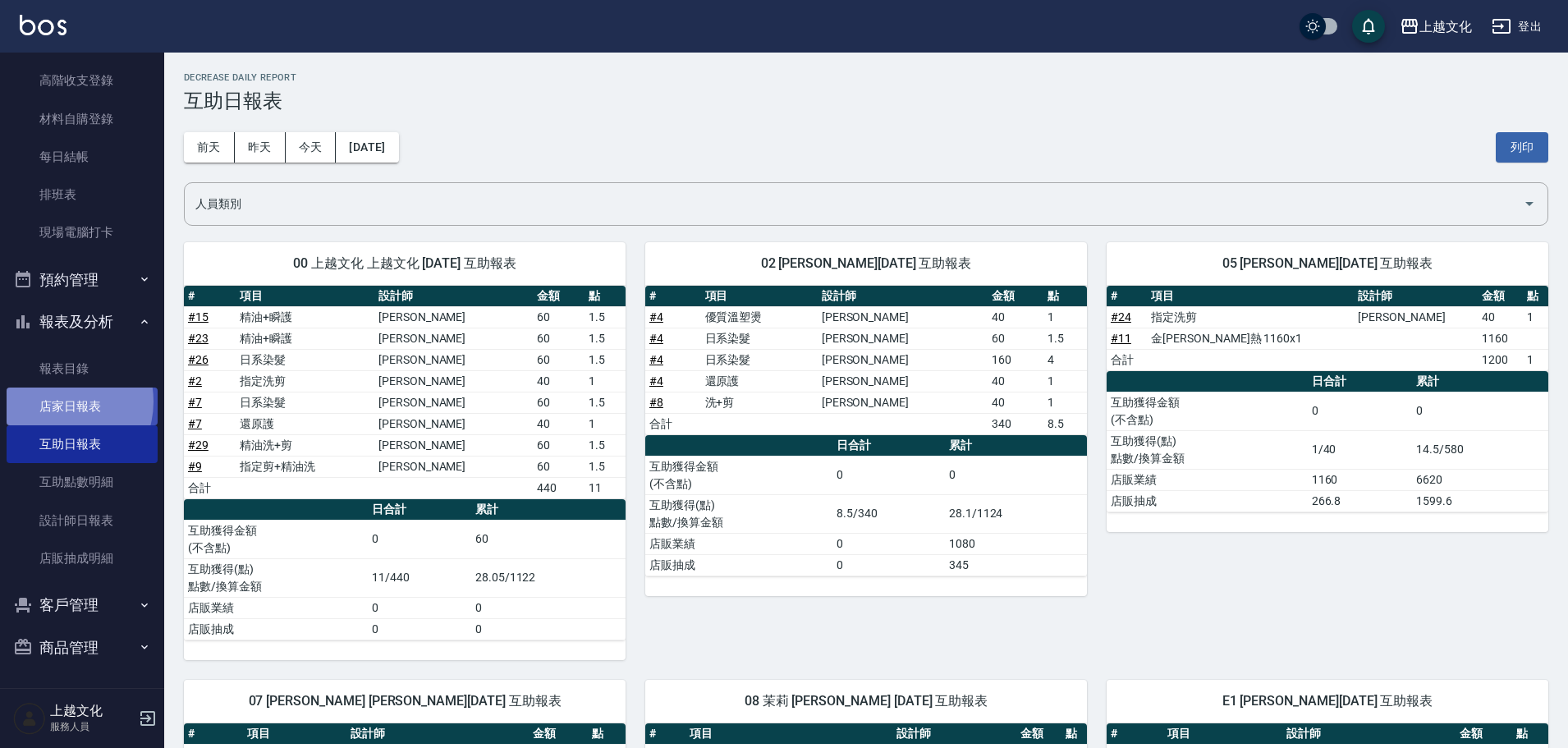
click at [56, 401] on link "店家日報表" at bounding box center [81, 406] width 151 height 37
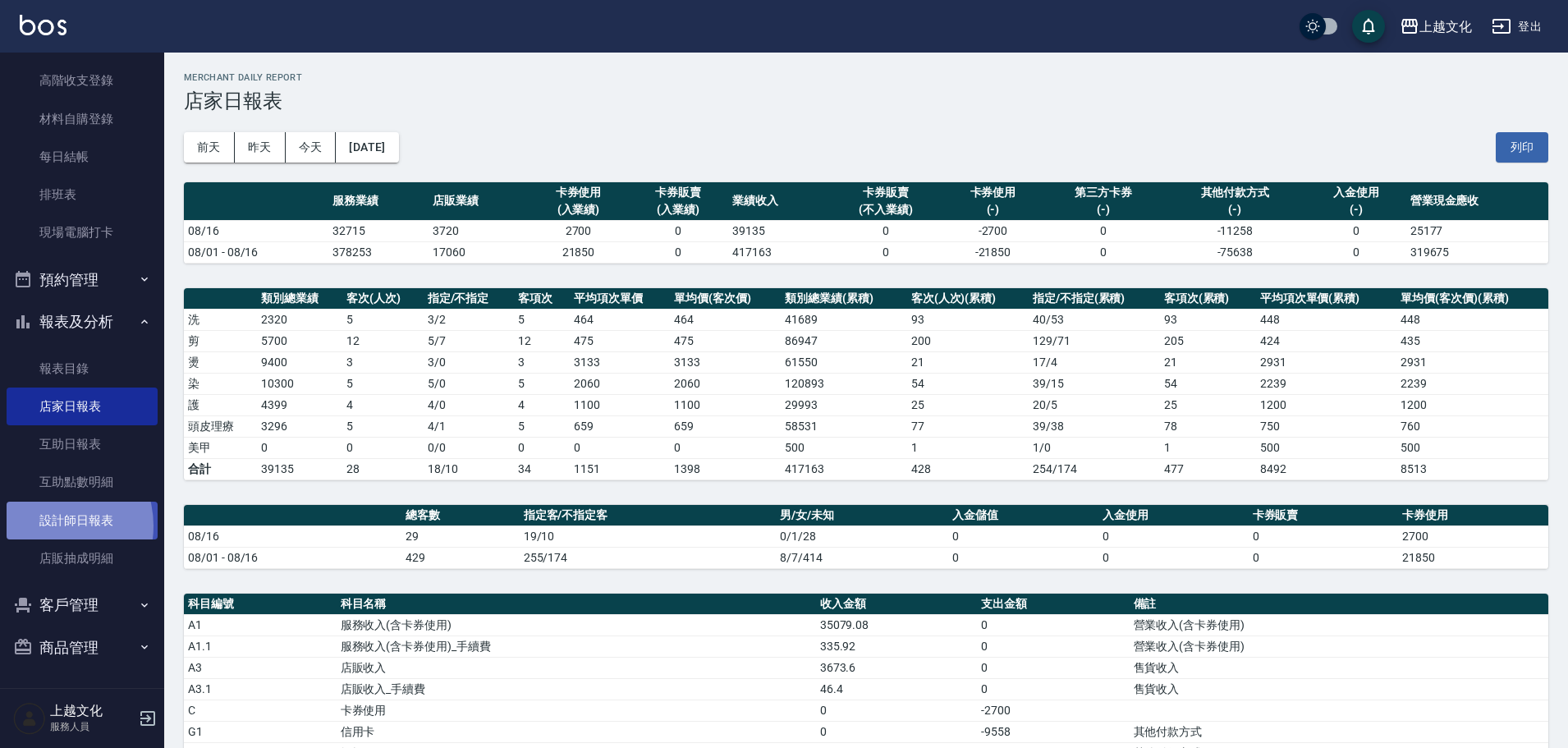
click at [47, 525] on link "設計師日報表" at bounding box center [81, 519] width 151 height 37
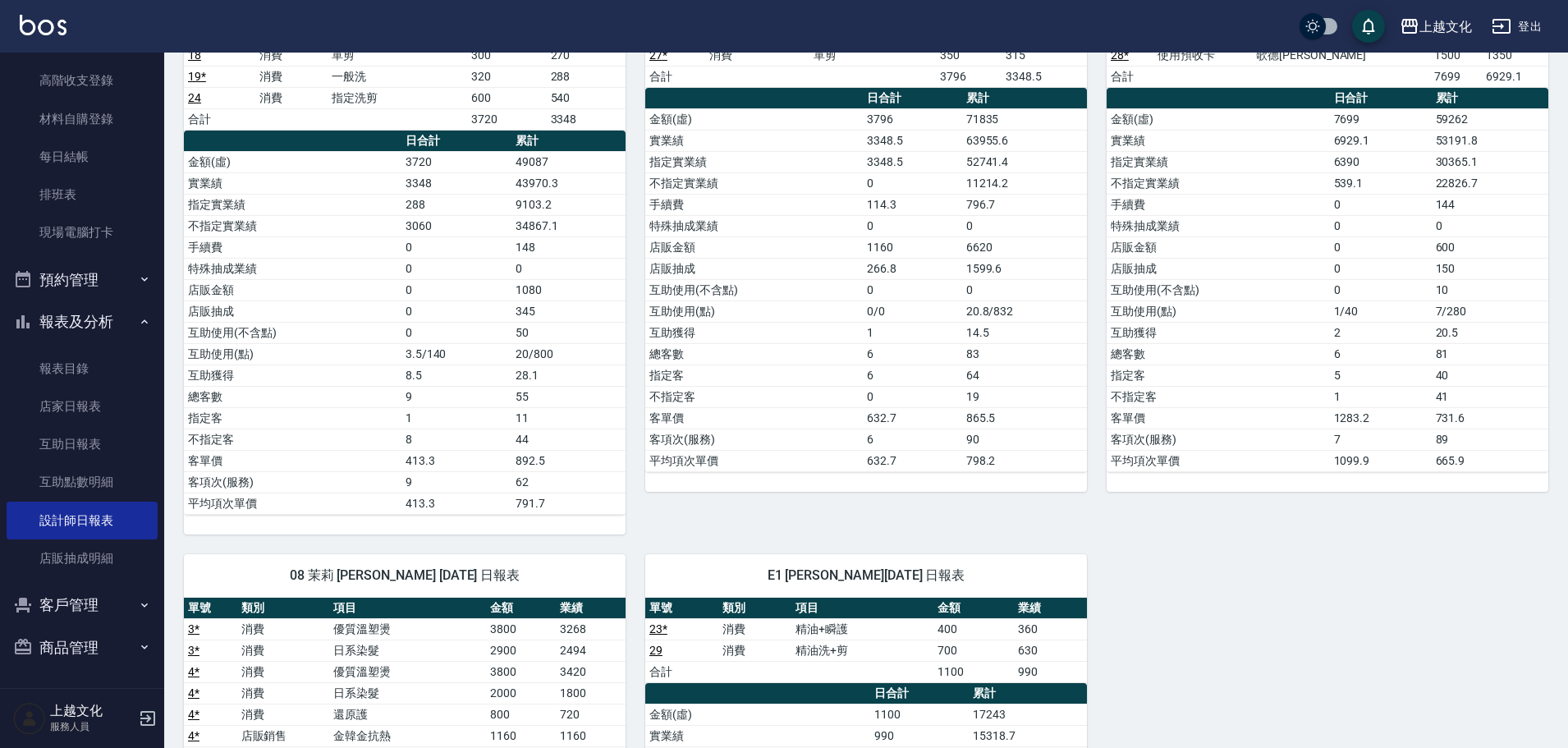
scroll to position [328, 0]
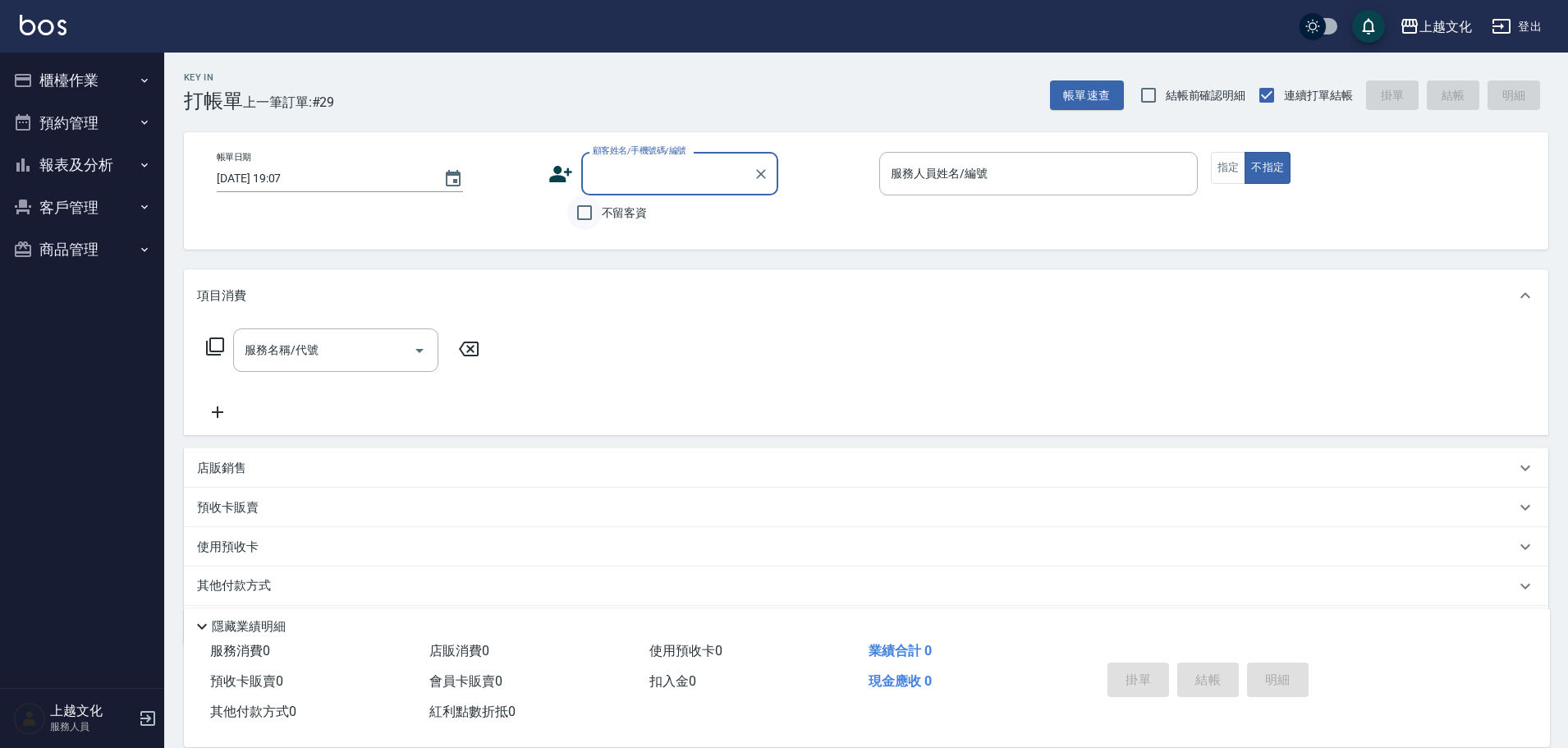
click at [585, 214] on input "不留客資" at bounding box center [585, 213] width 35 height 35
checkbox input "true"
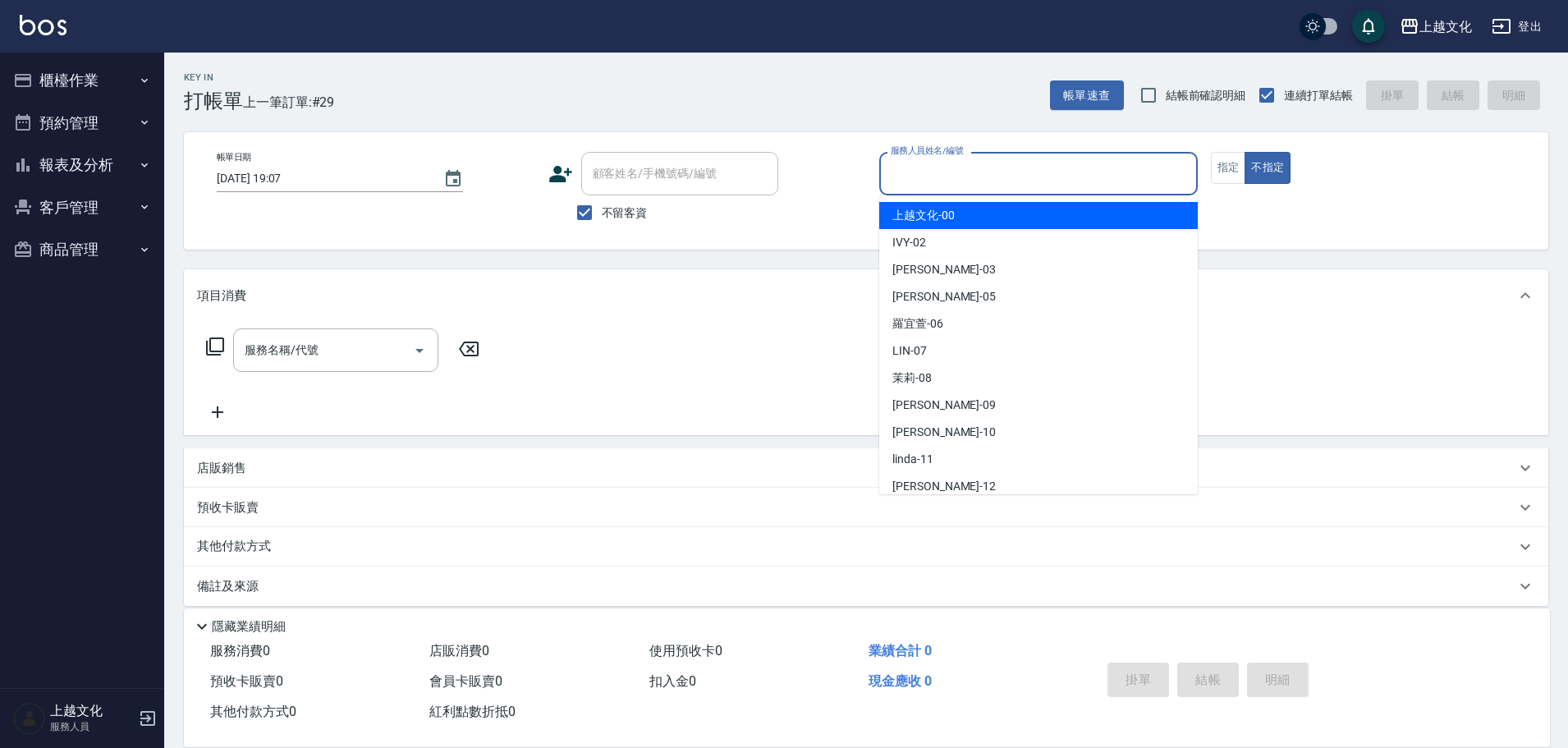
drag, startPoint x: 906, startPoint y: 176, endPoint x: 942, endPoint y: 305, distance: 133.9
click at [907, 176] on input "服務人員姓名/編號" at bounding box center [1038, 173] width 304 height 28
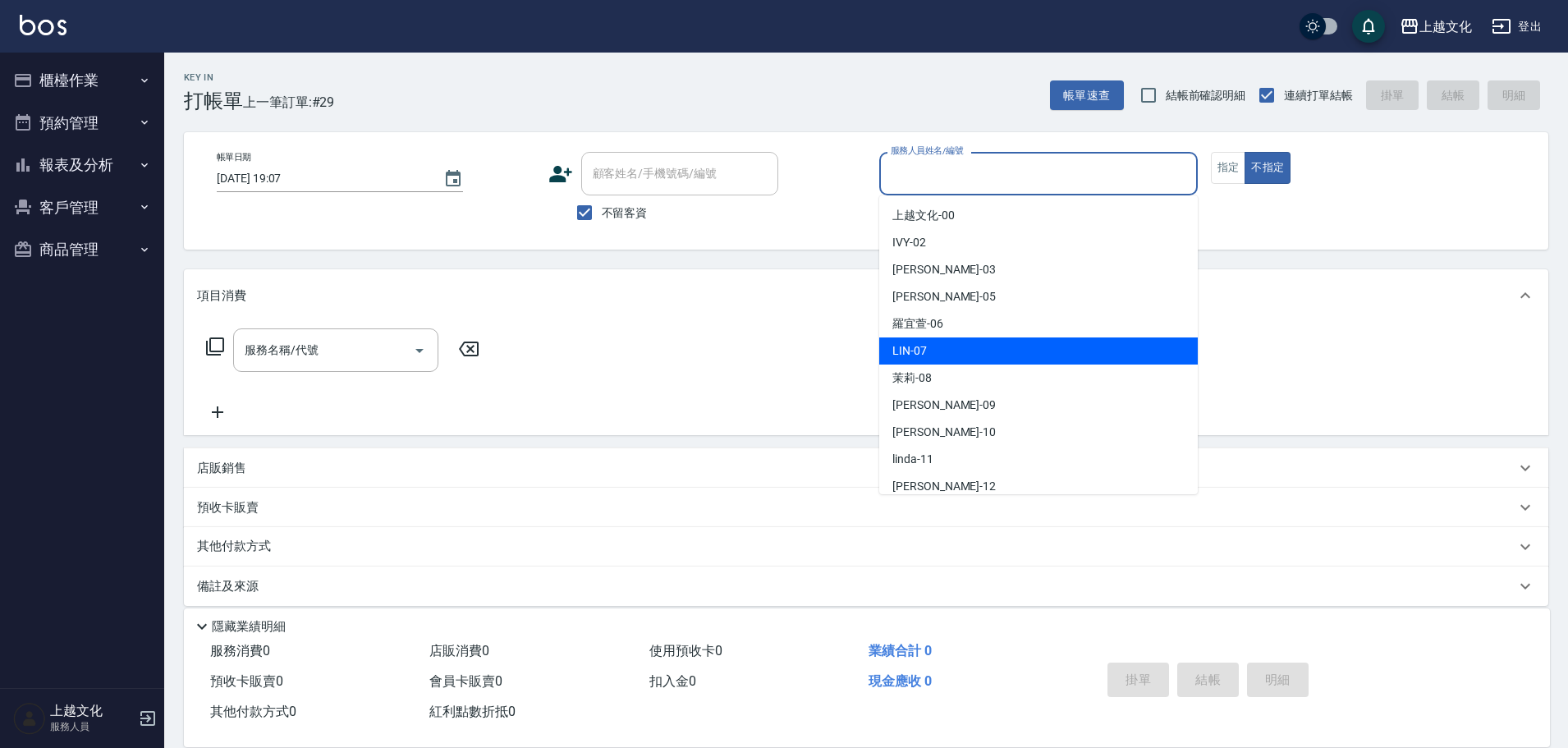
click at [949, 350] on div "LIN -07" at bounding box center [1038, 351] width 318 height 27
type input "LIN-07"
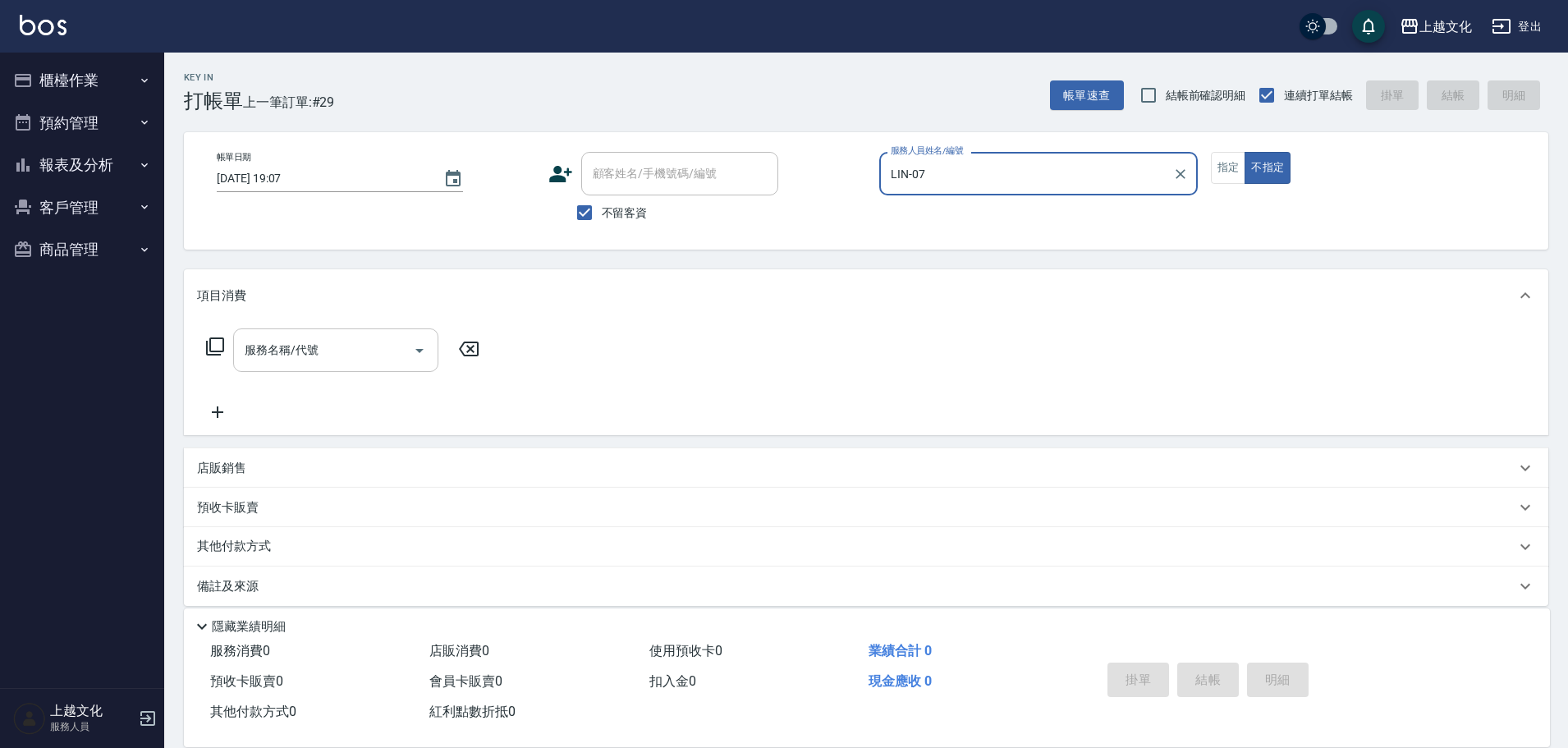
click at [281, 360] on input "服務名稱/代號" at bounding box center [323, 349] width 166 height 28
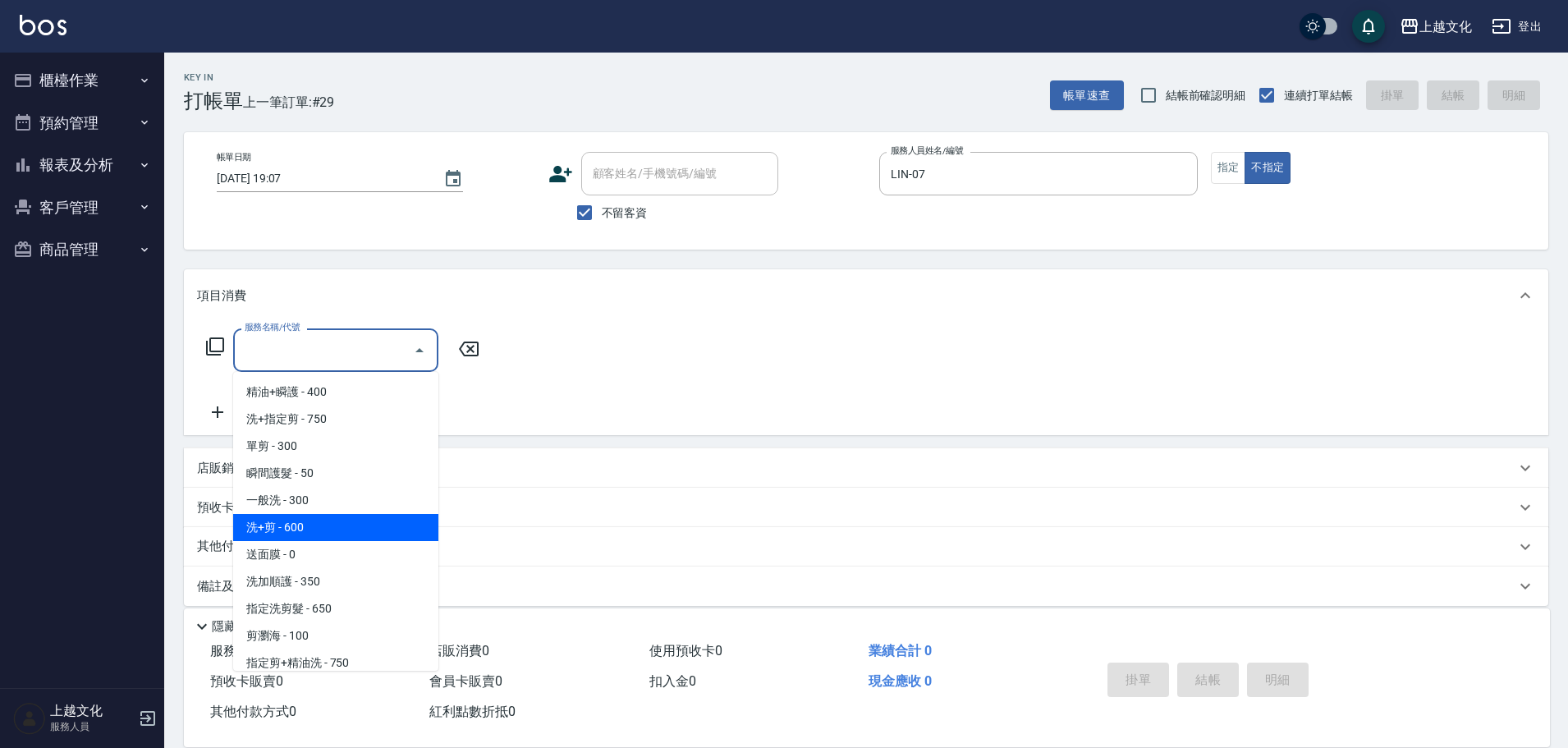
click at [329, 524] on span "洗+剪 - 600" at bounding box center [336, 528] width 205 height 27
type input "洗+剪(108)"
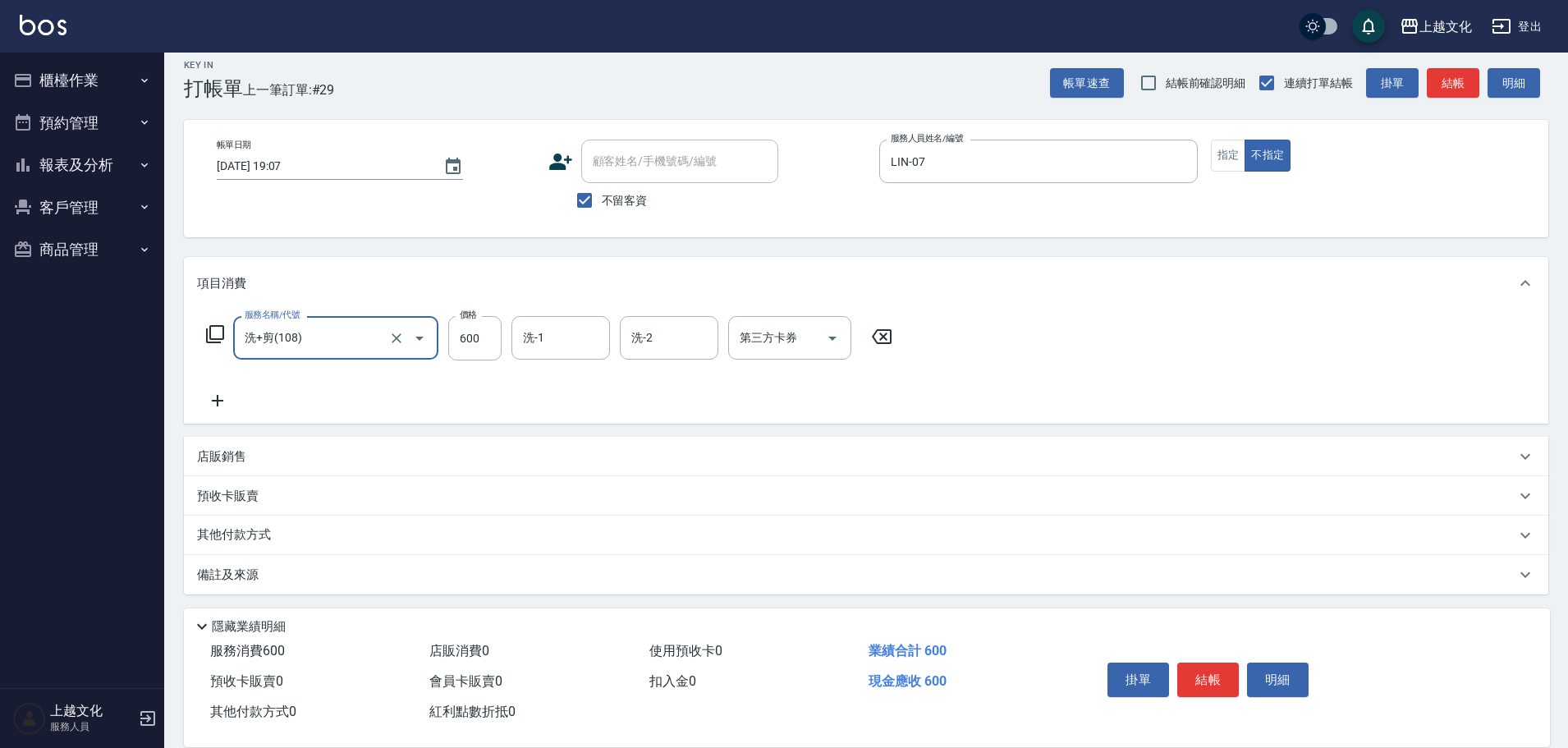
scroll to position [16, 0]
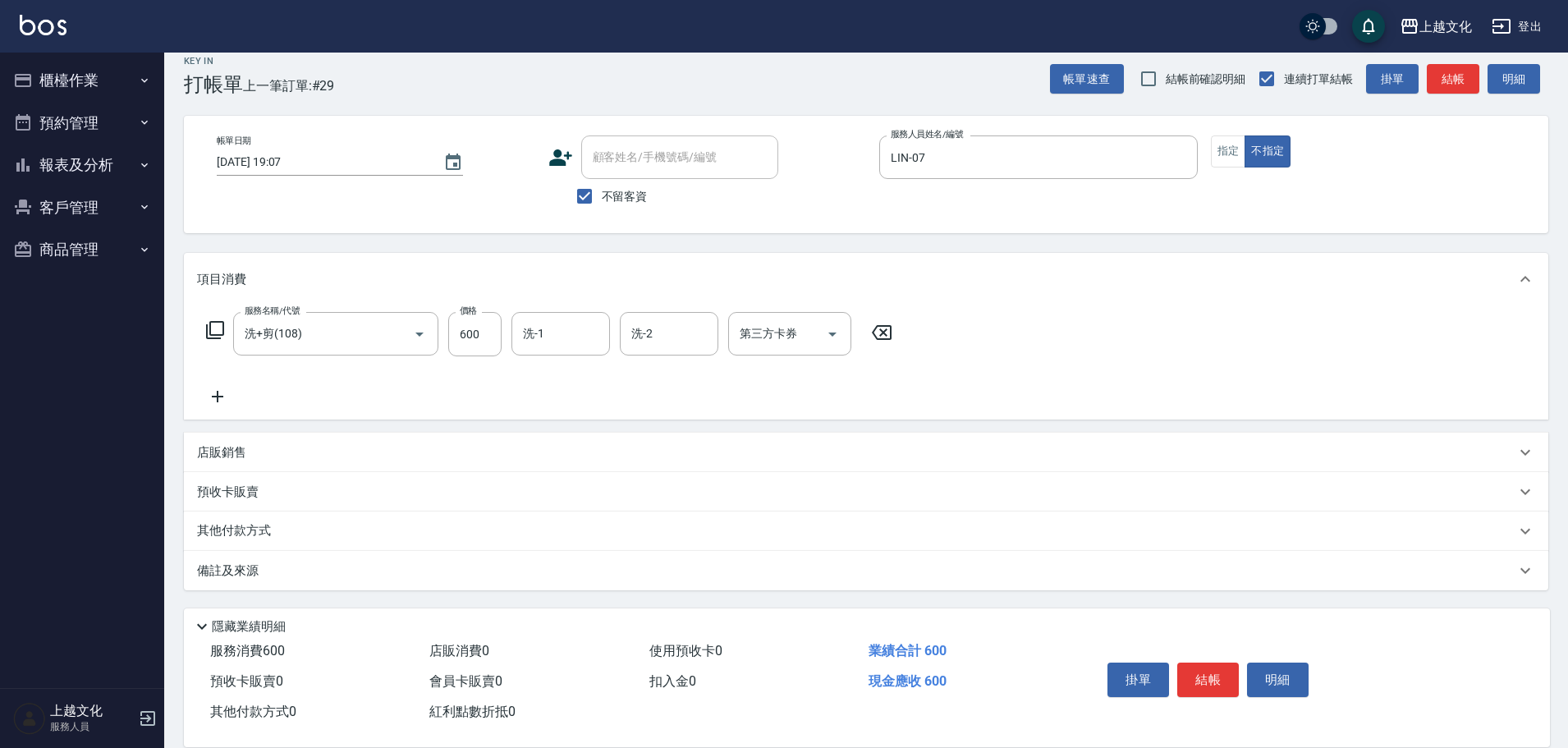
click at [242, 531] on p "其他付款方式" at bounding box center [238, 531] width 82 height 18
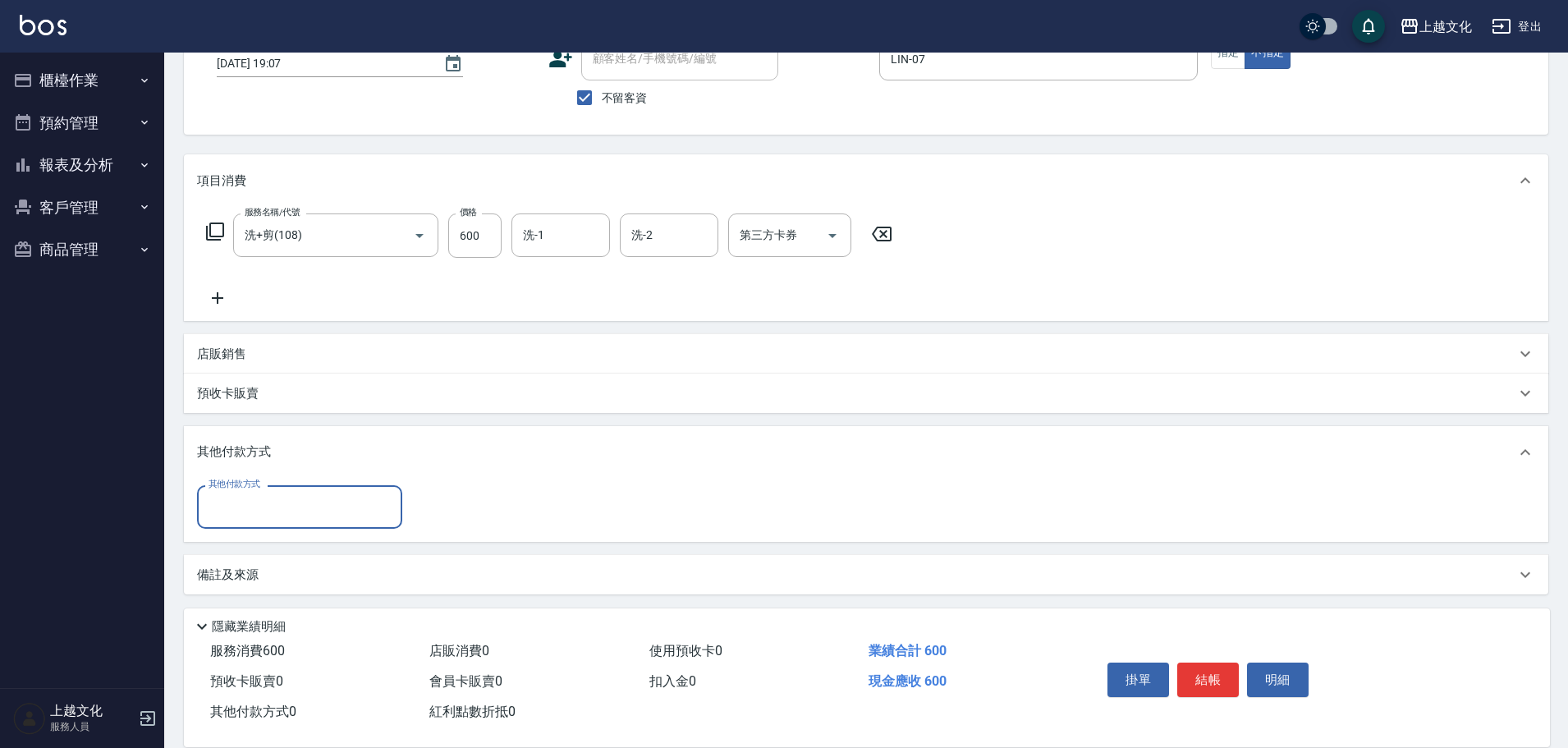
scroll to position [118, 0]
click at [238, 513] on input "其他付款方式" at bounding box center [299, 503] width 190 height 28
drag, startPoint x: 228, startPoint y: 565, endPoint x: 376, endPoint y: 529, distance: 152.3
click at [232, 563] on span "轉帳" at bounding box center [299, 572] width 205 height 27
type input "轉帳"
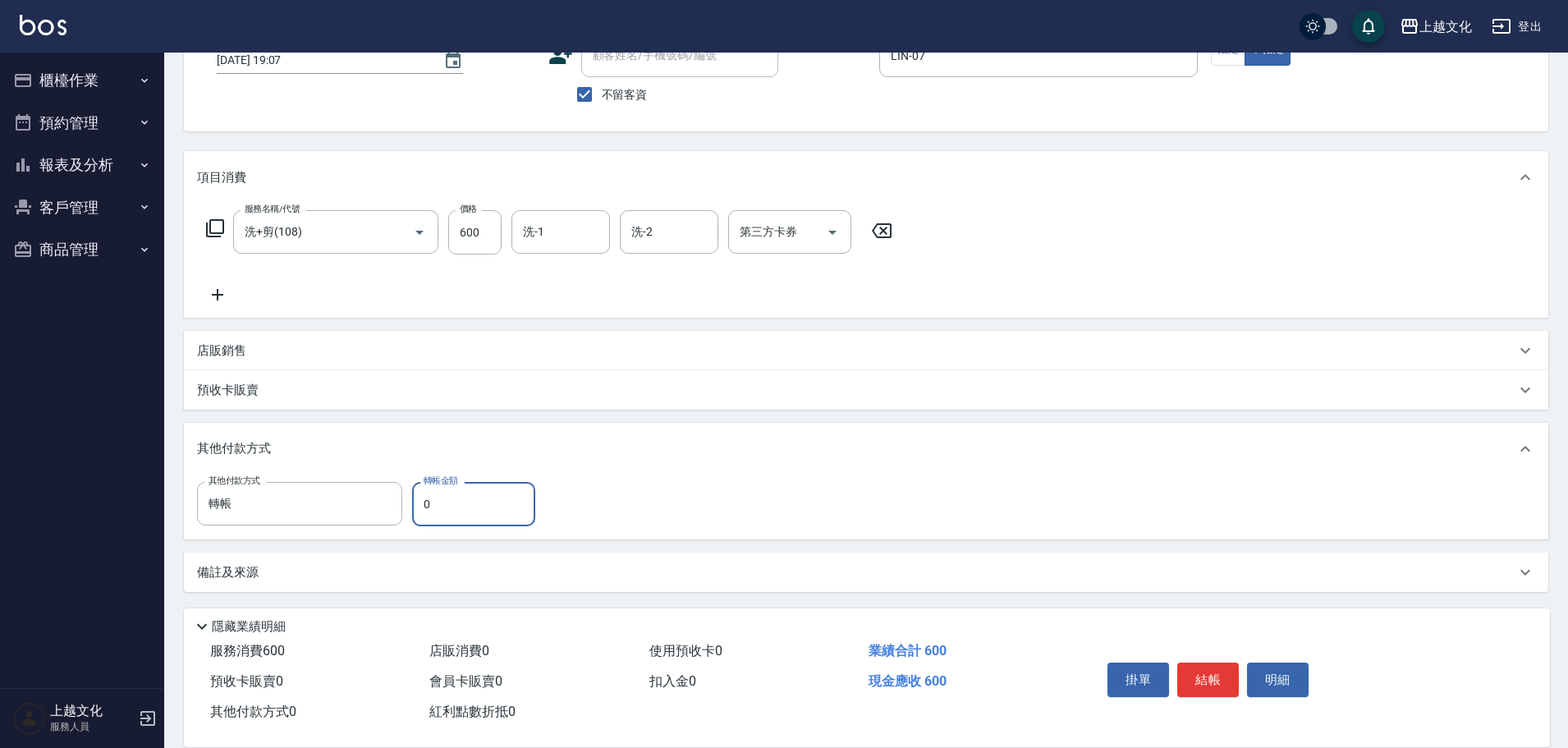
click at [423, 513] on input "0" at bounding box center [473, 504] width 124 height 44
type input "600"
click at [1197, 673] on button "結帳" at bounding box center [1208, 679] width 61 height 35
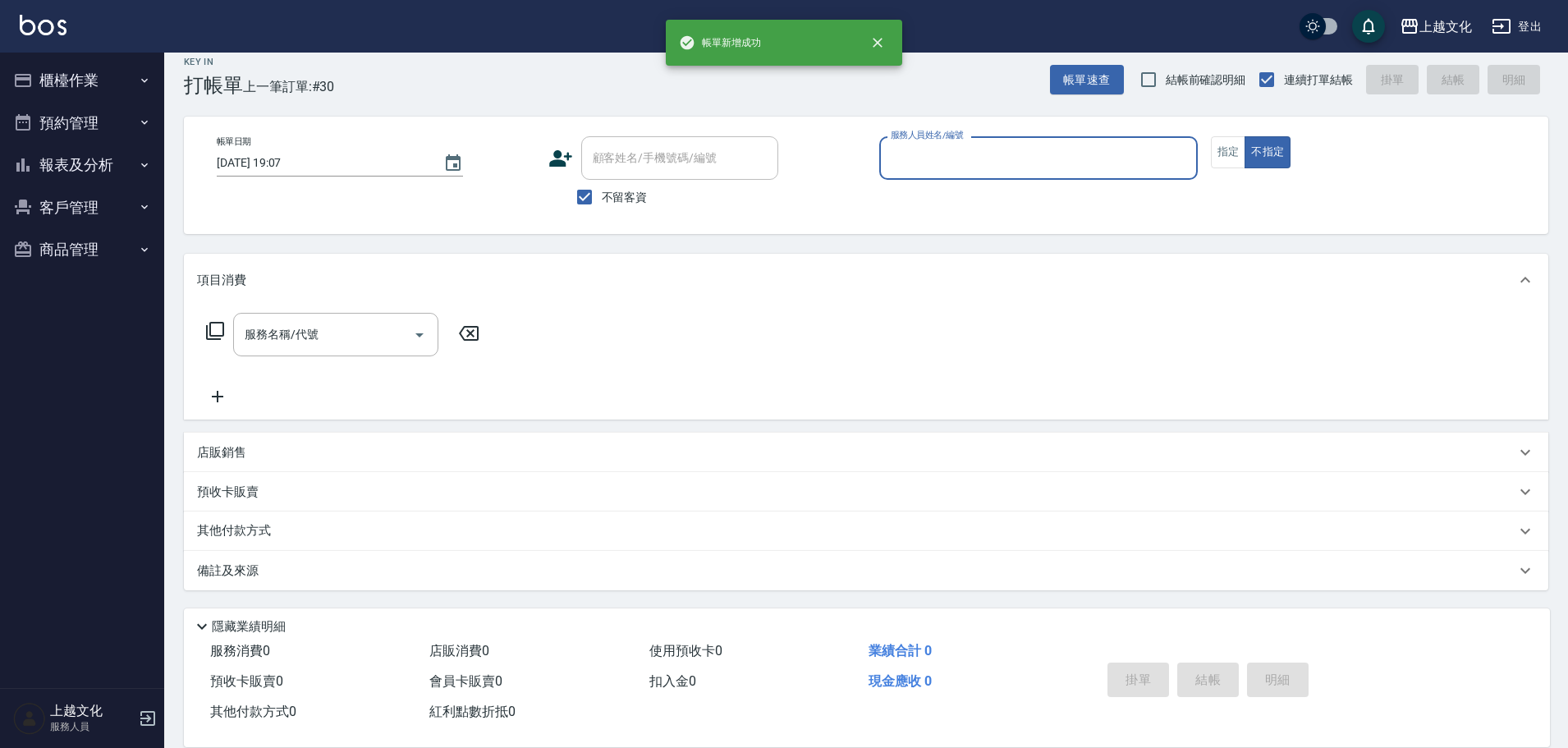
scroll to position [16, 0]
click at [949, 166] on input "服務人員姓名/編號" at bounding box center [1038, 157] width 304 height 28
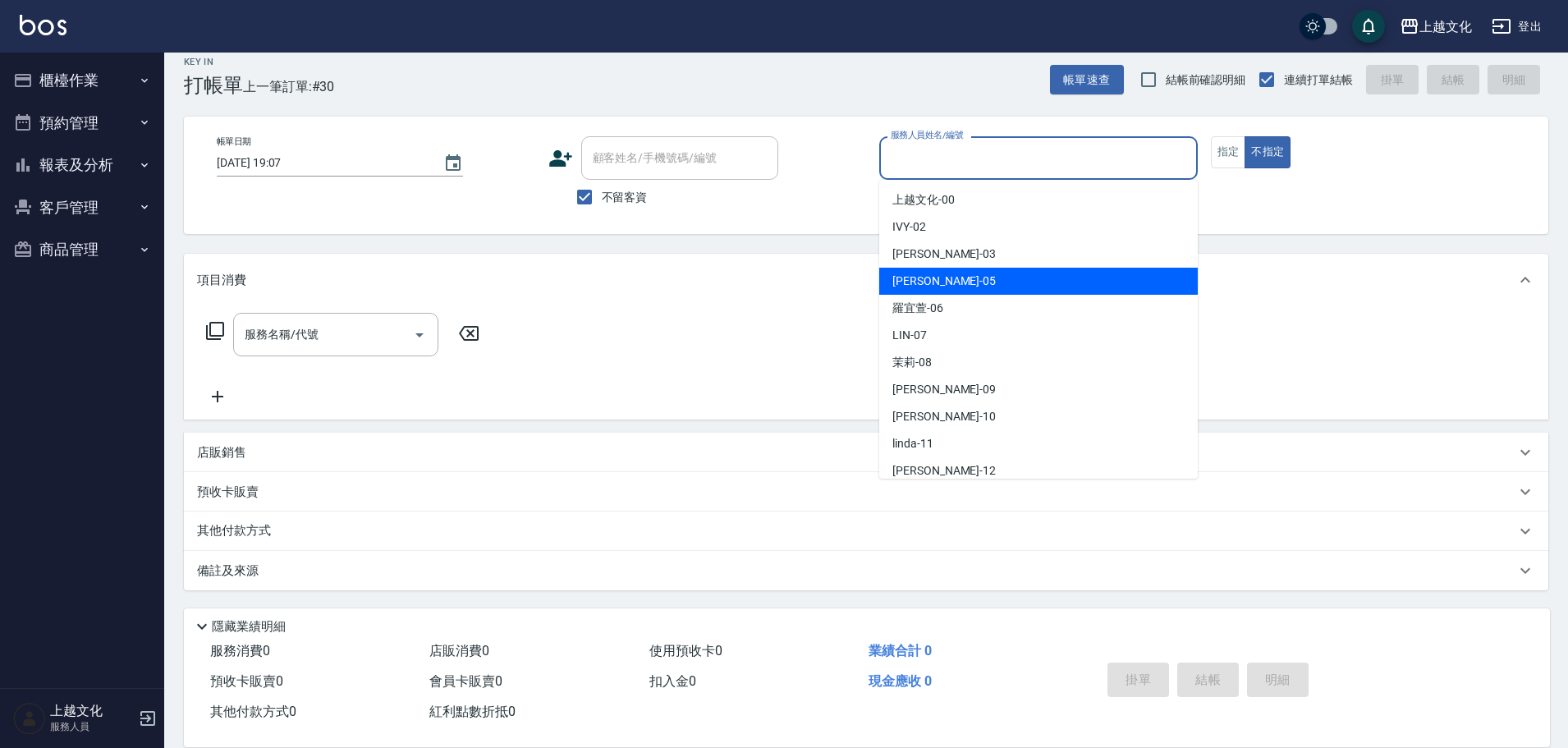
click at [936, 284] on span "[PERSON_NAME] -05" at bounding box center [943, 281] width 103 height 17
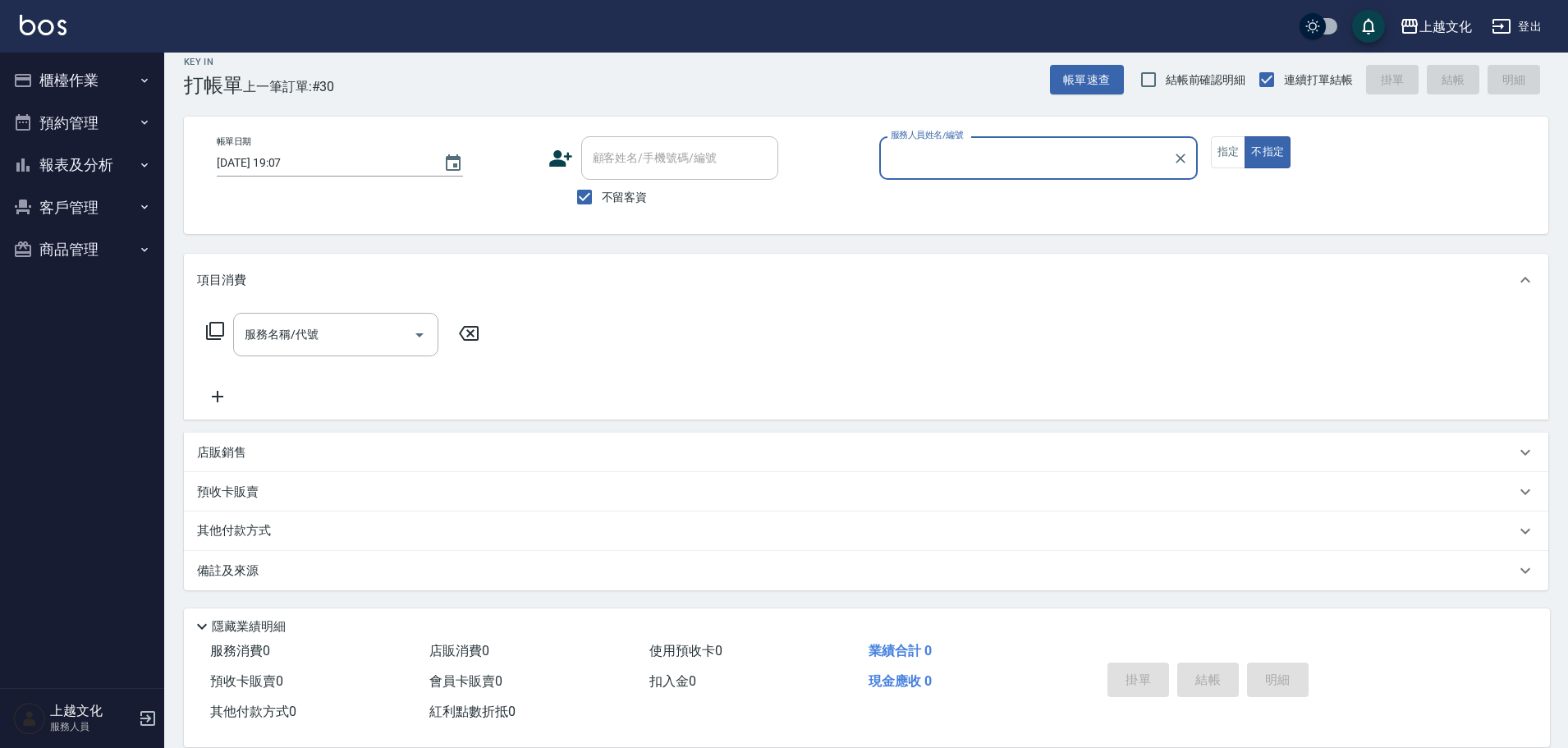
type input "[PERSON_NAME]-05"
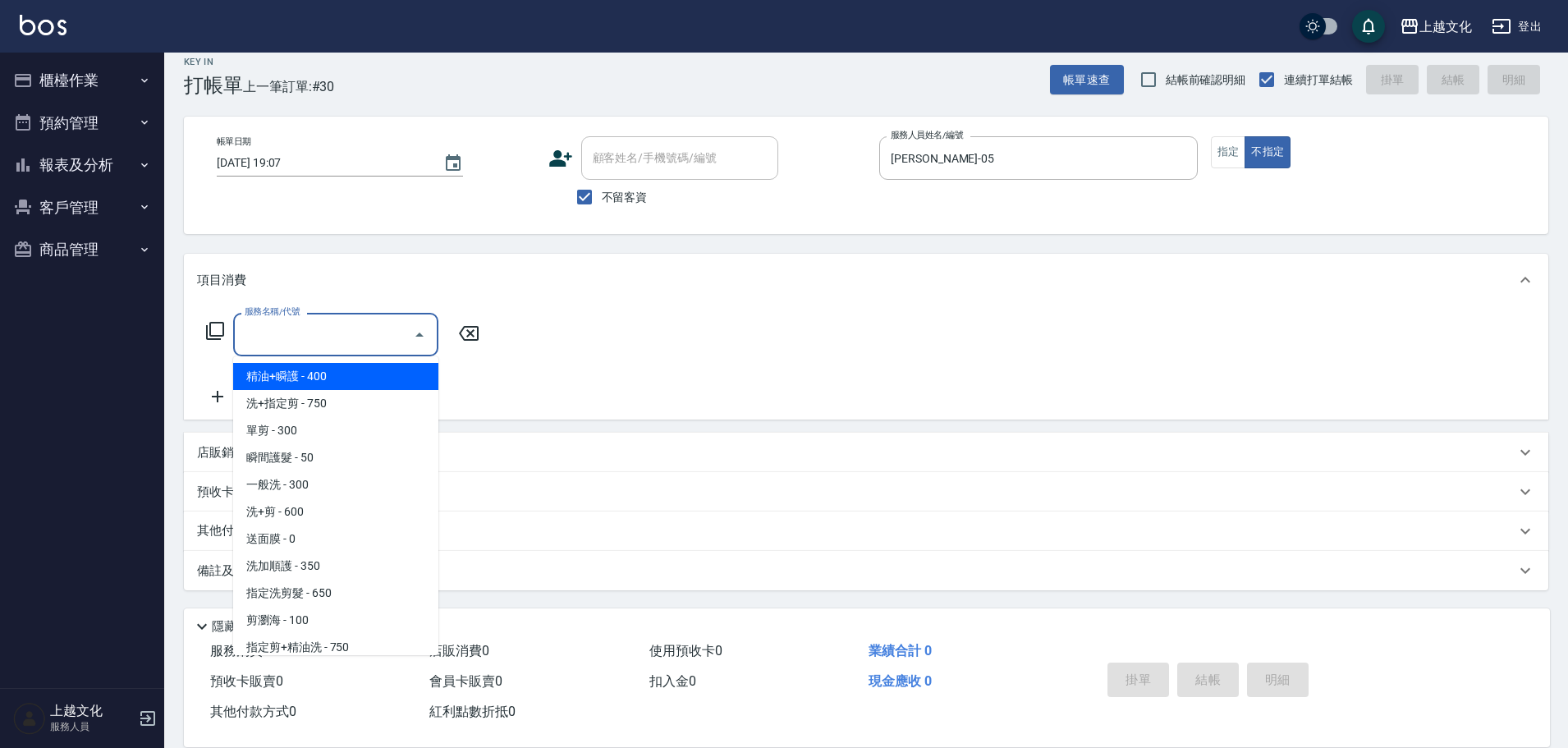
click at [340, 340] on input "服務名稱/代號" at bounding box center [323, 334] width 166 height 28
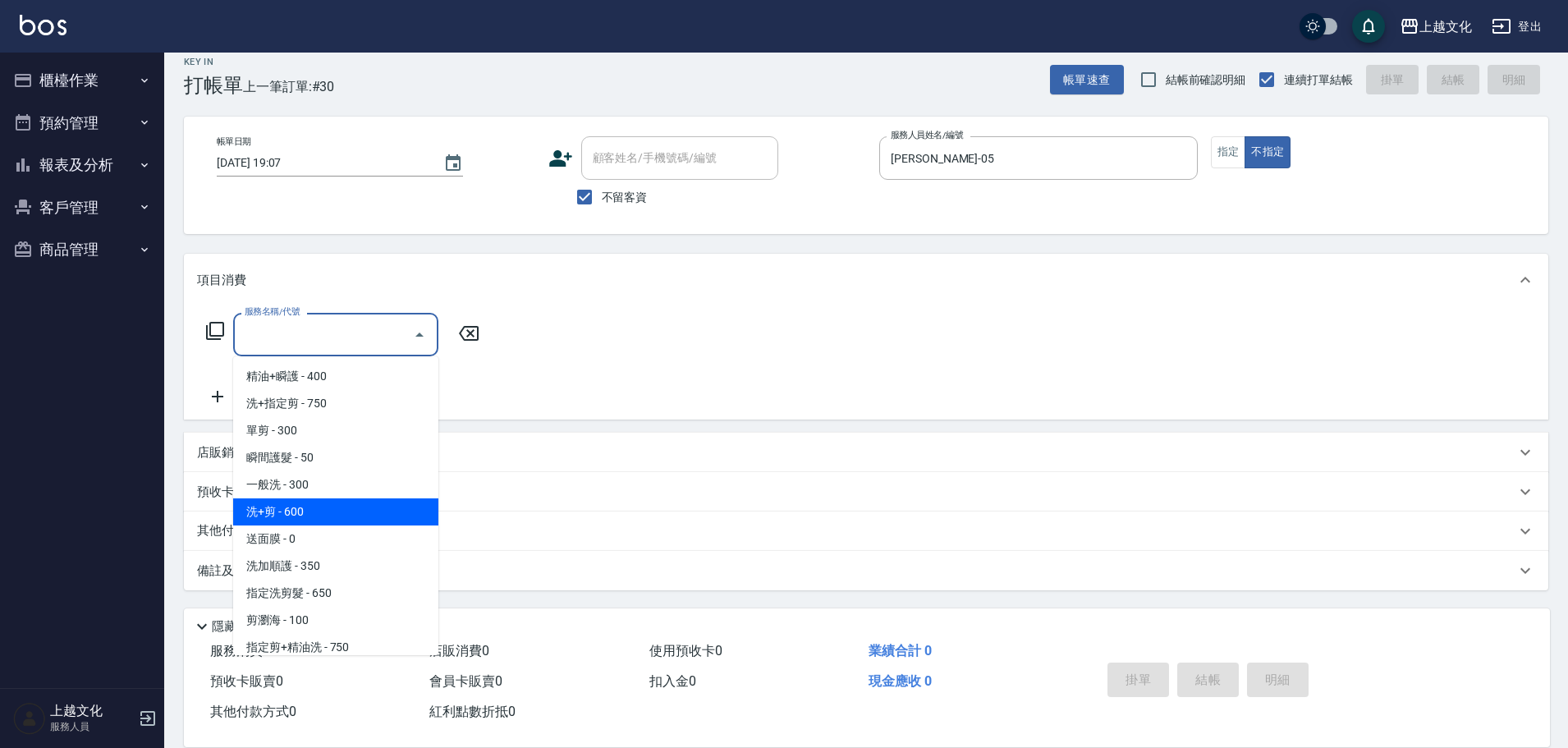
click at [337, 509] on span "洗+剪 - 600" at bounding box center [336, 512] width 205 height 27
type input "洗+剪(108)"
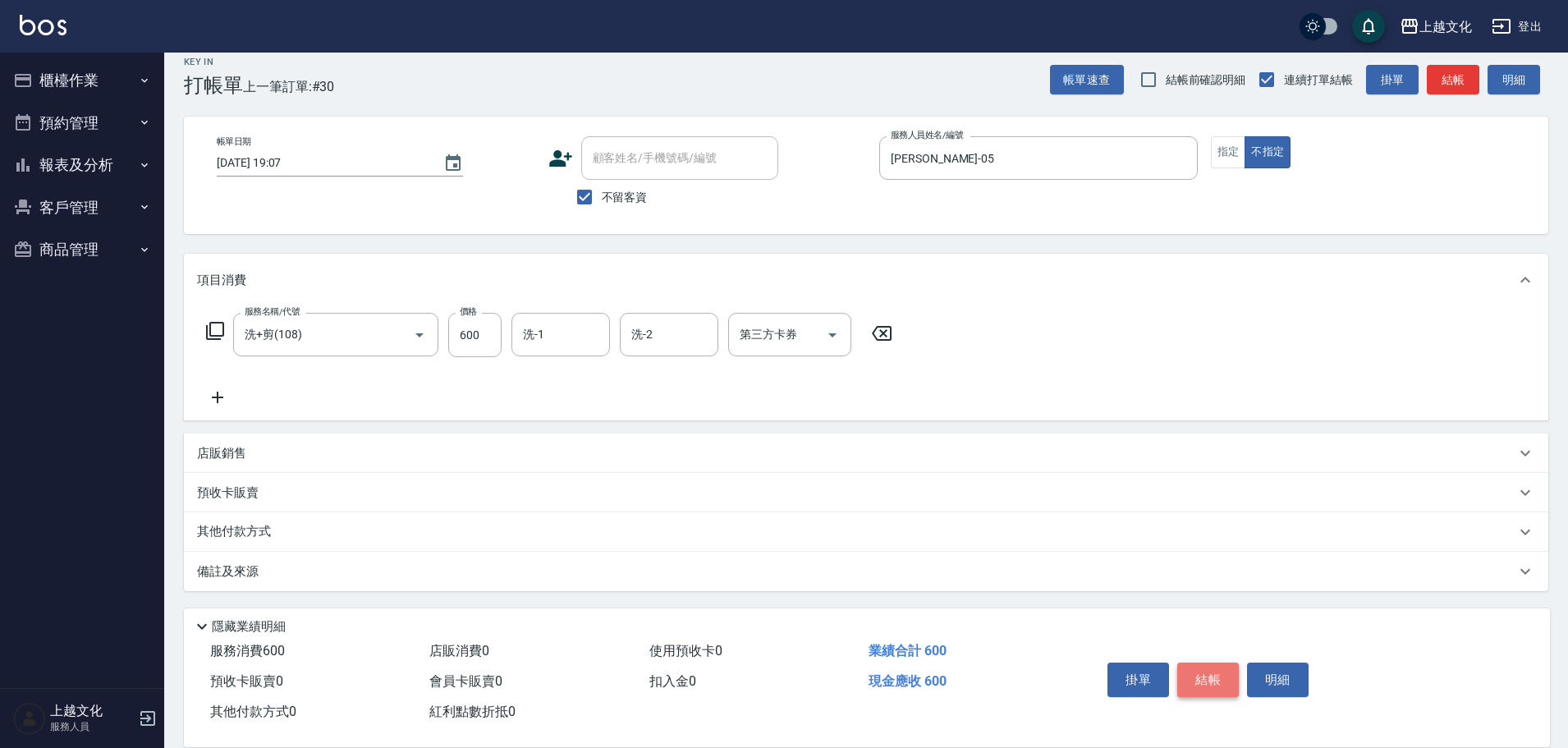
click at [1194, 668] on button "結帳" at bounding box center [1208, 679] width 61 height 35
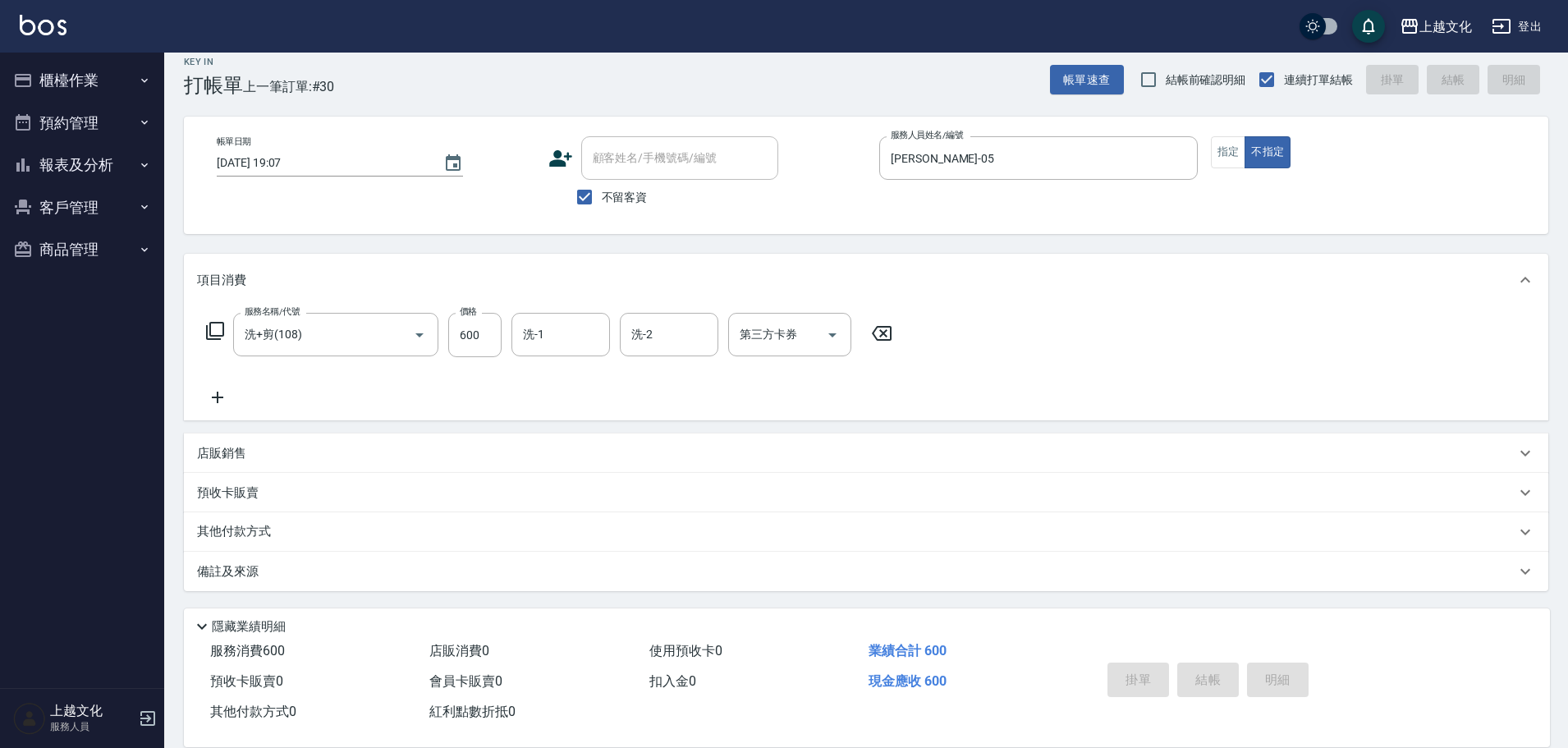
type input "[DATE] 19:08"
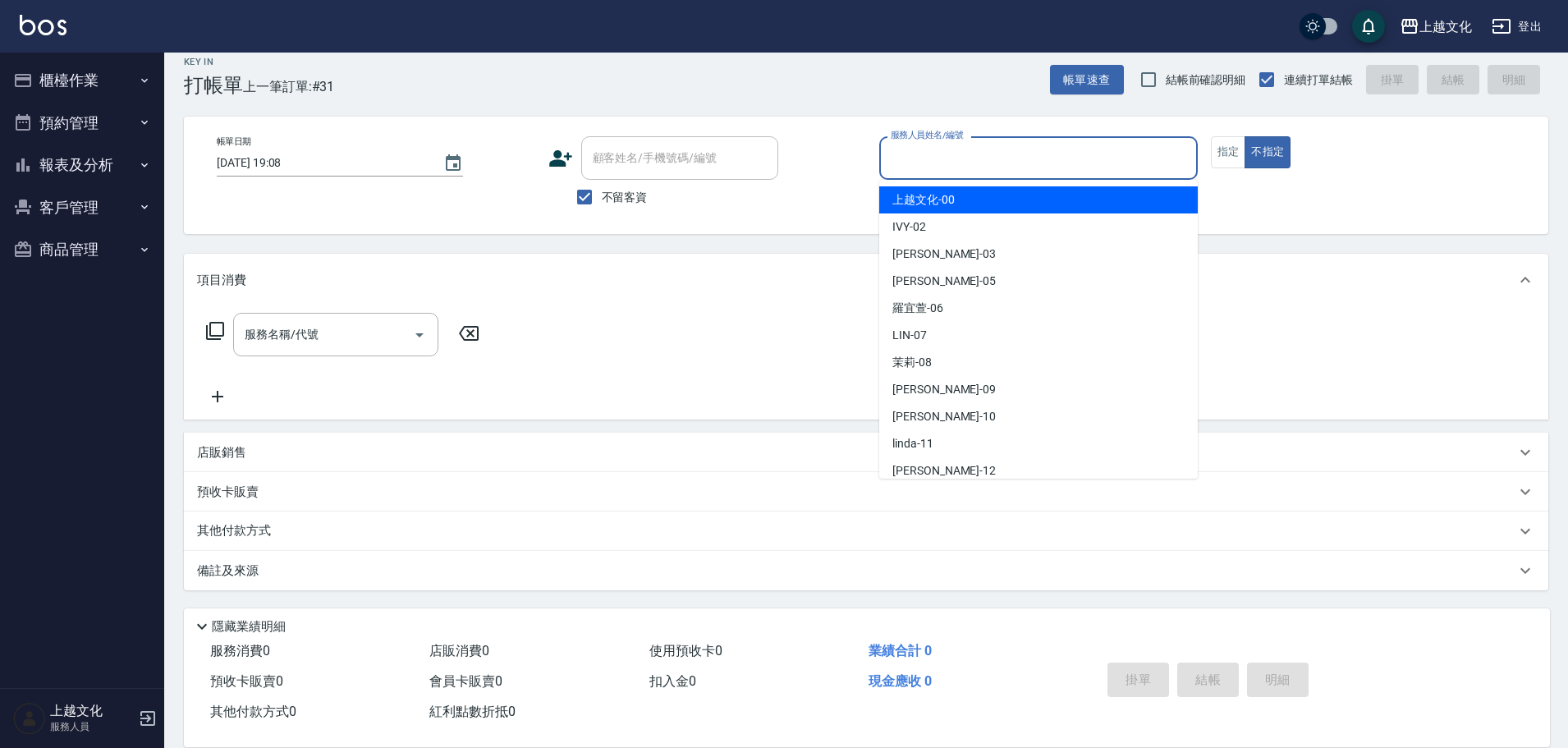
click at [1009, 172] on input "服務人員姓名/編號" at bounding box center [1038, 157] width 304 height 28
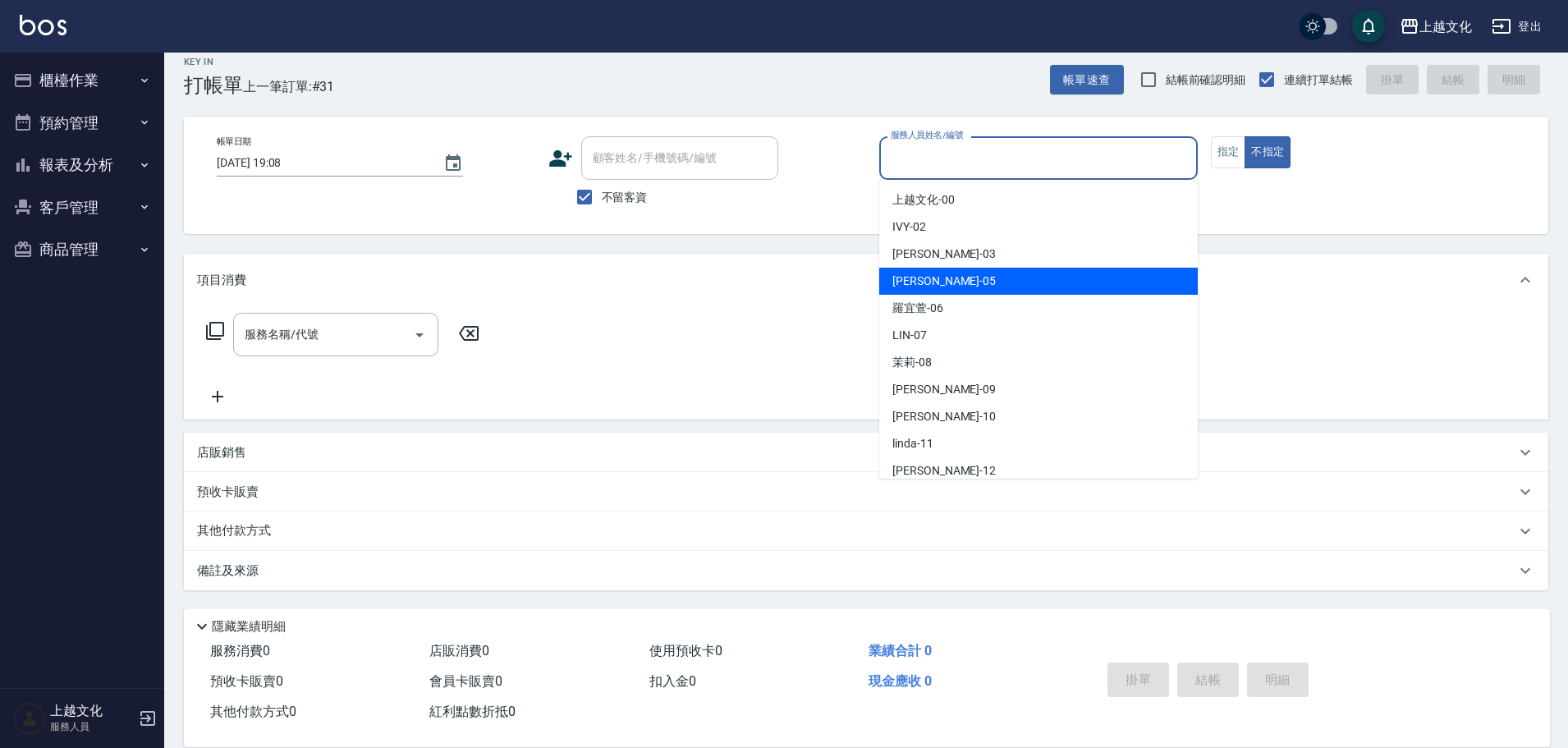
drag, startPoint x: 1003, startPoint y: 285, endPoint x: 1153, endPoint y: 221, distance: 163.1
click at [1003, 286] on div "[PERSON_NAME] -05" at bounding box center [1038, 282] width 318 height 27
type input "[PERSON_NAME]-05"
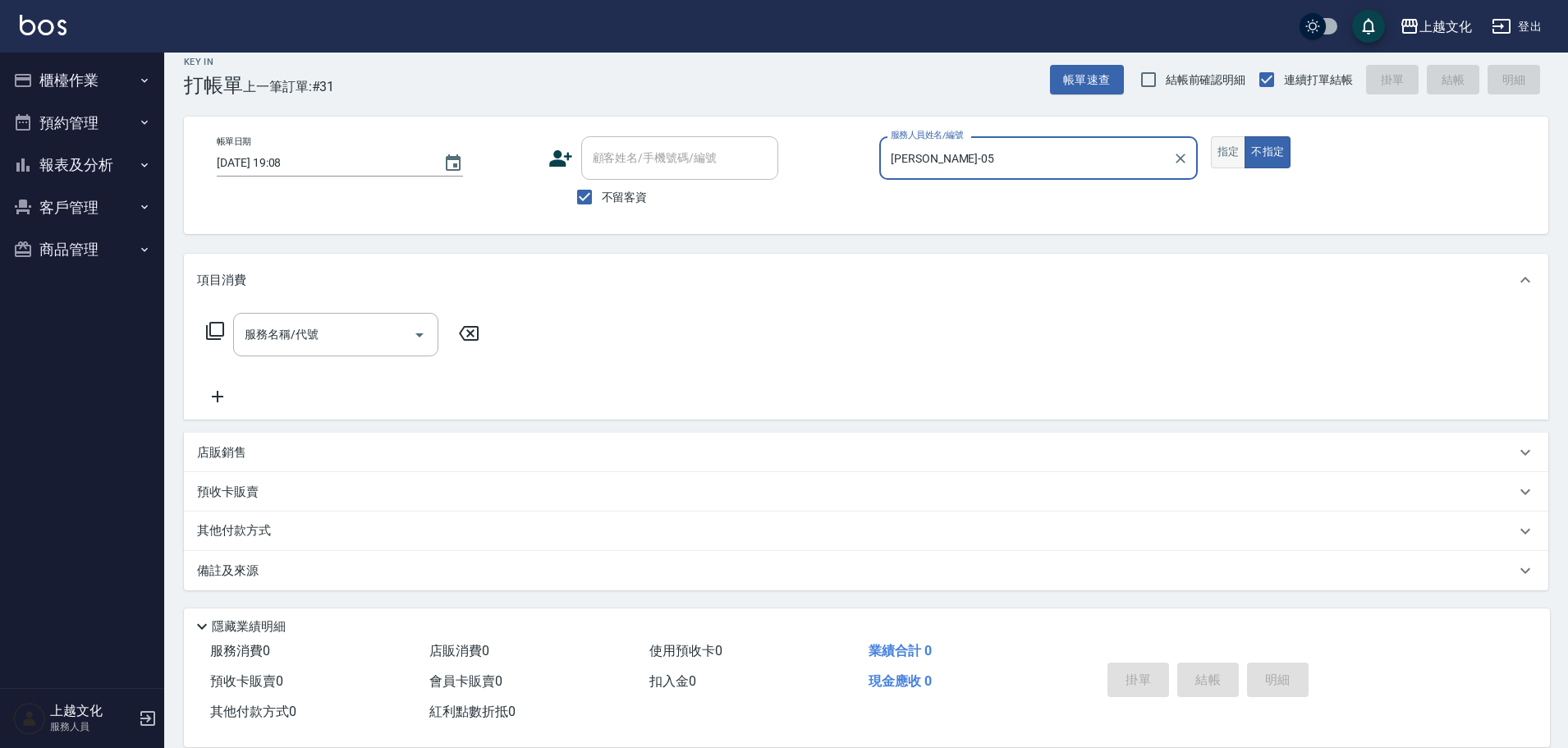
drag, startPoint x: 1224, startPoint y: 154, endPoint x: 1124, endPoint y: 180, distance: 103.3
click at [1223, 154] on button "指定" at bounding box center [1229, 152] width 36 height 32
click at [216, 326] on icon at bounding box center [215, 331] width 20 height 20
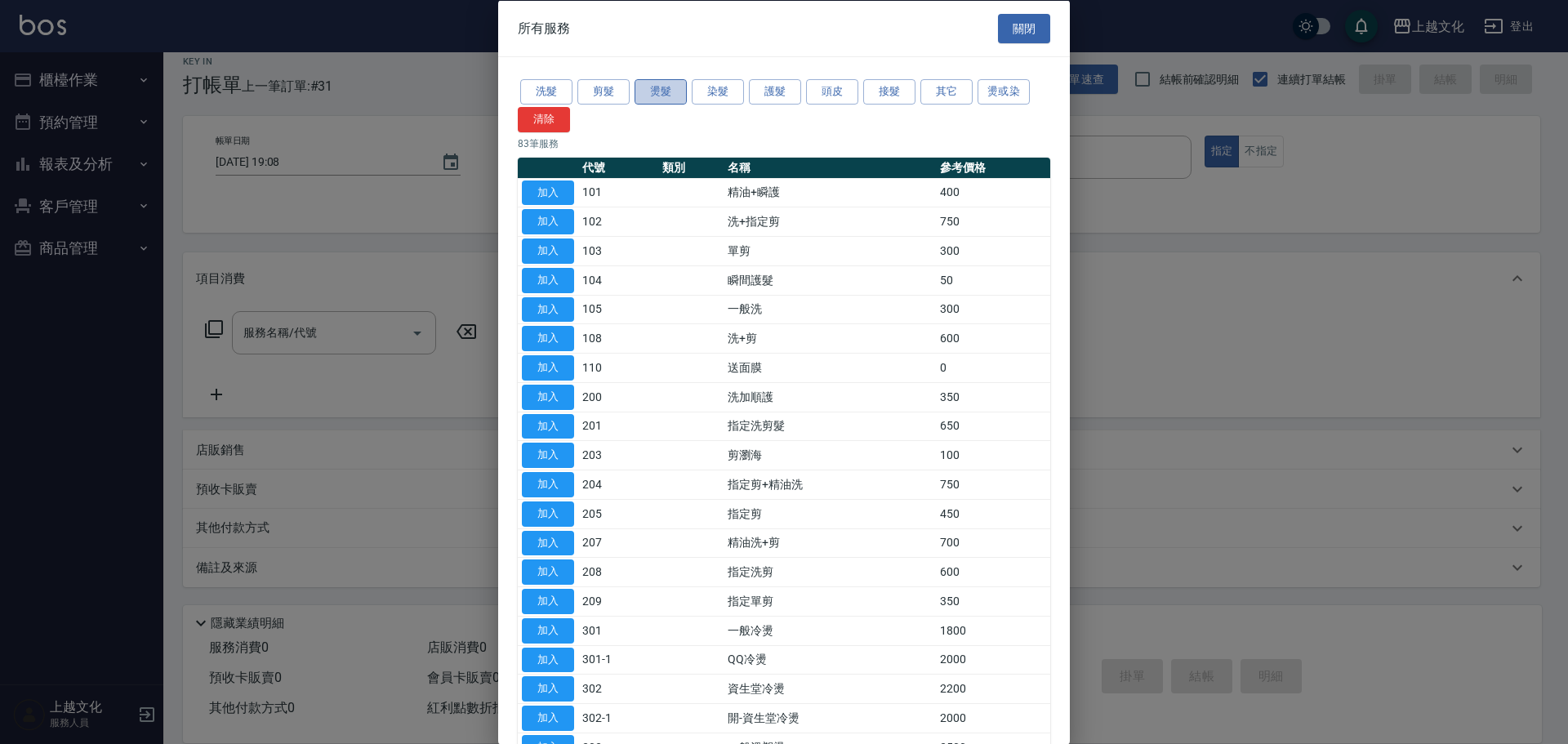
click at [652, 83] on button "燙髮" at bounding box center [660, 92] width 52 height 25
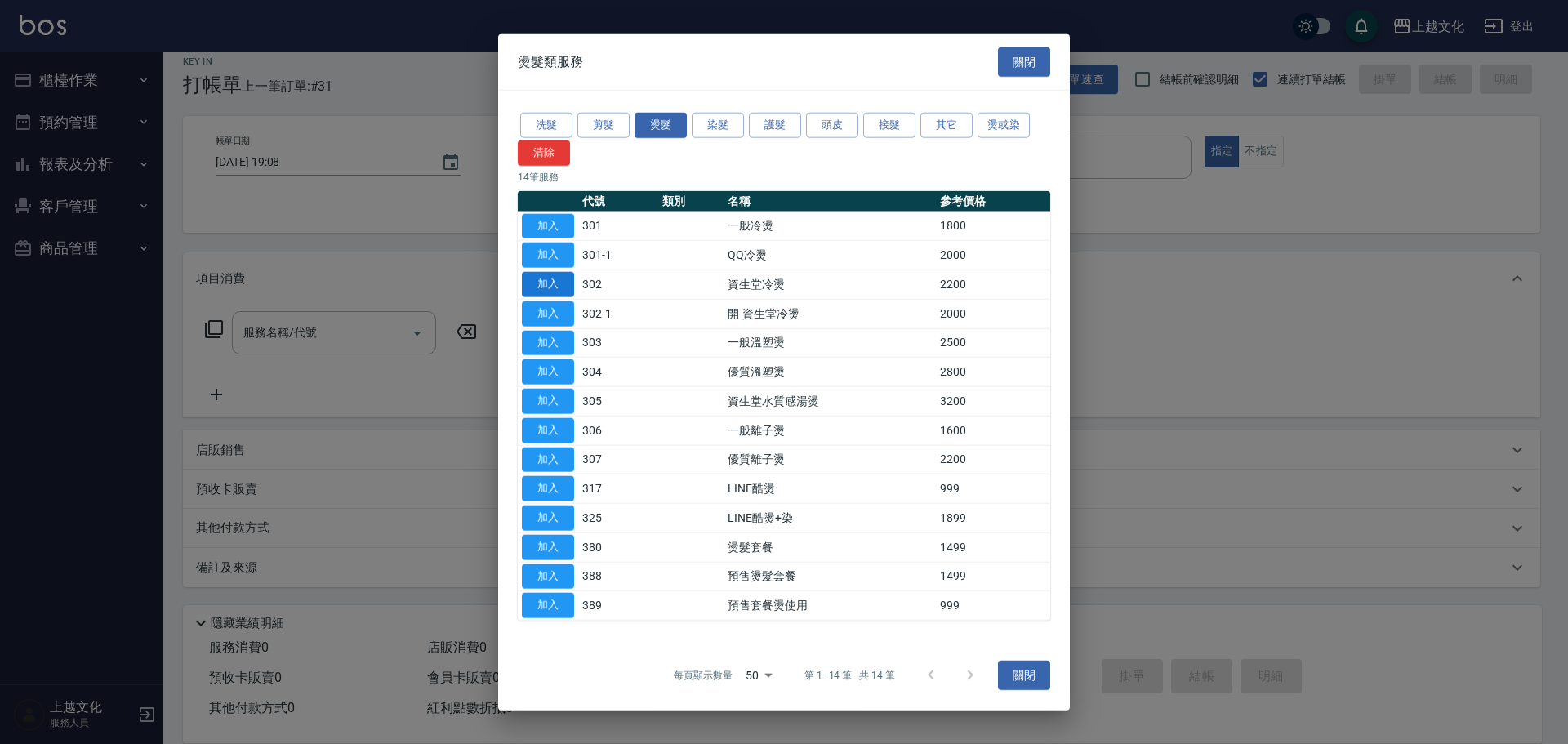
click at [546, 288] on button "加入" at bounding box center [547, 285] width 52 height 25
type input "資生堂冷燙(302)"
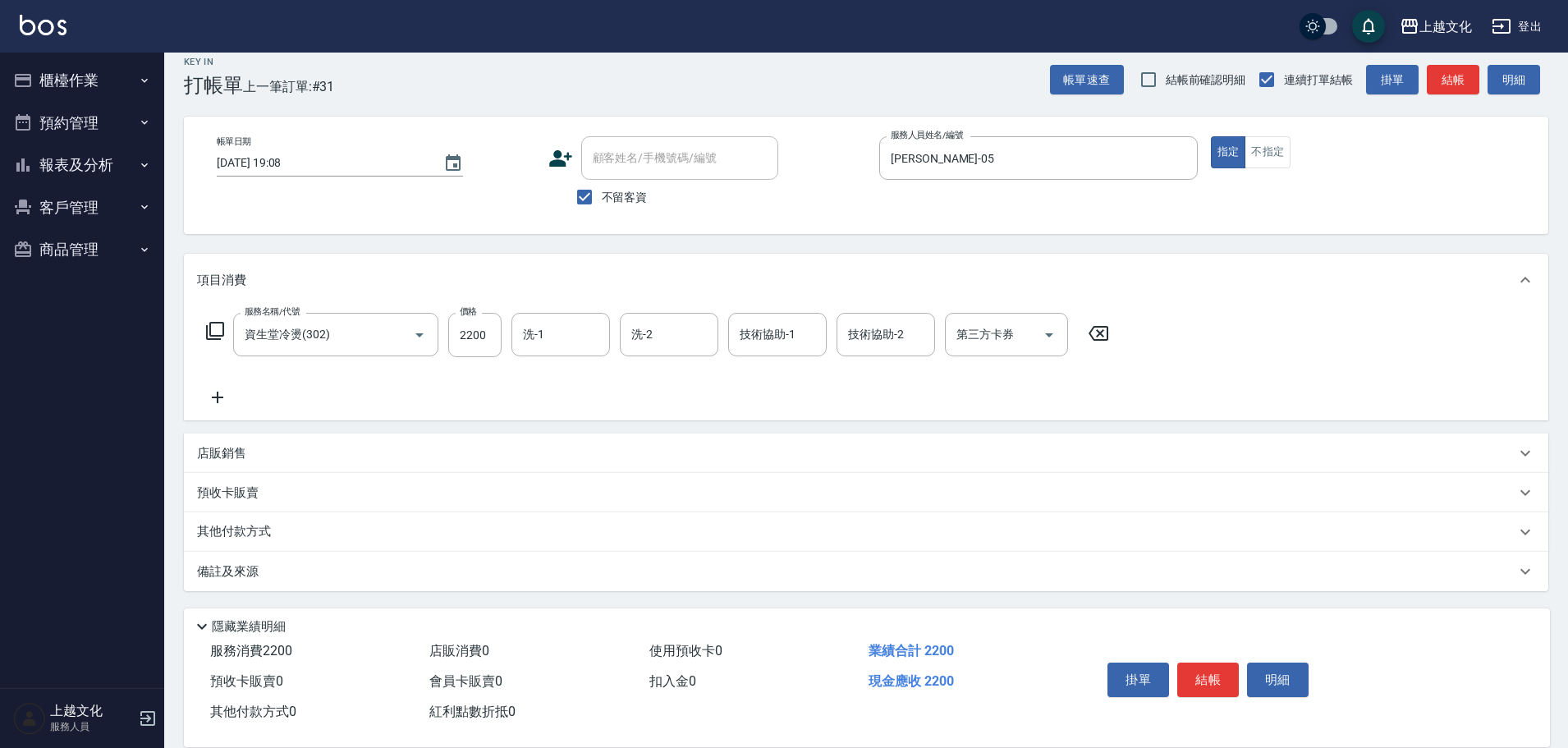
click at [1204, 656] on div "掛單 結帳 明細" at bounding box center [1208, 681] width 214 height 52
click at [1204, 674] on button "結帳" at bounding box center [1208, 679] width 61 height 35
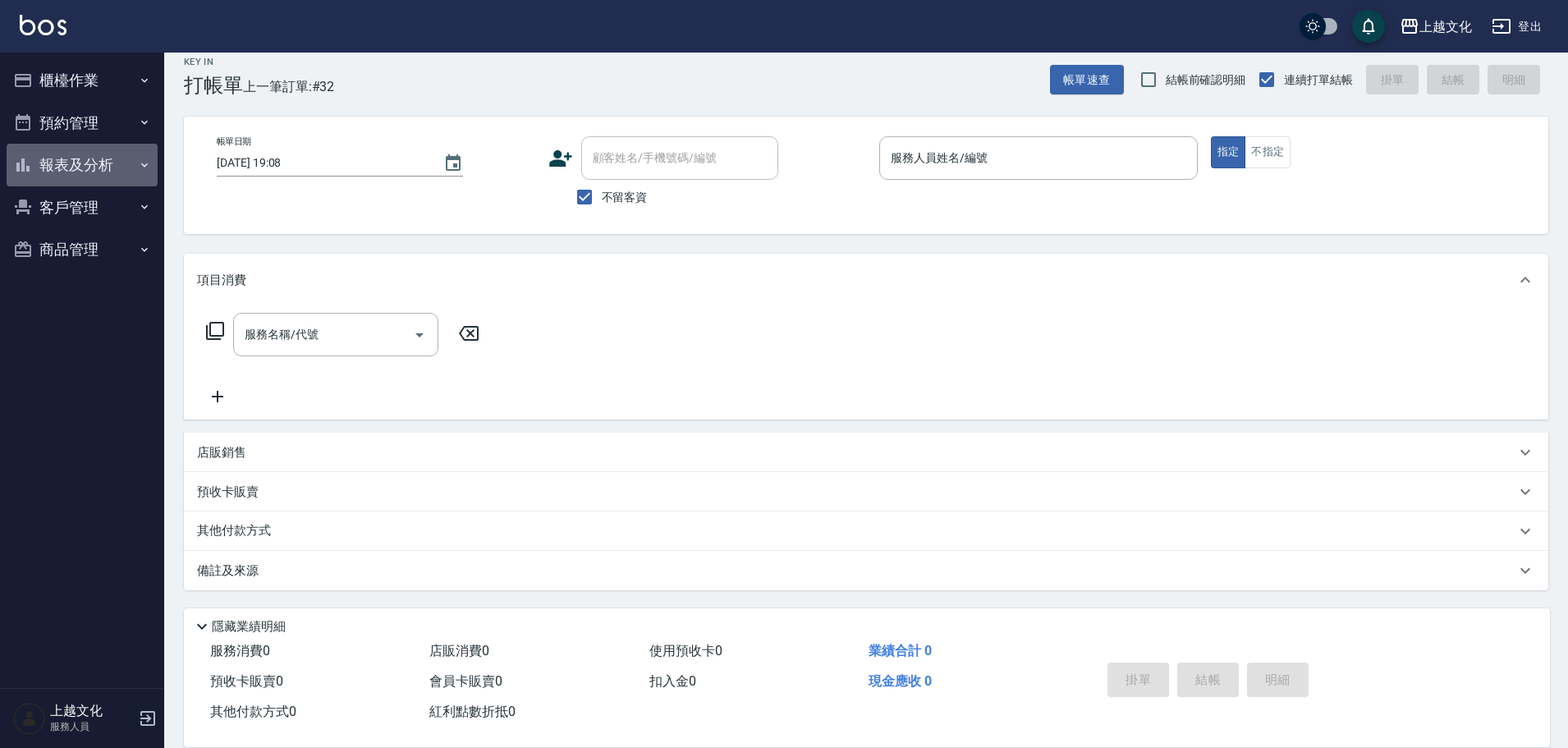
click at [68, 164] on button "報表及分析" at bounding box center [81, 165] width 151 height 43
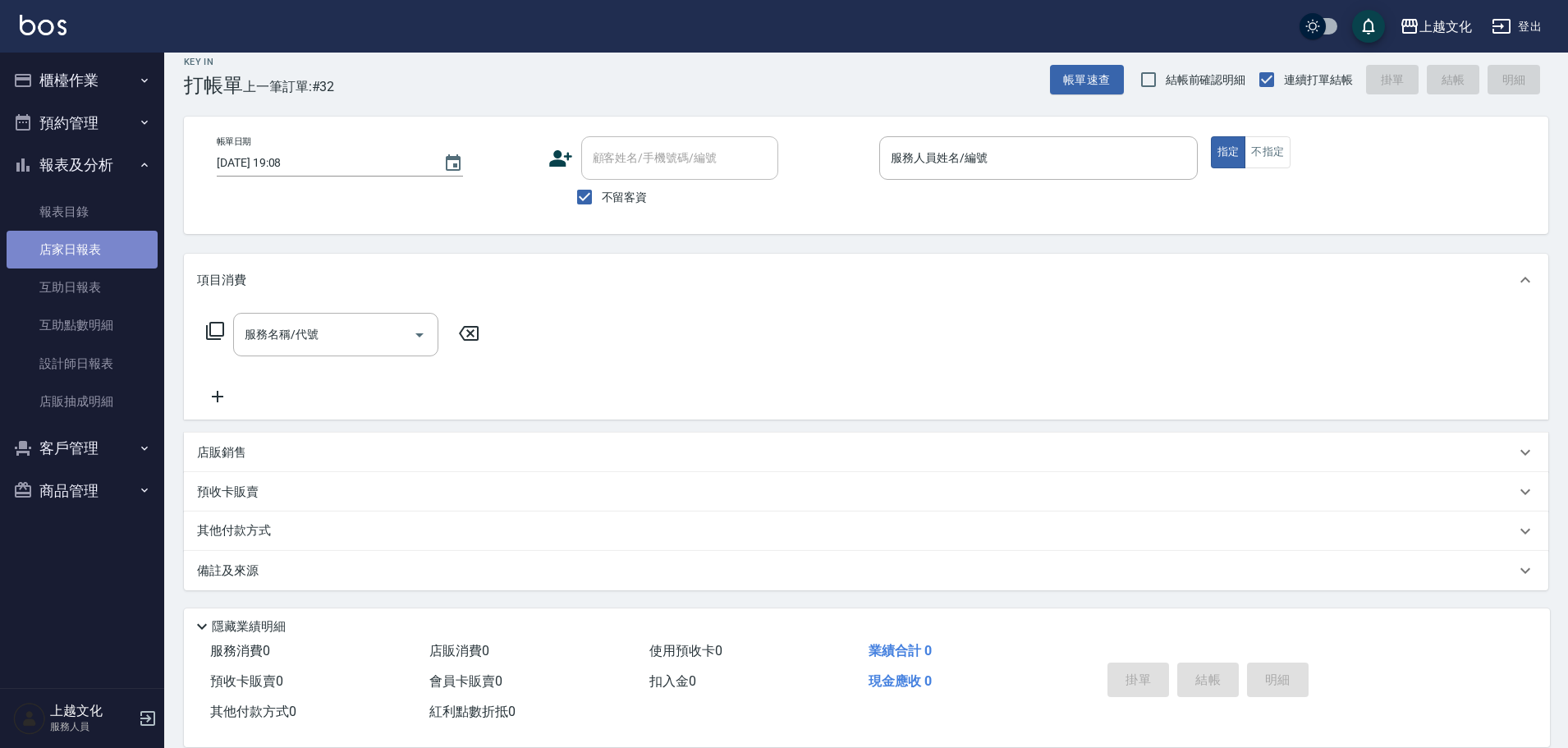
click at [82, 244] on link "店家日報表" at bounding box center [81, 249] width 151 height 37
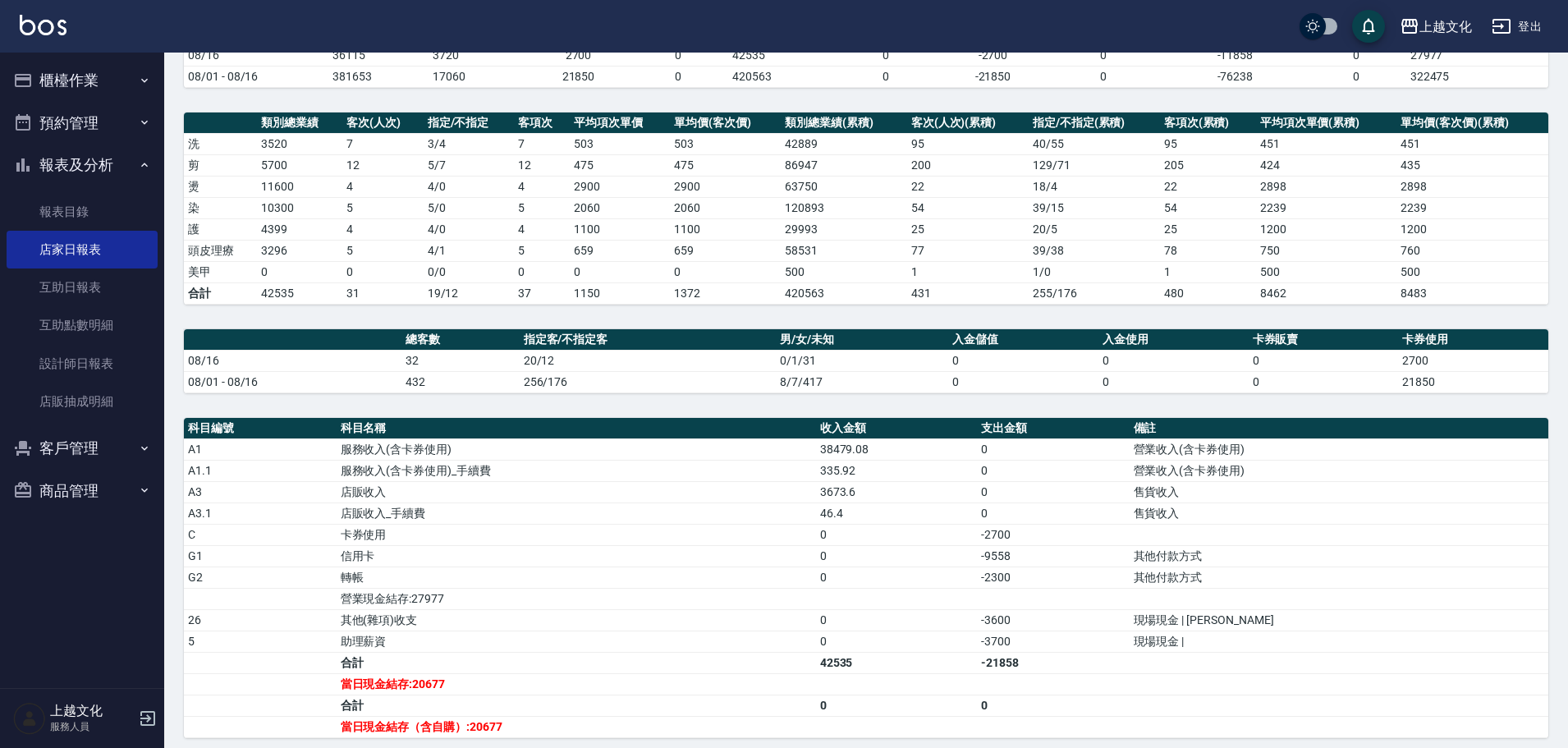
scroll to position [328, 0]
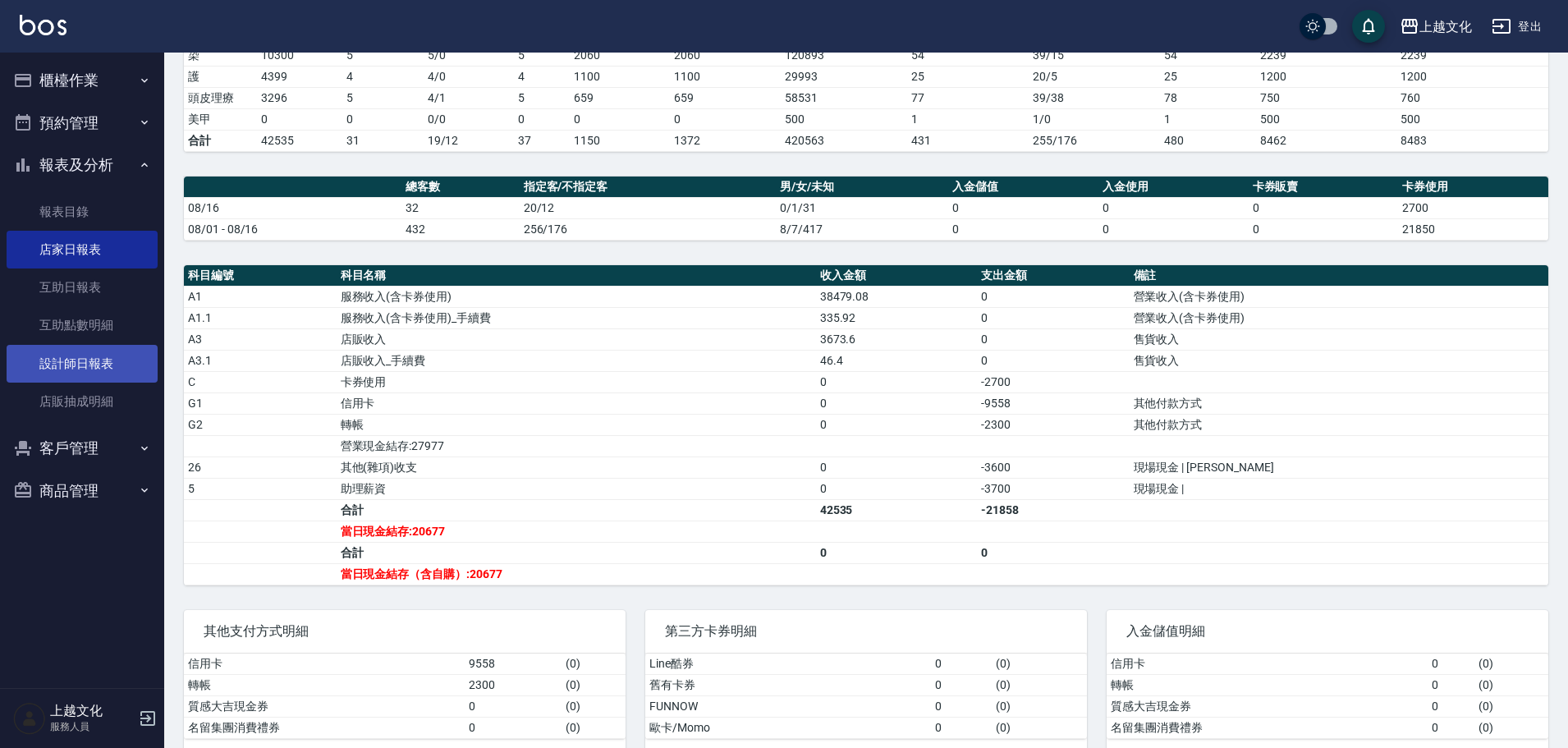
click at [68, 353] on link "設計師日報表" at bounding box center [81, 363] width 151 height 37
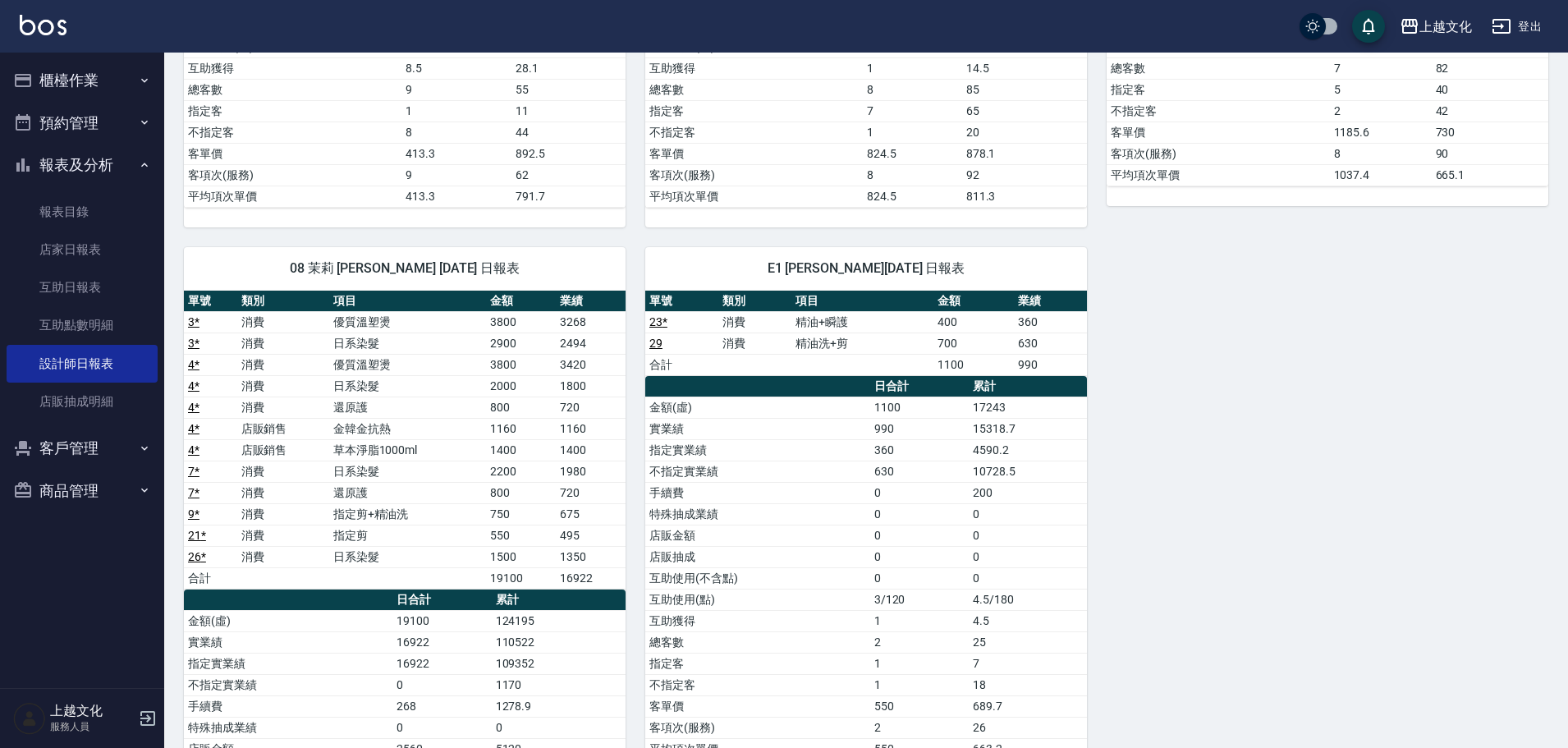
scroll to position [657, 0]
